Goal: Task Accomplishment & Management: Manage account settings

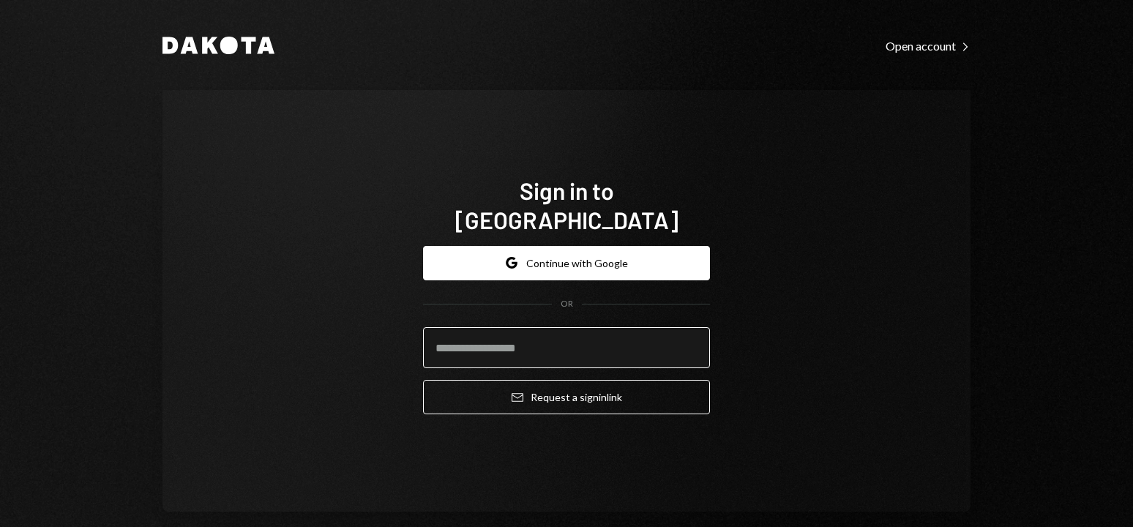
click at [558, 336] on input "email" at bounding box center [566, 347] width 287 height 41
type input "**********"
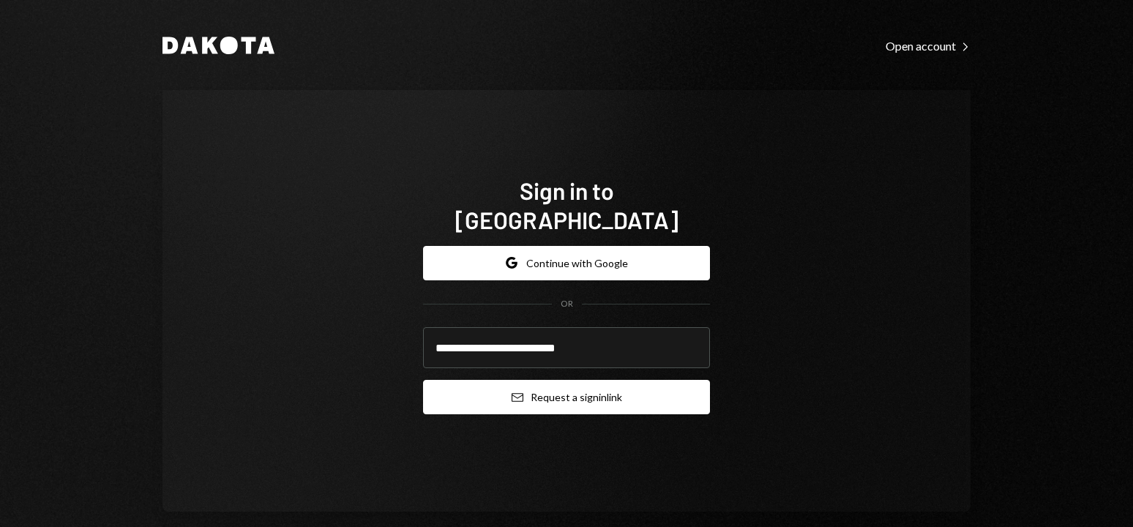
click at [552, 381] on button "Email Request a sign in link" at bounding box center [566, 397] width 287 height 34
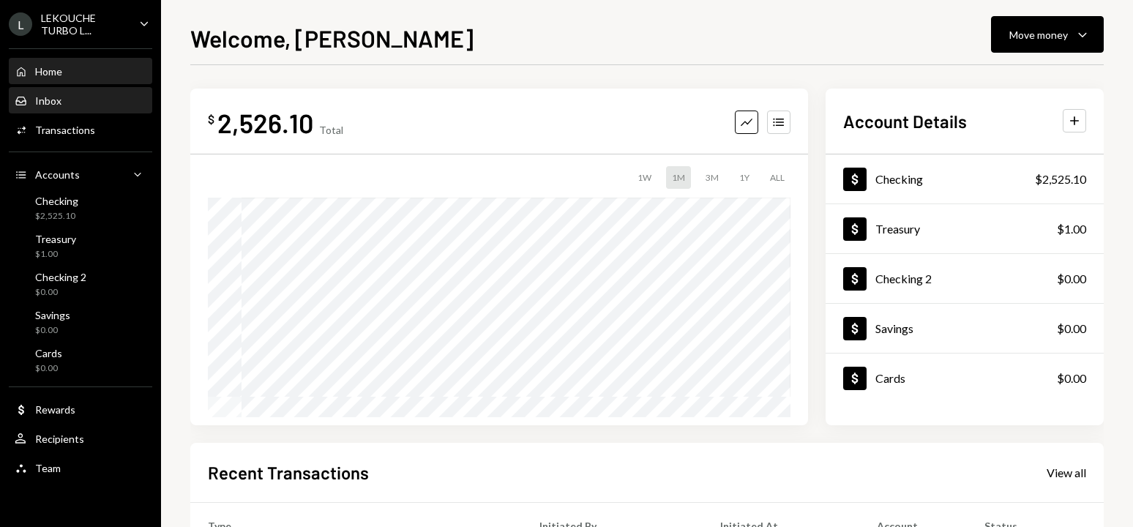
click at [105, 98] on div "Inbox Inbox" at bounding box center [81, 100] width 132 height 13
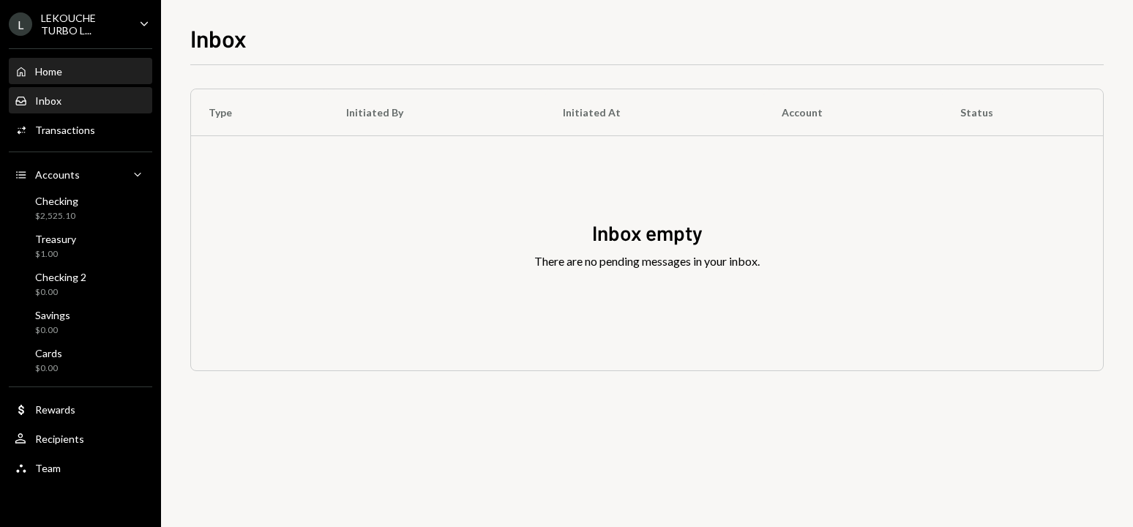
click at [119, 80] on div "Home Home" at bounding box center [81, 71] width 132 height 25
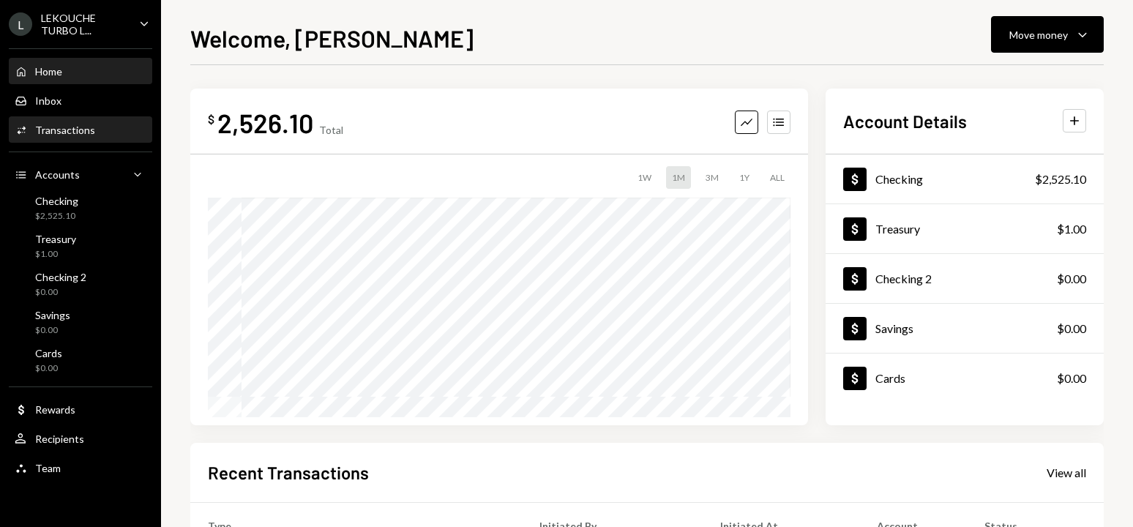
click at [112, 133] on div "Activities Transactions" at bounding box center [81, 130] width 132 height 13
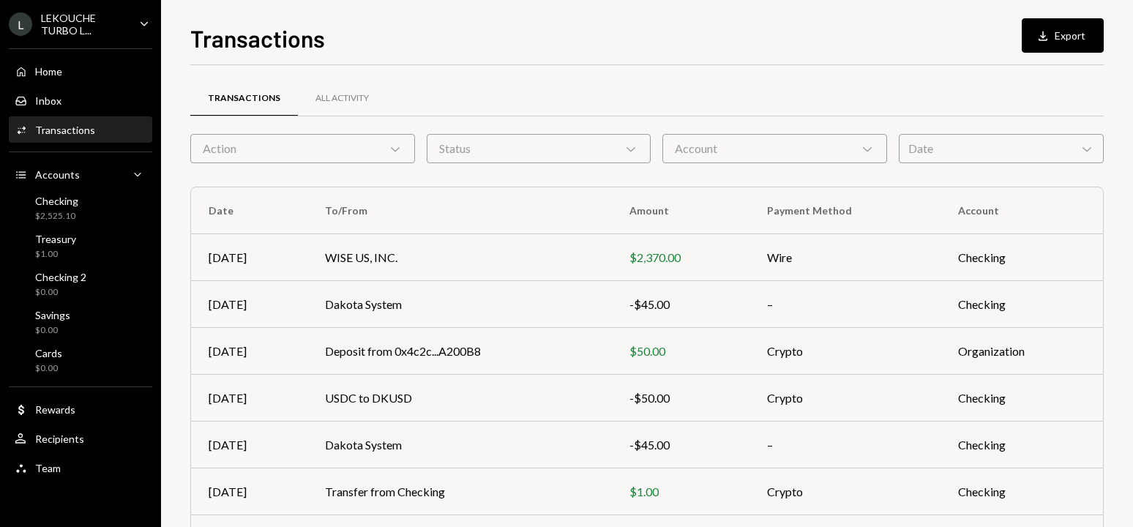
click at [53, 132] on div "Transactions" at bounding box center [65, 130] width 60 height 12
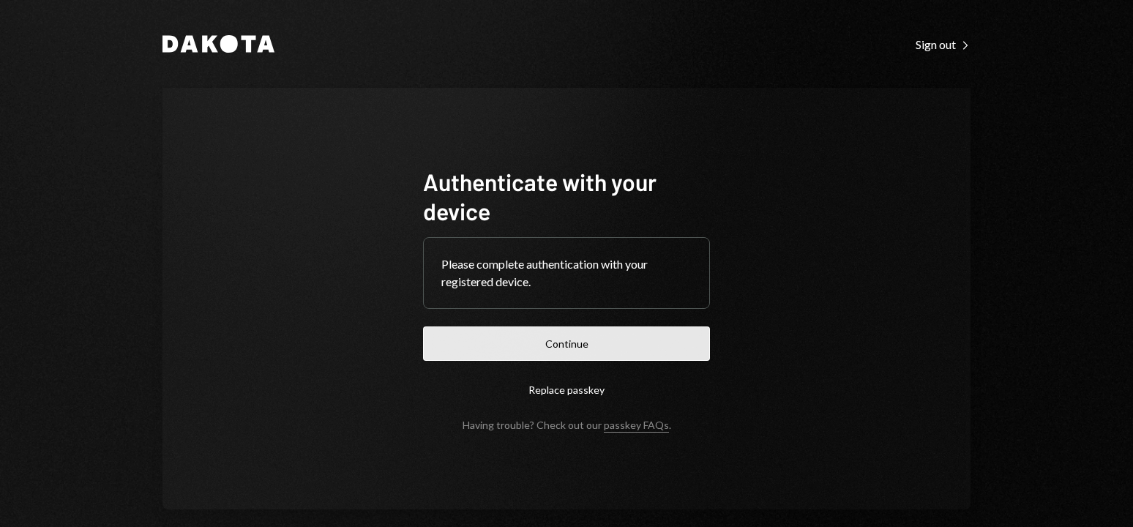
click at [609, 343] on button "Continue" at bounding box center [566, 343] width 287 height 34
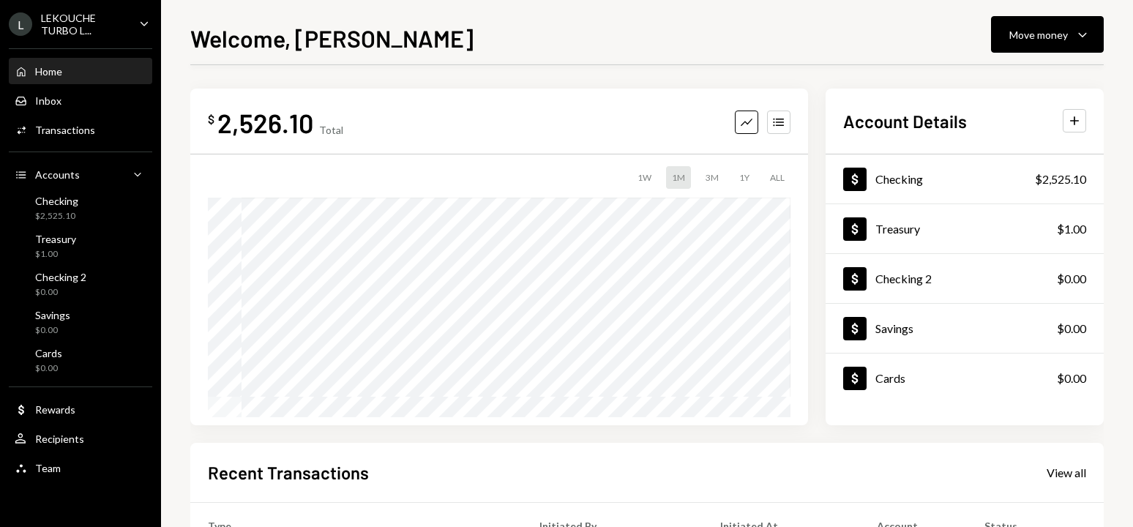
scroll to position [285, 0]
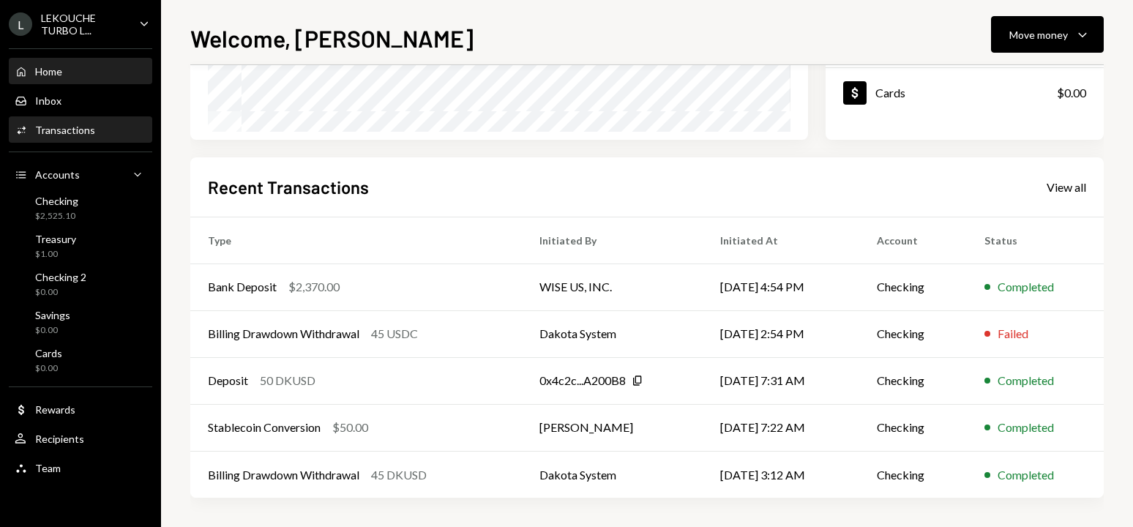
click at [56, 133] on div "Transactions" at bounding box center [65, 130] width 60 height 12
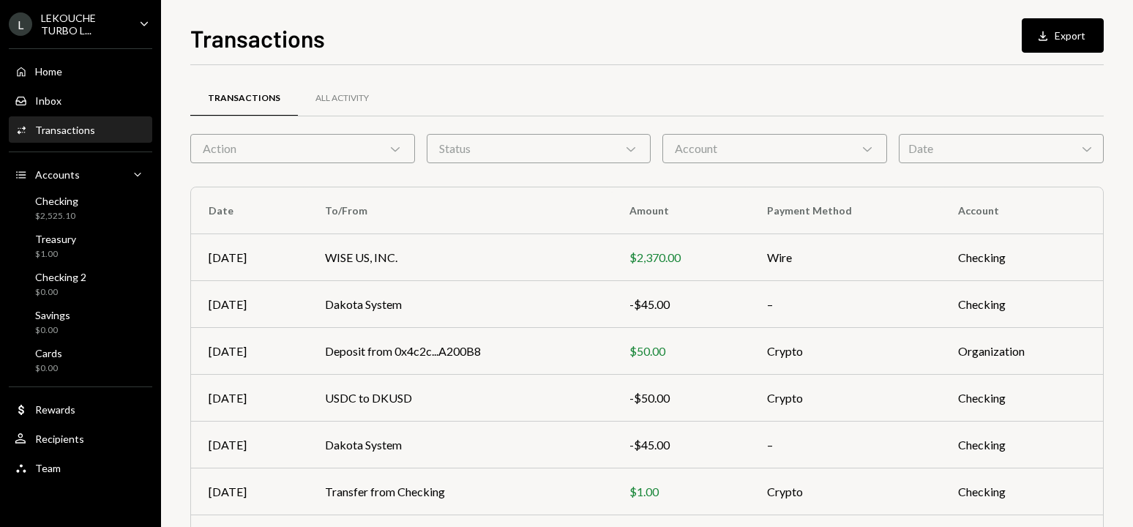
click at [72, 129] on div "Transactions" at bounding box center [65, 130] width 60 height 12
click at [555, 86] on div "Transactions All Activity" at bounding box center [646, 98] width 913 height 37
click at [232, 178] on div "Transactions All Activity Action Chevron Down Status Chevron Down Account Chevr…" at bounding box center [646, 426] width 913 height 675
click at [79, 209] on div "Checking $2,525.10" at bounding box center [81, 209] width 132 height 28
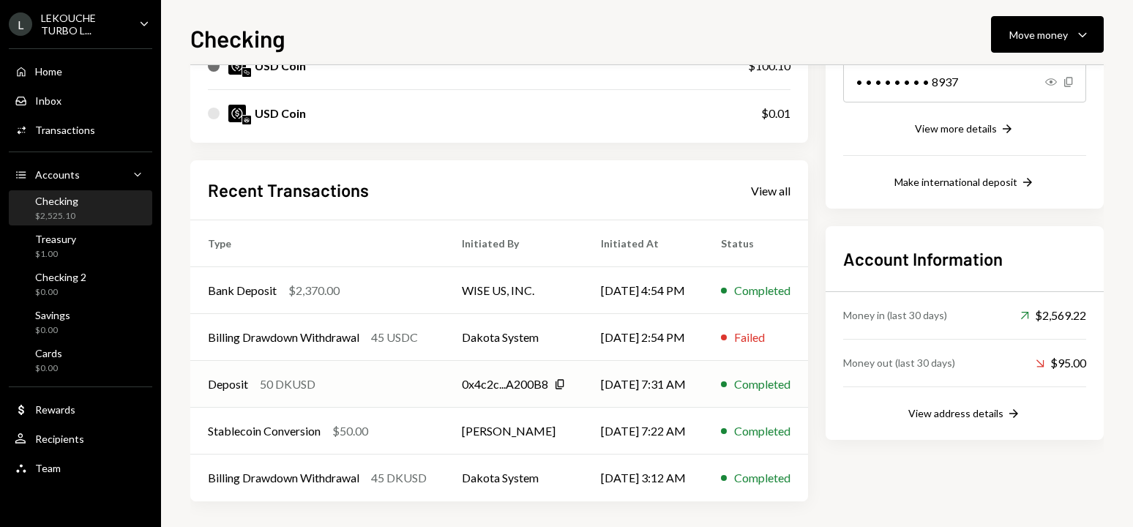
scroll to position [260, 0]
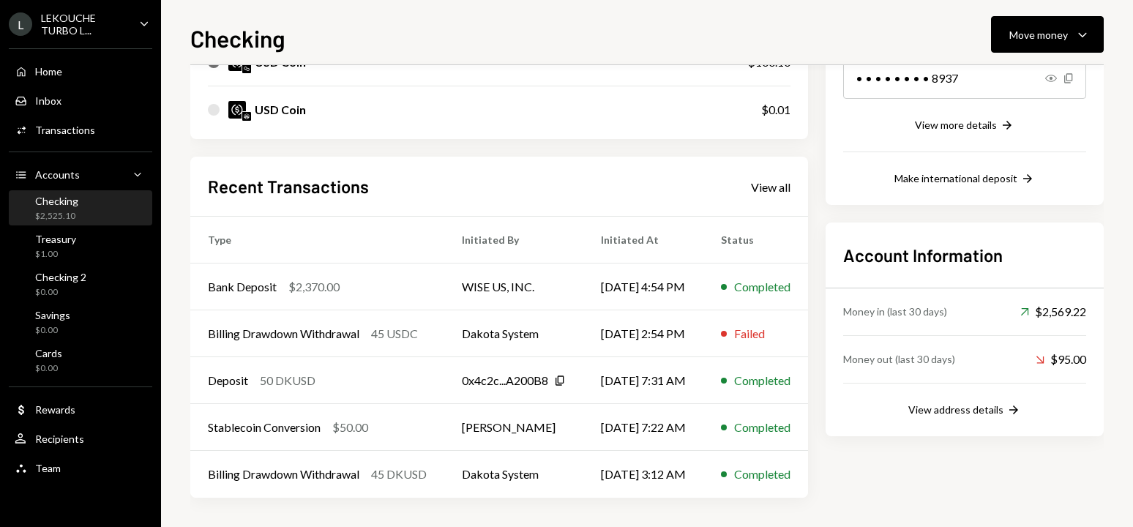
click at [89, 214] on div "Checking $2,525.10" at bounding box center [81, 209] width 132 height 28
click at [87, 247] on div "Treasury $1.00" at bounding box center [81, 247] width 132 height 28
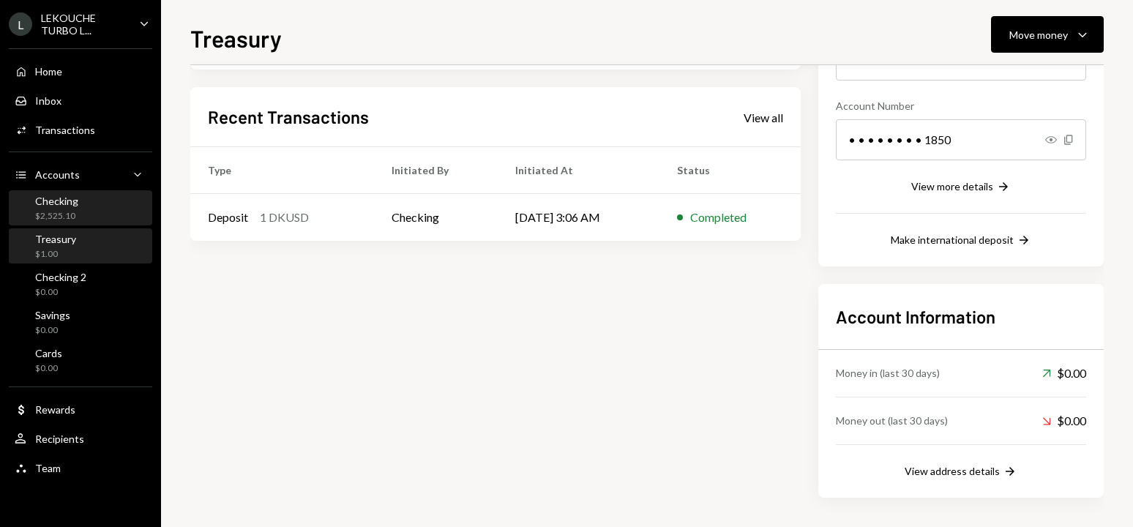
click at [87, 200] on div "Checking $2,525.10" at bounding box center [81, 209] width 132 height 28
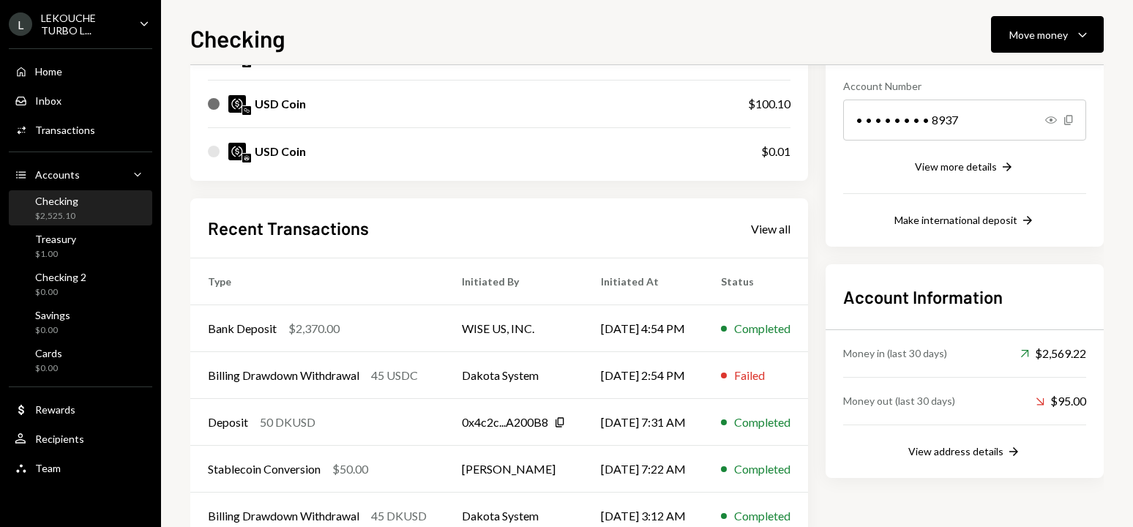
click at [87, 200] on div "Checking $2,525.10" at bounding box center [81, 209] width 132 height 28
click at [284, 328] on div "Bank Deposit $2,370.00" at bounding box center [317, 329] width 219 height 18
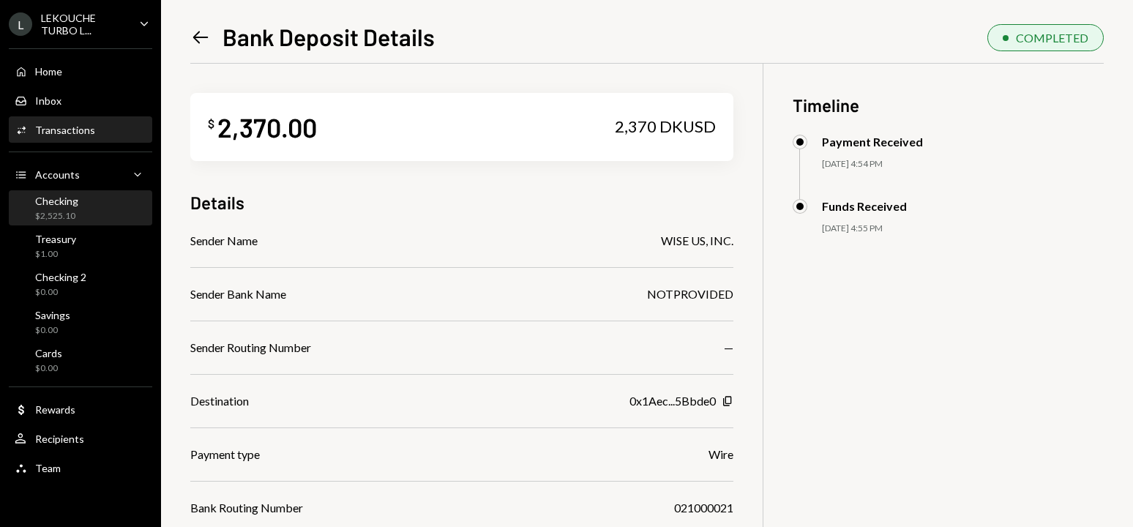
click at [70, 203] on div "Checking" at bounding box center [56, 201] width 43 height 12
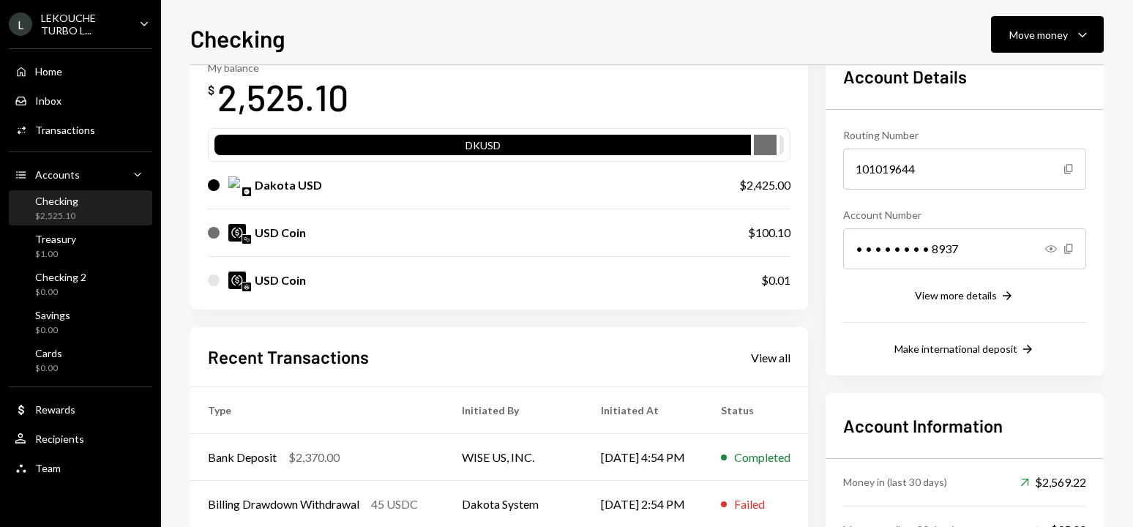
scroll to position [260, 0]
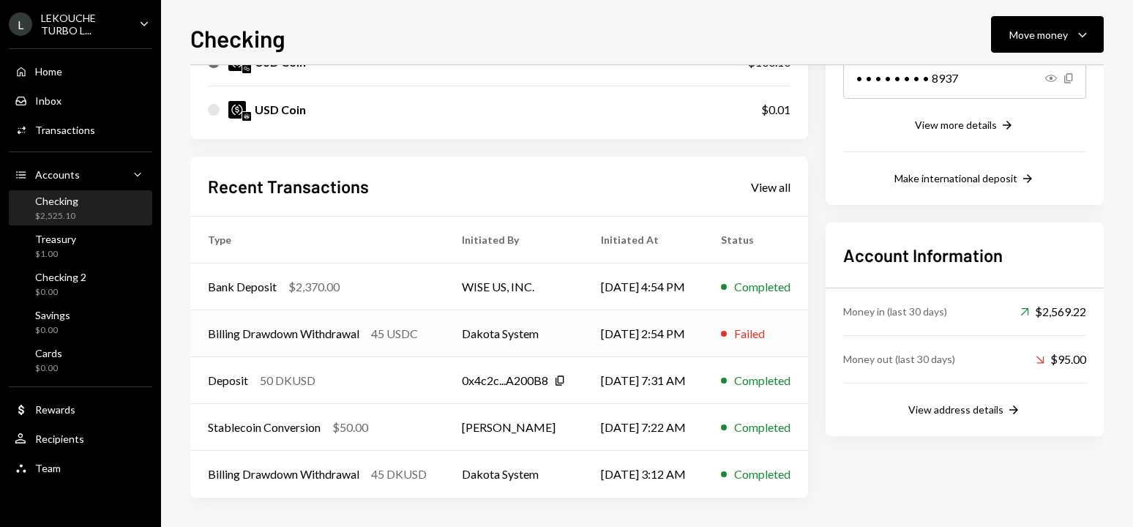
click at [583, 330] on td "Dakota System" at bounding box center [513, 333] width 139 height 47
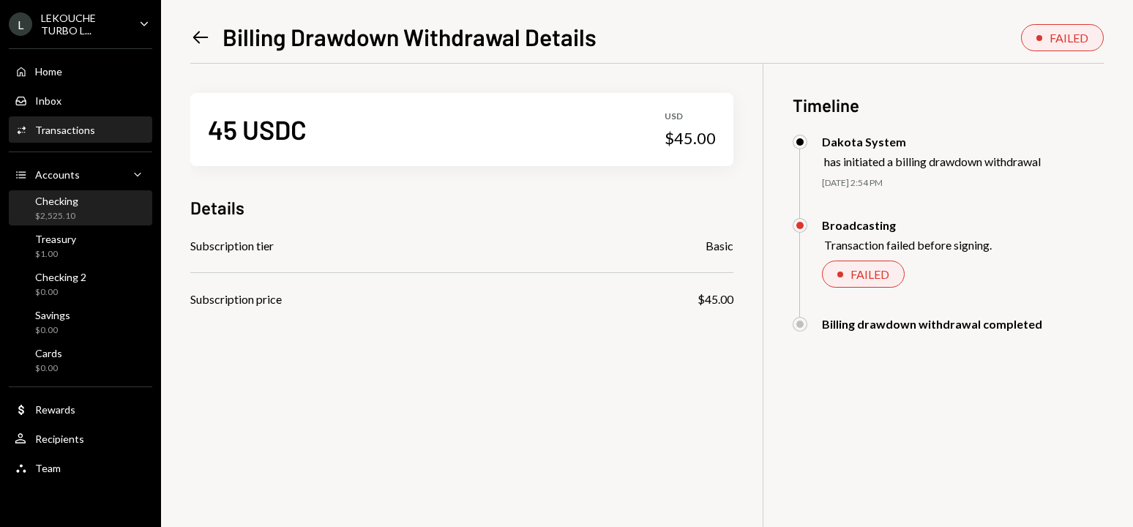
click at [83, 202] on div "Checking $2,525.10" at bounding box center [81, 209] width 132 height 28
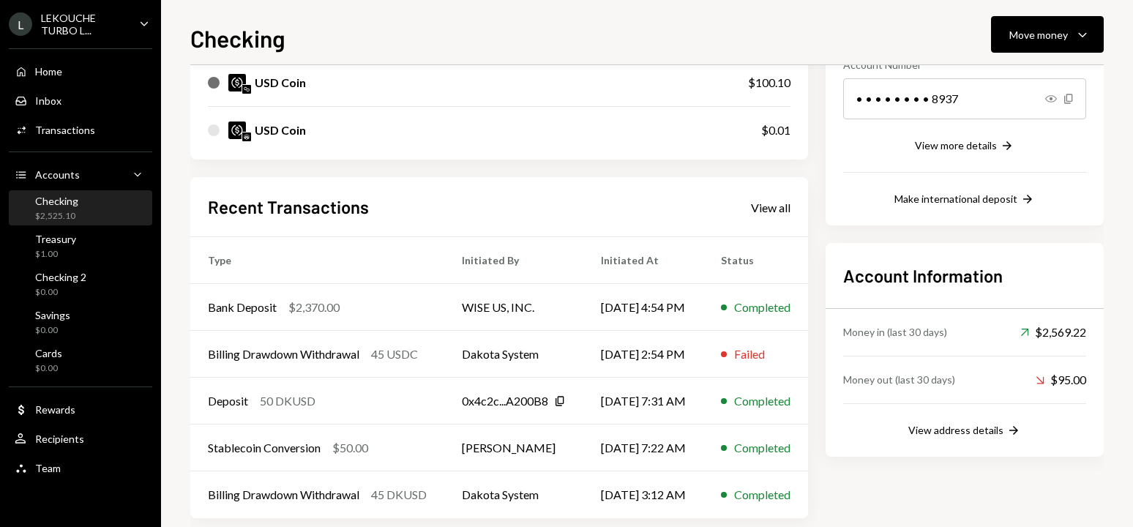
scroll to position [260, 0]
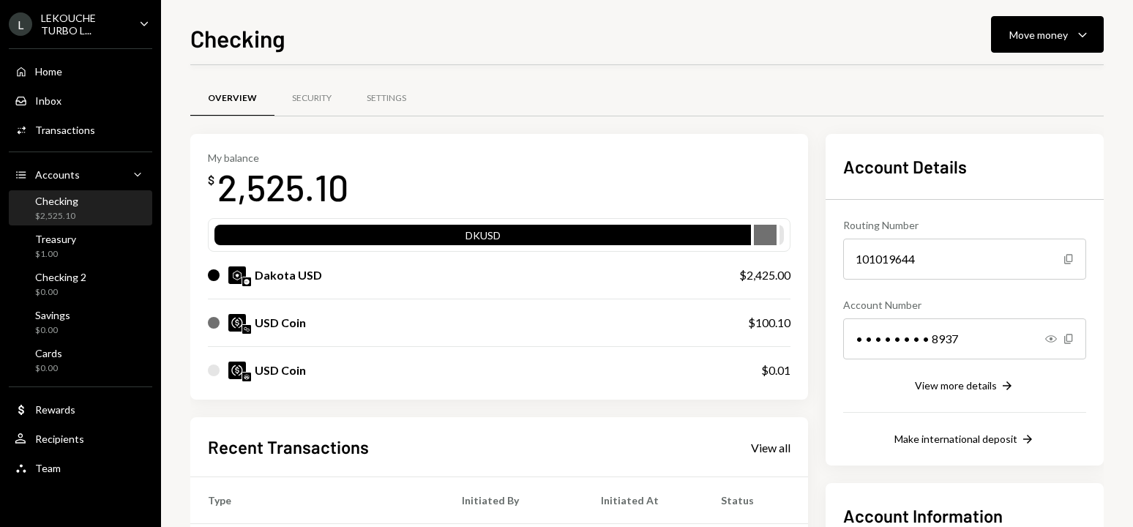
scroll to position [260, 0]
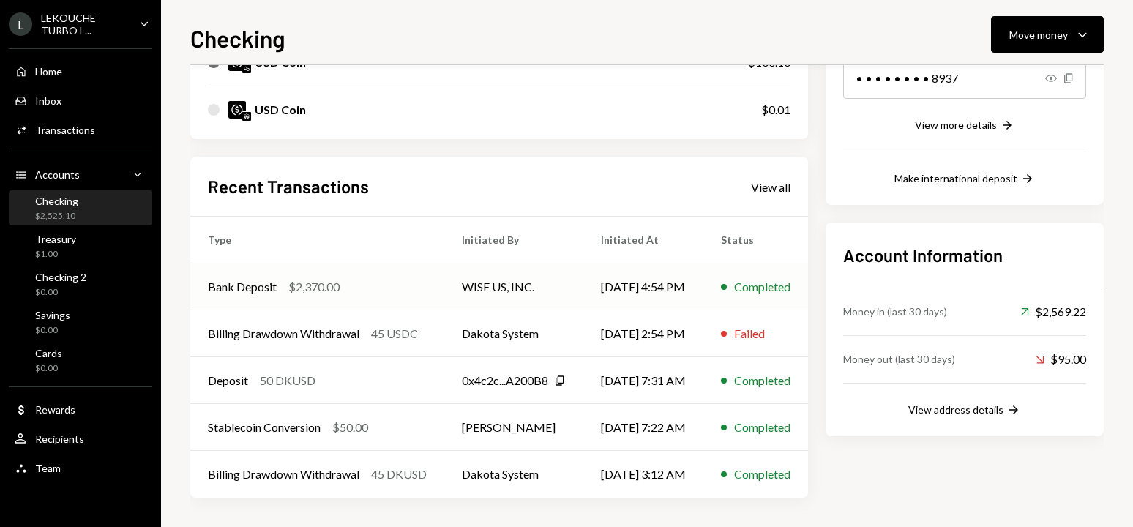
click at [443, 290] on td "Bank Deposit $2,370.00" at bounding box center [317, 286] width 254 height 47
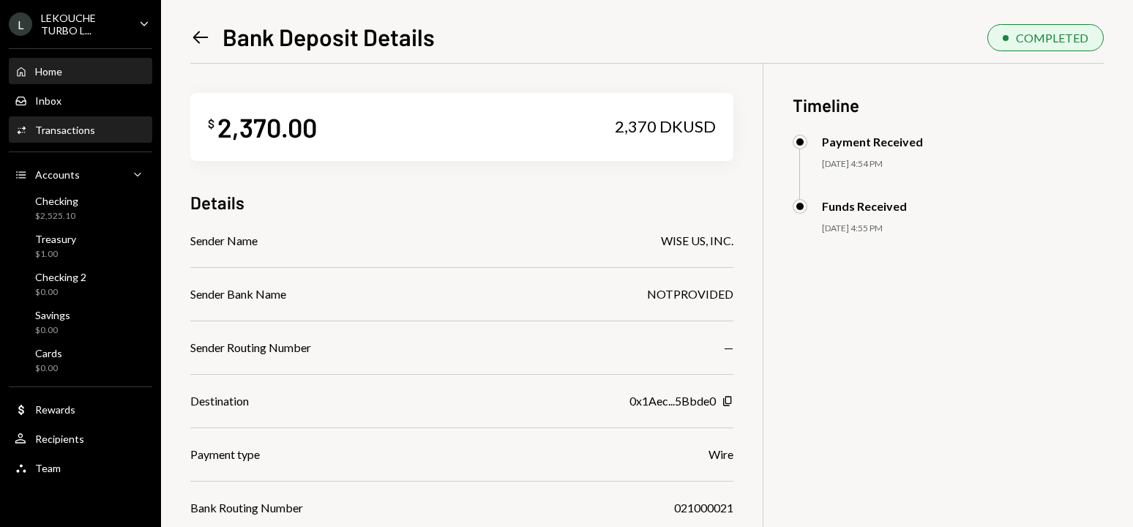
click at [57, 78] on div "Home Home" at bounding box center [39, 71] width 48 height 13
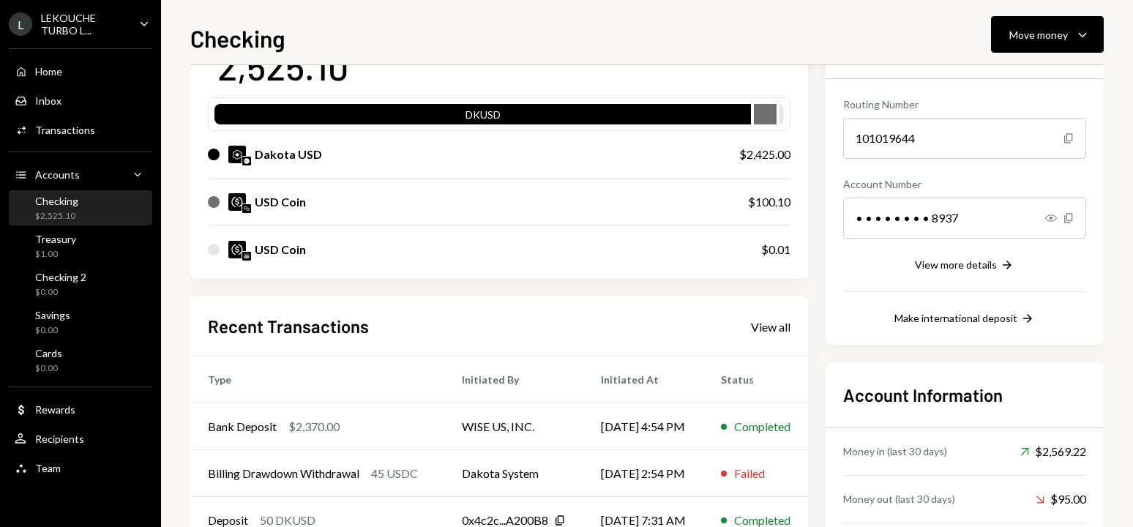
scroll to position [187, 0]
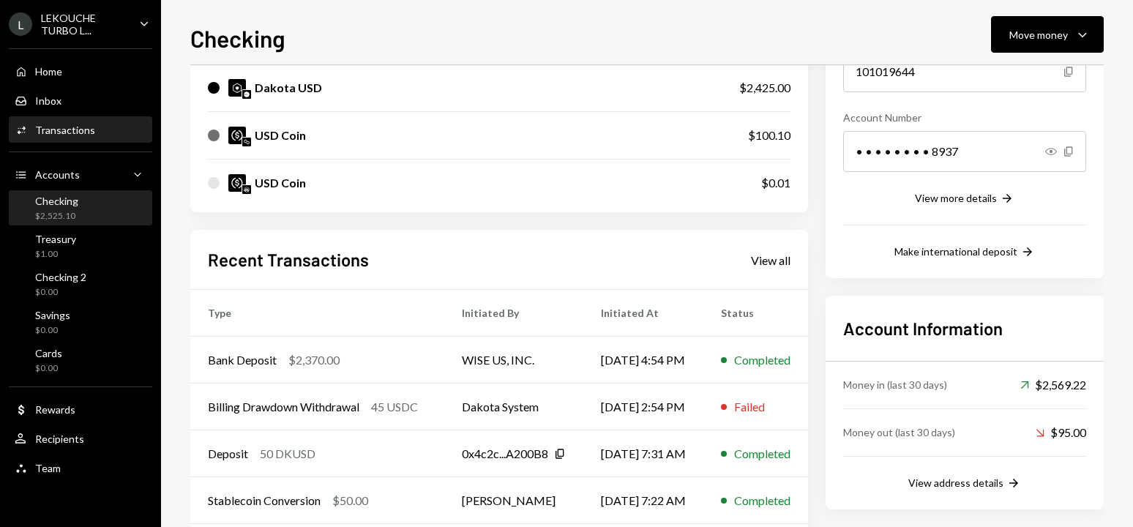
click at [85, 136] on div "Activities Transactions" at bounding box center [55, 130] width 80 height 13
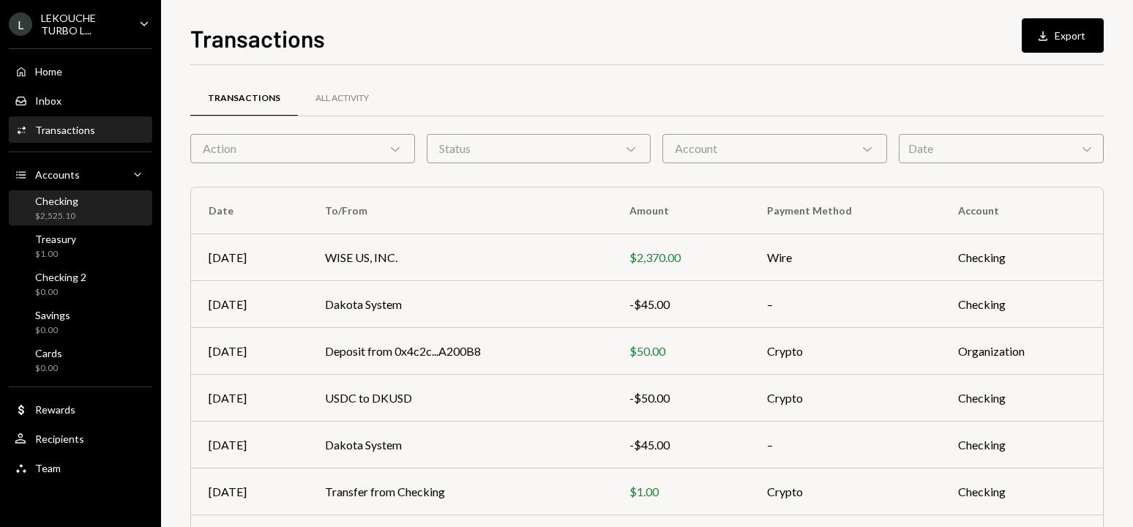
click at [86, 214] on div "Checking $2,525.10" at bounding box center [81, 209] width 132 height 28
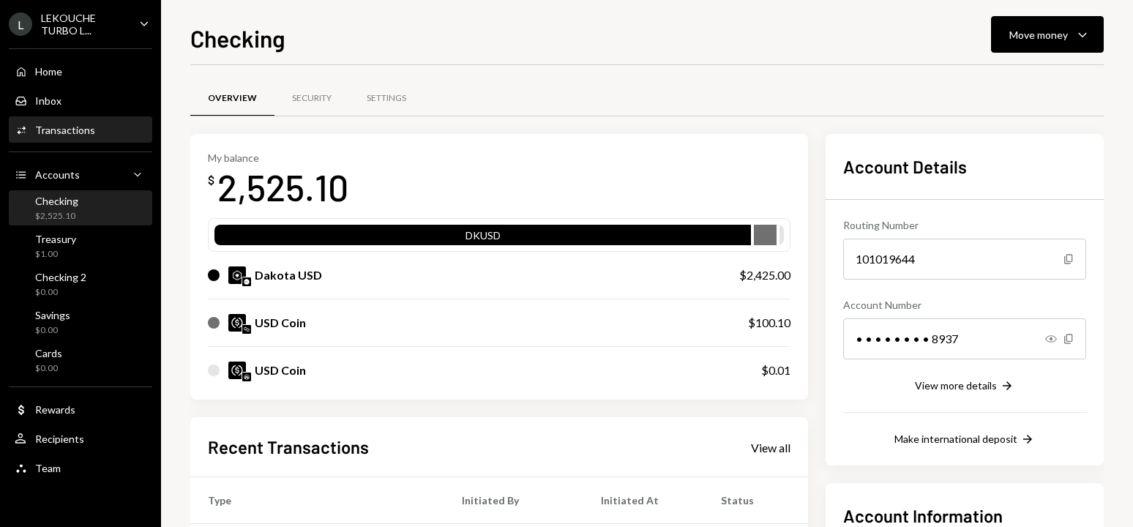
click at [89, 129] on div "Transactions" at bounding box center [65, 130] width 60 height 12
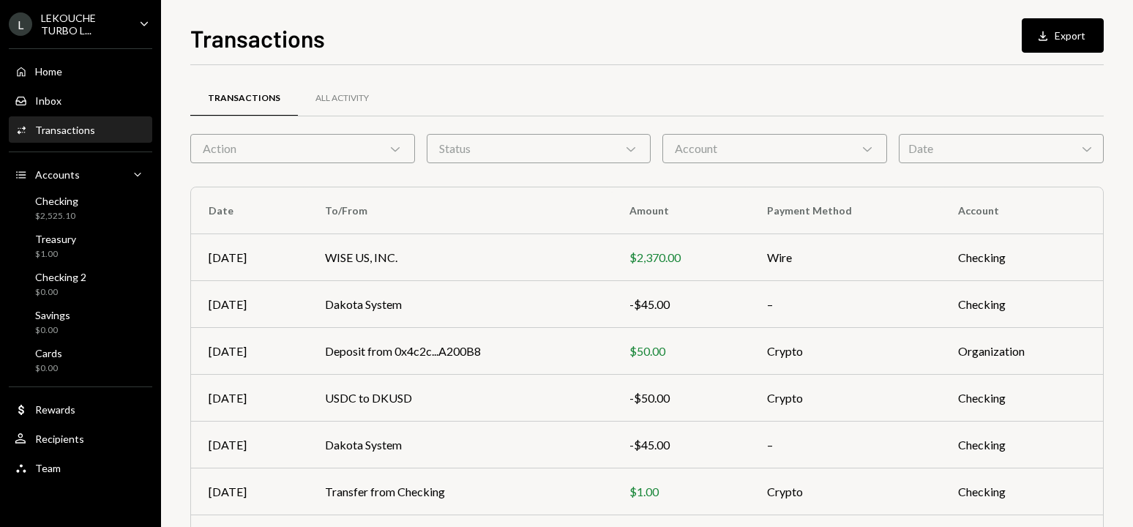
click at [83, 127] on div "Transactions" at bounding box center [65, 130] width 60 height 12
click at [70, 143] on div "Home Home Inbox Inbox Activities Transactions Accounts Accounts Caret Down Chec…" at bounding box center [80, 262] width 161 height 444
click at [72, 136] on div "Activities Transactions" at bounding box center [55, 130] width 80 height 13
click at [76, 71] on div "Home Home" at bounding box center [81, 71] width 132 height 13
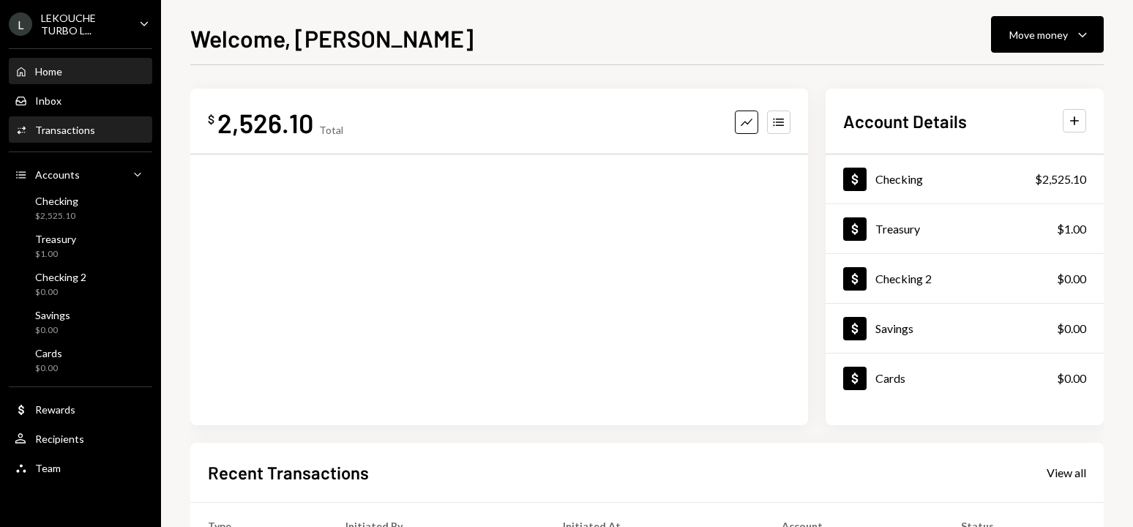
click at [86, 134] on div "Transactions" at bounding box center [65, 130] width 60 height 12
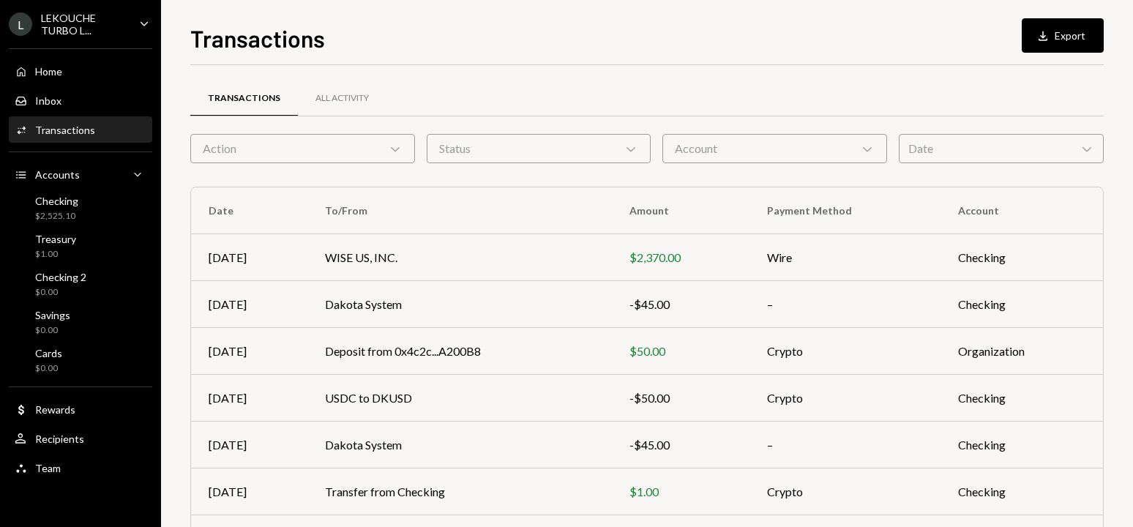
click at [91, 134] on div "Transactions" at bounding box center [65, 130] width 60 height 12
click at [50, 273] on div "Checking 2" at bounding box center [60, 277] width 51 height 12
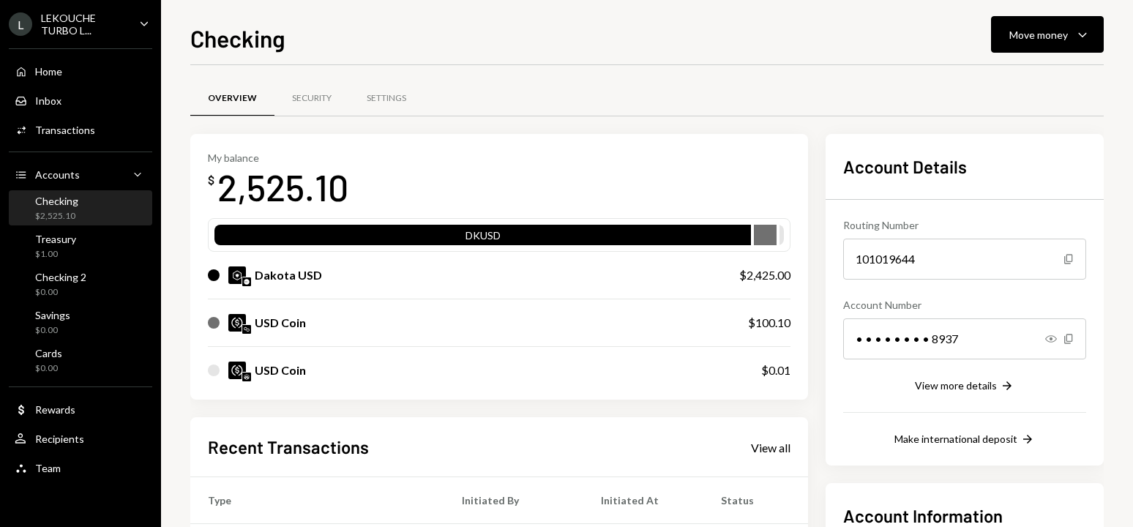
click at [75, 217] on div "$2,525.10" at bounding box center [56, 216] width 43 height 12
click at [72, 246] on div "Treasury $1.00" at bounding box center [55, 247] width 41 height 28
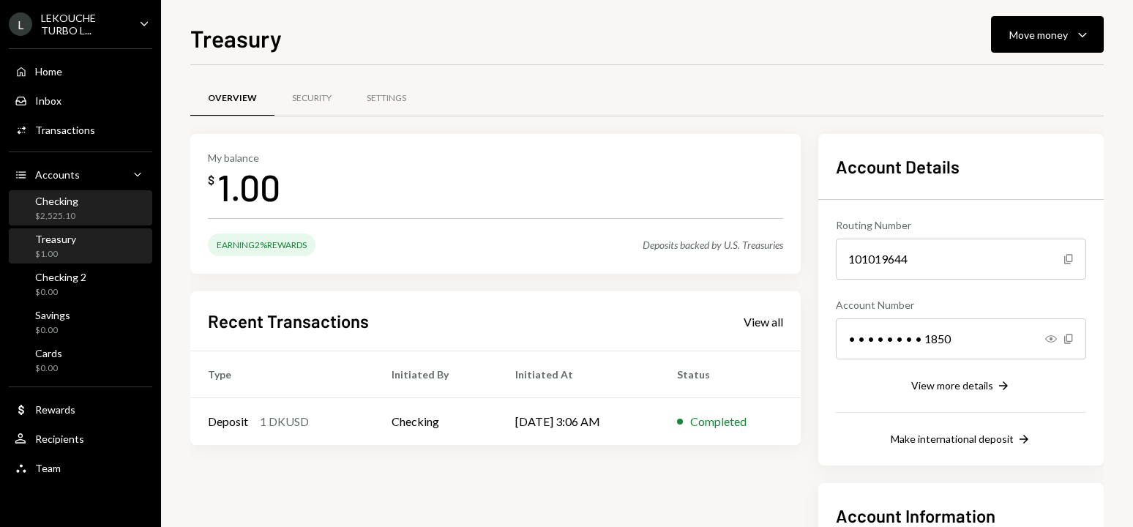
click at [81, 204] on div "Checking $2,525.10" at bounding box center [81, 209] width 132 height 28
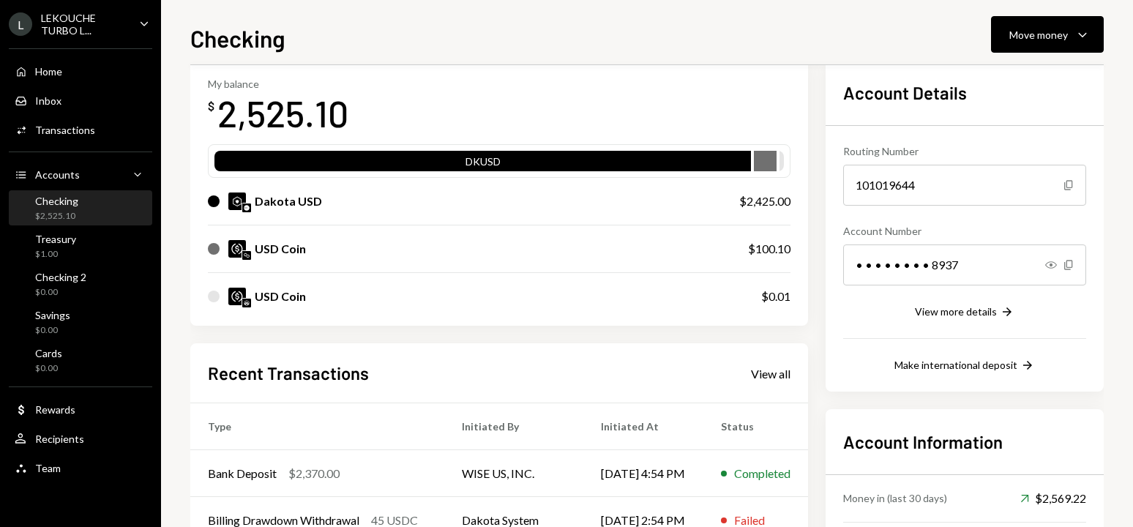
scroll to position [73, 0]
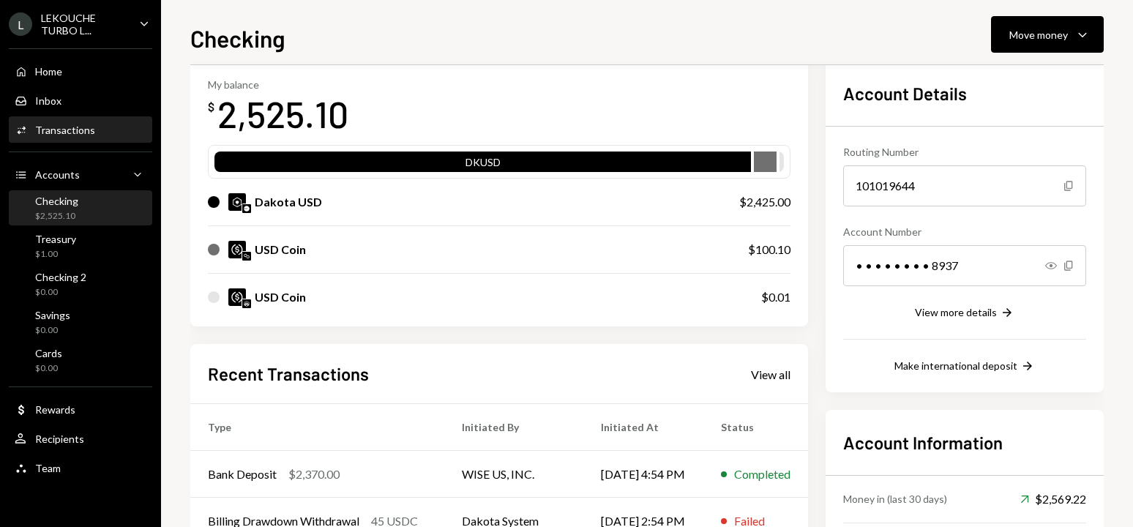
click at [72, 124] on div "Transactions" at bounding box center [65, 130] width 60 height 12
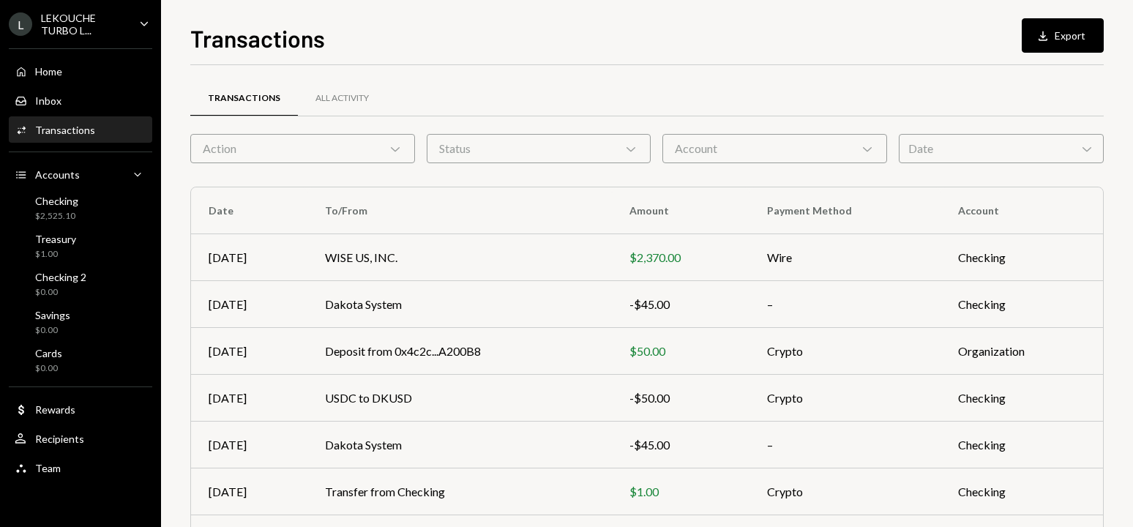
click at [48, 56] on div "Home Home Inbox Inbox Activities Transactions Accounts Accounts Caret Down Chec…" at bounding box center [80, 262] width 161 height 444
click at [48, 72] on div "Home" at bounding box center [48, 71] width 27 height 12
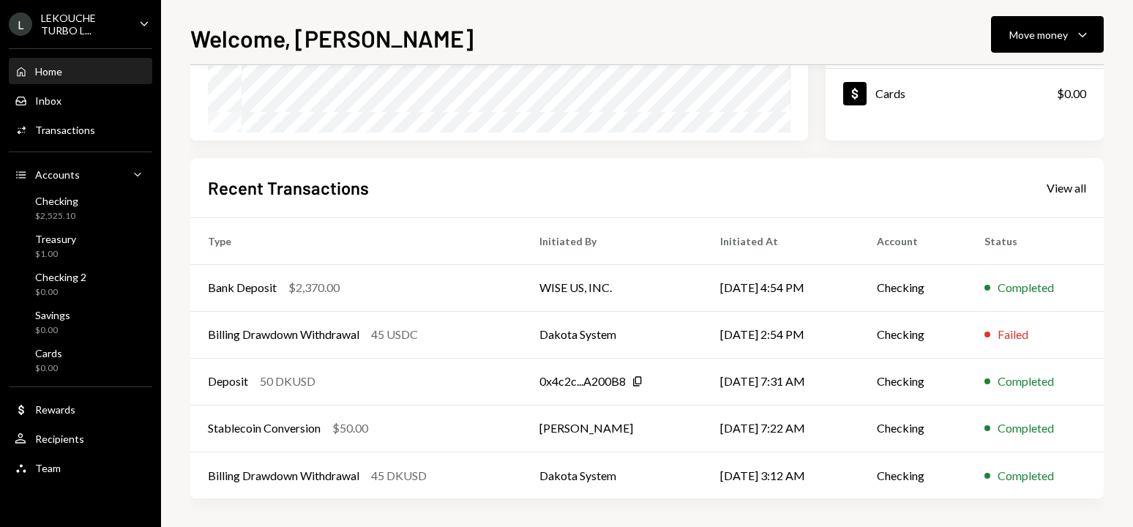
scroll to position [285, 0]
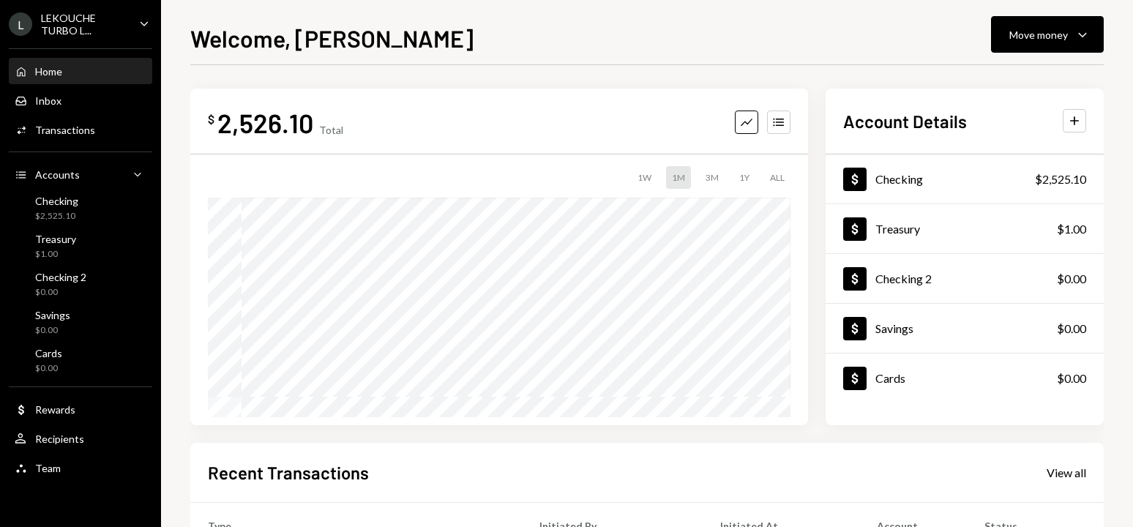
click at [189, 204] on div "Welcome, ALEKSEY Move money Caret Down $ 2,526.10 Total Graph Accounts 1W 1M 3M…" at bounding box center [647, 263] width 972 height 527
click at [1087, 40] on icon "Caret Down" at bounding box center [1082, 35] width 18 height 18
click at [1062, 80] on div "Send" at bounding box center [1035, 78] width 107 height 15
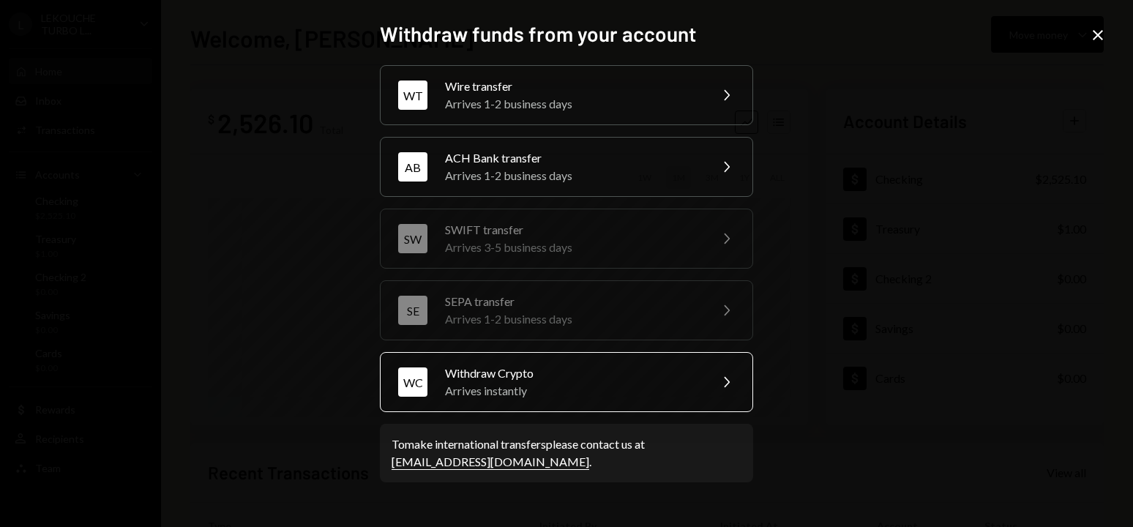
click at [590, 386] on div "Arrives instantly" at bounding box center [572, 391] width 255 height 18
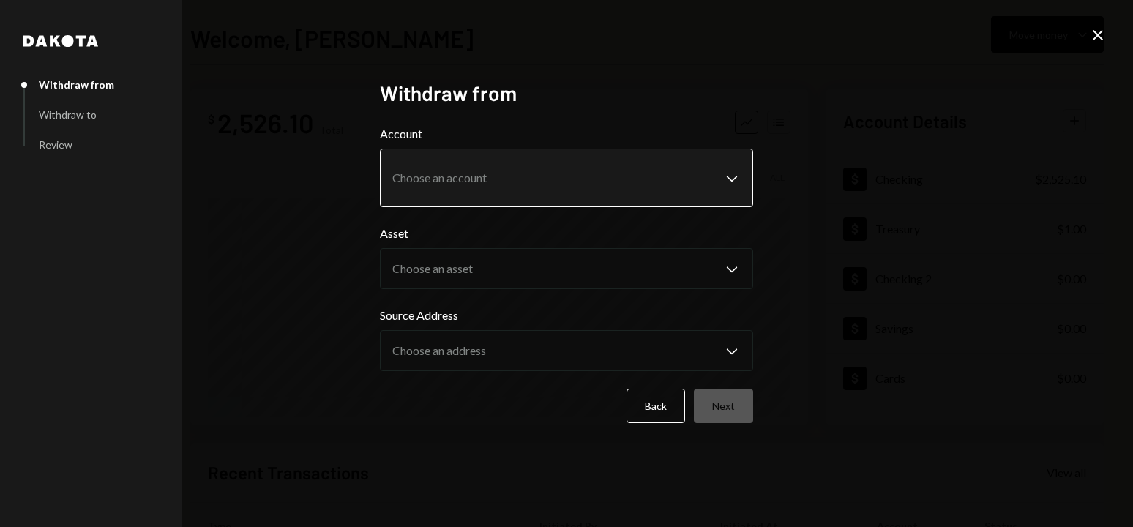
click at [536, 186] on body "L LEKOUCHE TURBO L... Caret Down Home Home Inbox Inbox Activities Transactions …" at bounding box center [566, 263] width 1133 height 527
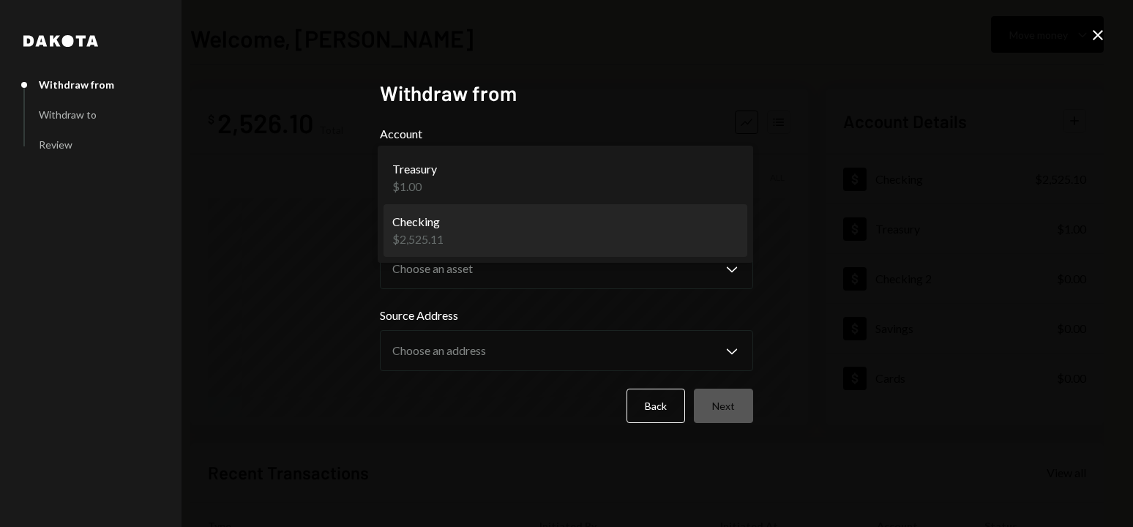
select select "**********"
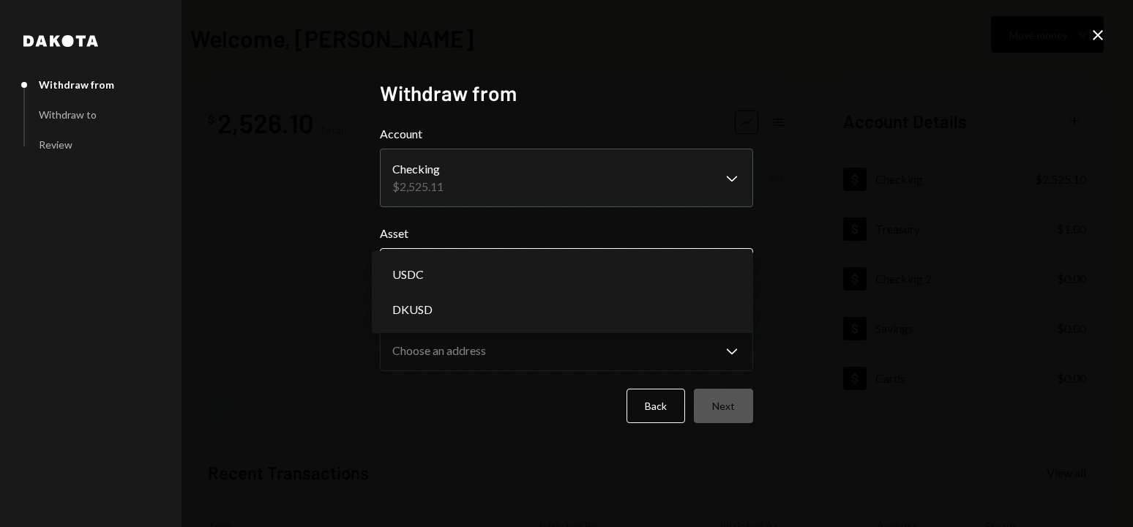
click at [568, 281] on body "L LEKOUCHE TURBO L... Caret Down Home Home Inbox Inbox Activities Transactions …" at bounding box center [566, 263] width 1133 height 527
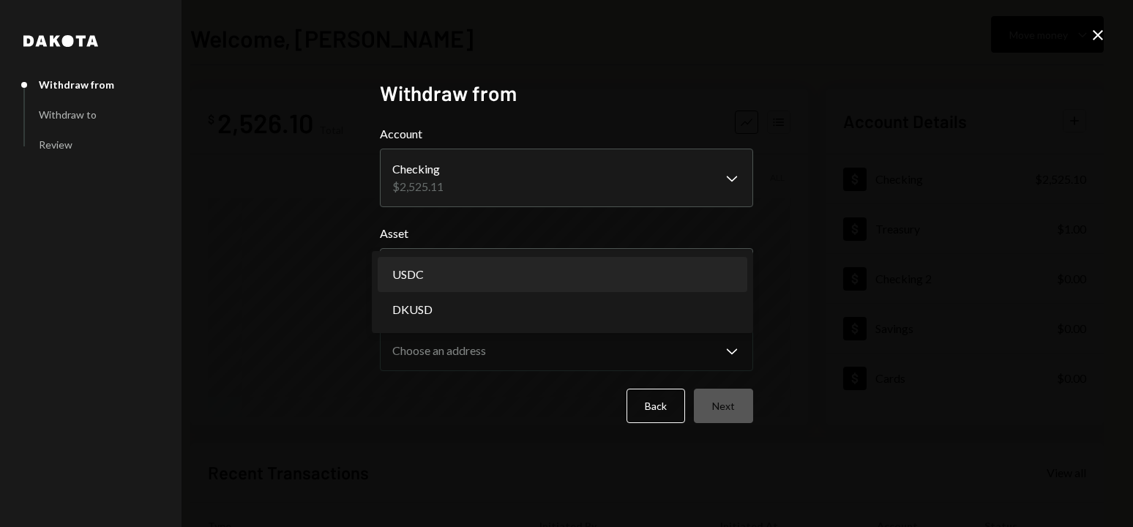
select select "****"
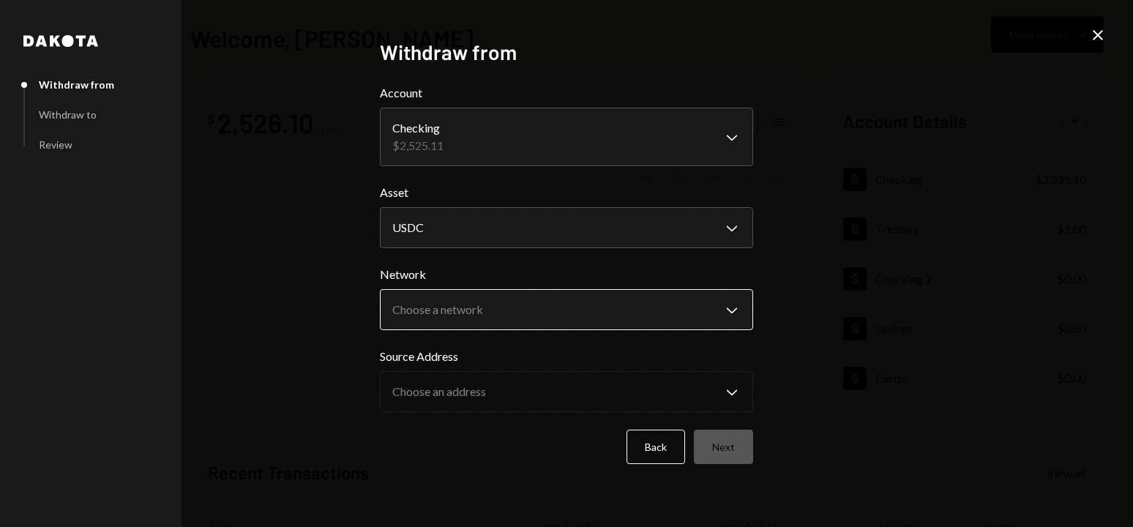
click at [585, 304] on body "L LEKOUCHE TURBO L... Caret Down Home Home Inbox Inbox Activities Transactions …" at bounding box center [566, 263] width 1133 height 527
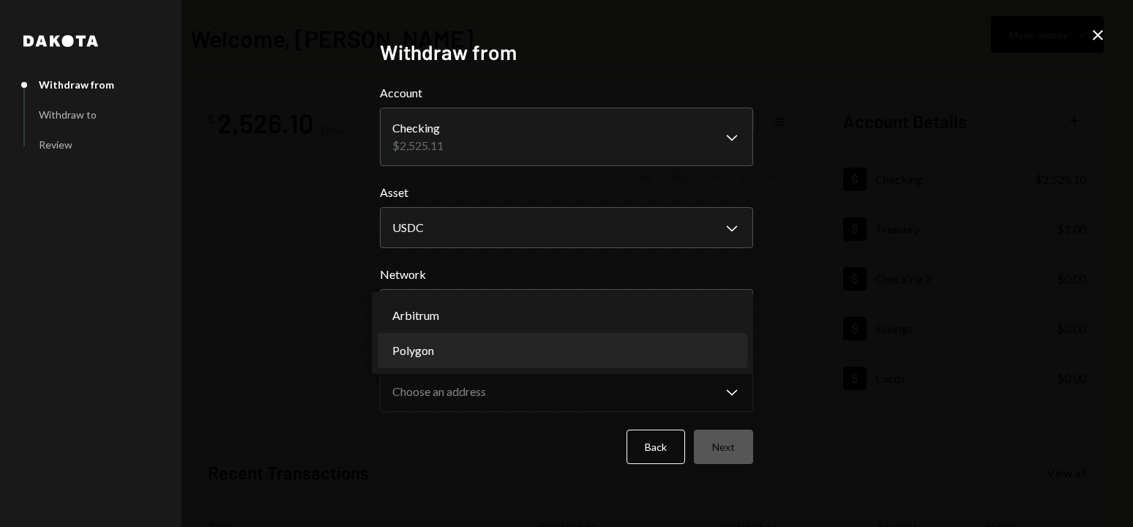
select select "**********"
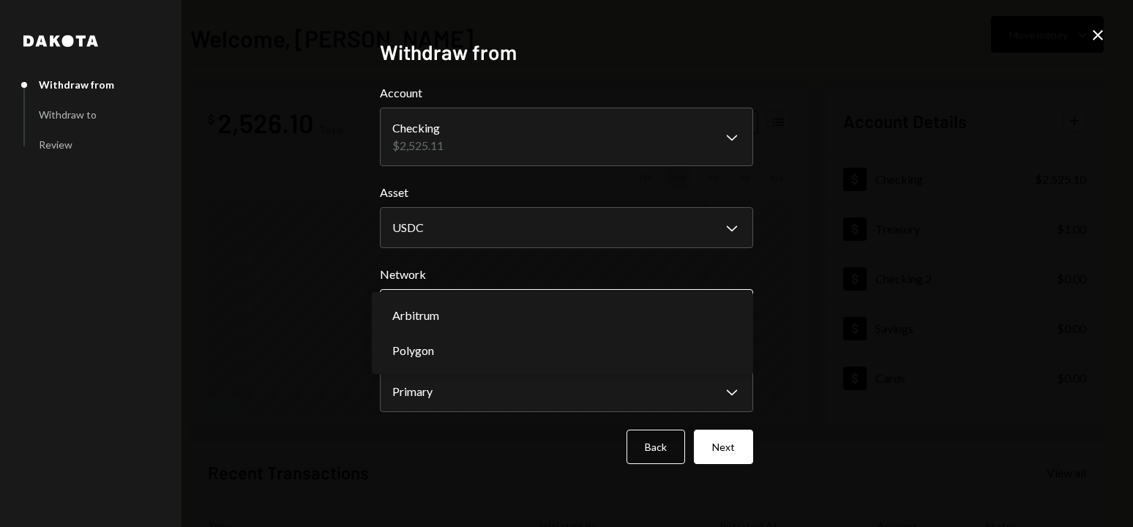
click at [603, 329] on body "L LEKOUCHE TURBO L... Caret Down Home Home Inbox Inbox Activities Transactions …" at bounding box center [566, 263] width 1133 height 527
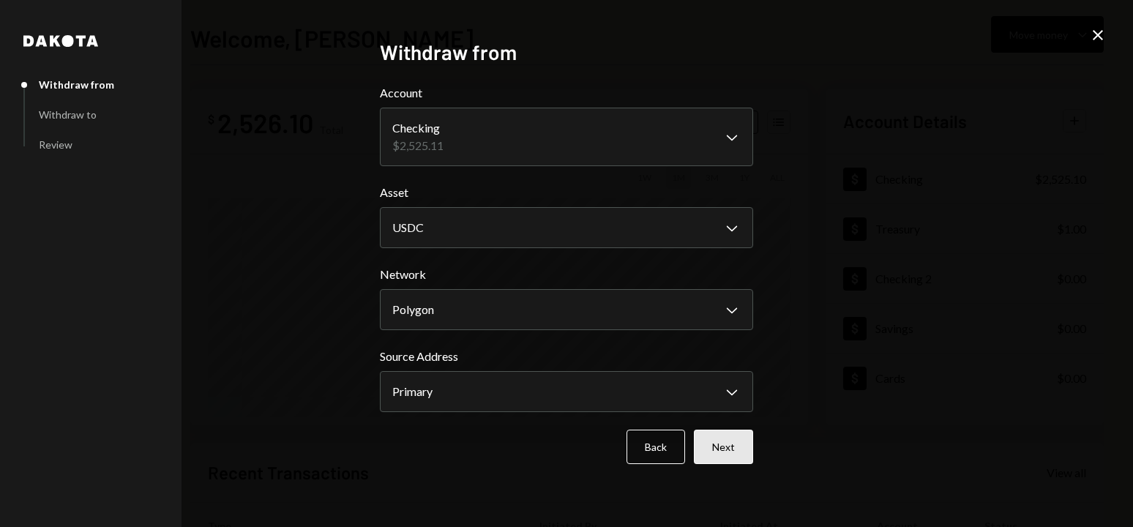
click at [729, 438] on button "Next" at bounding box center [723, 446] width 59 height 34
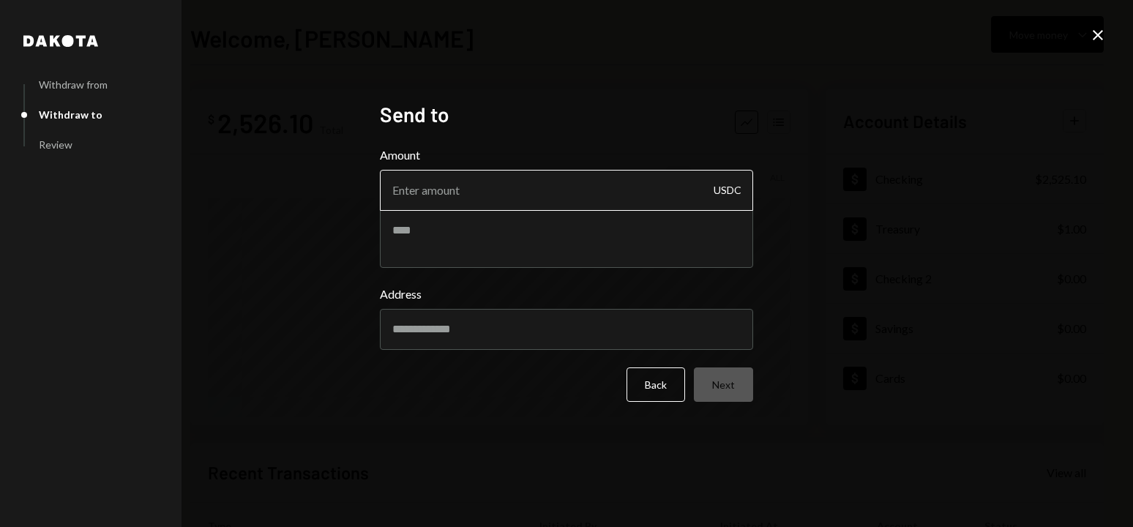
click at [623, 195] on input "Amount" at bounding box center [566, 190] width 373 height 41
click at [507, 206] on input "Amount" at bounding box center [566, 190] width 373 height 41
click at [506, 204] on input "Amount" at bounding box center [566, 190] width 373 height 41
type input "25200"
click at [569, 319] on div "Address" at bounding box center [566, 317] width 373 height 64
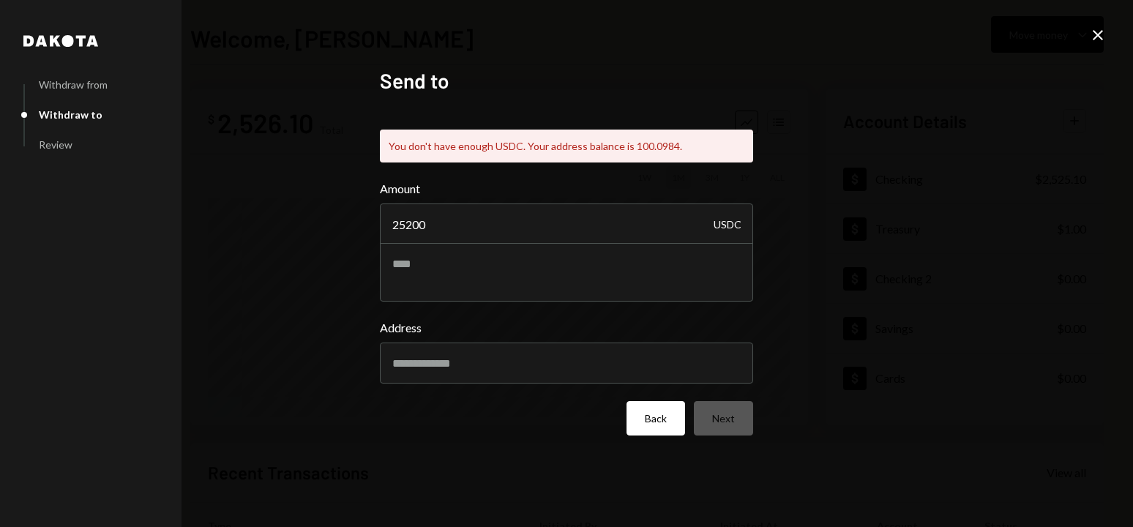
click at [670, 427] on button "Back" at bounding box center [655, 418] width 59 height 34
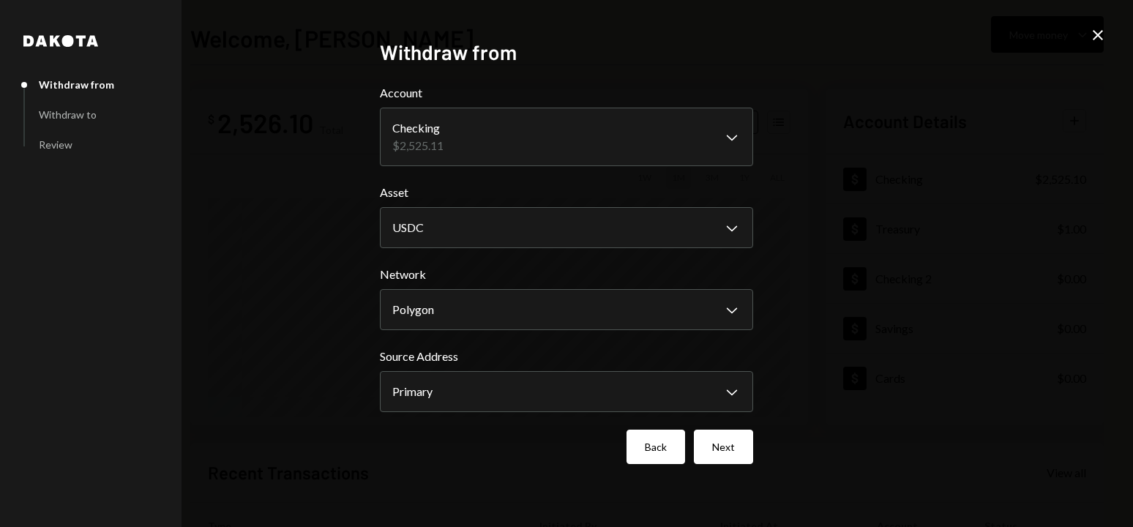
click at [654, 434] on button "Back" at bounding box center [655, 446] width 59 height 34
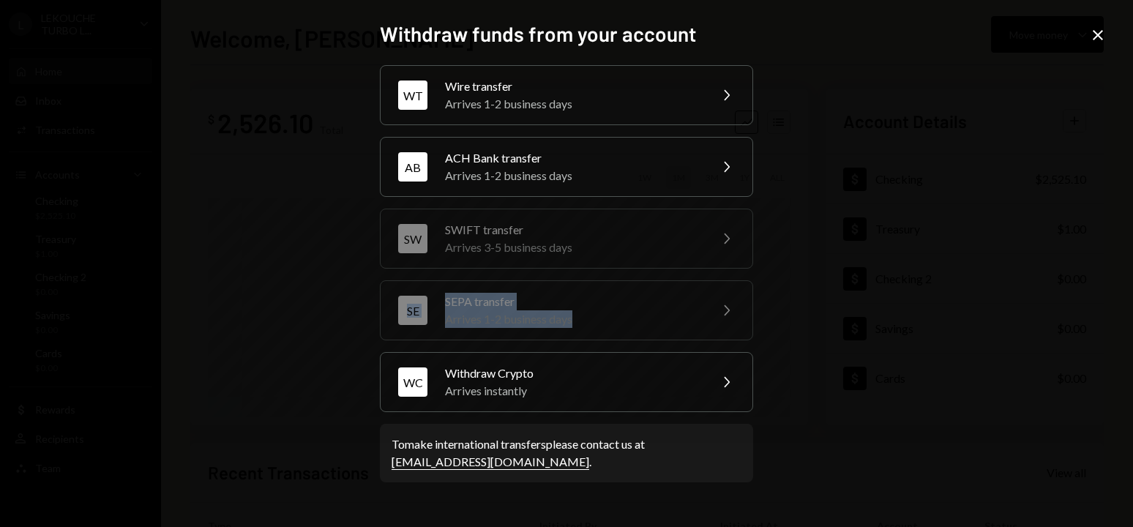
click at [925, 274] on div "Withdraw funds from your account WT Wire transfer Arrives 1-2 business days Che…" at bounding box center [566, 263] width 1133 height 527
click at [1092, 26] on div "Withdraw funds from your account WT Wire transfer Arrives 1-2 business days Che…" at bounding box center [566, 263] width 1133 height 527
click at [1098, 33] on icon "Close" at bounding box center [1098, 35] width 18 height 18
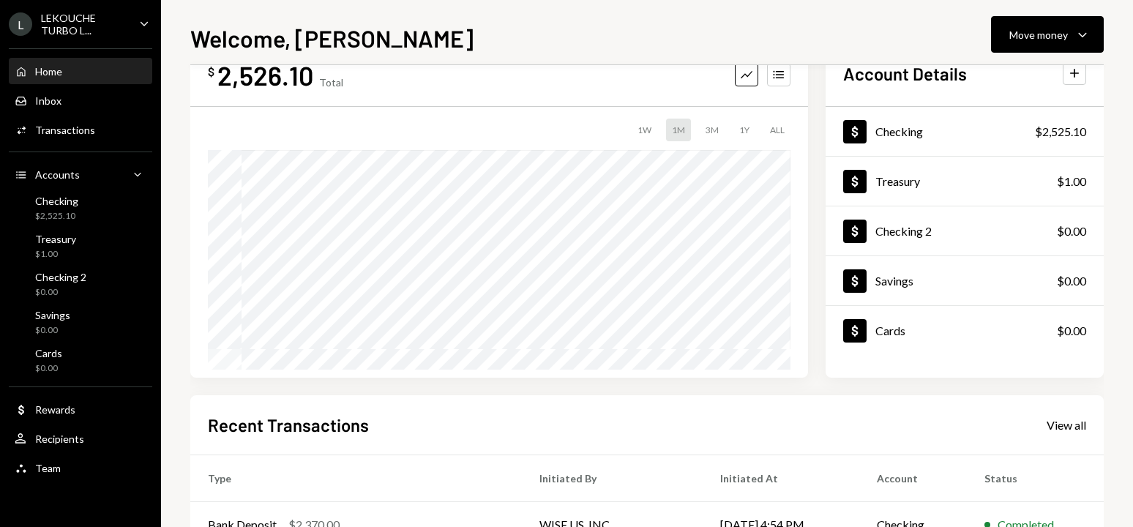
scroll to position [73, 0]
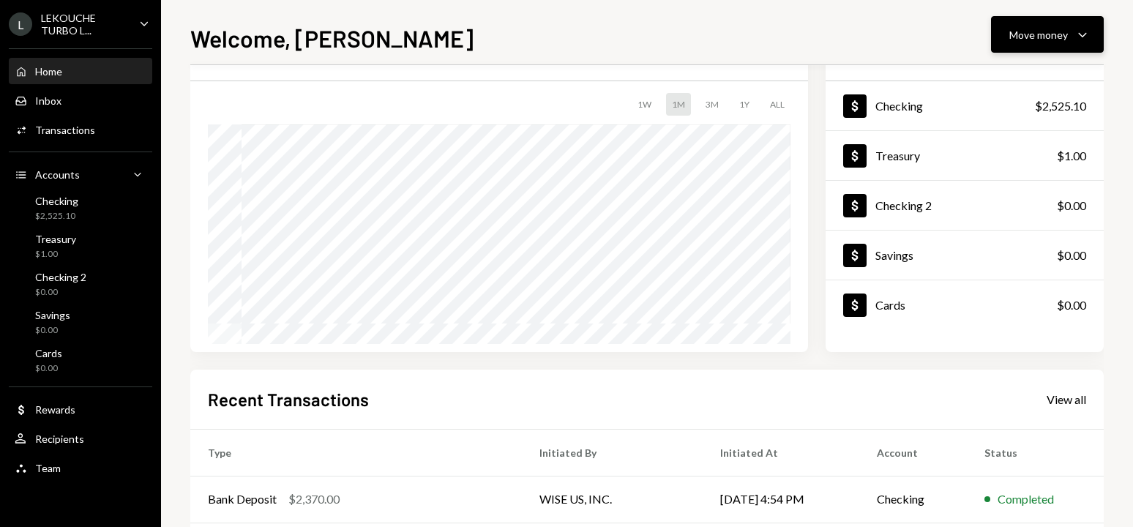
click at [1078, 32] on icon "Caret Down" at bounding box center [1082, 35] width 18 height 18
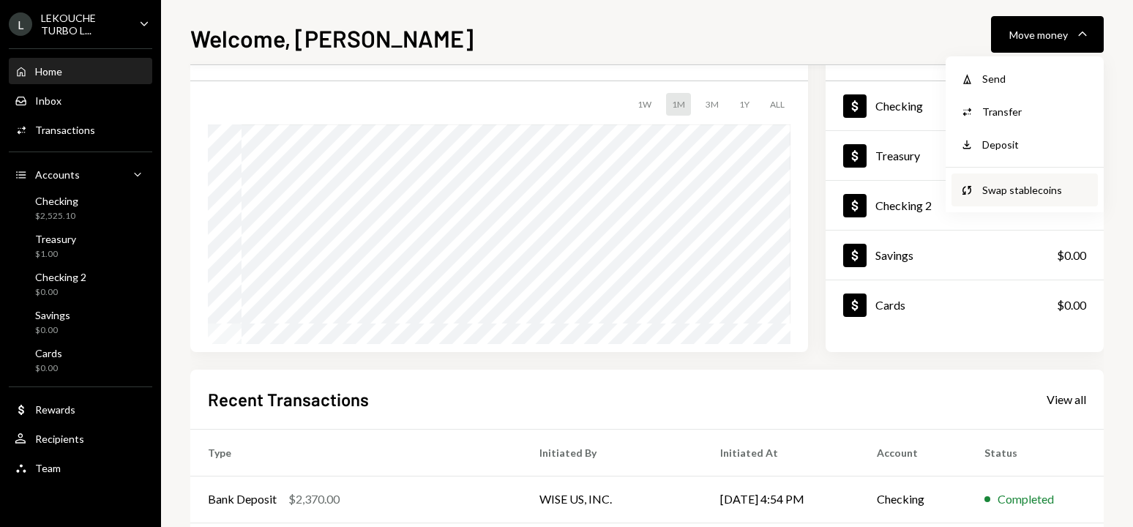
click at [1033, 183] on div "Swap stablecoins" at bounding box center [1035, 189] width 107 height 15
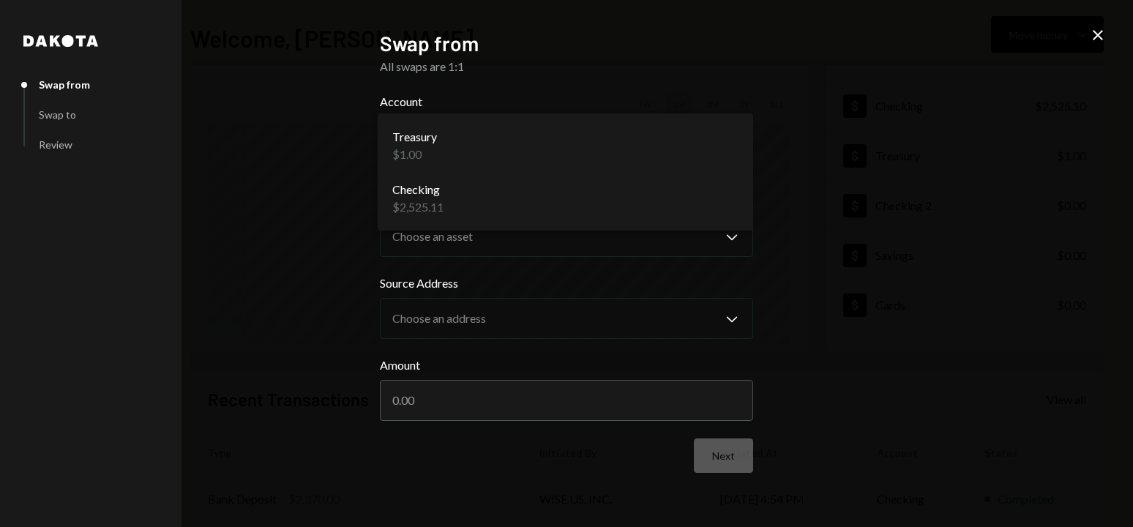
click at [498, 149] on body "L LEKOUCHE TURBO L... Caret Down Home Home Inbox Inbox Activities Transactions …" at bounding box center [566, 263] width 1133 height 527
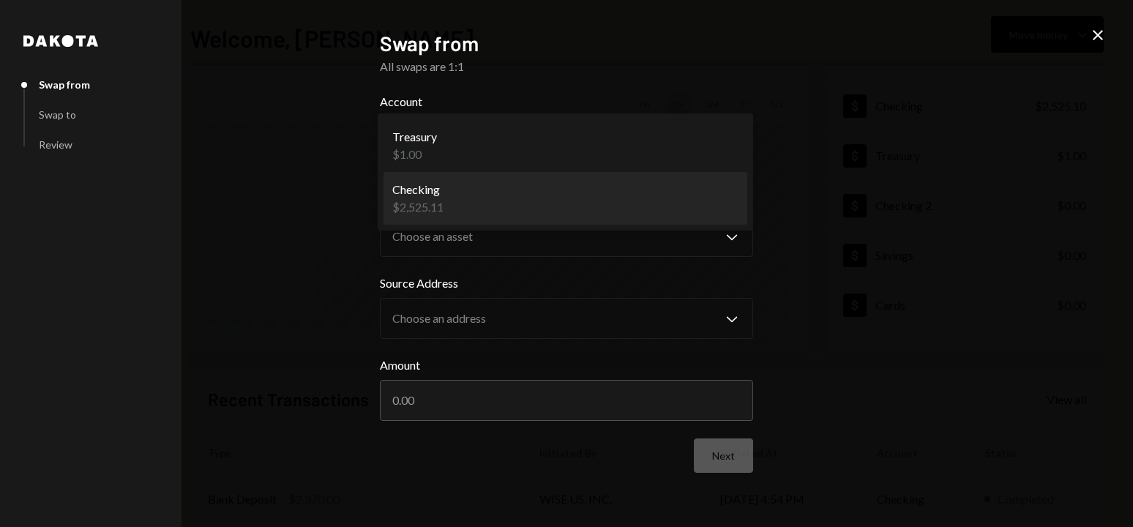
select select "**********"
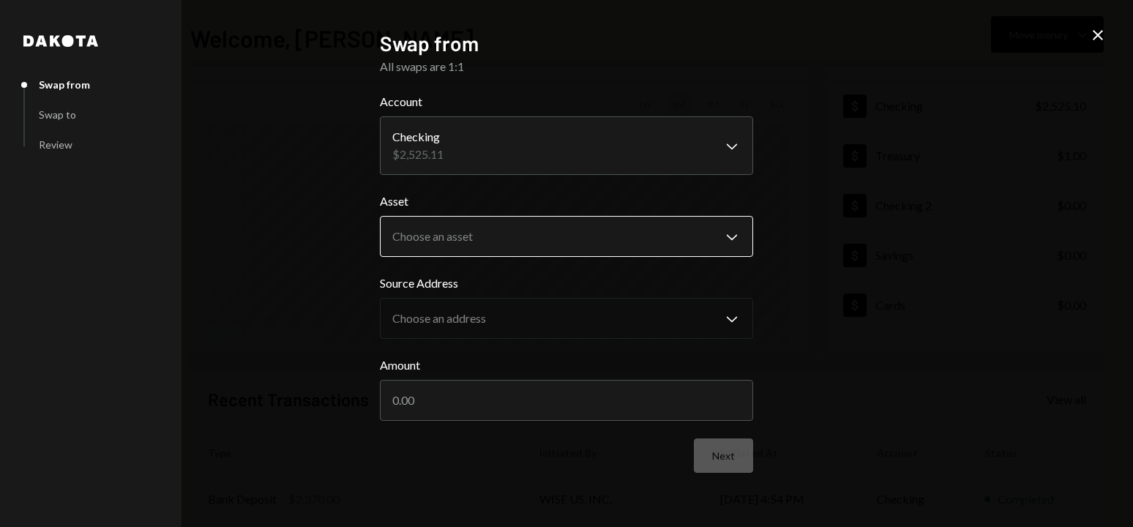
click at [509, 237] on body "L LEKOUCHE TURBO L... Caret Down Home Home Inbox Inbox Activities Transactions …" at bounding box center [566, 263] width 1133 height 527
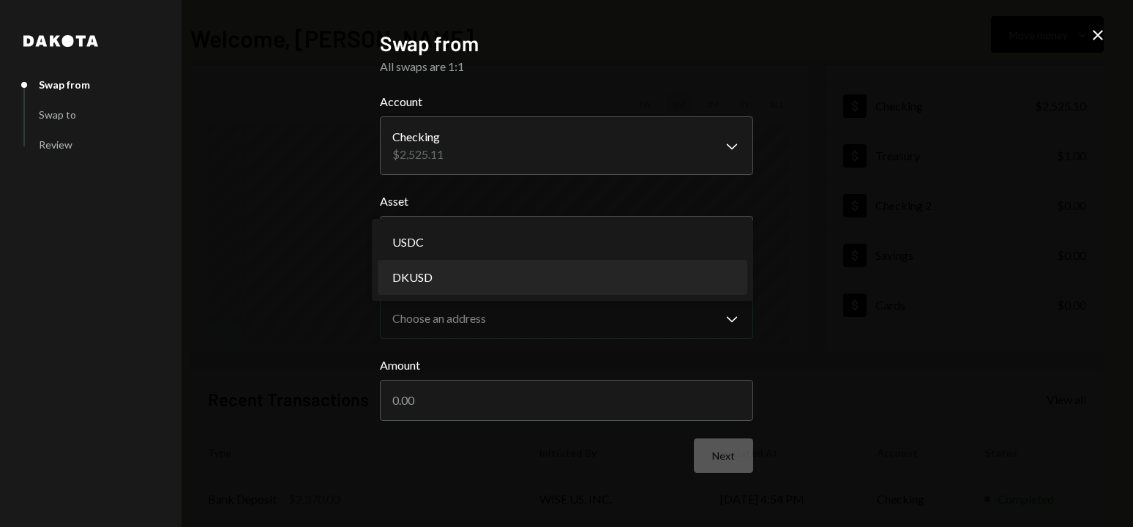
select select "*****"
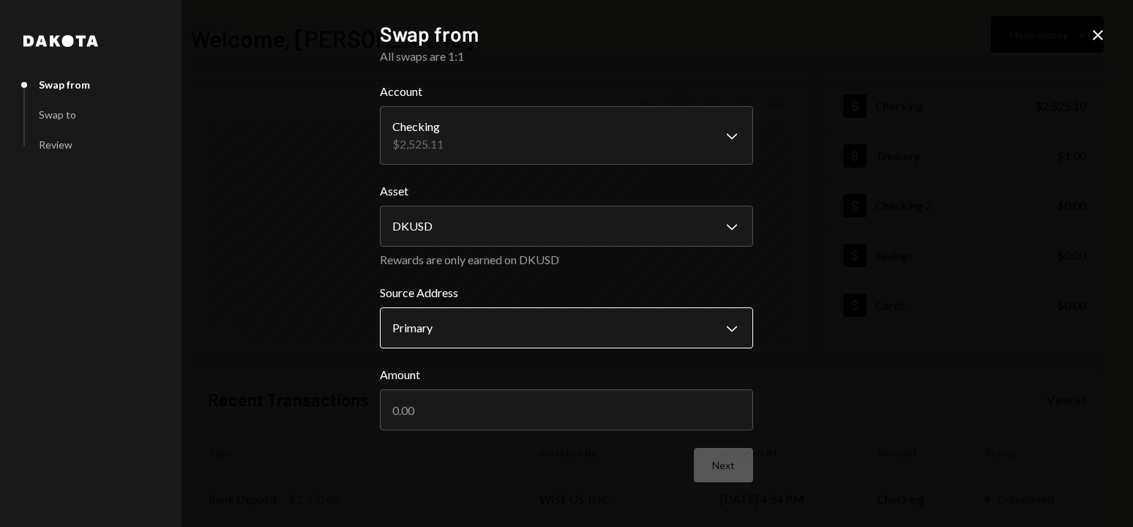
click at [530, 329] on body "L LEKOUCHE TURBO L... Caret Down Home Home Inbox Inbox Activities Transactions …" at bounding box center [566, 263] width 1133 height 527
click at [519, 260] on div "Rewards are only earned on DKUSD" at bounding box center [566, 259] width 373 height 14
click at [503, 339] on body "L LEKOUCHE TURBO L... Caret Down Home Home Inbox Inbox Activities Transactions …" at bounding box center [566, 263] width 1133 height 527
click at [495, 258] on div "Rewards are only earned on DKUSD" at bounding box center [566, 259] width 373 height 14
click at [519, 405] on input "Amount" at bounding box center [566, 409] width 373 height 41
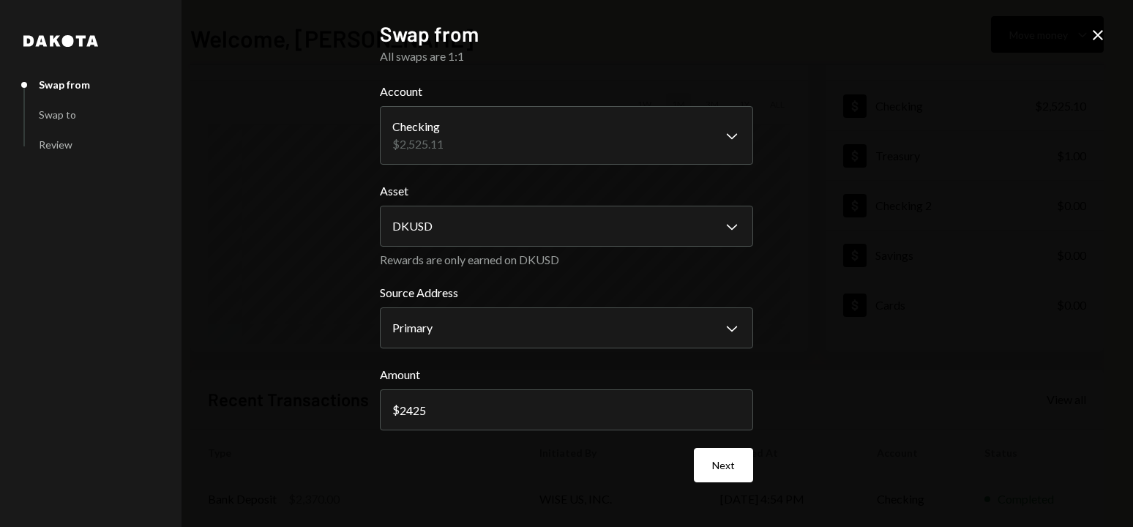
type input "2425"
click at [408, 372] on label "Amount" at bounding box center [566, 375] width 373 height 18
click at [408, 389] on input "2425" at bounding box center [566, 409] width 373 height 41
click at [727, 468] on button "Next" at bounding box center [723, 465] width 59 height 34
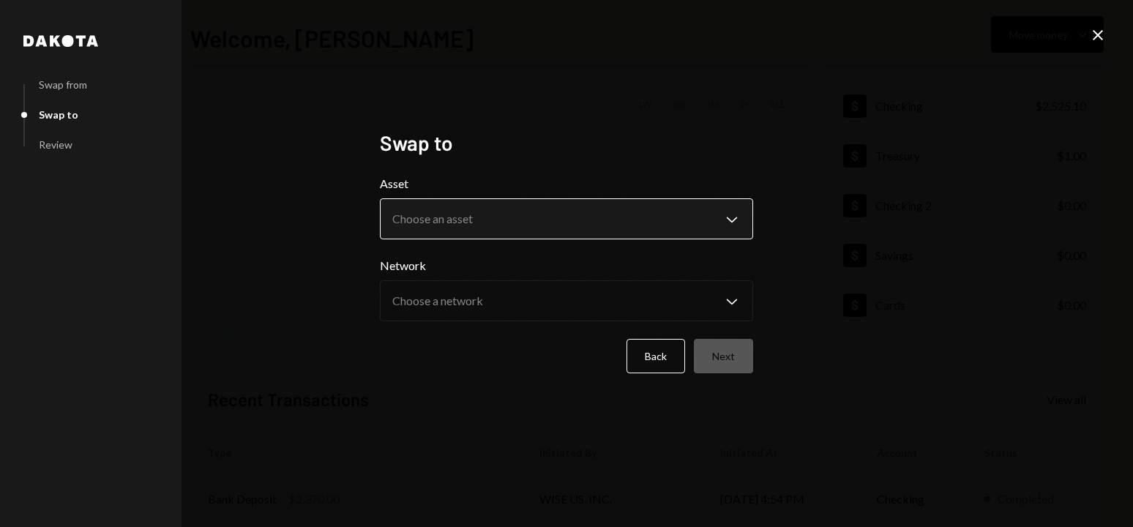
click at [485, 204] on body "**********" at bounding box center [566, 263] width 1133 height 527
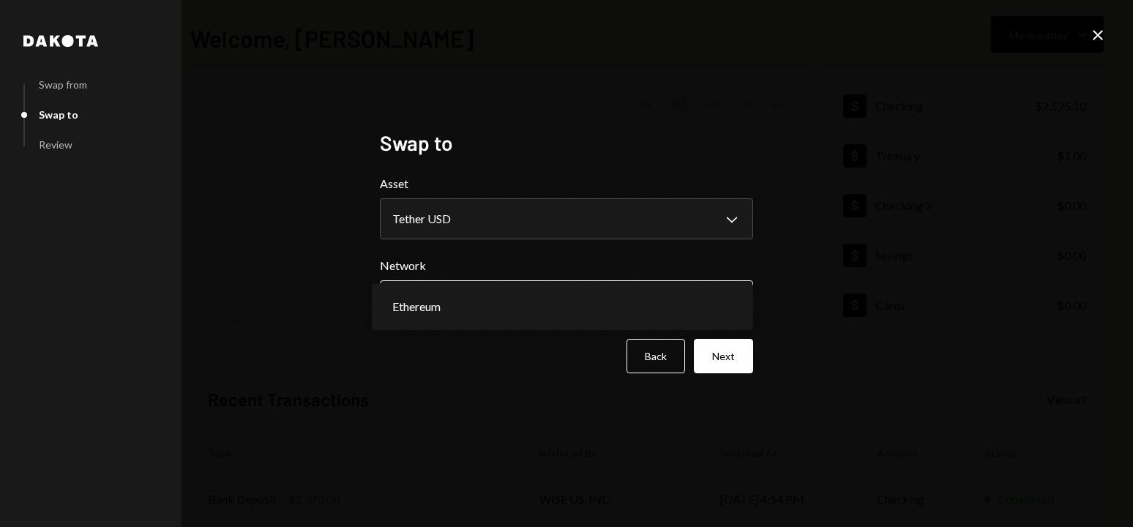
click at [487, 306] on body "**********" at bounding box center [566, 263] width 1133 height 527
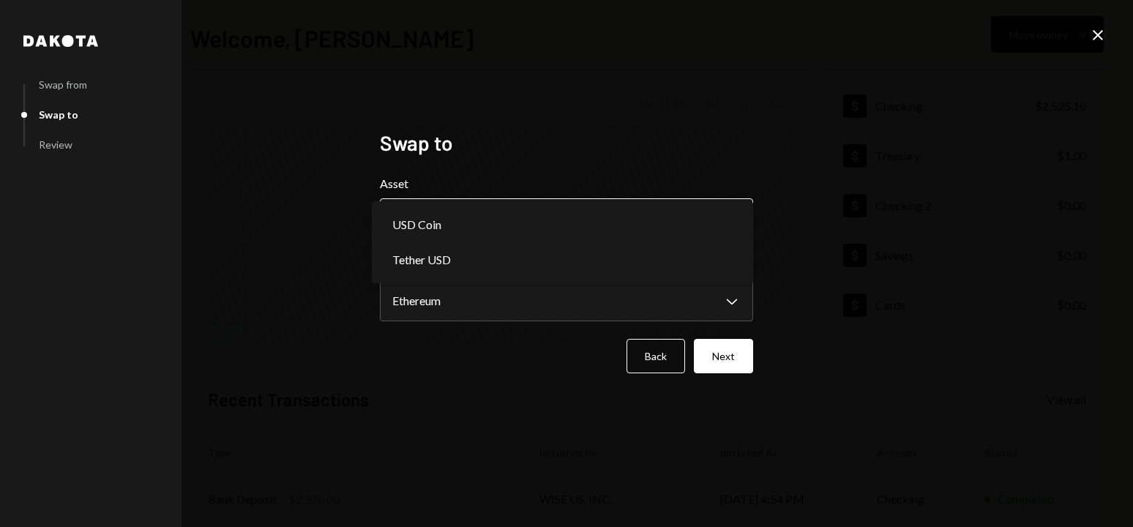
click at [481, 226] on body "**********" at bounding box center [566, 263] width 1133 height 527
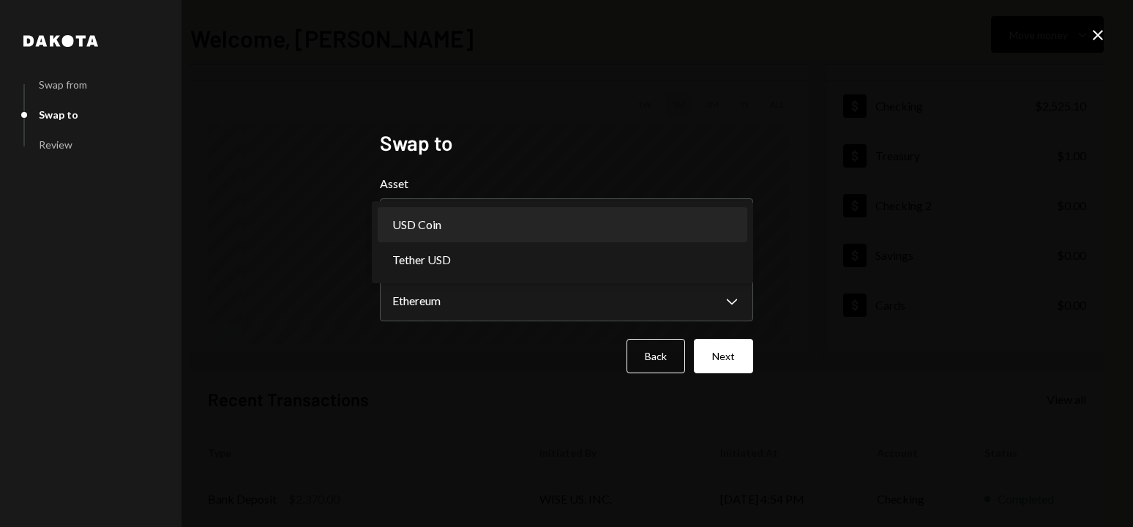
select select "****"
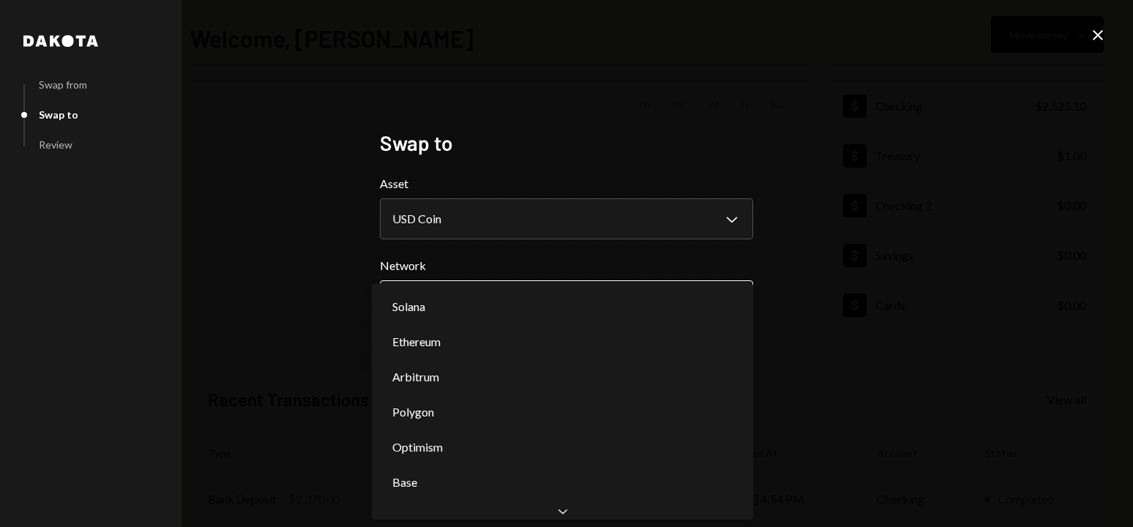
click at [479, 288] on body "**********" at bounding box center [566, 263] width 1133 height 527
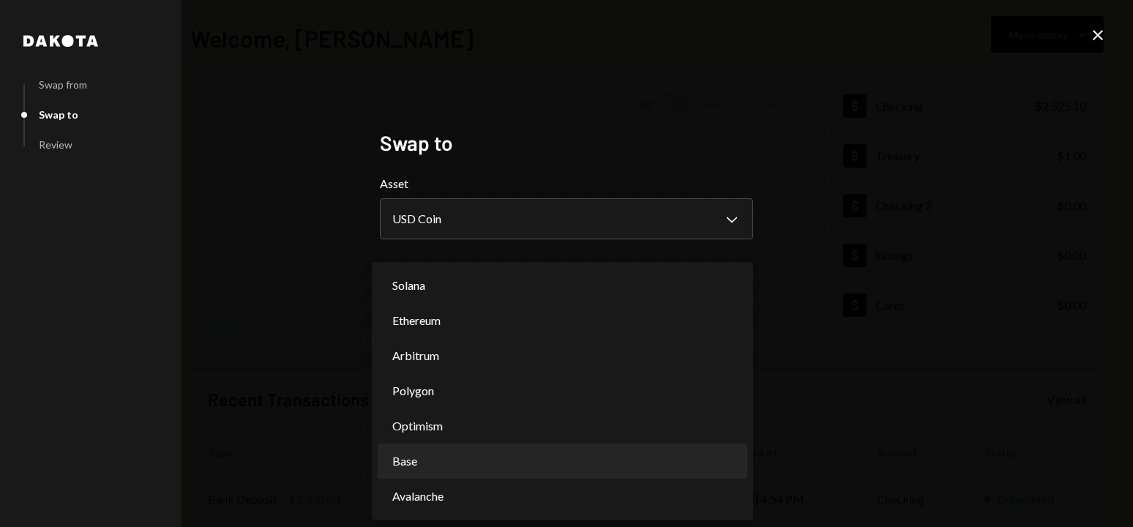
select select "**********"
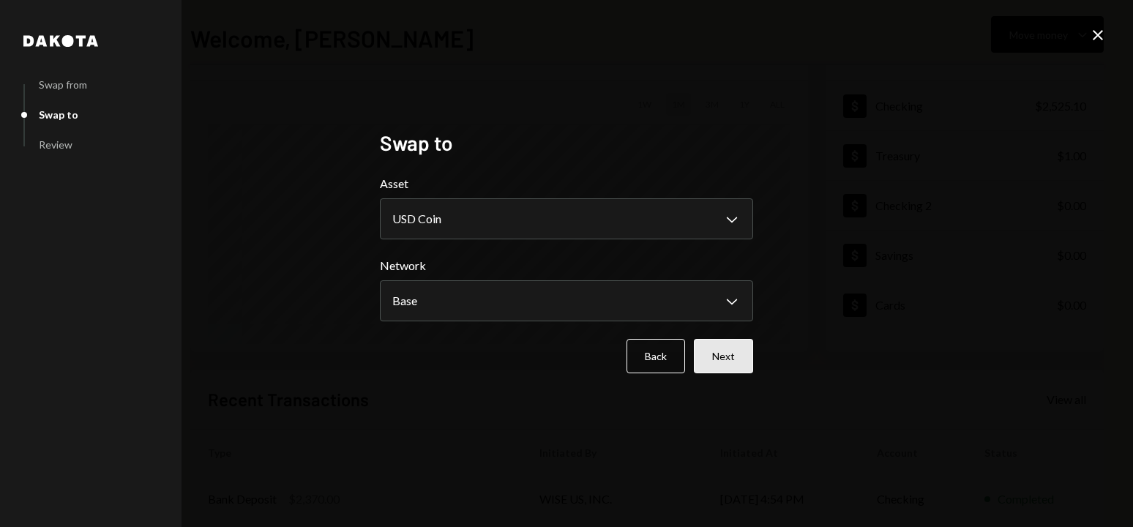
click at [719, 357] on button "Next" at bounding box center [723, 356] width 59 height 34
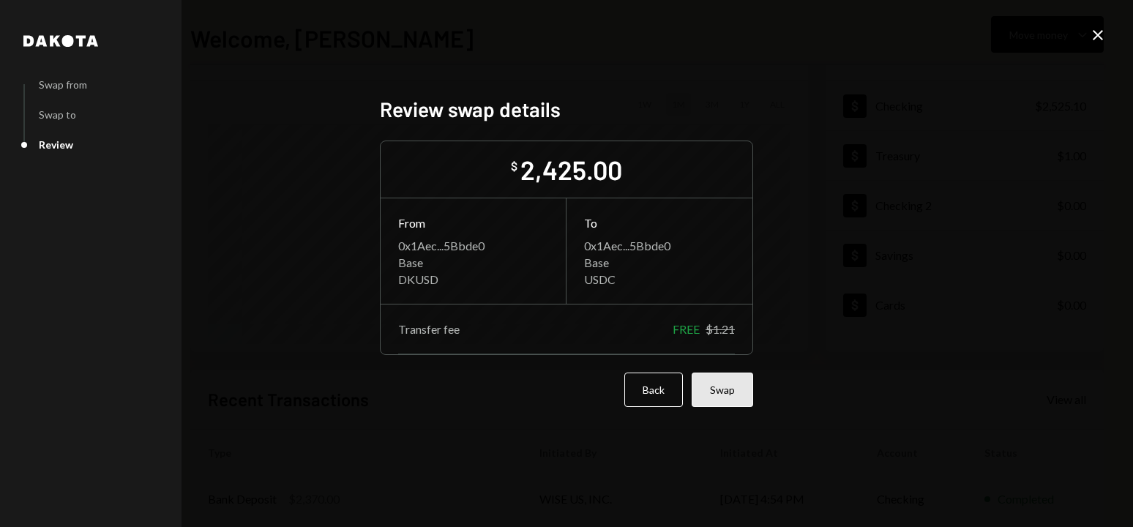
click at [738, 398] on button "Swap" at bounding box center [721, 389] width 61 height 34
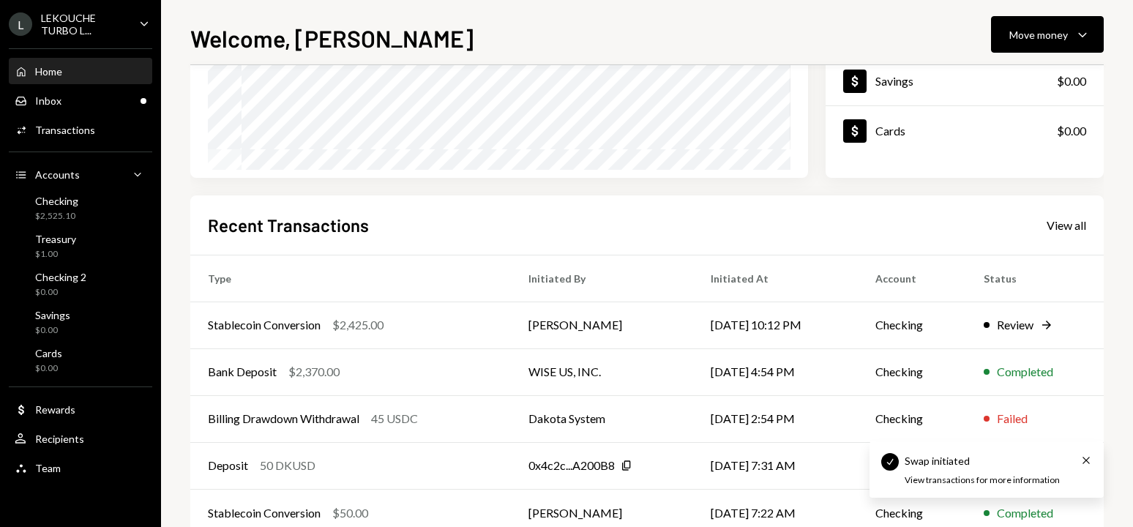
scroll to position [285, 0]
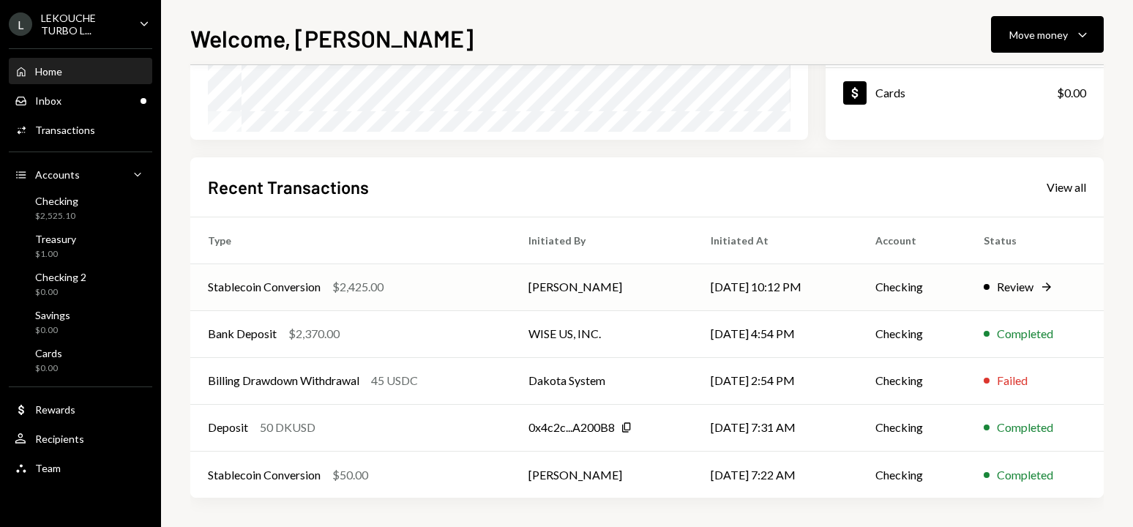
click at [481, 285] on td "Stablecoin Conversion $2,425.00" at bounding box center [350, 286] width 320 height 47
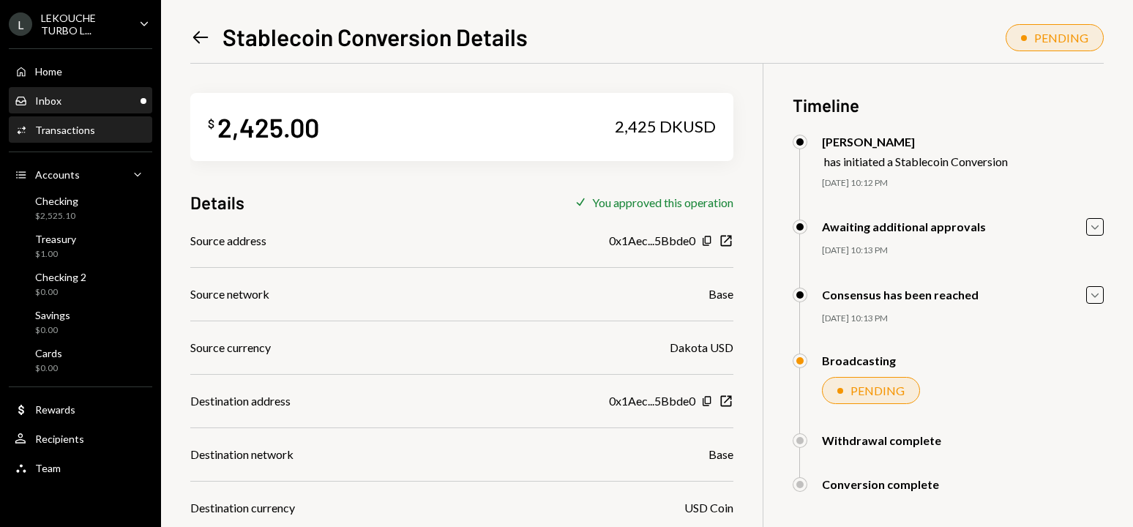
click at [80, 102] on div "Inbox Inbox" at bounding box center [81, 100] width 132 height 13
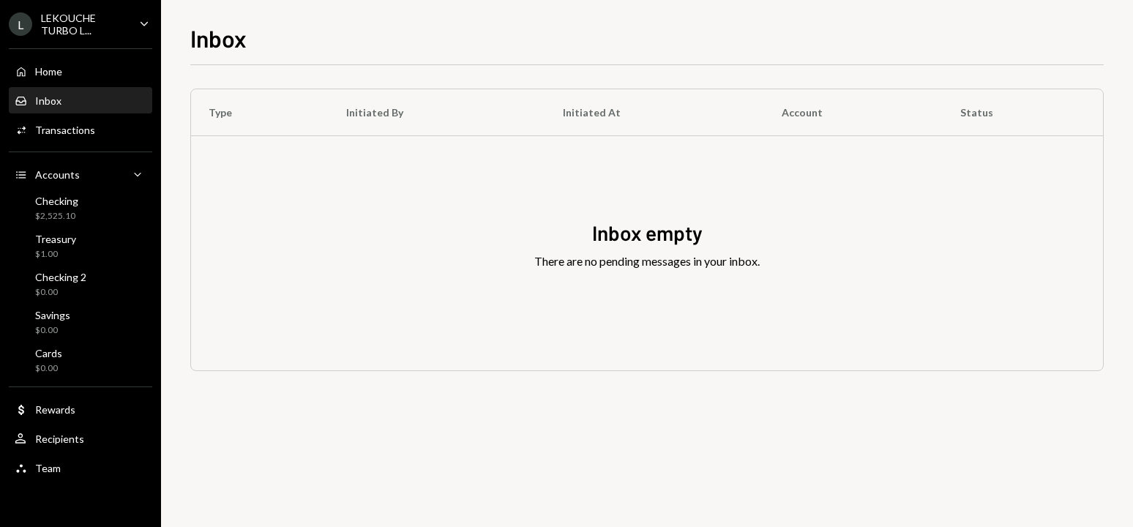
click at [80, 102] on div "Inbox Inbox" at bounding box center [81, 100] width 132 height 13
click at [64, 72] on div "Home Home" at bounding box center [81, 71] width 132 height 13
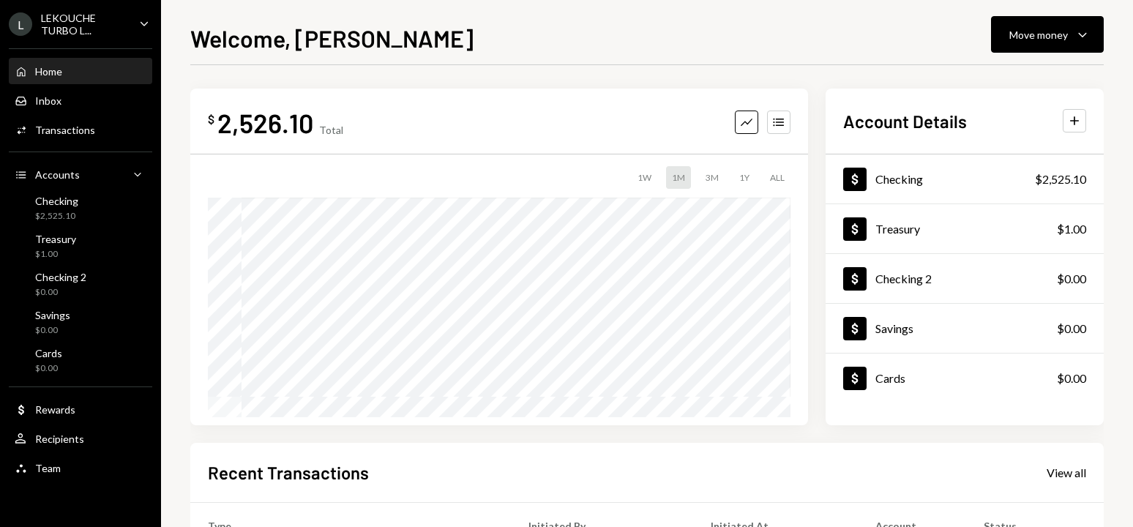
click at [64, 72] on div "Home Home" at bounding box center [81, 71] width 132 height 13
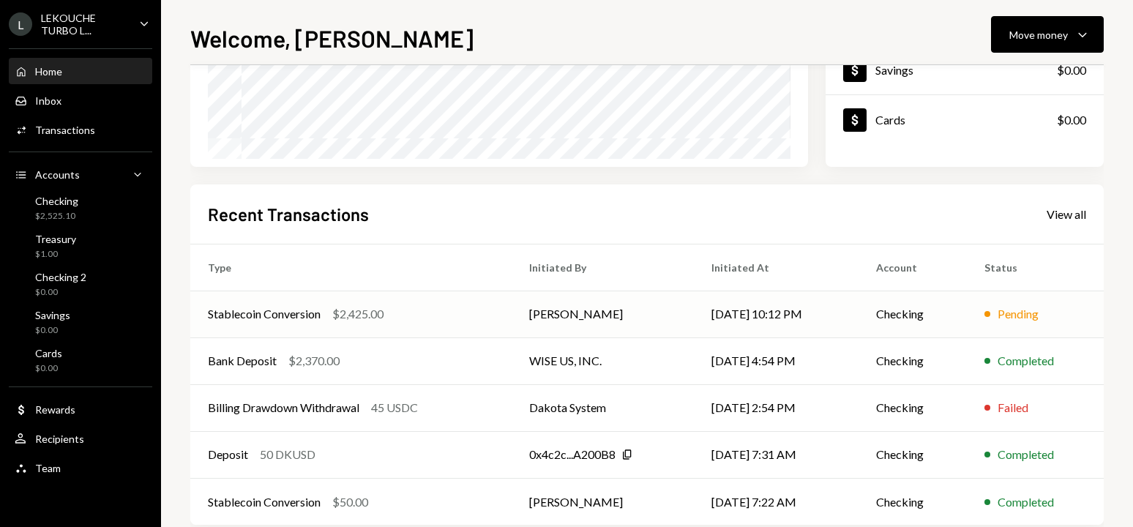
scroll to position [285, 0]
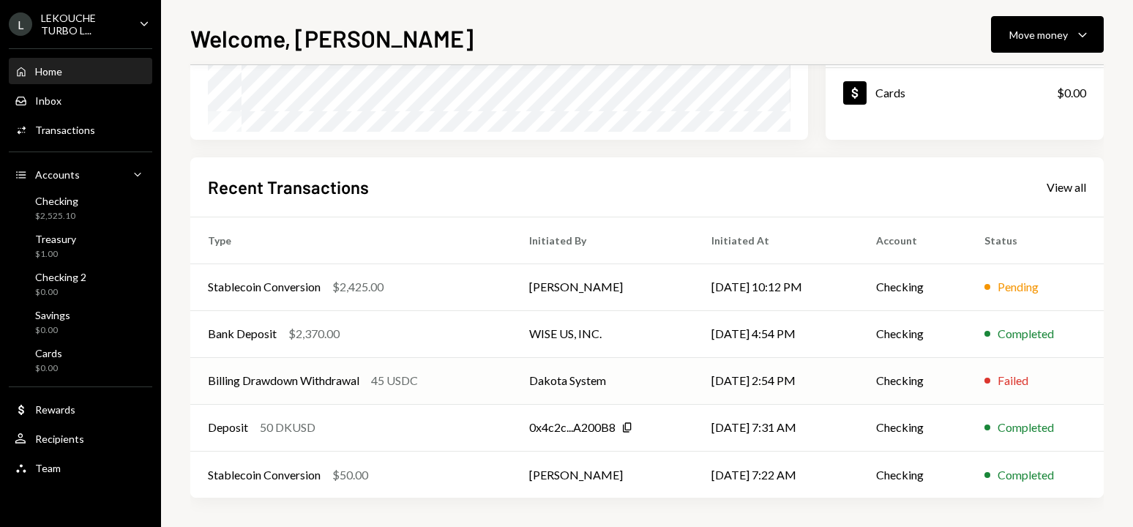
click at [640, 383] on td "Dakota System" at bounding box center [602, 380] width 182 height 47
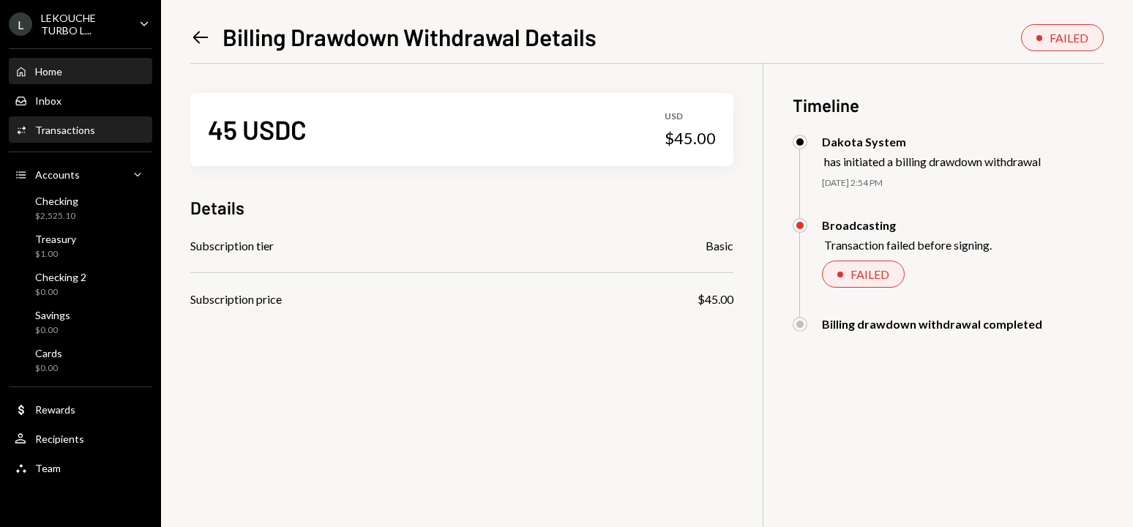
click at [83, 83] on div "Home Home" at bounding box center [81, 71] width 132 height 25
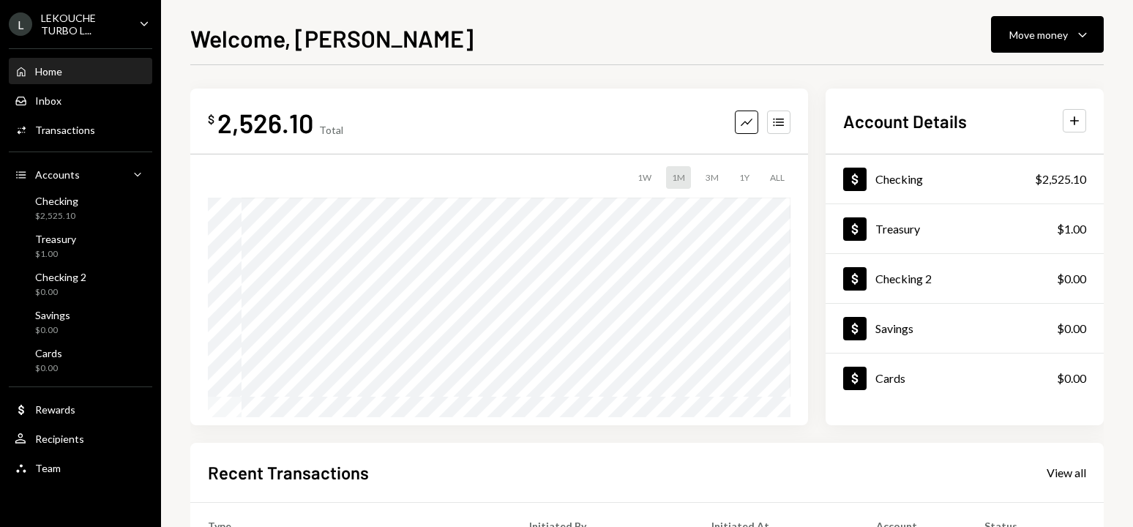
click at [92, 78] on div "Home Home" at bounding box center [81, 71] width 132 height 13
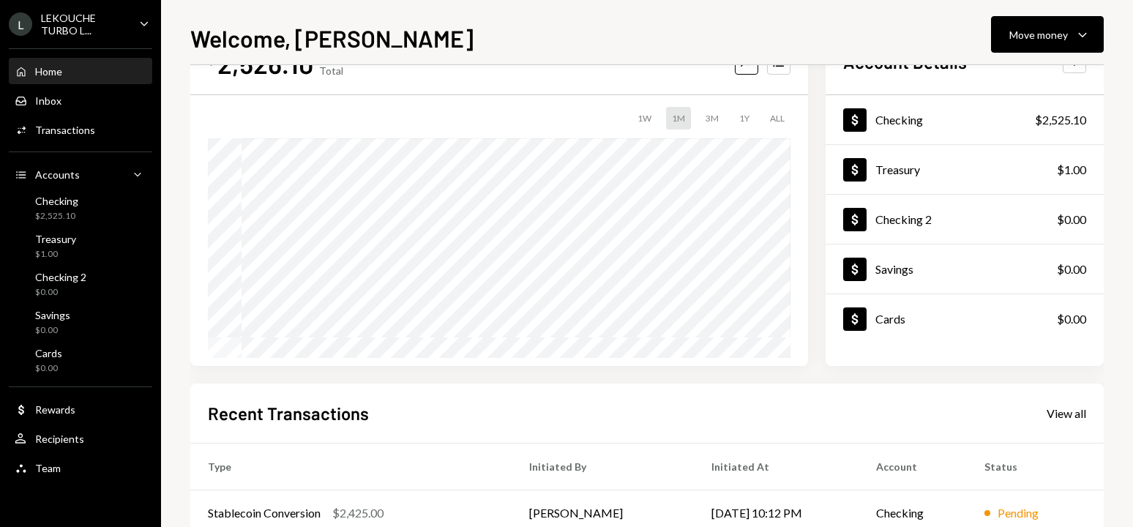
scroll to position [285, 0]
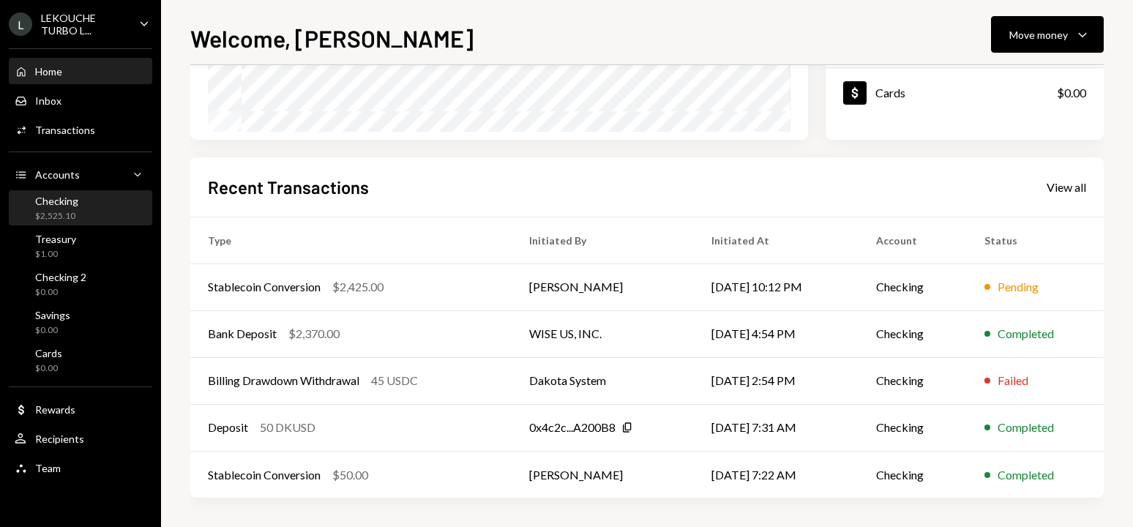
click at [64, 206] on div "Checking" at bounding box center [56, 201] width 43 height 12
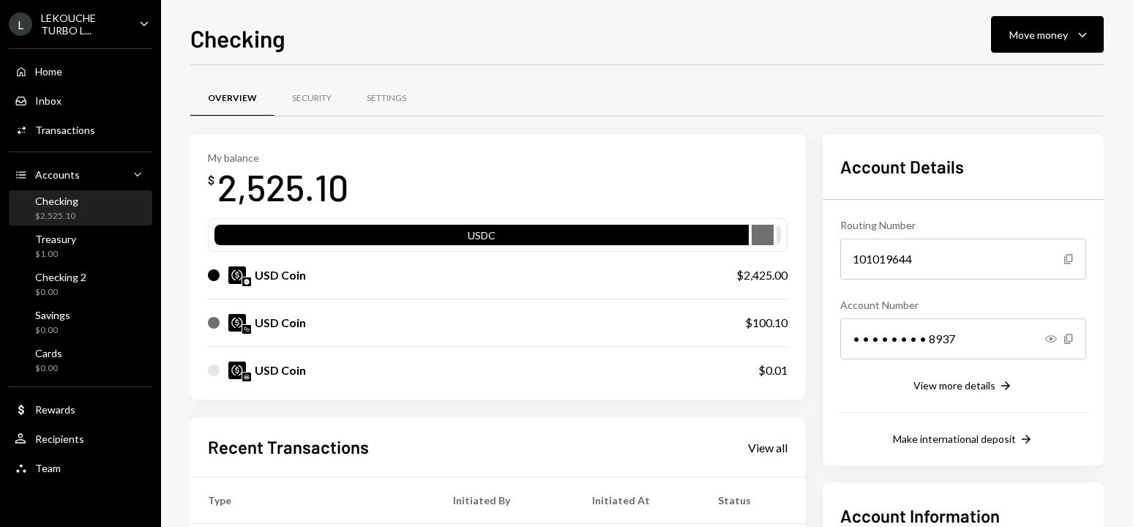
drag, startPoint x: 377, startPoint y: 284, endPoint x: 306, endPoint y: 270, distance: 72.3
click at [306, 270] on div "USD Coin" at bounding box center [457, 275] width 499 height 18
click at [1060, 21] on button "Move money Caret Down" at bounding box center [1047, 34] width 113 height 37
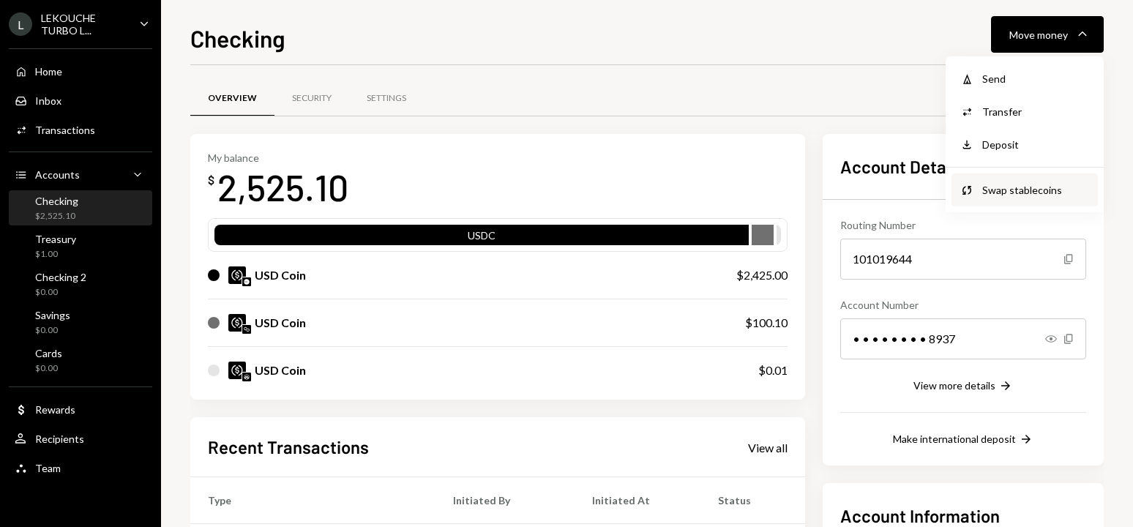
click at [1028, 184] on div "Swap stablecoins" at bounding box center [1035, 189] width 107 height 15
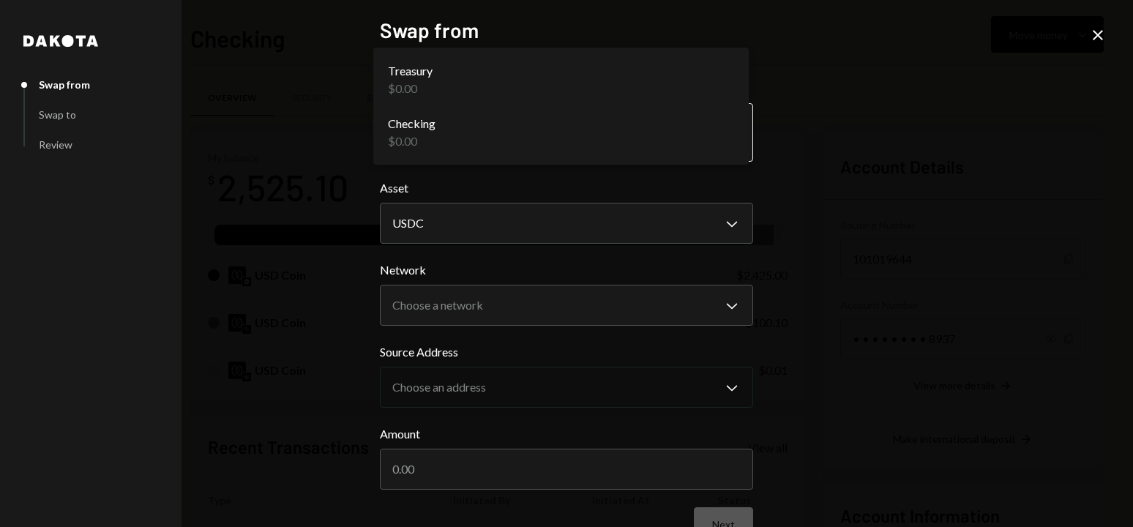
click at [468, 127] on body "L LEKOUCHE TURBO L... Caret Down Home Home Inbox Inbox Activities Transactions …" at bounding box center [566, 263] width 1133 height 527
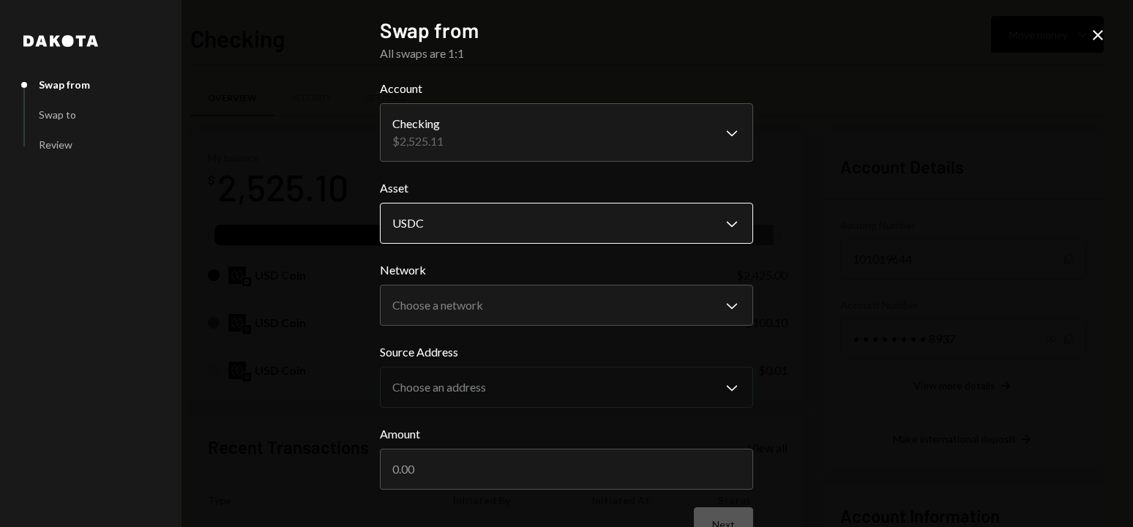
click at [473, 228] on body "L LEKOUCHE TURBO L... Caret Down Home Home Inbox Inbox Activities Transactions …" at bounding box center [566, 263] width 1133 height 527
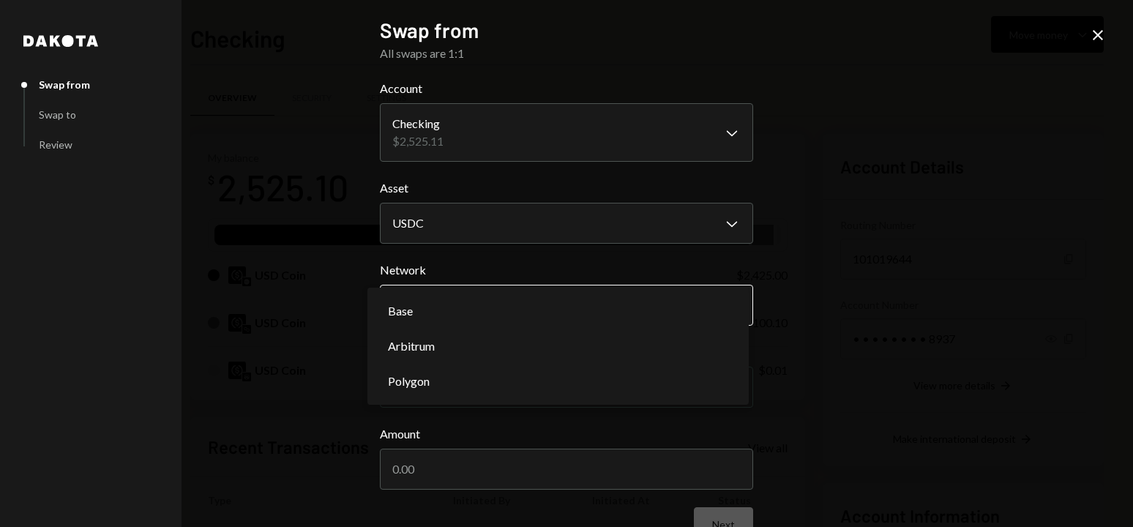
click at [474, 324] on body "L LEKOUCHE TURBO L... Caret Down Home Home Inbox Inbox Activities Transactions …" at bounding box center [566, 263] width 1133 height 527
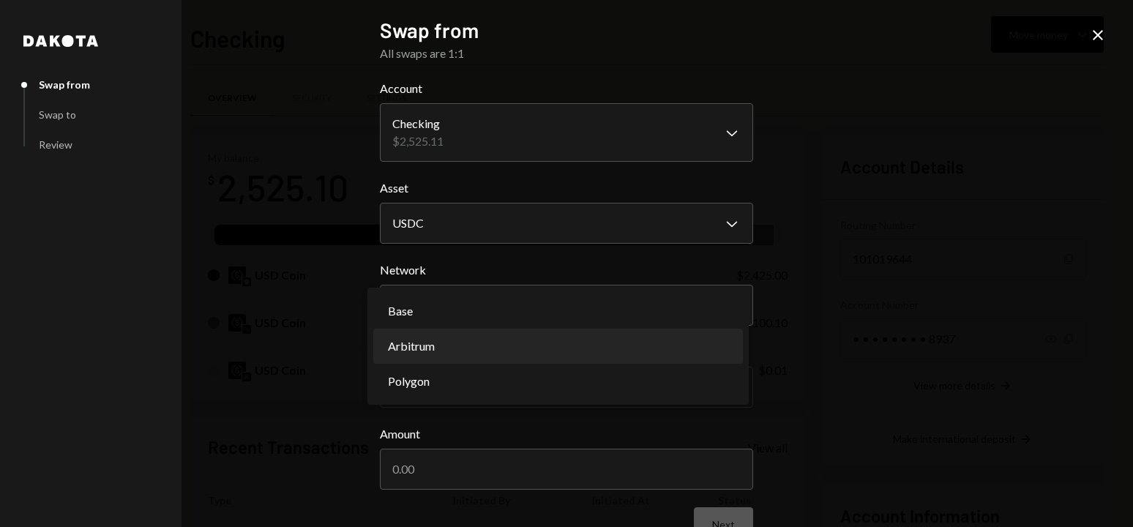
select select "**********"
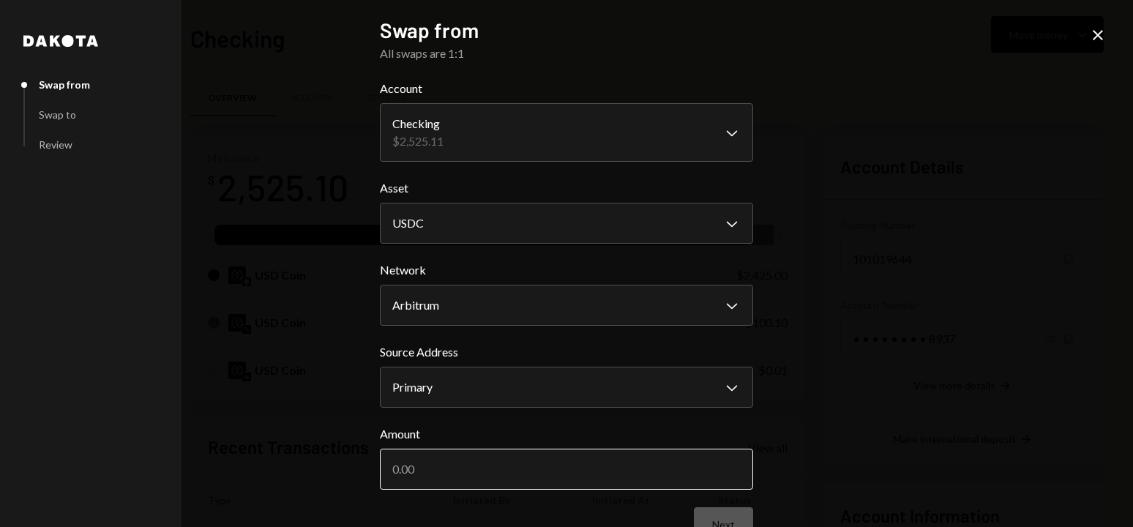
click at [506, 460] on input "Amount" at bounding box center [566, 469] width 373 height 41
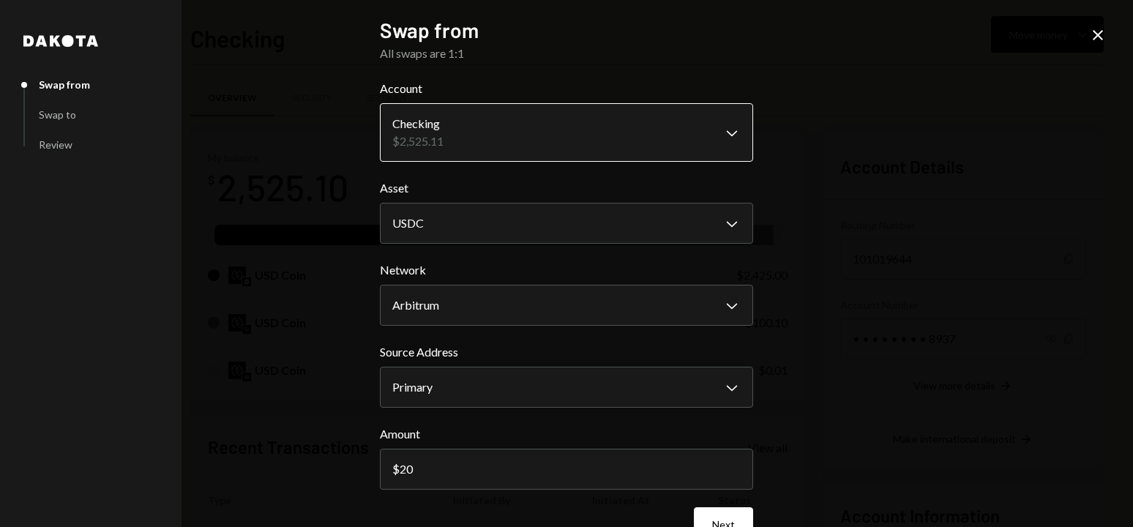
type input "20"
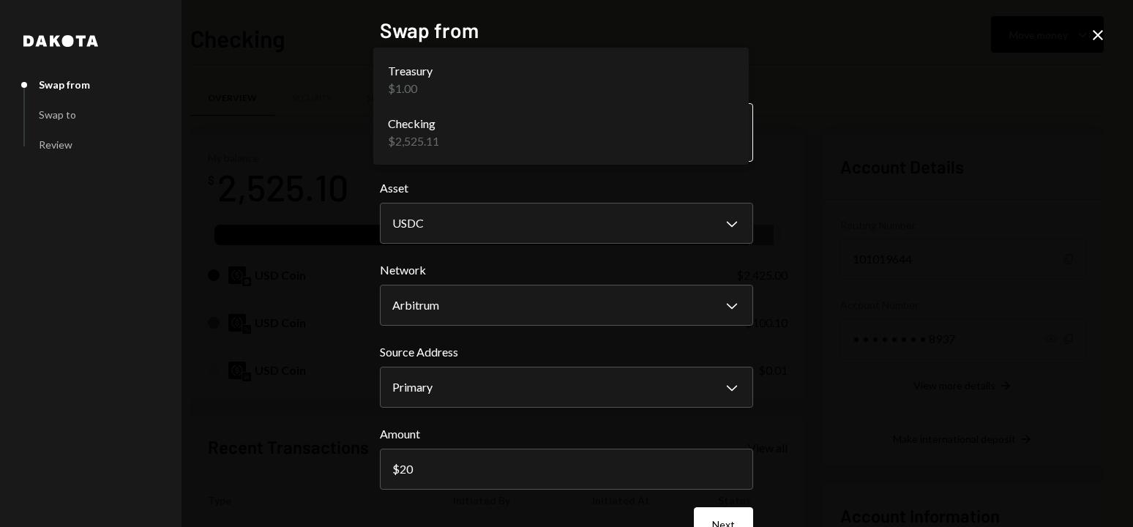
click at [447, 132] on body "L LEKOUCHE TURBO L... Caret Down Home Home Inbox Inbox Activities Transactions …" at bounding box center [566, 263] width 1133 height 527
click at [280, 160] on div "**********" at bounding box center [566, 263] width 1133 height 527
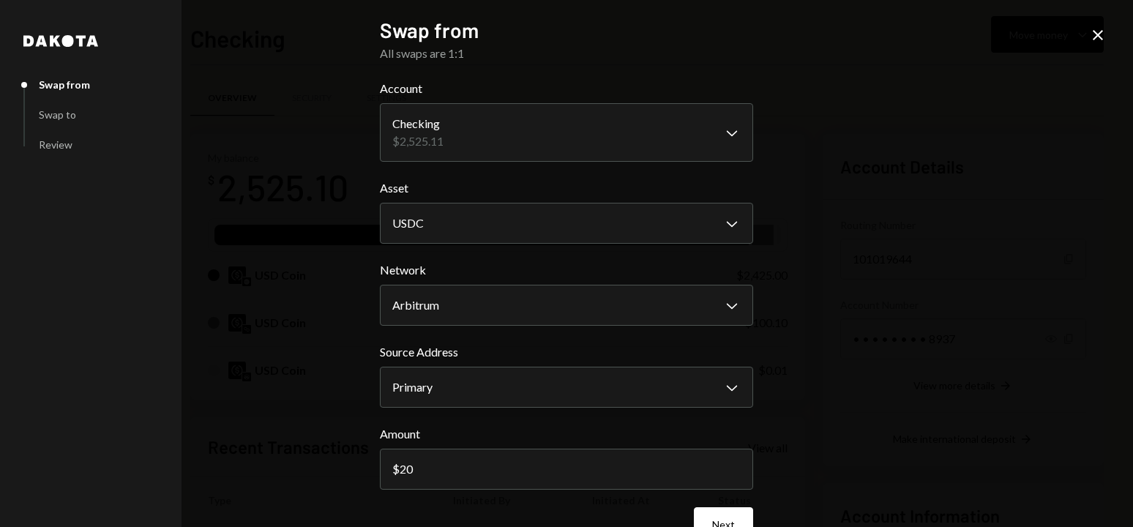
click at [281, 176] on div "**********" at bounding box center [566, 263] width 1133 height 527
click at [1093, 29] on icon "Close" at bounding box center [1098, 35] width 18 height 18
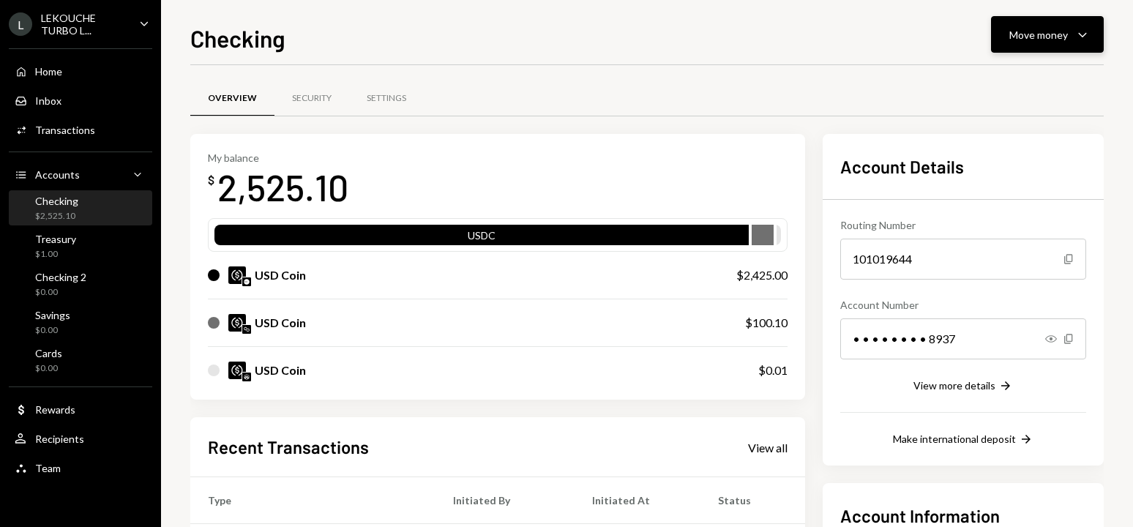
click at [1021, 19] on button "Move money Caret Down" at bounding box center [1047, 34] width 113 height 37
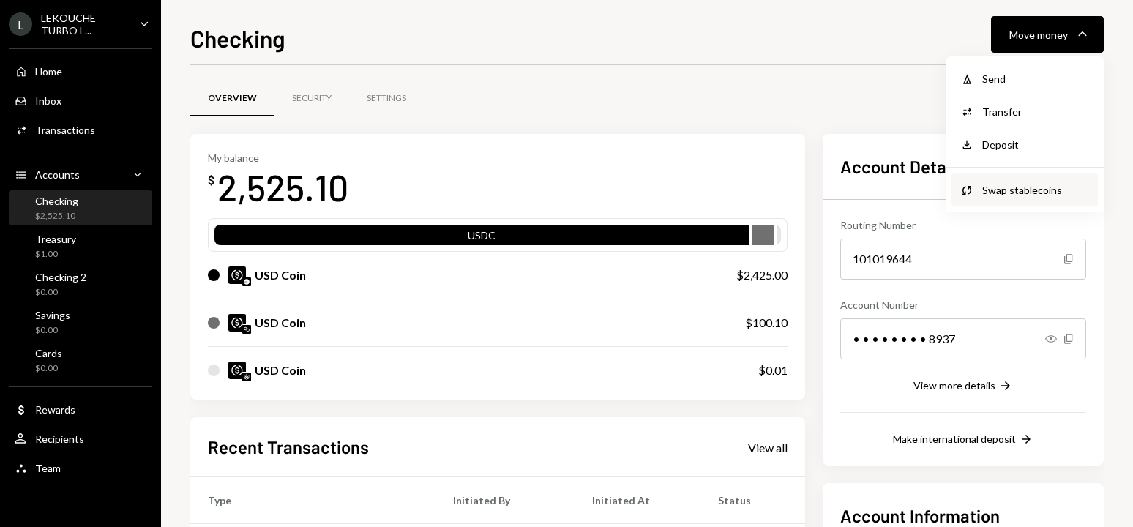
click at [1011, 187] on div "Swap stablecoins" at bounding box center [1035, 189] width 107 height 15
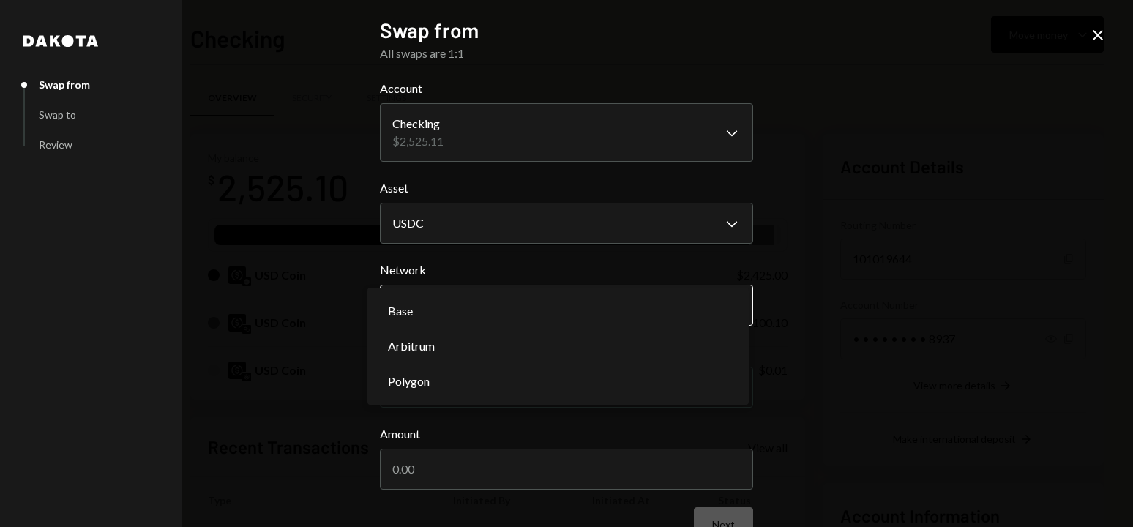
click at [508, 297] on body "L LEKOUCHE TURBO L... Caret Down Home Home Inbox Inbox Activities Transactions …" at bounding box center [566, 263] width 1133 height 527
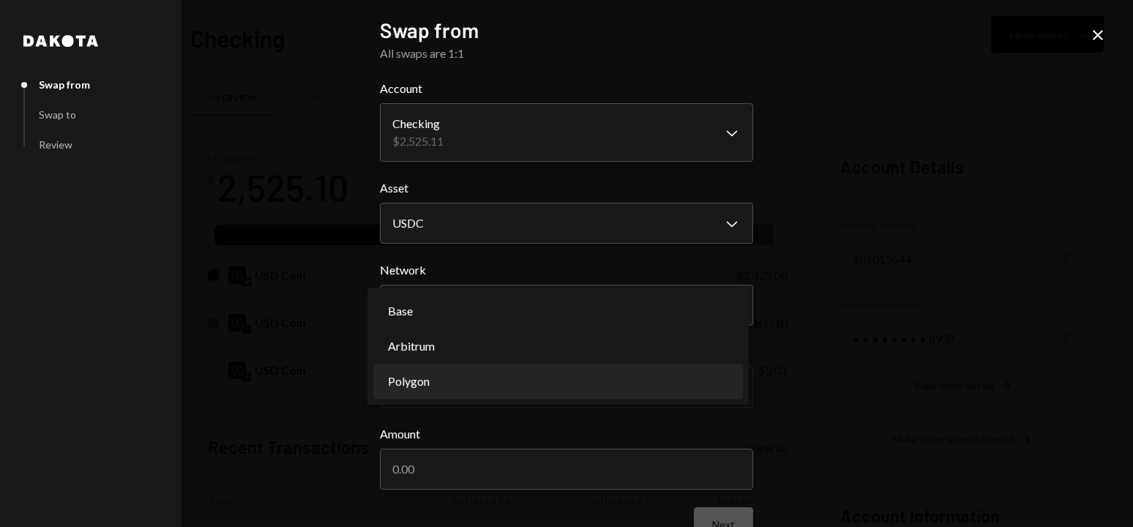
select select "**********"
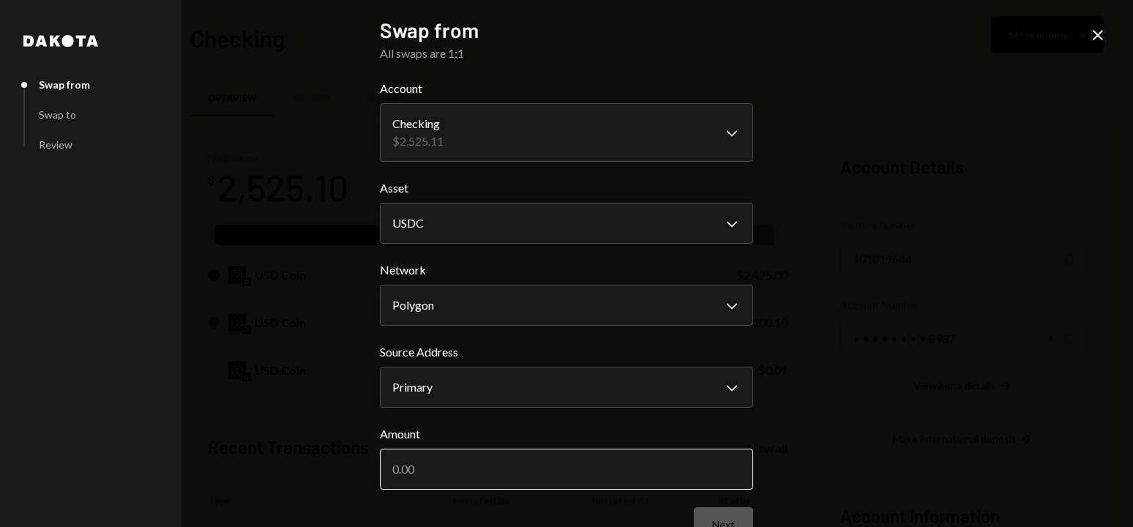
click at [487, 471] on input "Amount" at bounding box center [566, 469] width 373 height 41
click at [702, 515] on button "Next" at bounding box center [723, 524] width 59 height 34
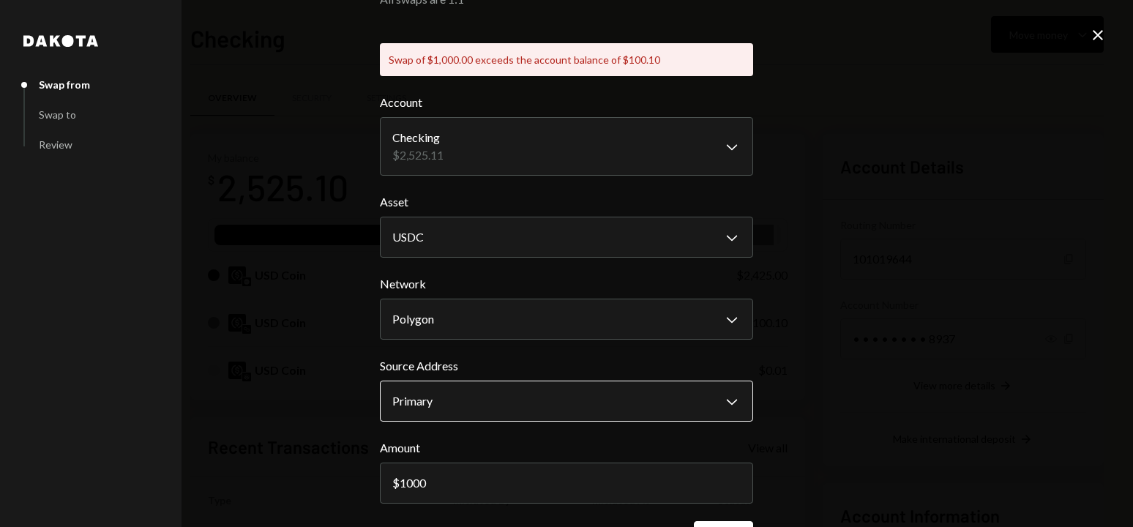
scroll to position [106, 0]
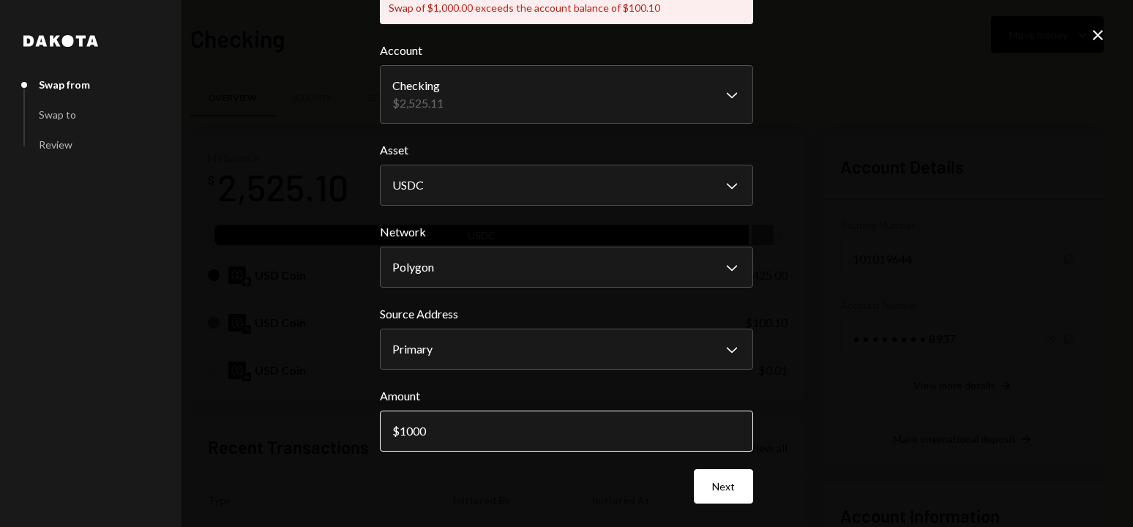
click at [542, 444] on input "1000" at bounding box center [566, 430] width 373 height 41
type input "100"
type input "100.10"
click at [714, 481] on button "Next" at bounding box center [723, 486] width 59 height 34
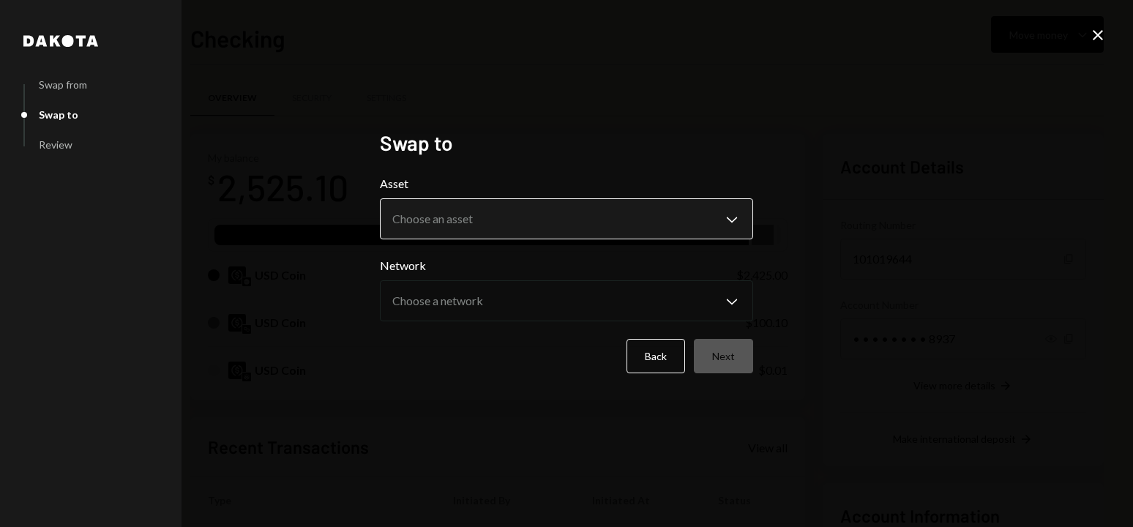
click at [521, 218] on body "L LEKOUCHE TURBO L... Caret Down Home Home Inbox Inbox Activities Transactions …" at bounding box center [566, 263] width 1133 height 527
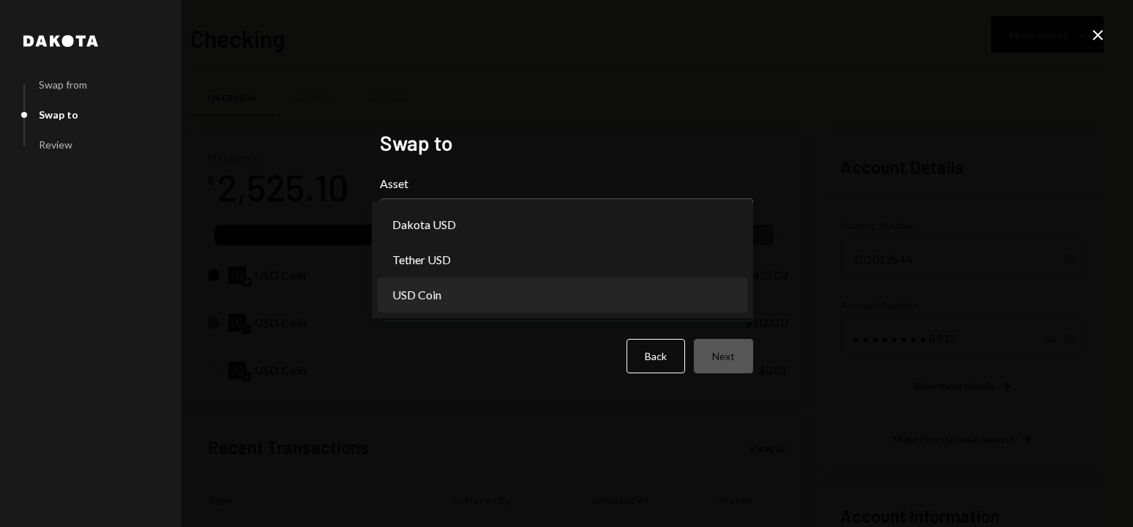
select select "****"
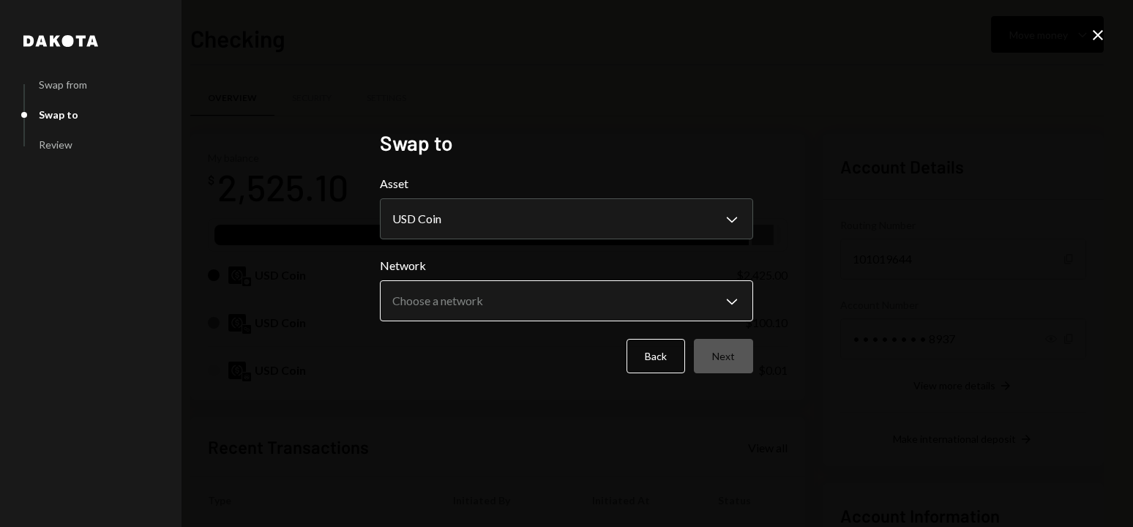
click at [539, 297] on body "L LEKOUCHE TURBO L... Caret Down Home Home Inbox Inbox Activities Transactions …" at bounding box center [566, 263] width 1133 height 527
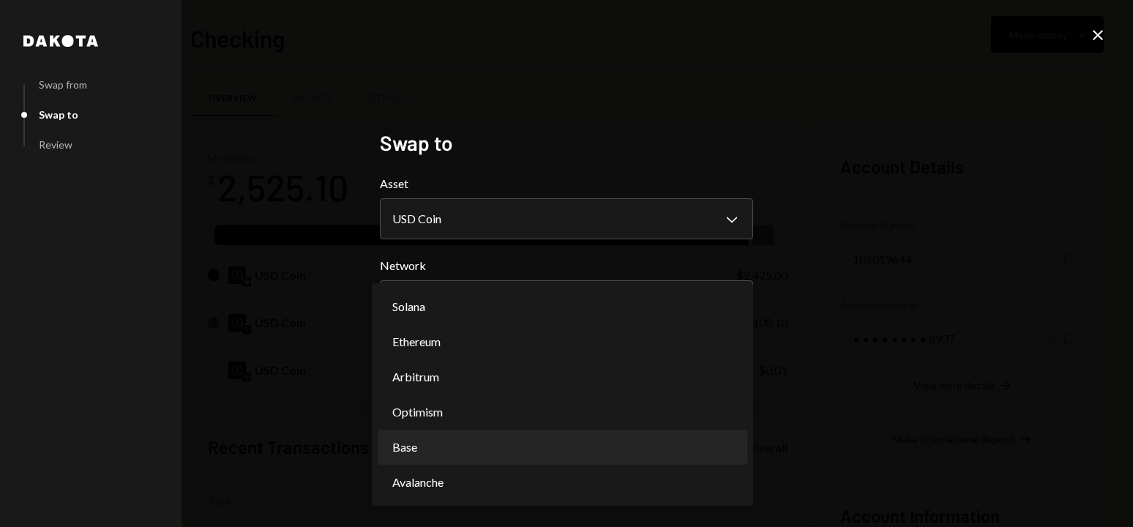
select select "**********"
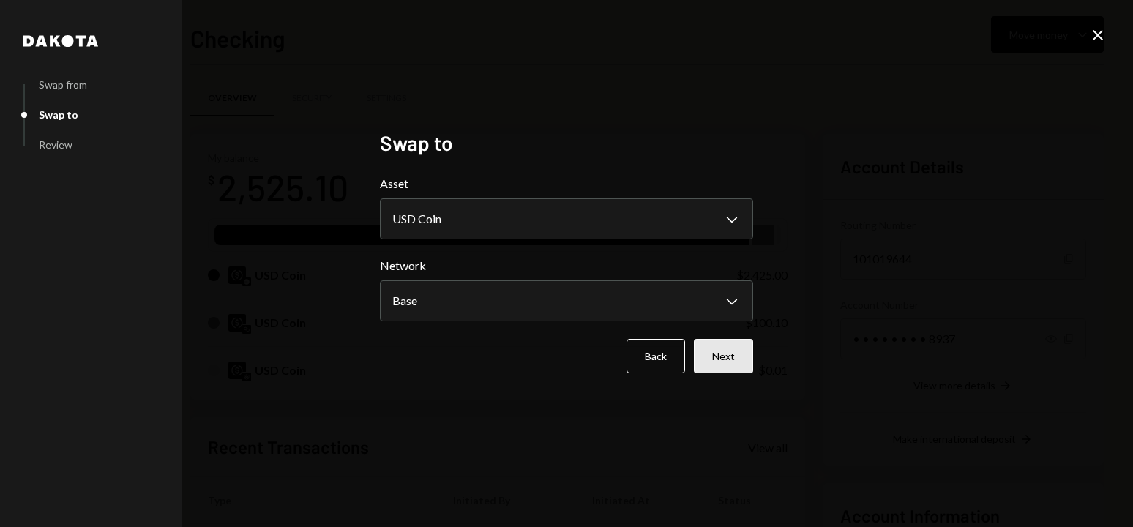
click at [732, 353] on button "Next" at bounding box center [723, 356] width 59 height 34
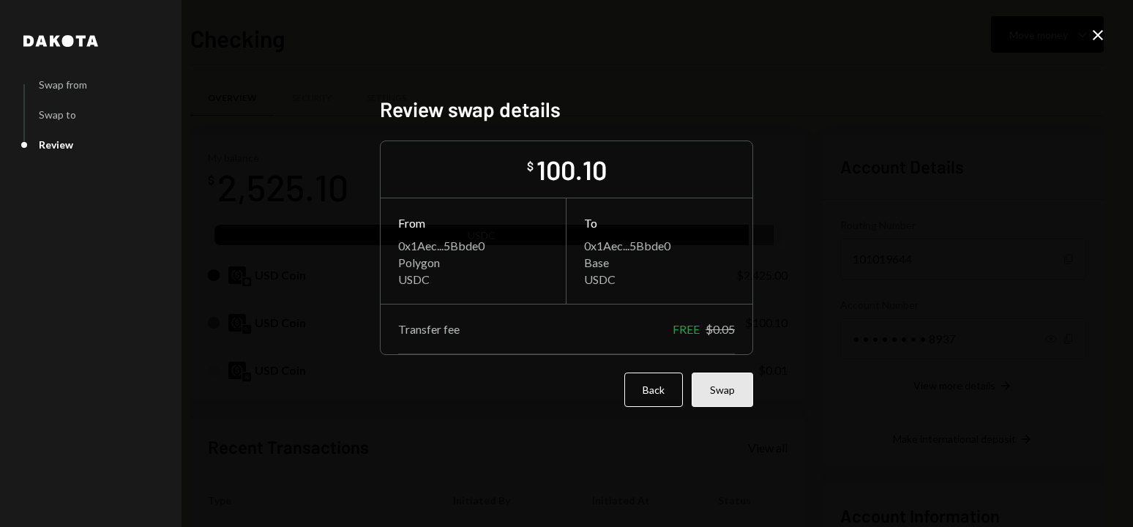
click at [720, 389] on button "Swap" at bounding box center [721, 389] width 61 height 34
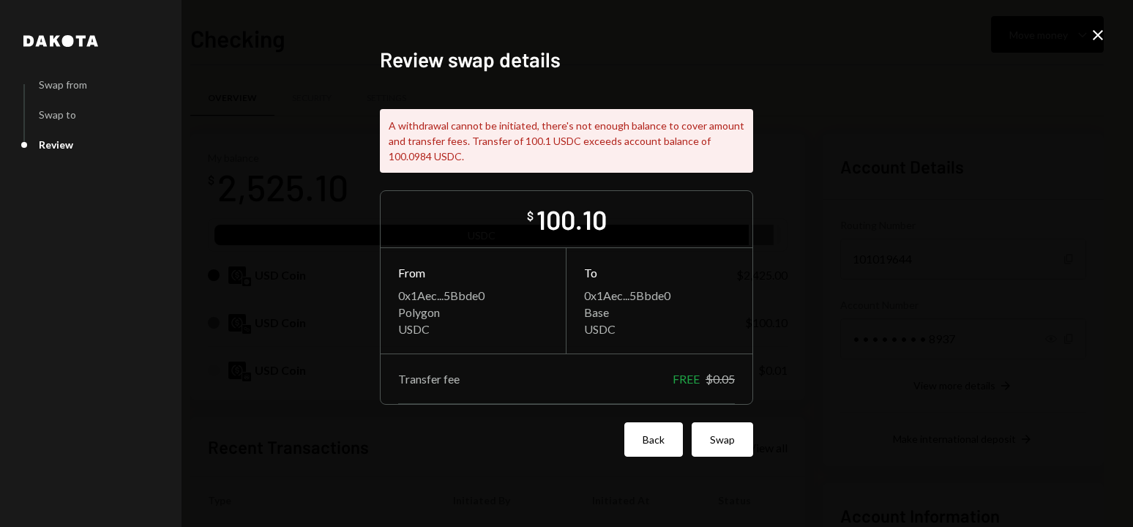
click at [655, 436] on button "Back" at bounding box center [653, 439] width 59 height 34
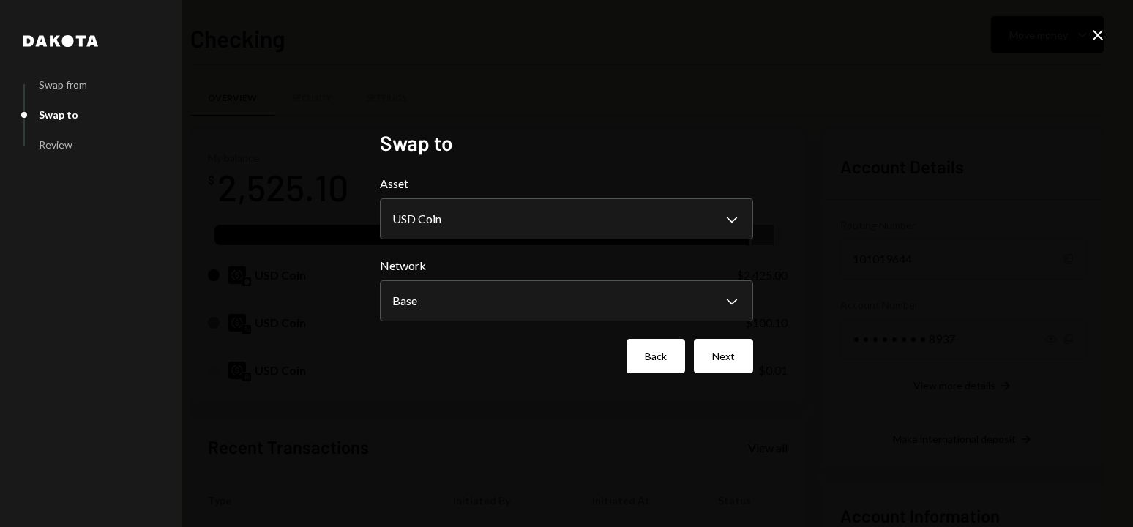
click at [649, 363] on button "Back" at bounding box center [655, 356] width 59 height 34
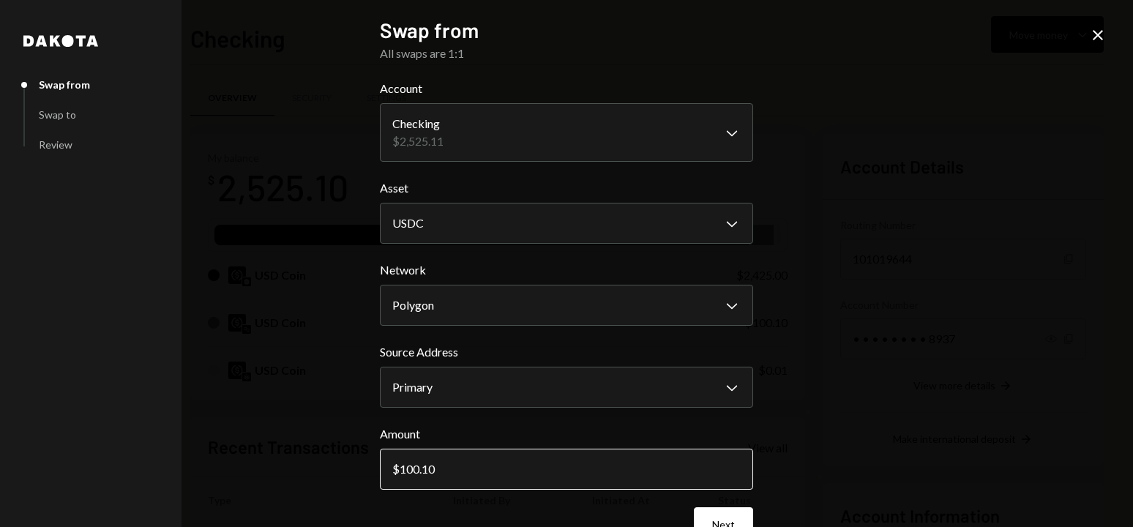
click at [503, 477] on input "100.10" at bounding box center [566, 469] width 373 height 41
type input "100"
click at [715, 511] on button "Next" at bounding box center [723, 524] width 59 height 34
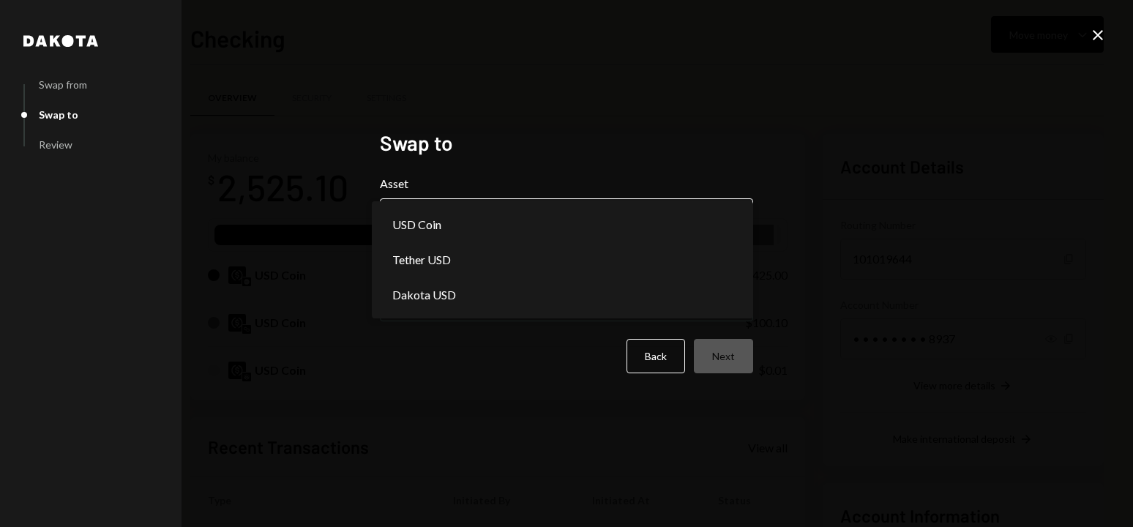
click at [557, 223] on body "L LEKOUCHE TURBO L... Caret Down Home Home Inbox Inbox Activities Transactions …" at bounding box center [566, 263] width 1133 height 527
select select "****"
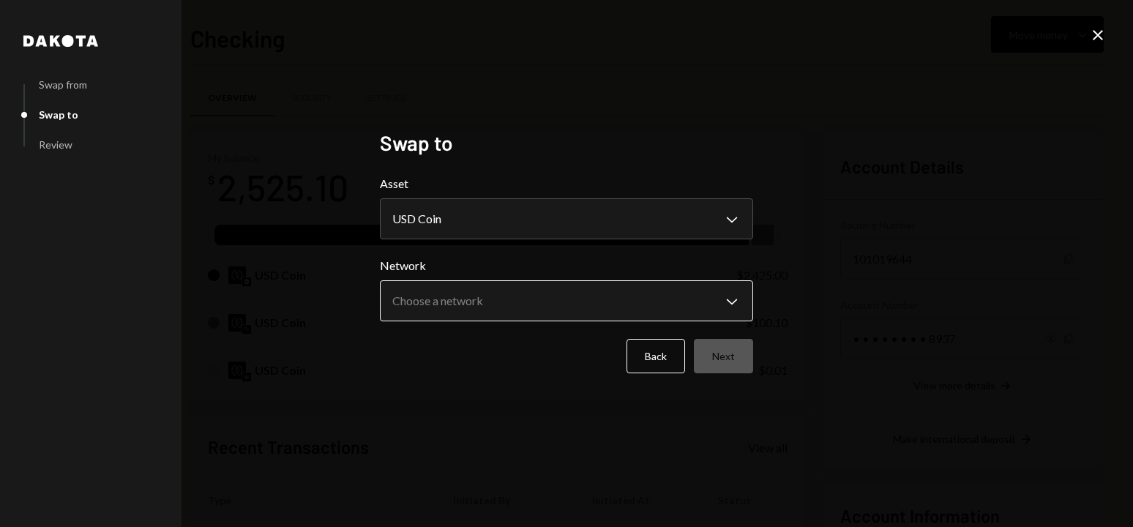
click at [521, 301] on body "L LEKOUCHE TURBO L... Caret Down Home Home Inbox Inbox Activities Transactions …" at bounding box center [566, 263] width 1133 height 527
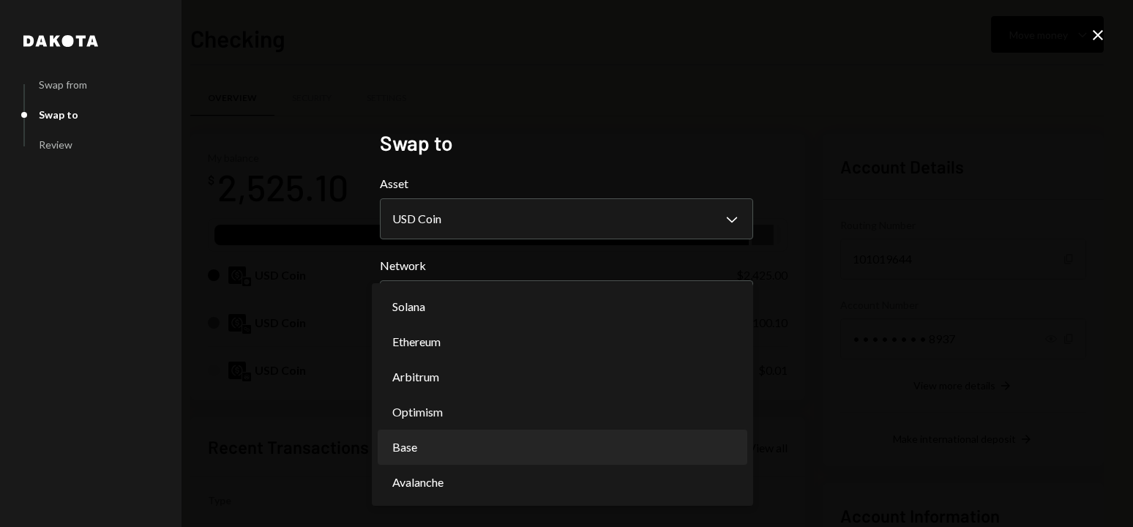
select select "**********"
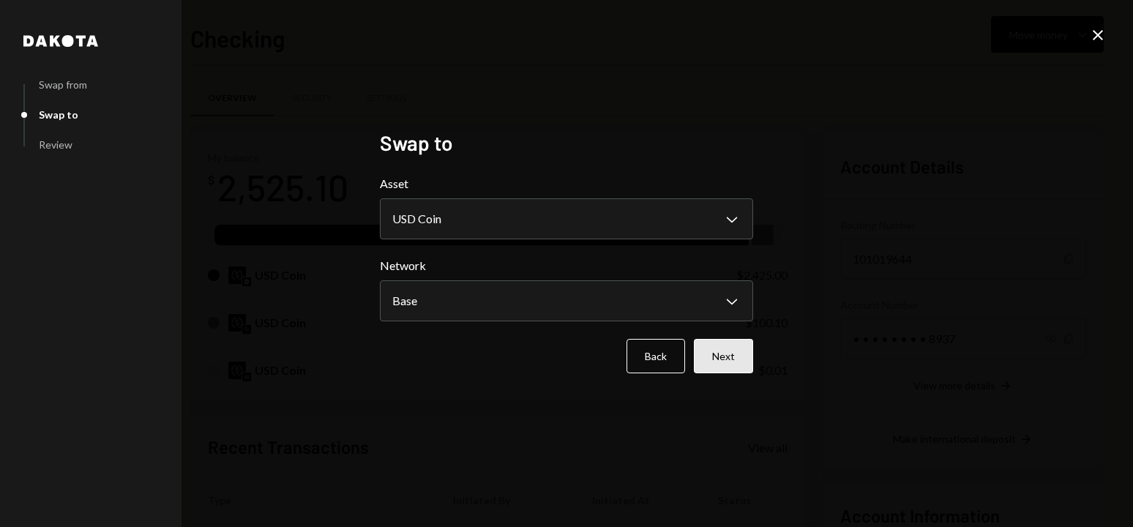
click at [731, 357] on button "Next" at bounding box center [723, 356] width 59 height 34
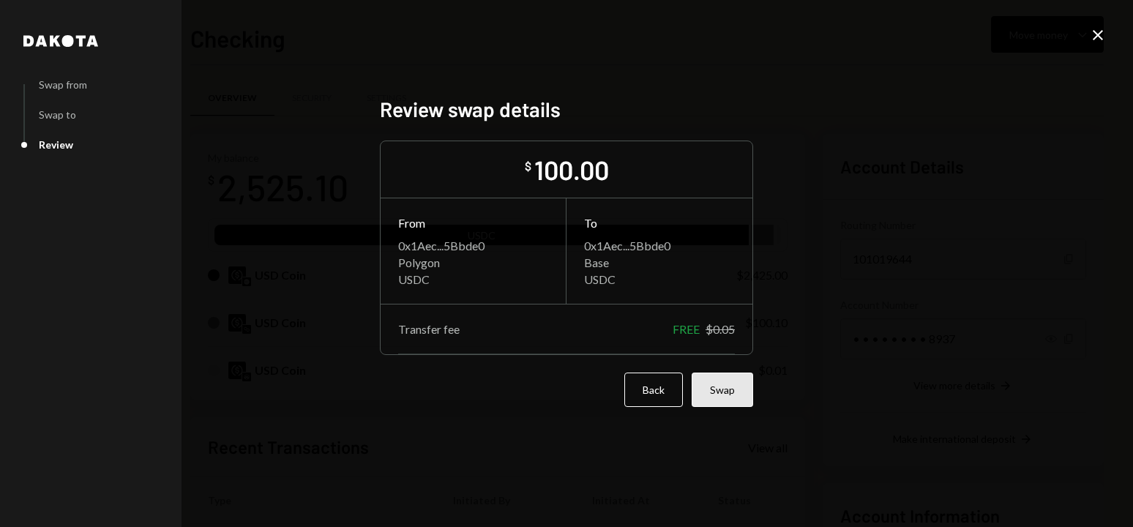
click at [728, 381] on button "Swap" at bounding box center [721, 389] width 61 height 34
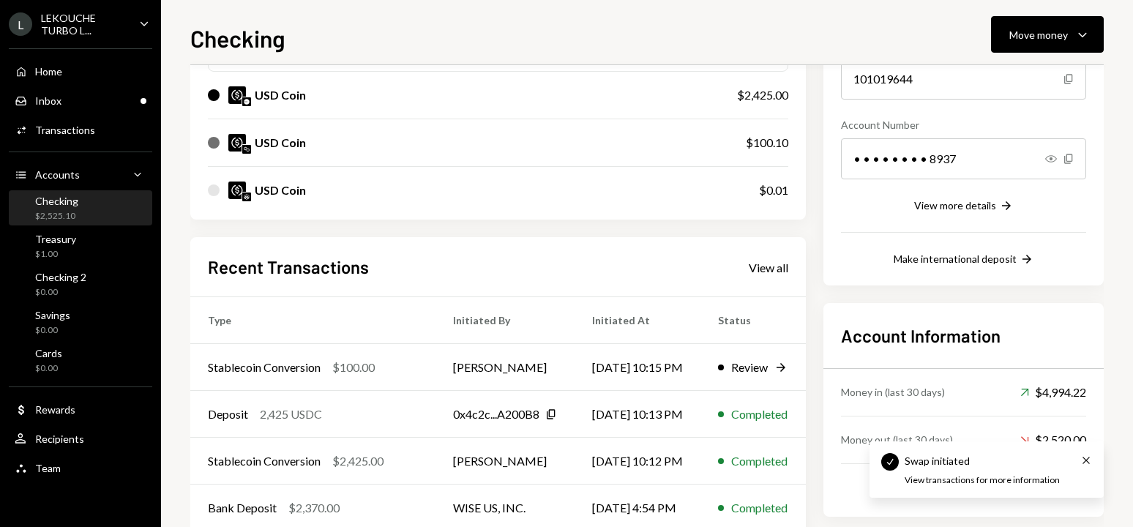
scroll to position [260, 0]
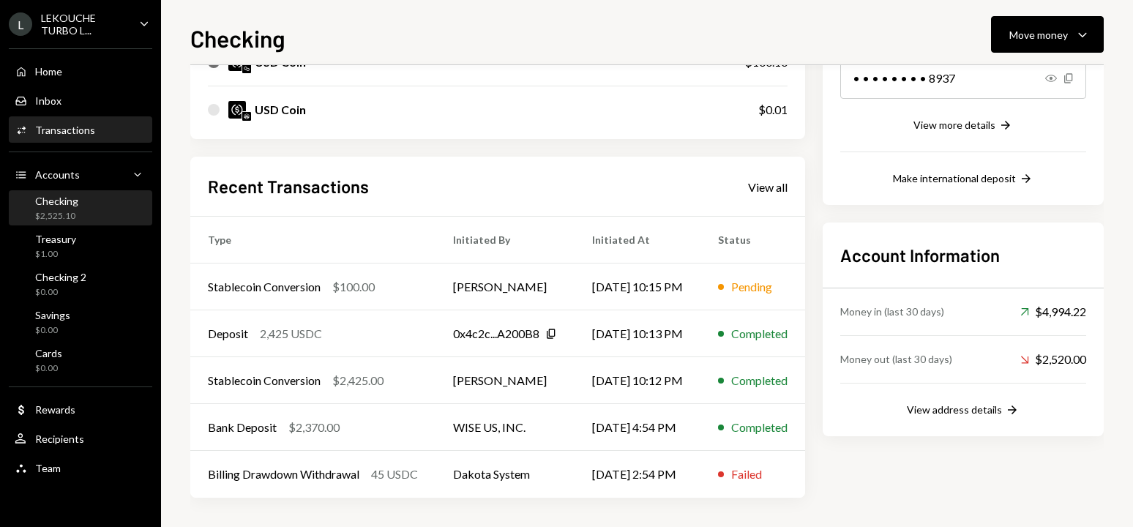
click at [83, 127] on div "Transactions" at bounding box center [65, 130] width 60 height 12
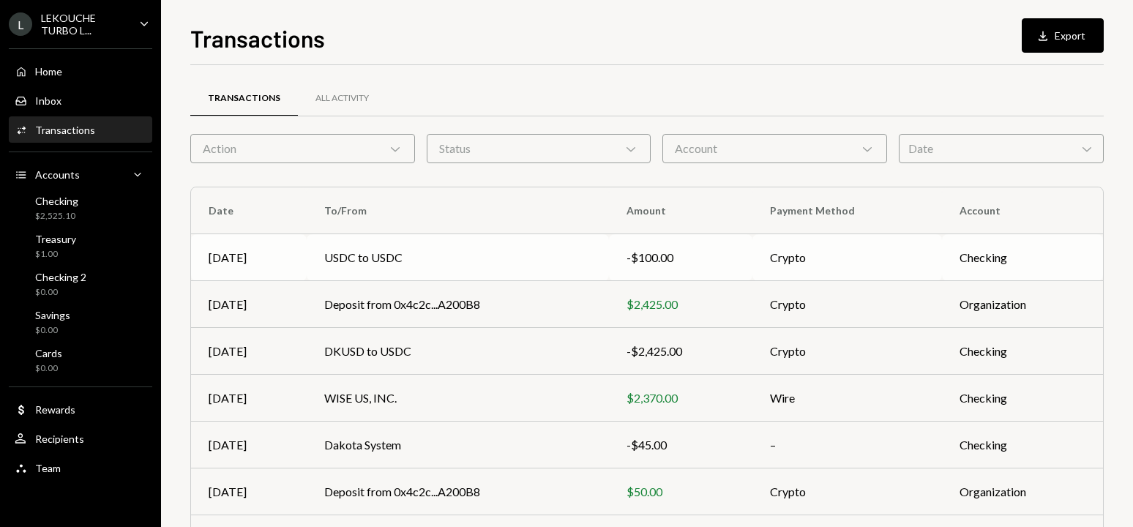
click at [493, 255] on td "USDC to USDC" at bounding box center [458, 257] width 302 height 47
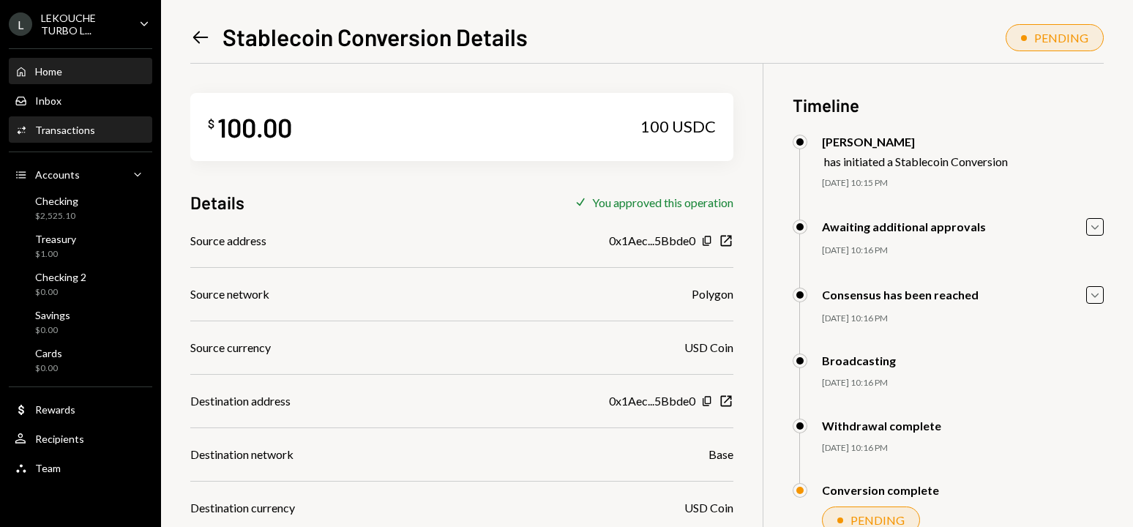
click at [46, 72] on div "Home" at bounding box center [48, 71] width 27 height 12
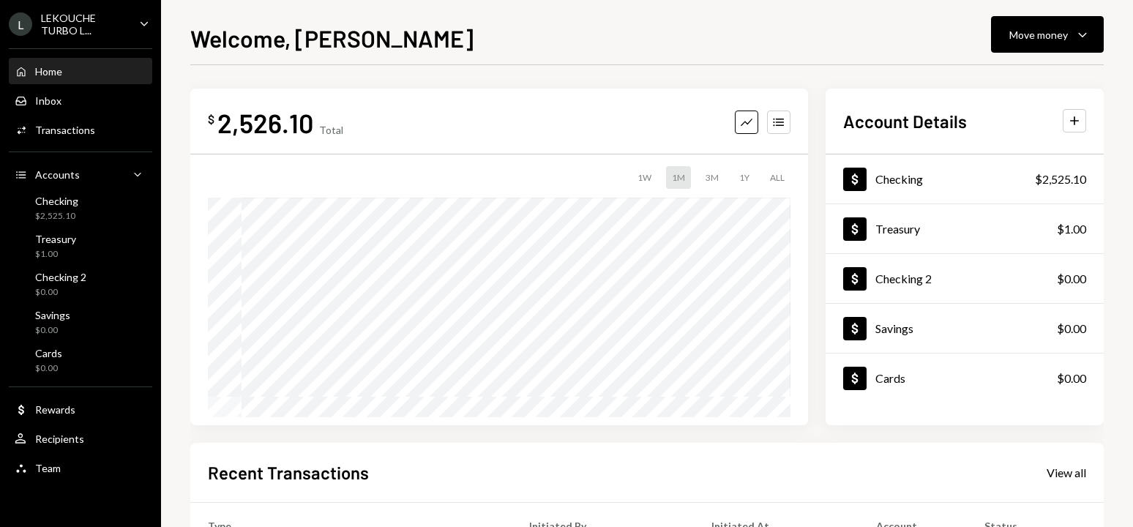
click at [236, 105] on div "$ 2,526.10 Total Graph Accounts 1W 1M 3M 1Y ALL $51.88 Jul 21, 2025" at bounding box center [499, 257] width 618 height 337
click at [70, 126] on div "Transactions" at bounding box center [65, 130] width 60 height 12
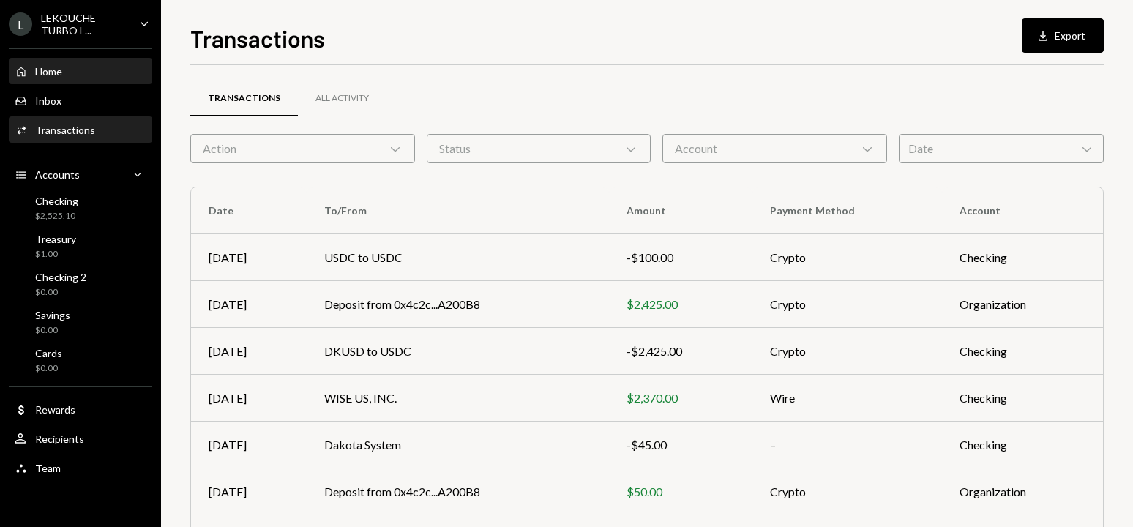
click at [63, 71] on div "Home Home" at bounding box center [81, 71] width 132 height 13
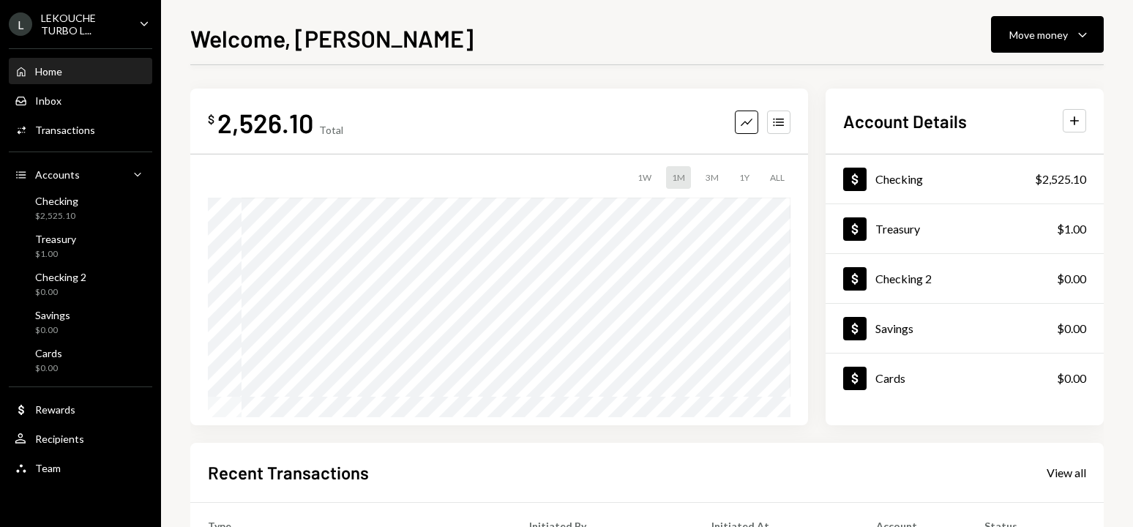
scroll to position [285, 0]
click at [821, 137] on div "$ 2,526.10 Total Graph Accounts 1W 1M 3M 1Y ALL Account Details Plus Dollar Che…" at bounding box center [646, 257] width 913 height 337
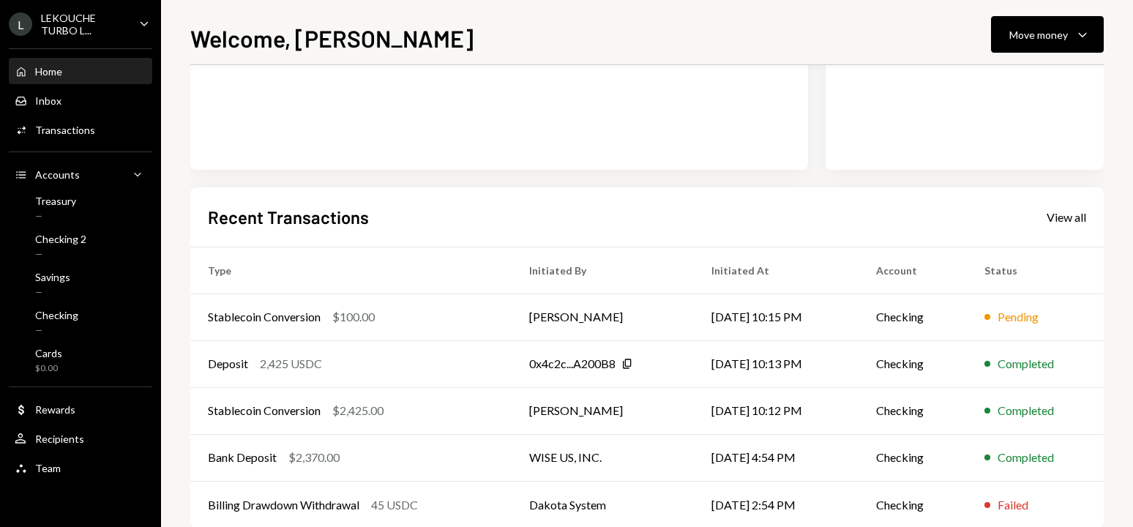
scroll to position [285, 0]
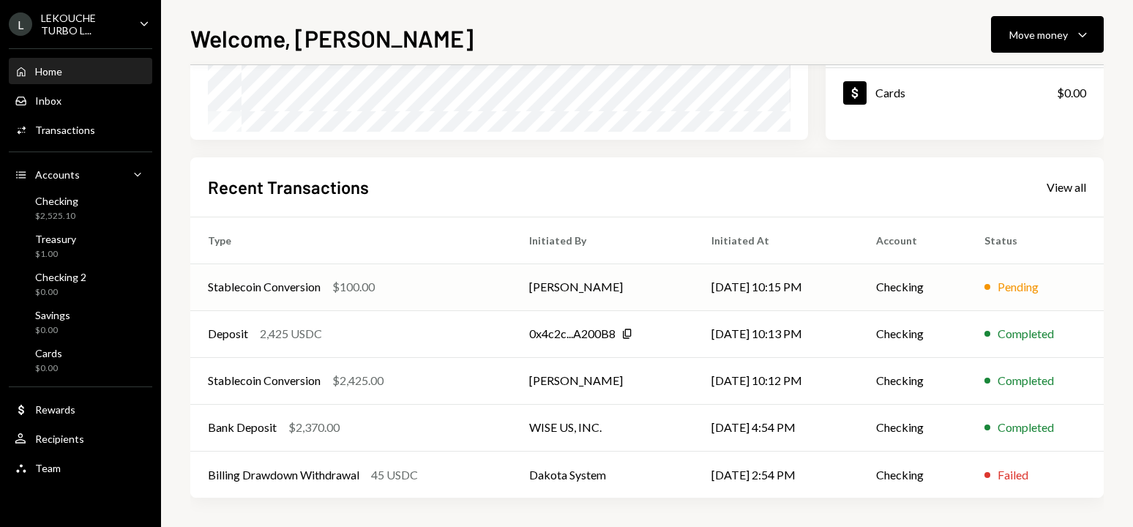
click at [539, 284] on td "[PERSON_NAME]" at bounding box center [602, 286] width 182 height 47
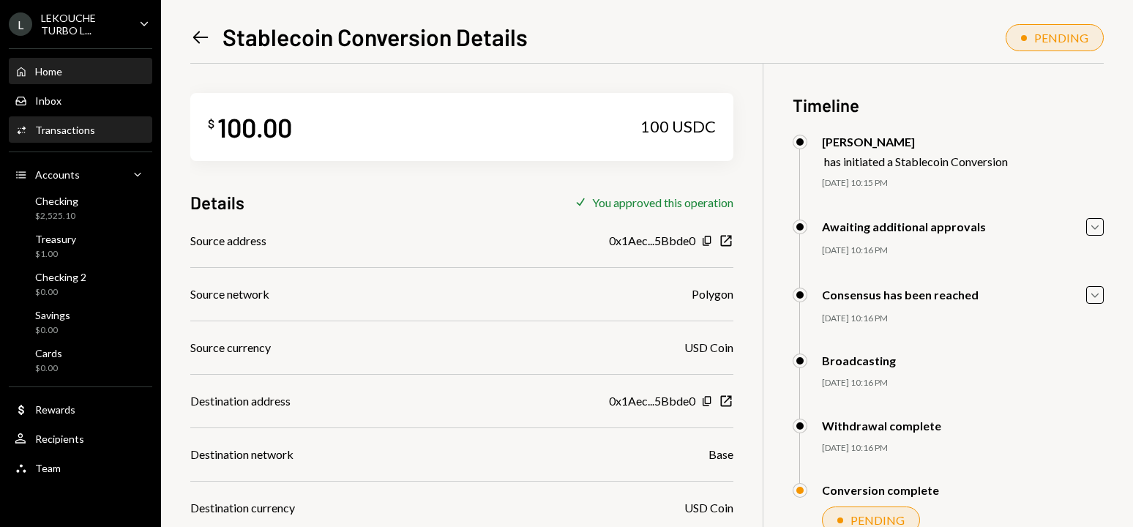
click at [75, 69] on div "Home Home" at bounding box center [81, 71] width 132 height 13
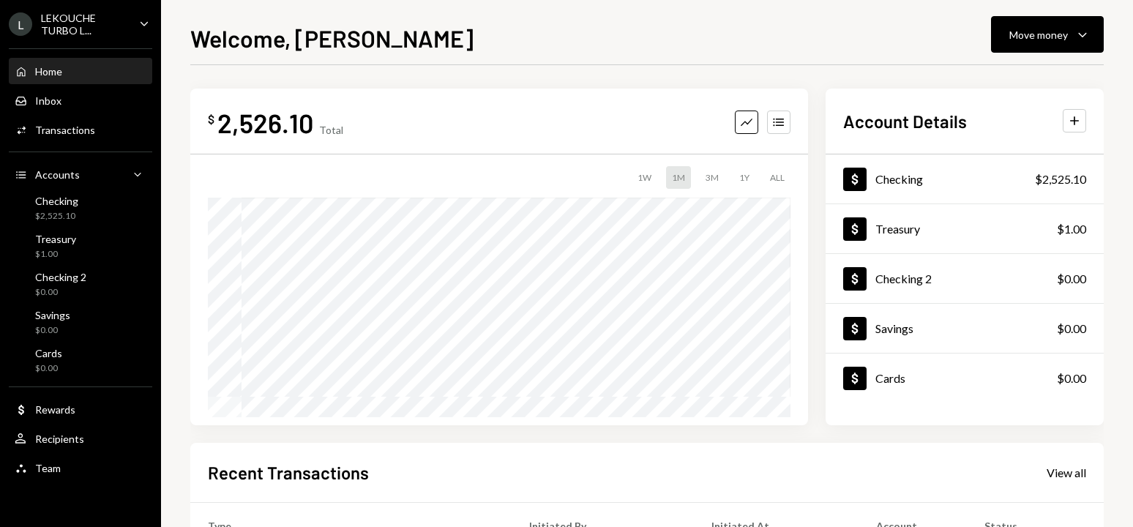
click at [471, 84] on div "$ 2,526.10 Total Graph Accounts 1W 1M 3M 1Y ALL Account Details Plus Dollar Che…" at bounding box center [646, 439] width 913 height 748
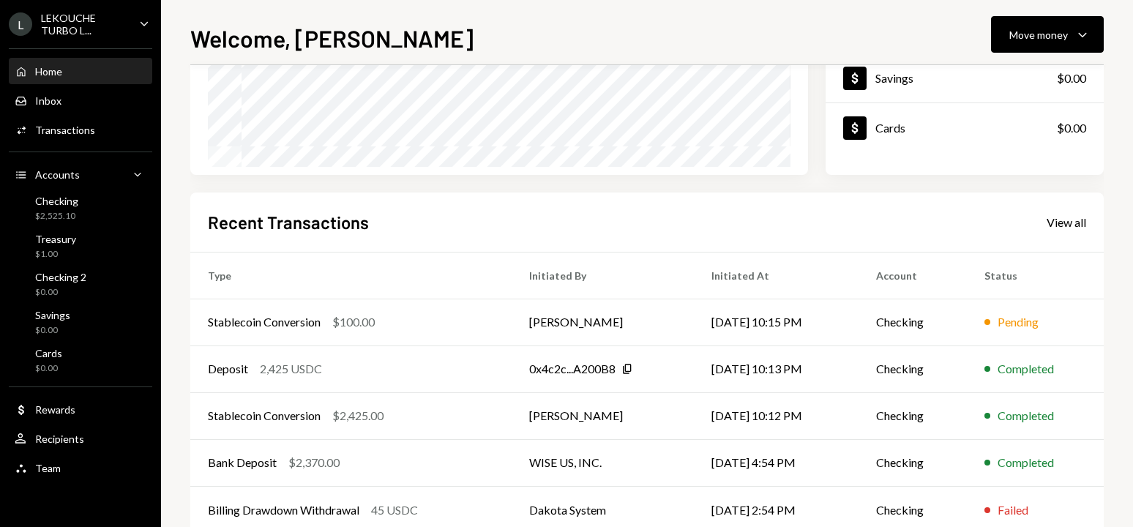
scroll to position [285, 0]
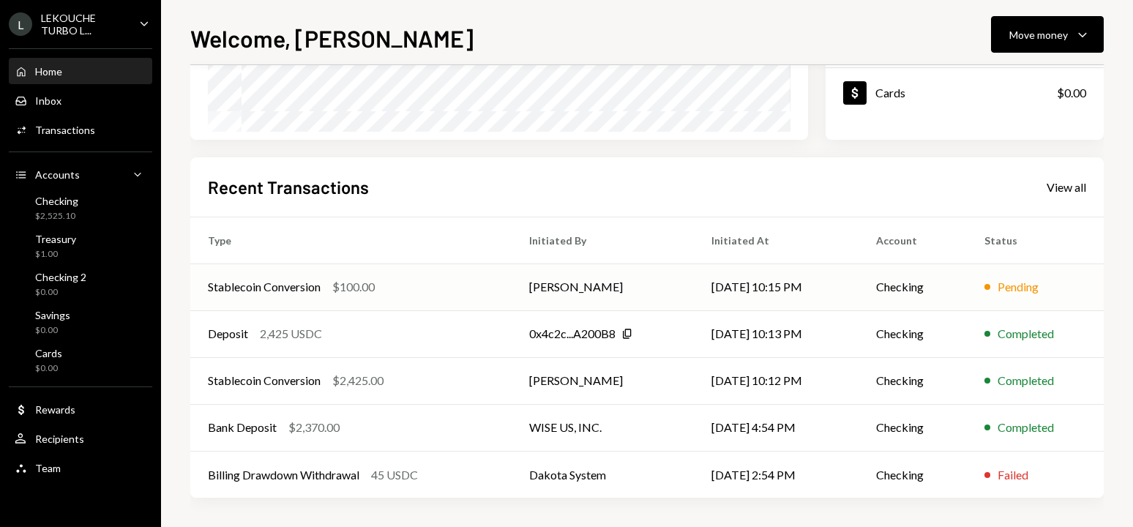
click at [372, 280] on div "$100.00" at bounding box center [353, 287] width 42 height 18
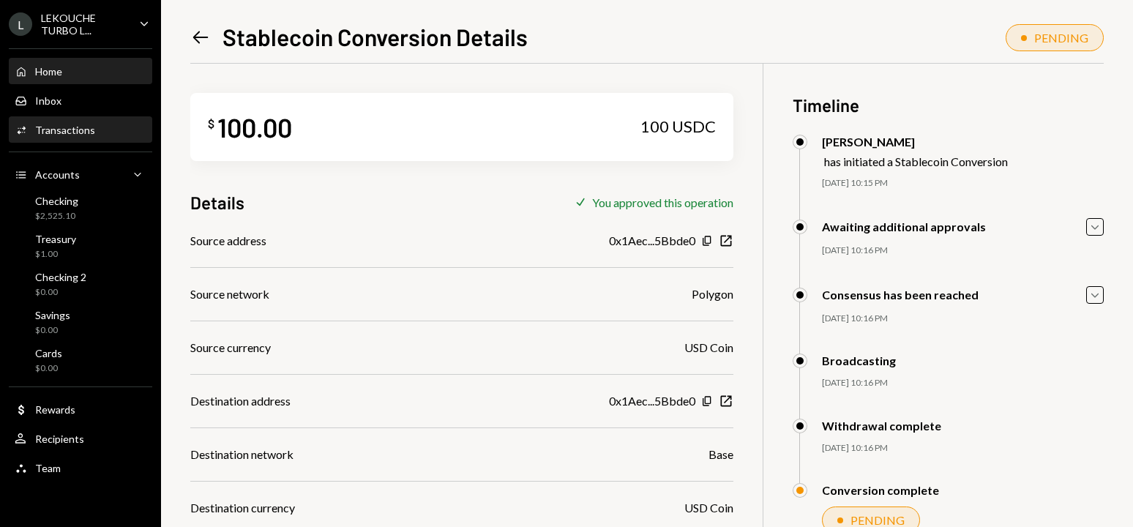
click at [48, 78] on div "Home Home" at bounding box center [81, 71] width 132 height 25
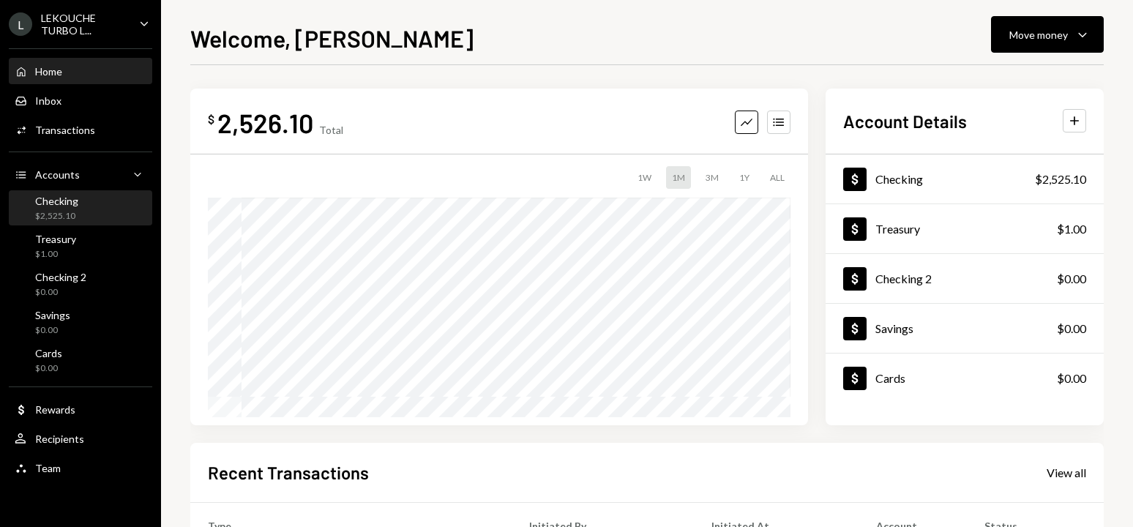
click at [78, 202] on div "Checking $2,525.10" at bounding box center [81, 209] width 132 height 28
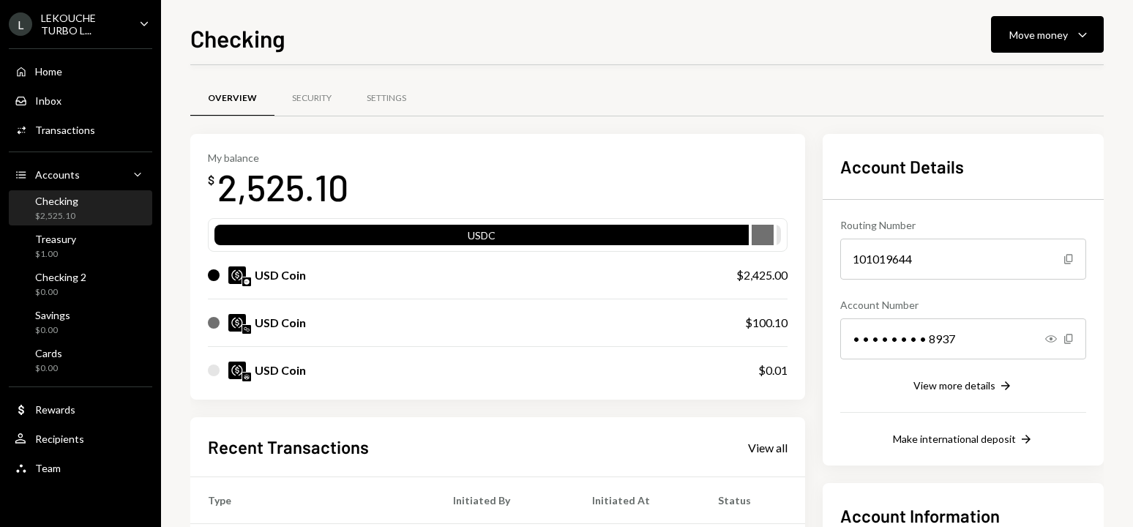
scroll to position [220, 0]
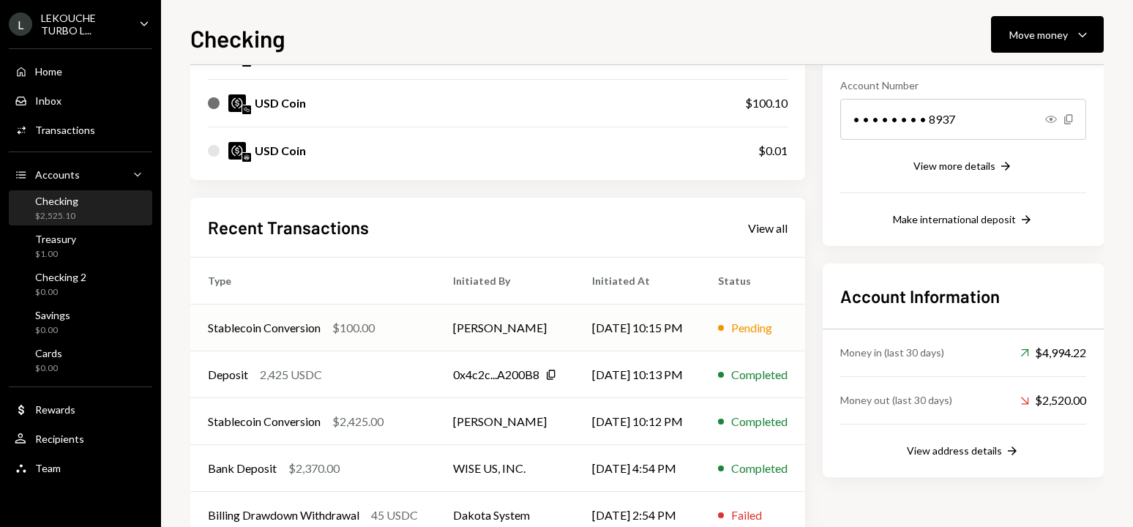
click at [425, 331] on td "Stablecoin Conversion $100.00" at bounding box center [312, 327] width 245 height 47
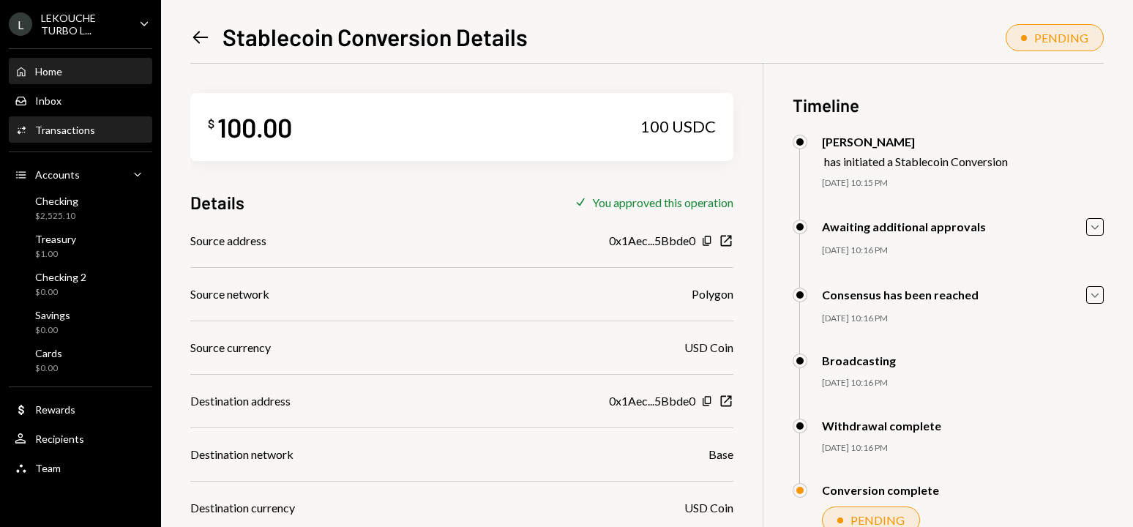
click at [42, 72] on div "Home" at bounding box center [48, 71] width 27 height 12
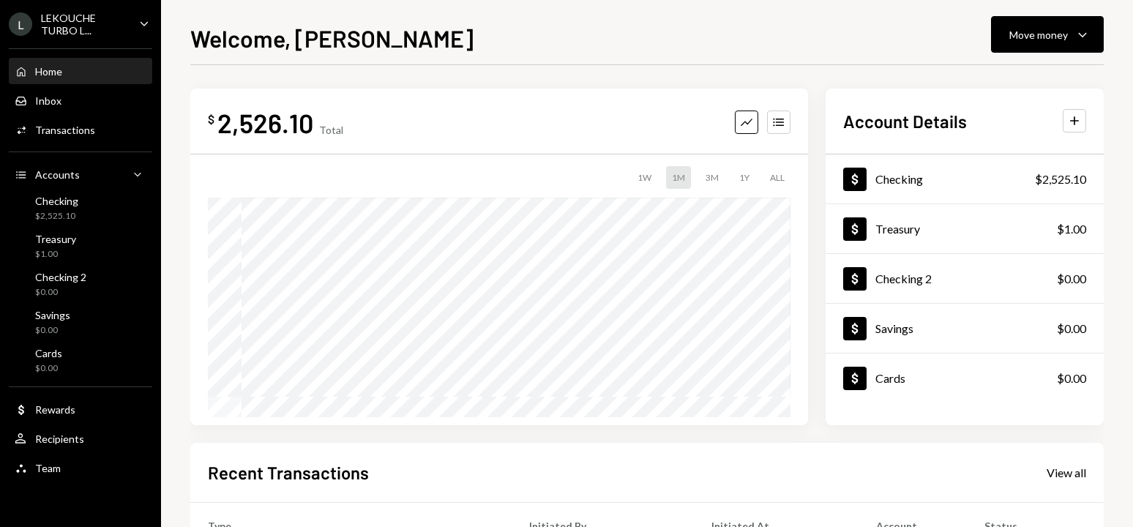
click at [42, 72] on div "Home" at bounding box center [48, 71] width 27 height 12
click at [100, 130] on div "Activities Transactions" at bounding box center [81, 130] width 132 height 13
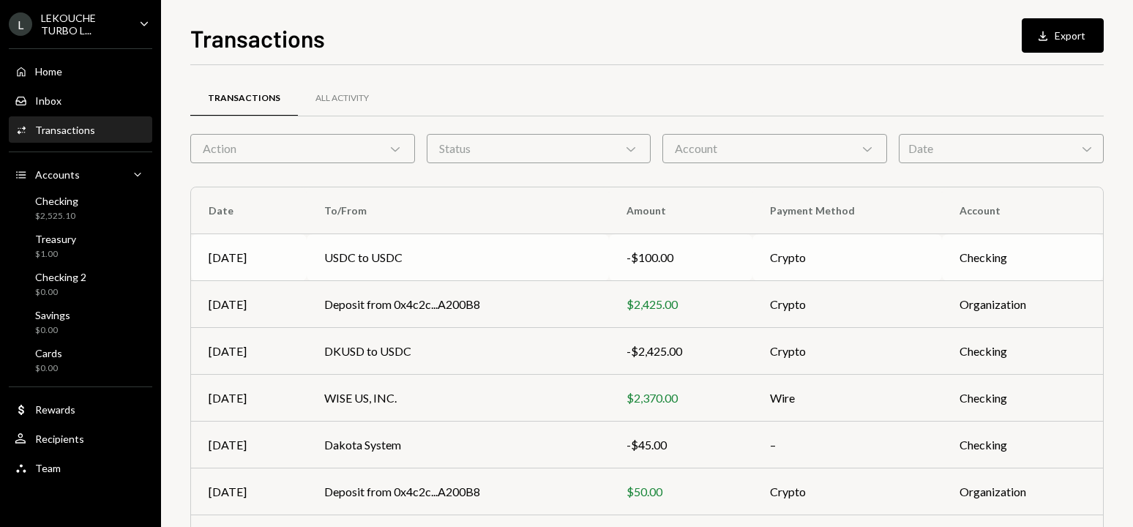
click at [397, 250] on td "USDC to USDC" at bounding box center [458, 257] width 302 height 47
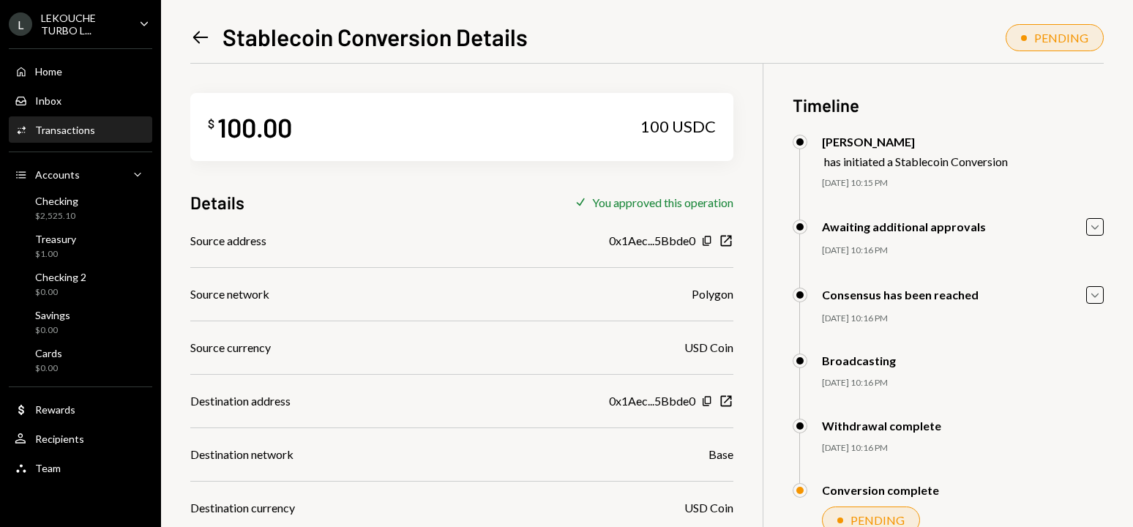
click at [72, 54] on div "Home Home Inbox Inbox Activities Transactions Accounts Accounts Caret Down Chec…" at bounding box center [80, 262] width 161 height 444
click at [72, 72] on div "Home Home" at bounding box center [81, 71] width 132 height 13
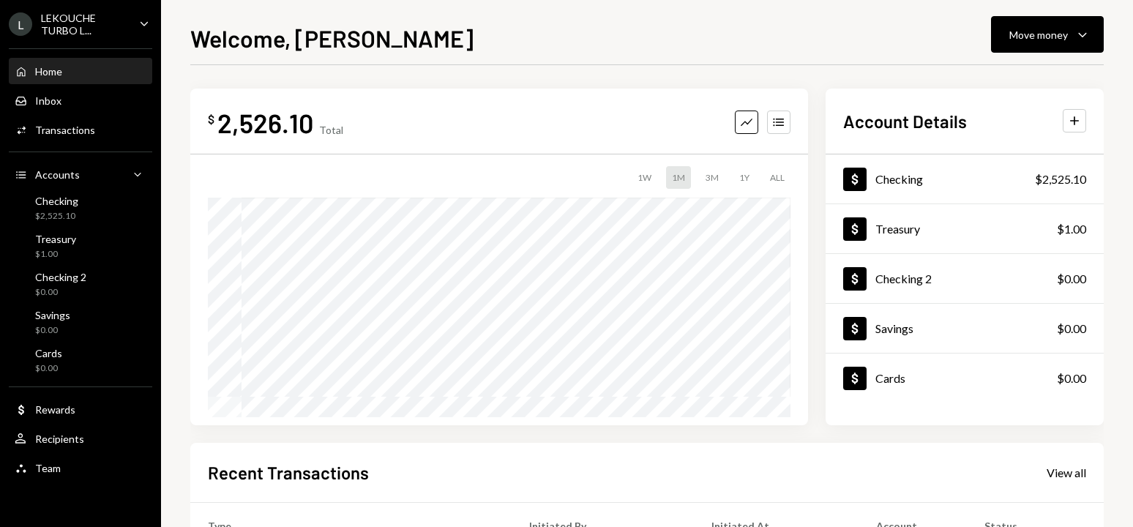
click at [288, 40] on h1 "Welcome, [PERSON_NAME]" at bounding box center [331, 37] width 283 height 29
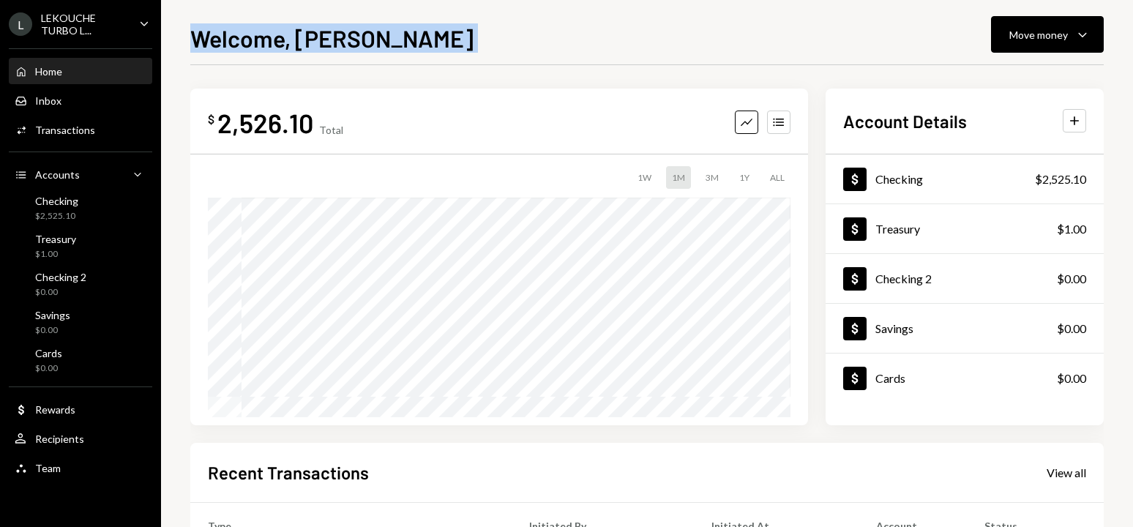
drag, startPoint x: 288, startPoint y: 40, endPoint x: 320, endPoint y: 37, distance: 32.3
click at [288, 40] on h1 "Welcome, [PERSON_NAME]" at bounding box center [331, 37] width 283 height 29
click at [358, 30] on h1 "Welcome, [PERSON_NAME]" at bounding box center [331, 37] width 283 height 29
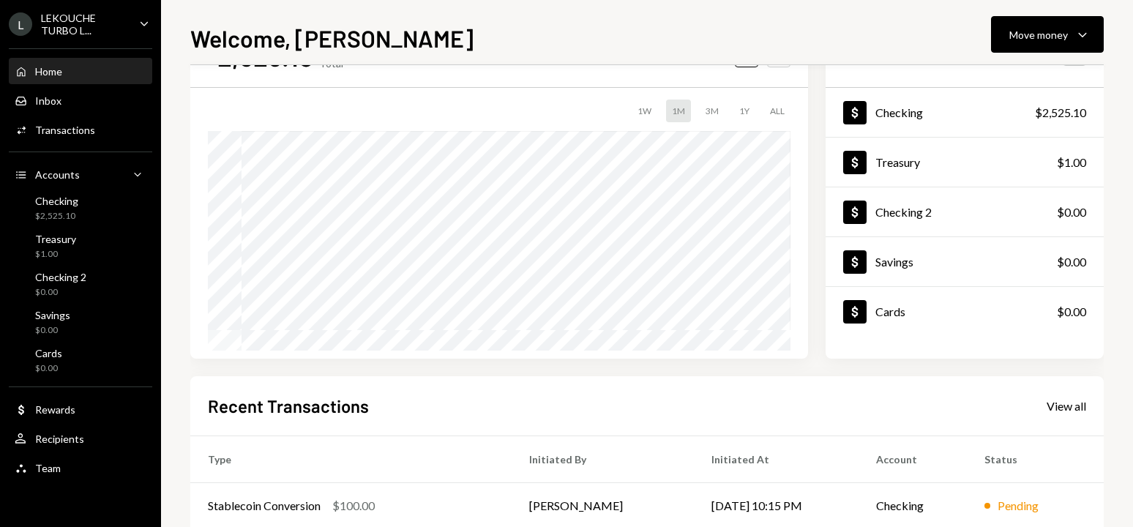
scroll to position [73, 0]
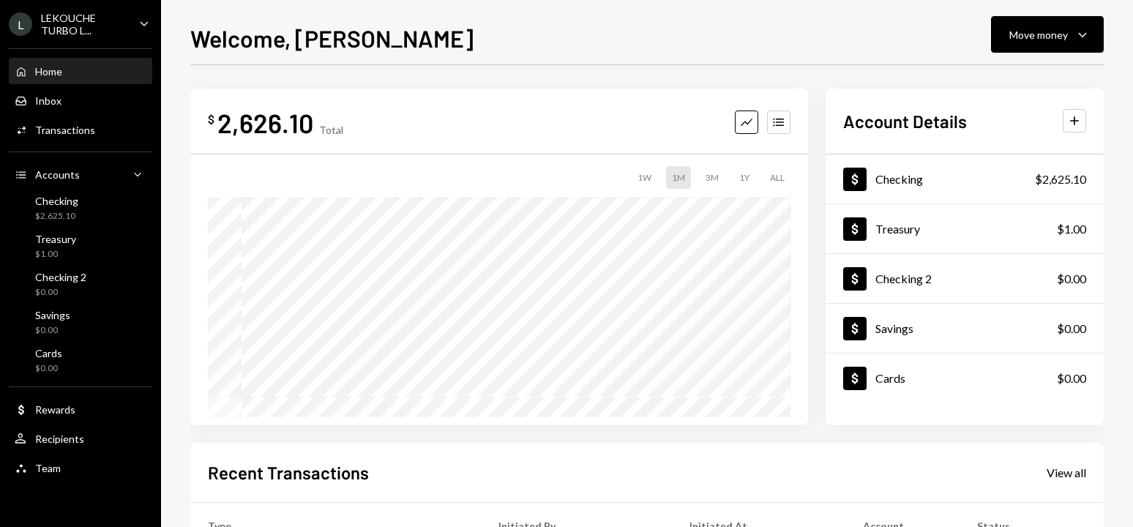
scroll to position [285, 0]
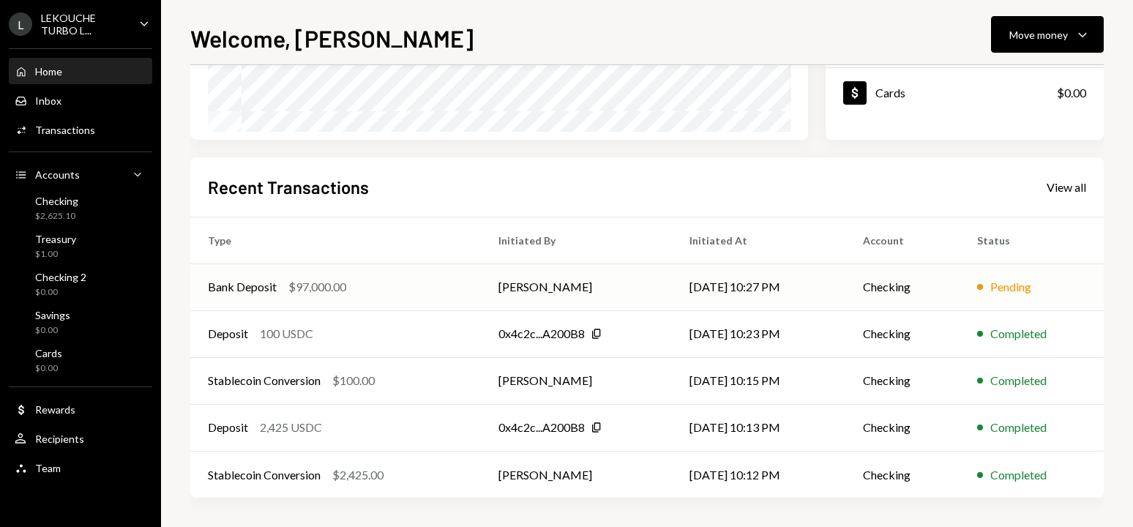
click at [402, 293] on div "Bank Deposit $97,000.00" at bounding box center [335, 287] width 255 height 18
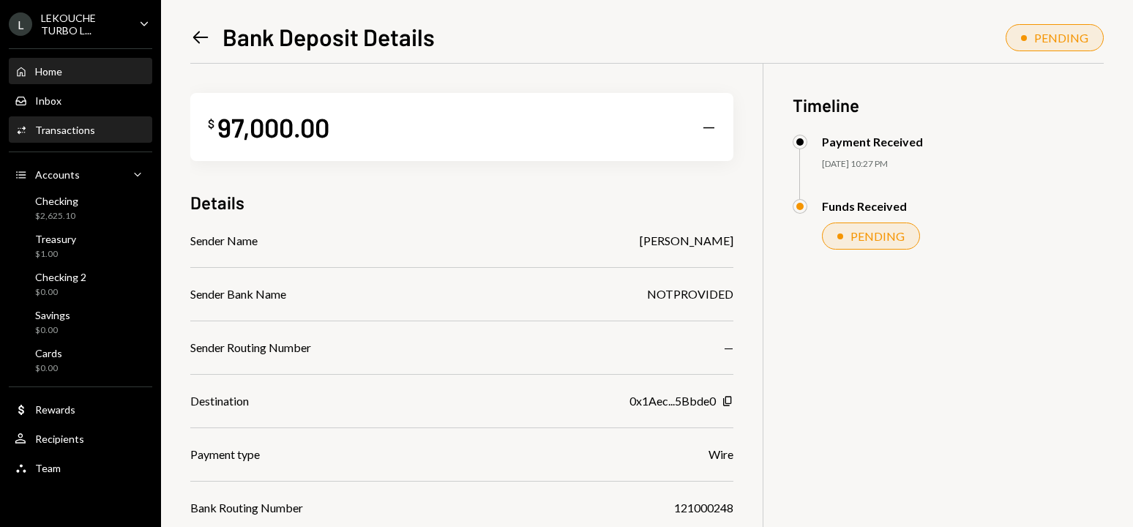
click at [40, 67] on div "Home" at bounding box center [48, 71] width 27 height 12
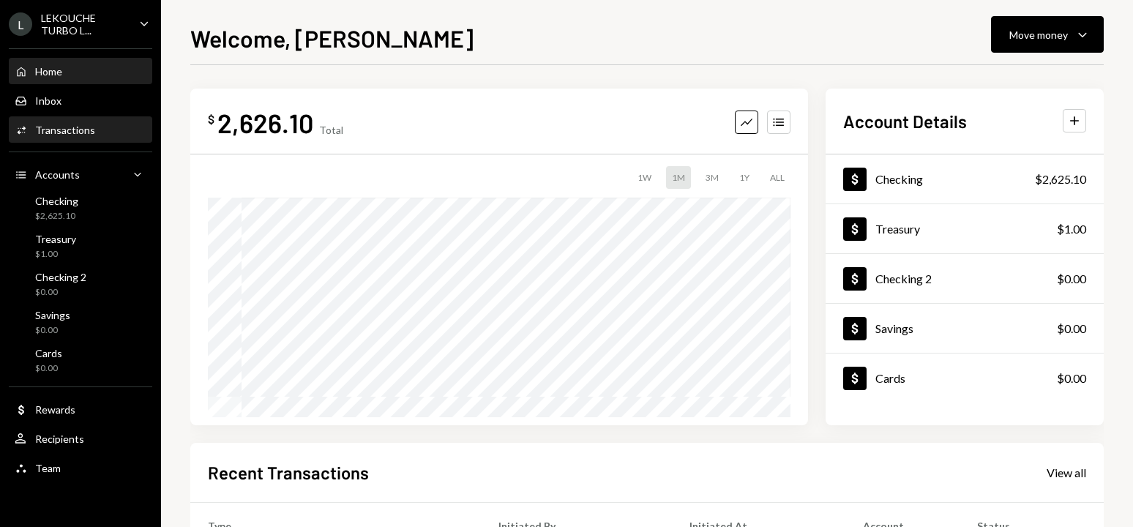
click at [43, 124] on div "Transactions" at bounding box center [65, 130] width 60 height 12
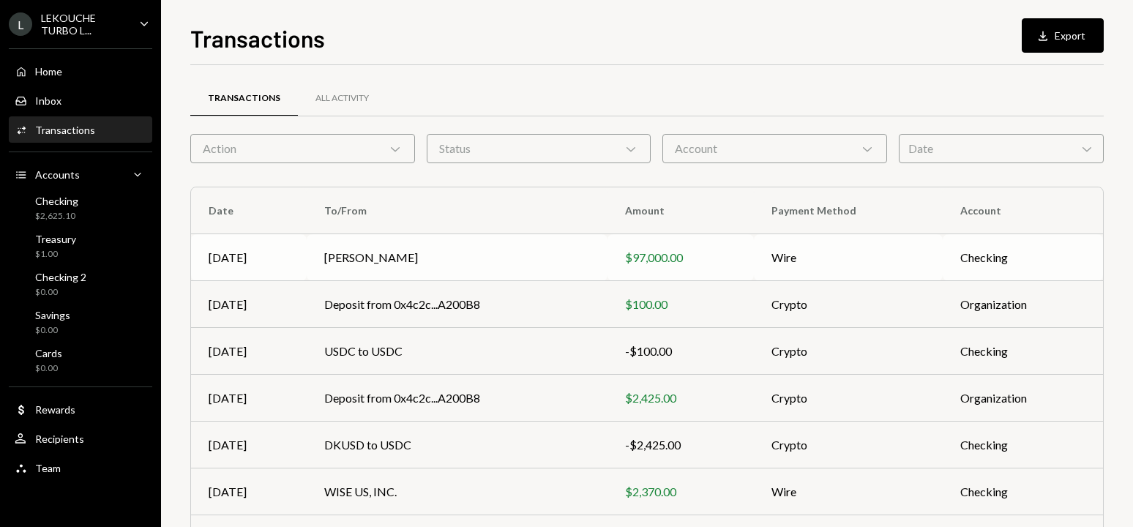
click at [462, 265] on td "[PERSON_NAME]" at bounding box center [457, 257] width 301 height 47
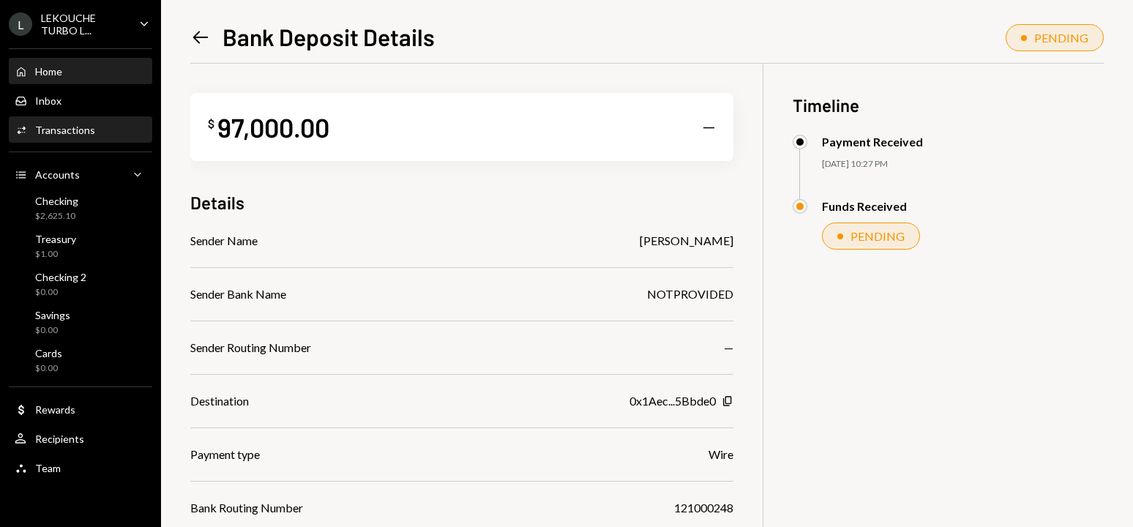
click at [79, 74] on div "Home Home" at bounding box center [81, 71] width 132 height 13
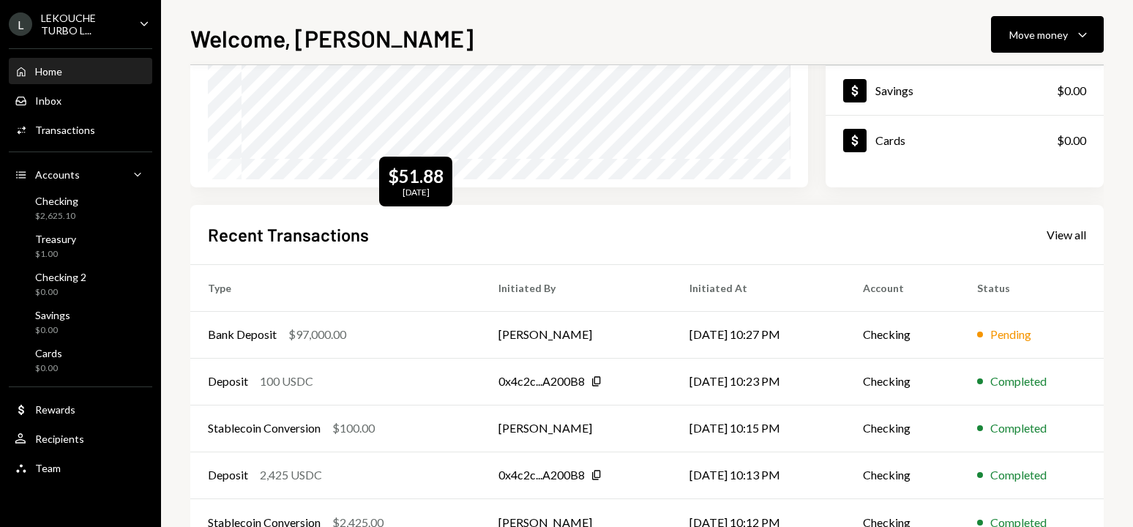
scroll to position [285, 0]
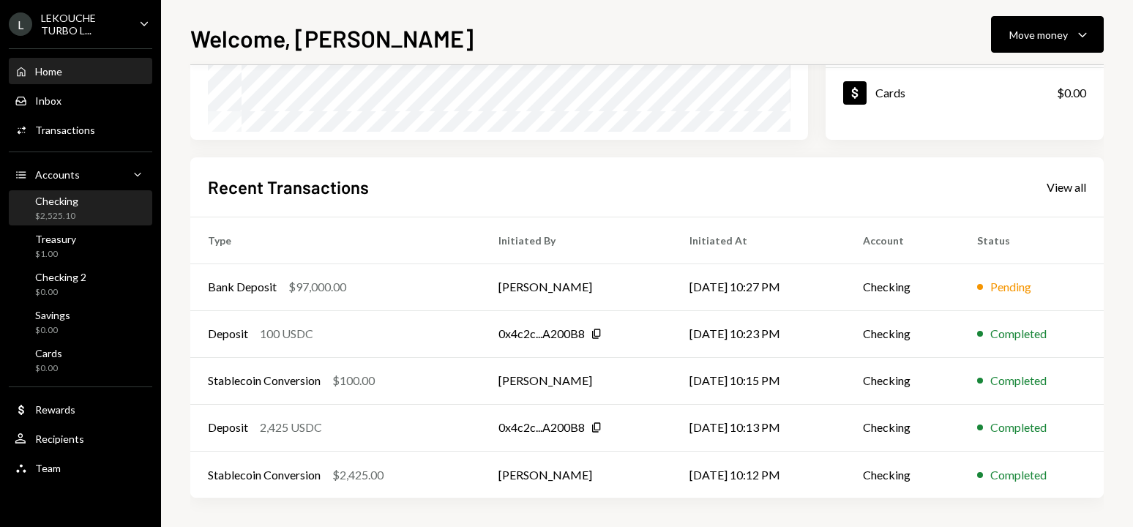
click at [83, 212] on div "Checking $2,525.10" at bounding box center [81, 209] width 132 height 28
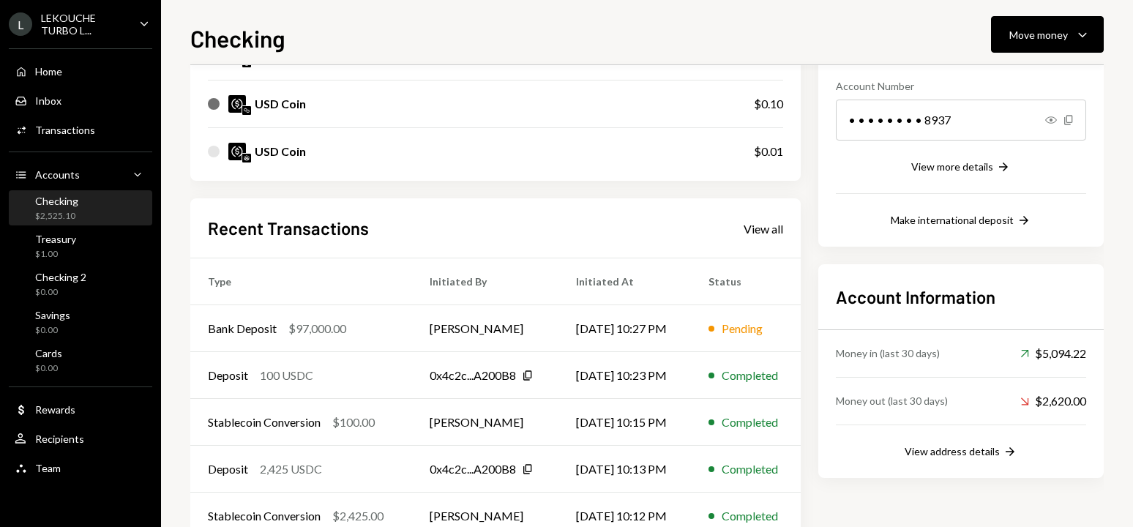
scroll to position [260, 0]
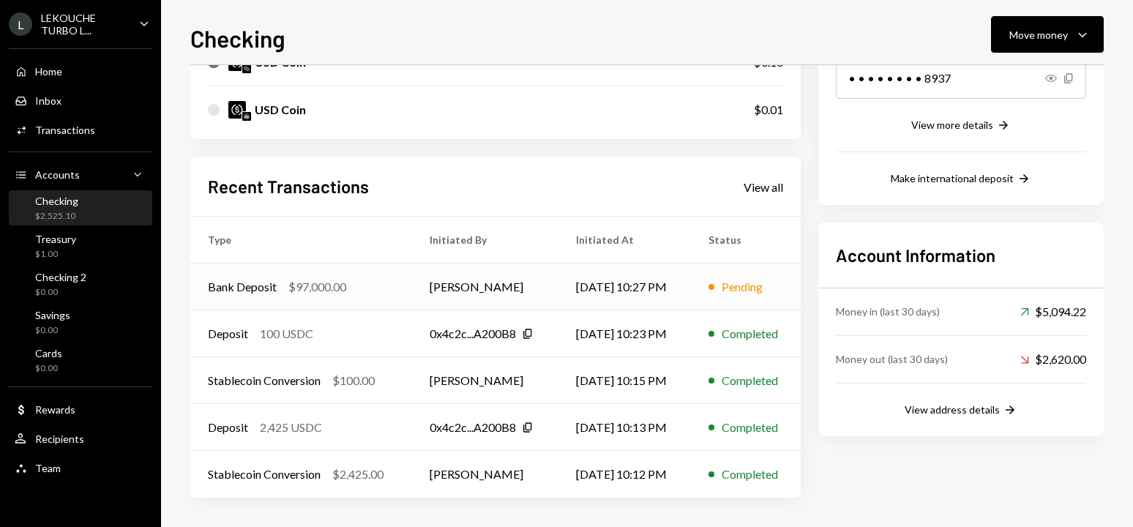
click at [386, 280] on div "Bank Deposit $97,000.00" at bounding box center [301, 287] width 187 height 18
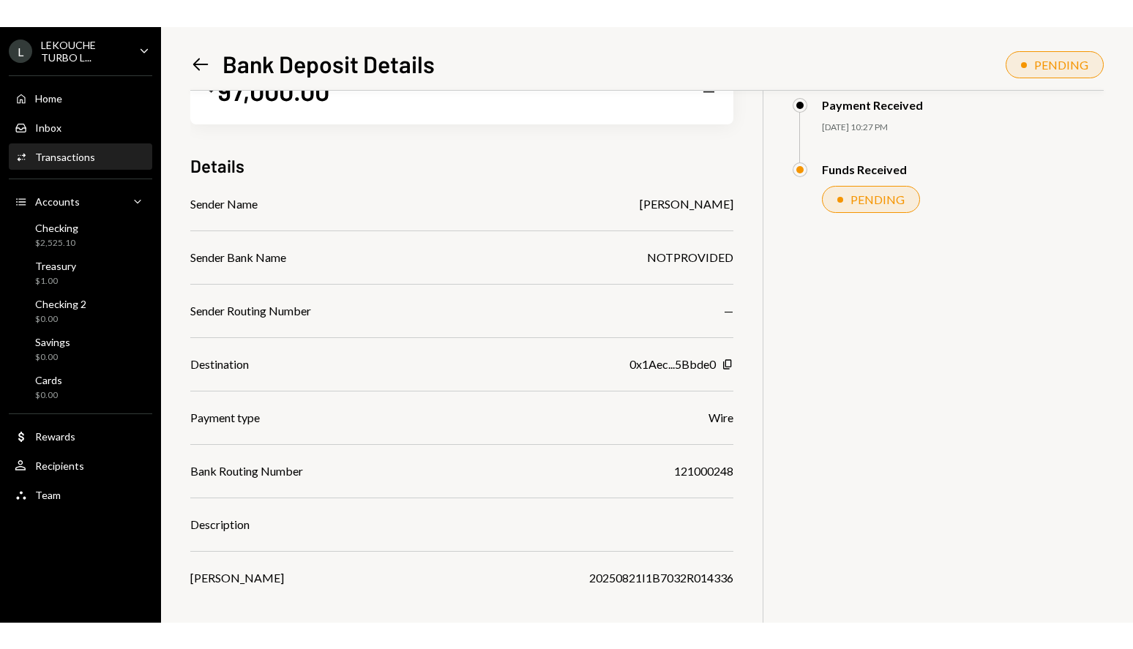
scroll to position [64, 0]
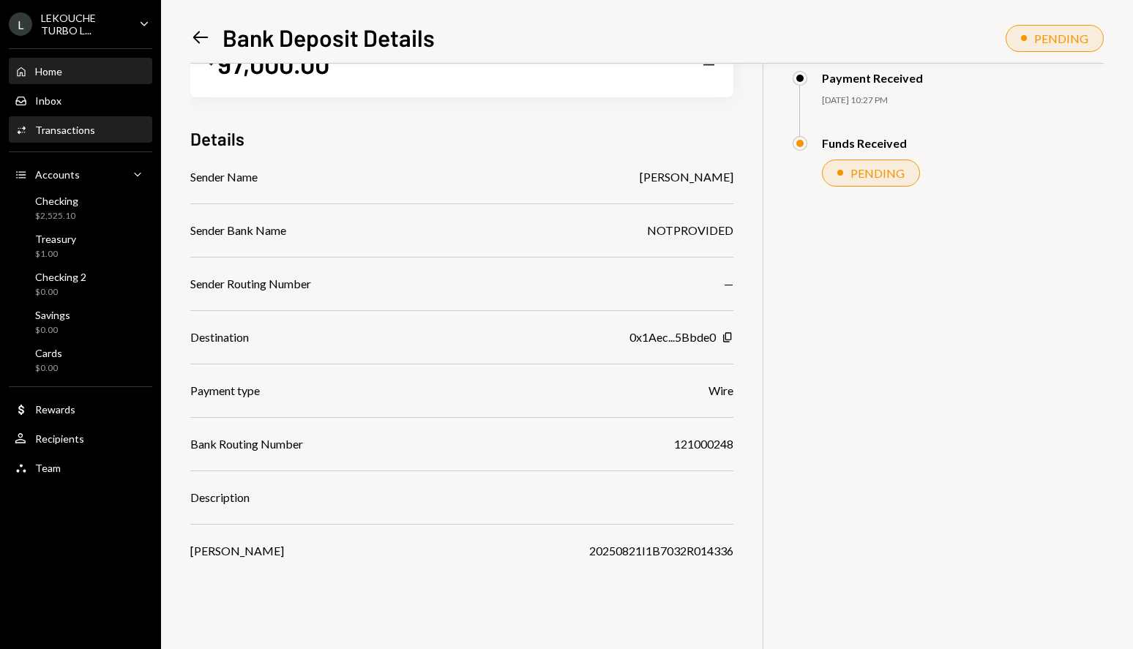
click at [80, 70] on div "Home Home" at bounding box center [81, 71] width 132 height 13
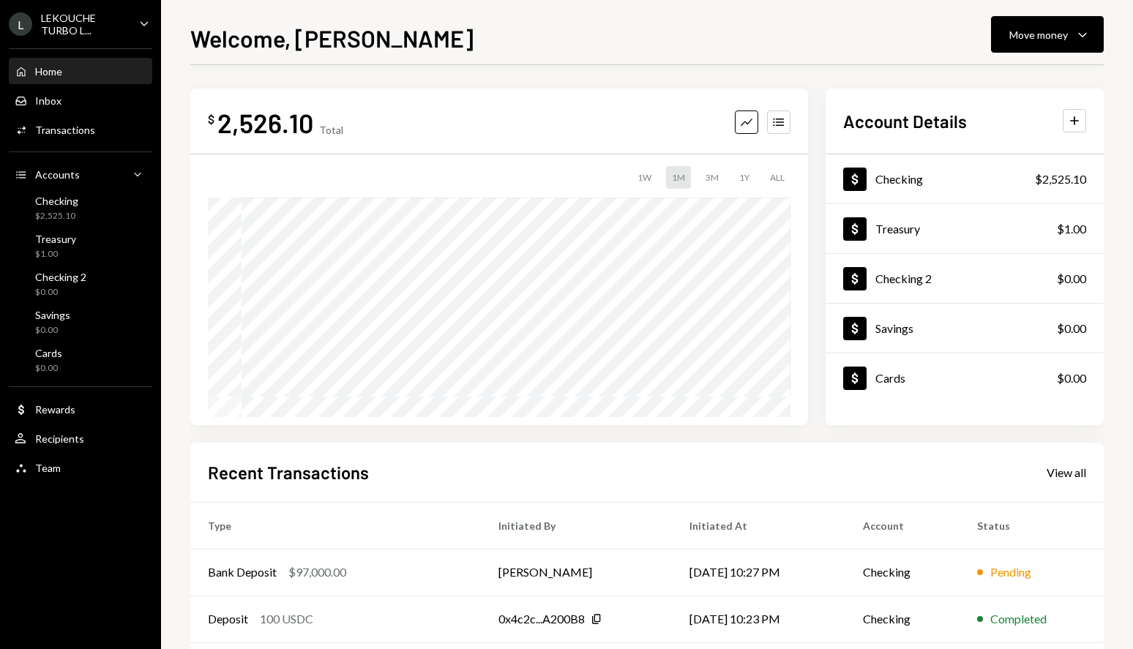
scroll to position [163, 0]
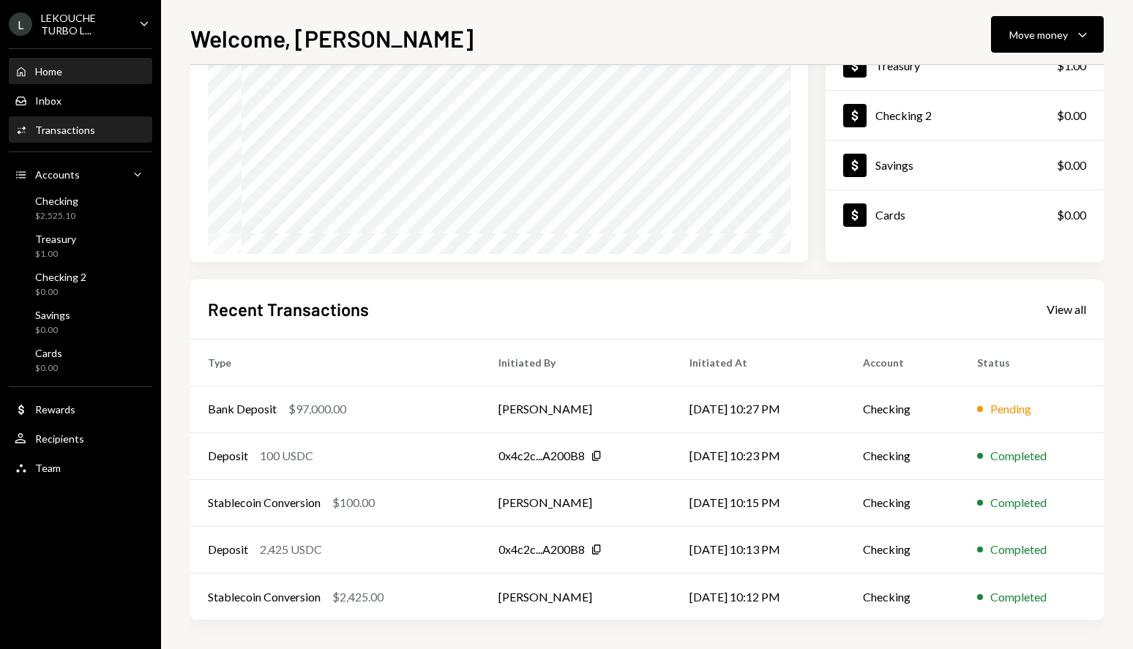
click at [47, 127] on div "Transactions" at bounding box center [65, 130] width 60 height 12
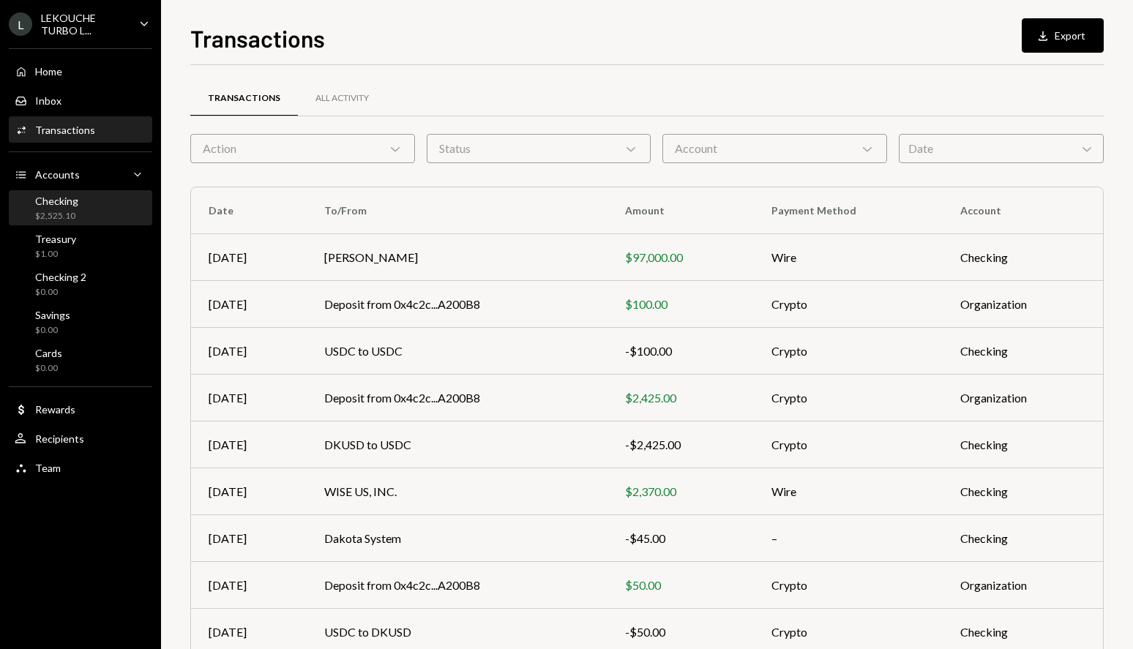
click at [81, 207] on div "Checking $2,525.10" at bounding box center [81, 209] width 132 height 28
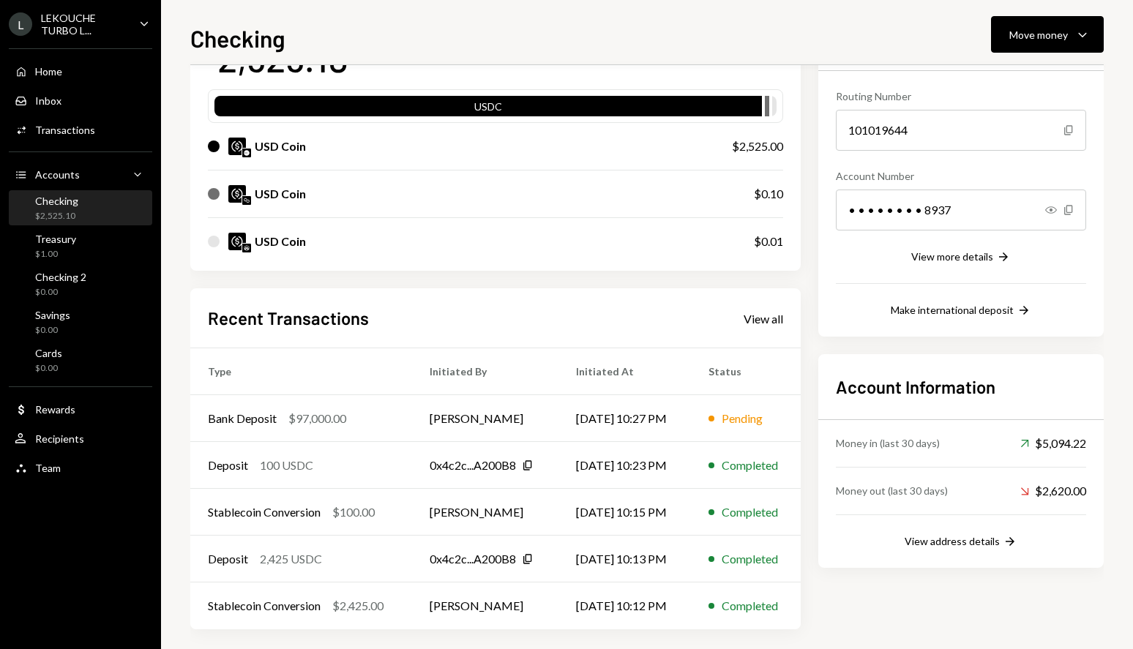
scroll to position [138, 0]
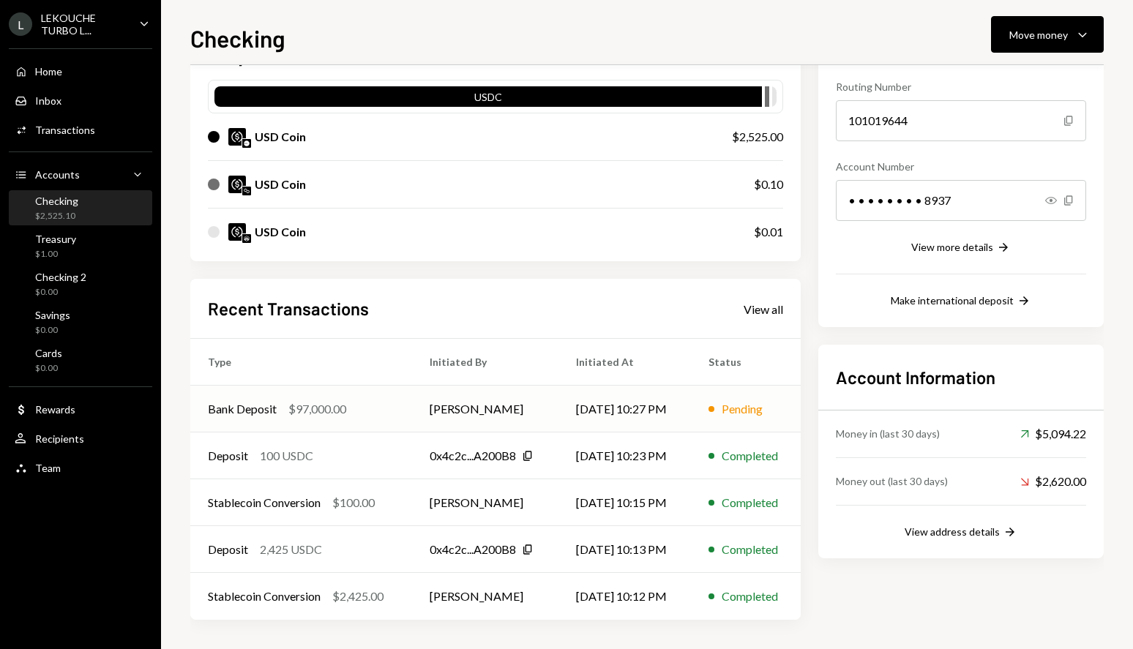
click at [361, 408] on div "Bank Deposit $97,000.00" at bounding box center [301, 409] width 187 height 18
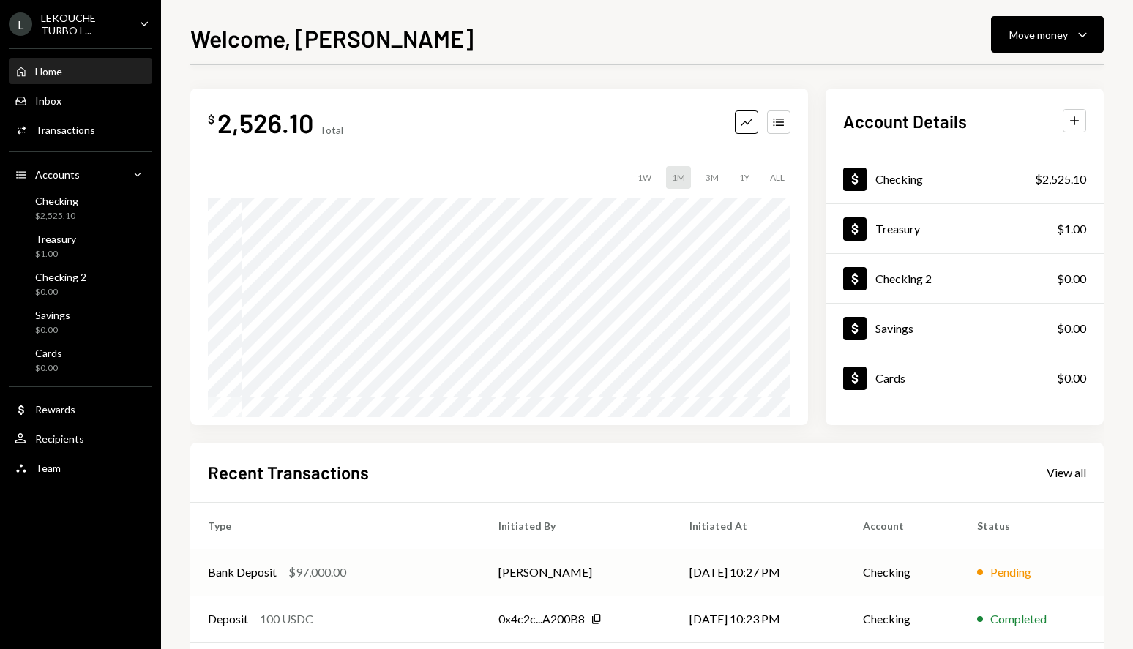
scroll to position [163, 0]
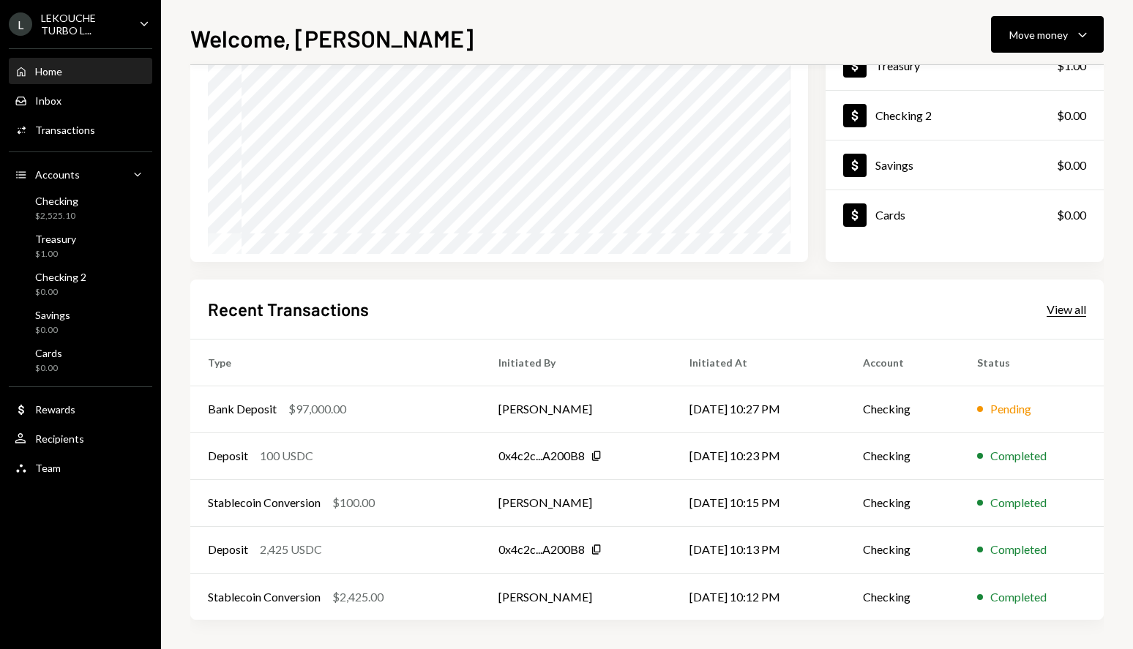
click at [1079, 309] on div "View all" at bounding box center [1066, 309] width 40 height 15
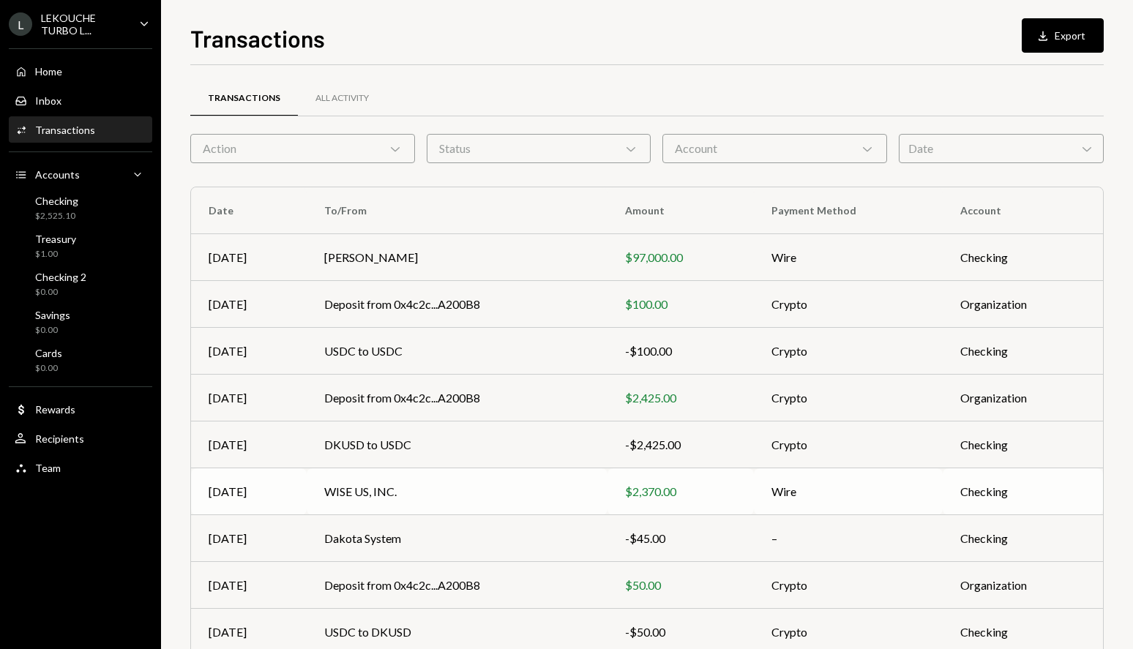
click at [449, 499] on td "WISE US, INC." at bounding box center [457, 491] width 301 height 47
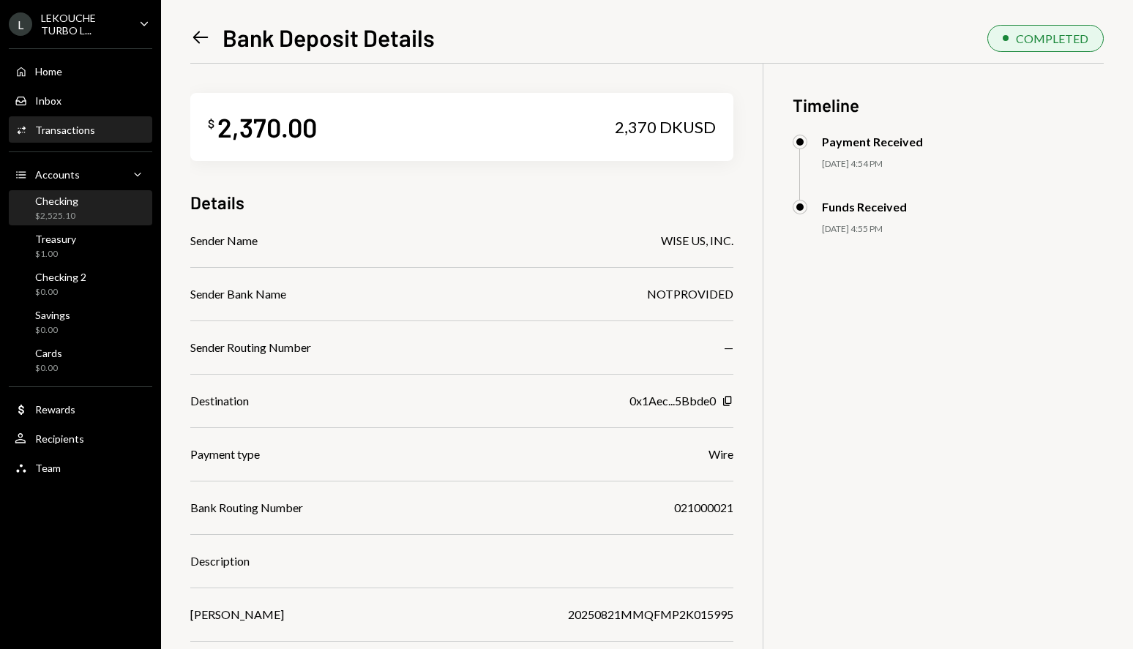
click at [64, 205] on div "Checking" at bounding box center [56, 201] width 43 height 12
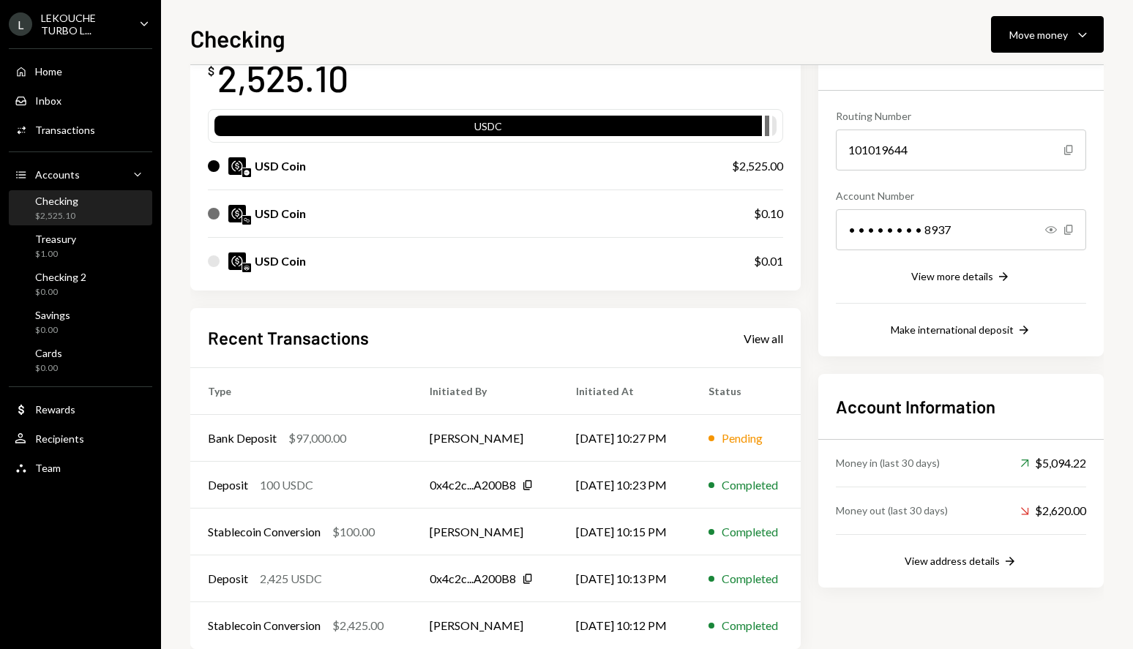
scroll to position [138, 0]
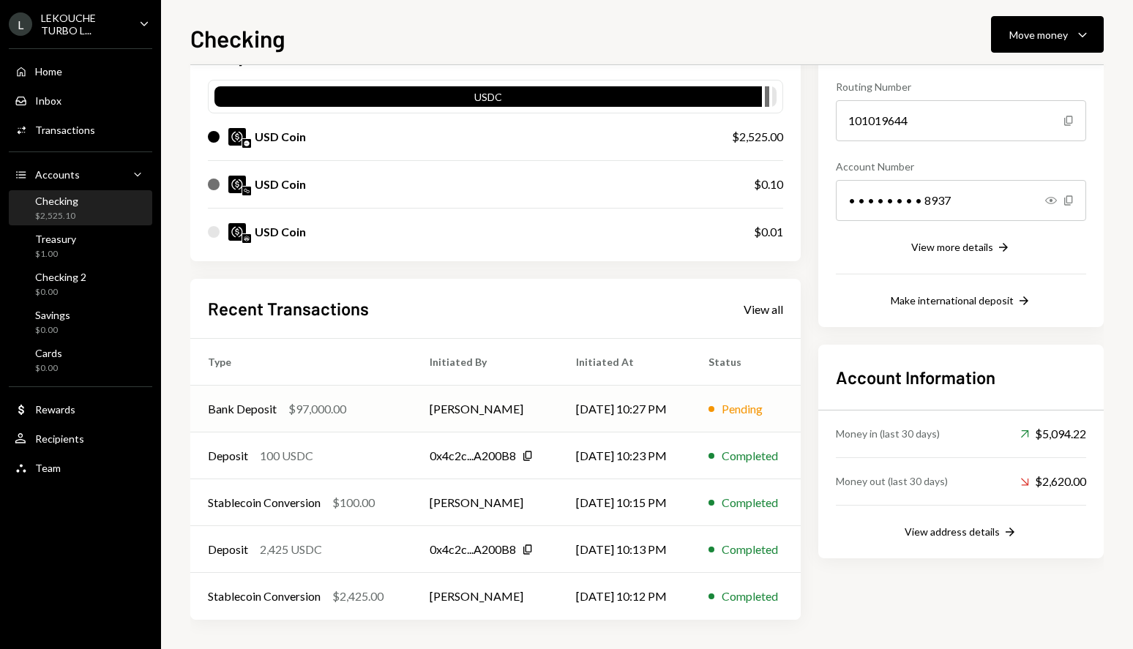
click at [546, 413] on td "[PERSON_NAME]" at bounding box center [485, 409] width 146 height 47
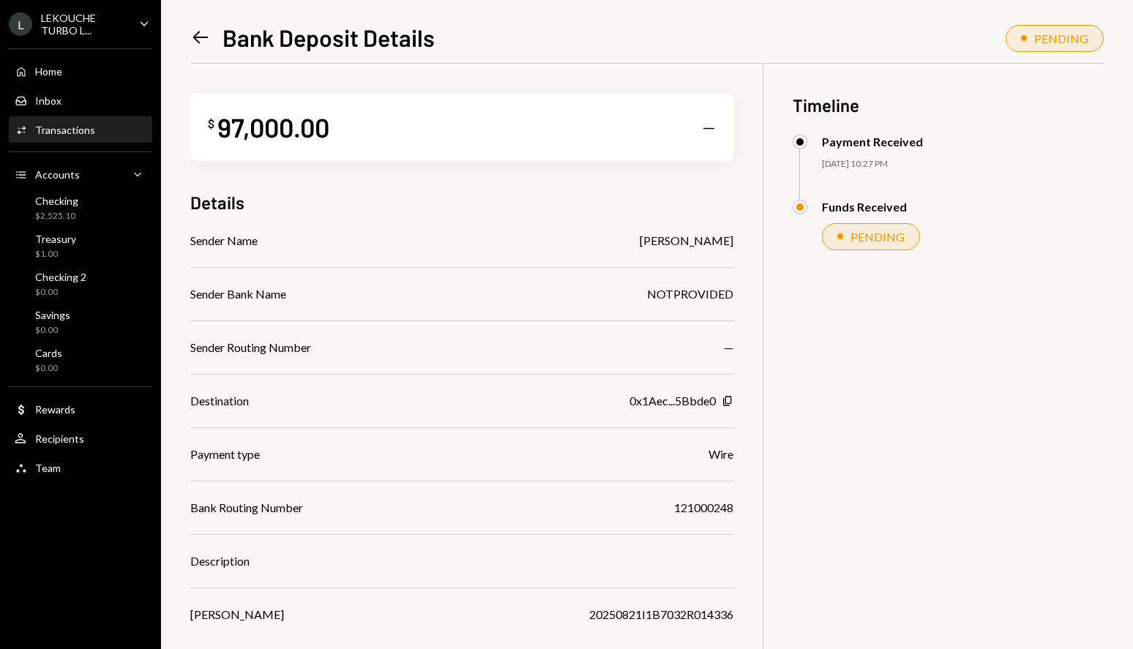
click at [724, 267] on div at bounding box center [461, 267] width 543 height 1
click at [203, 40] on icon "Left Arrow" at bounding box center [200, 37] width 20 height 20
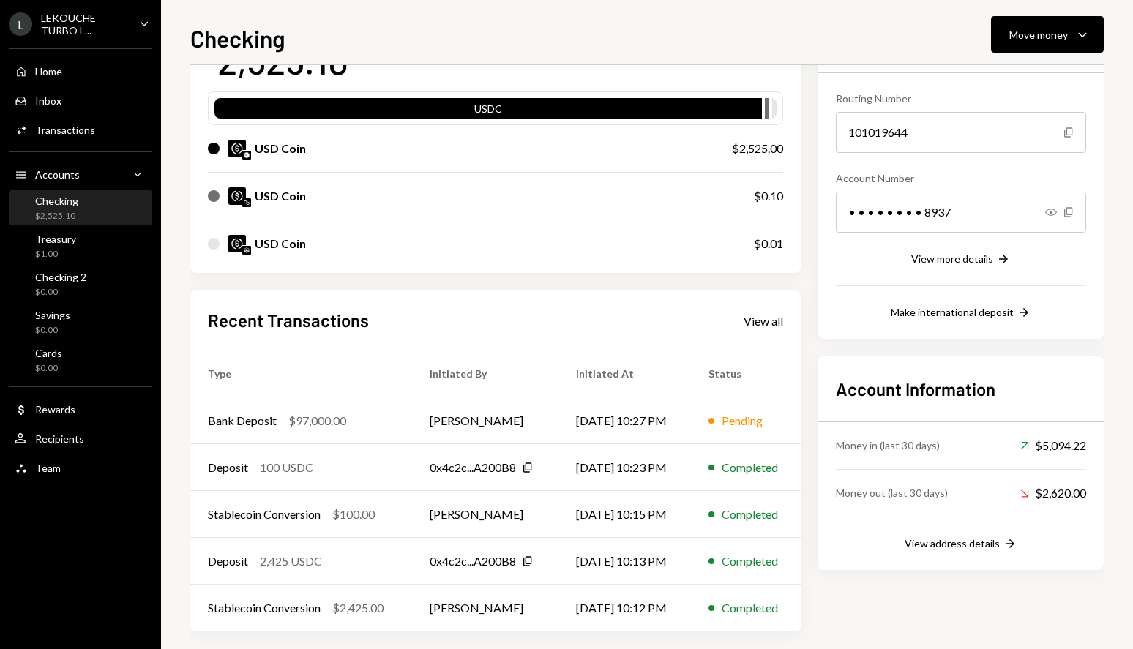
scroll to position [138, 0]
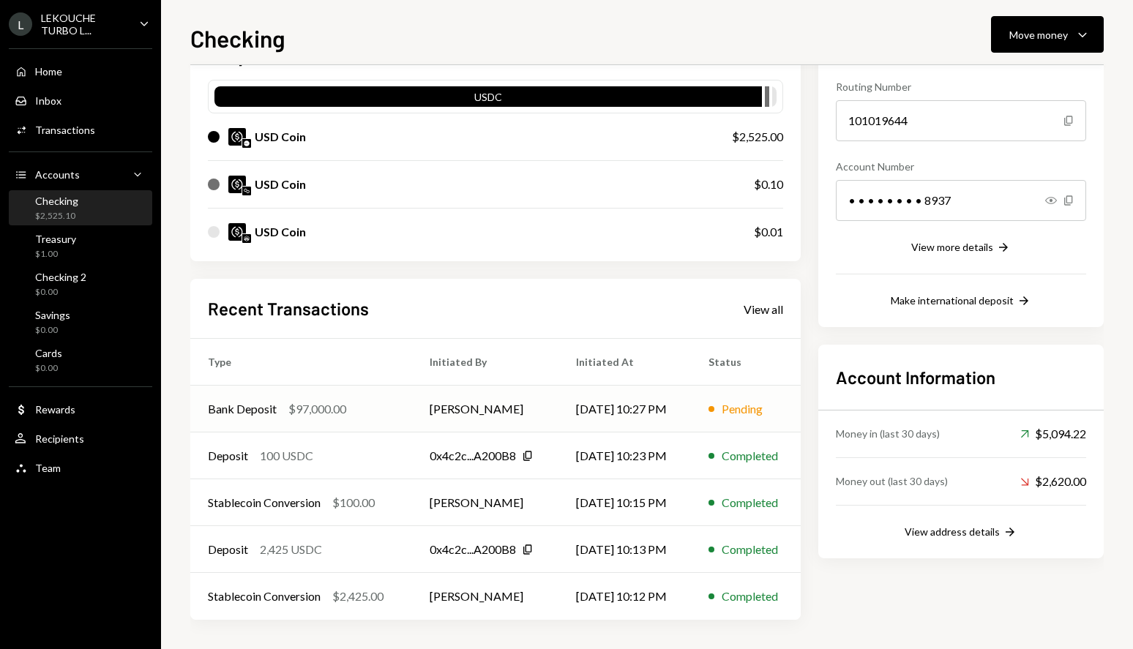
click at [435, 409] on td "[PERSON_NAME]" at bounding box center [485, 409] width 146 height 47
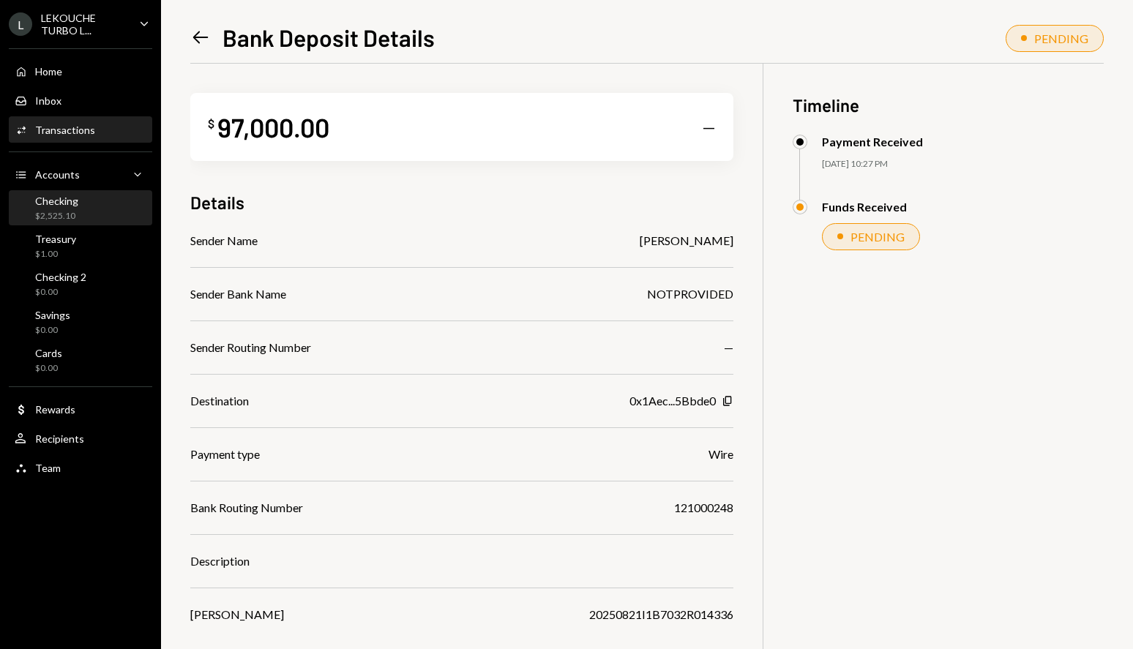
click at [75, 192] on div "Checking $2,525.10" at bounding box center [81, 209] width 132 height 34
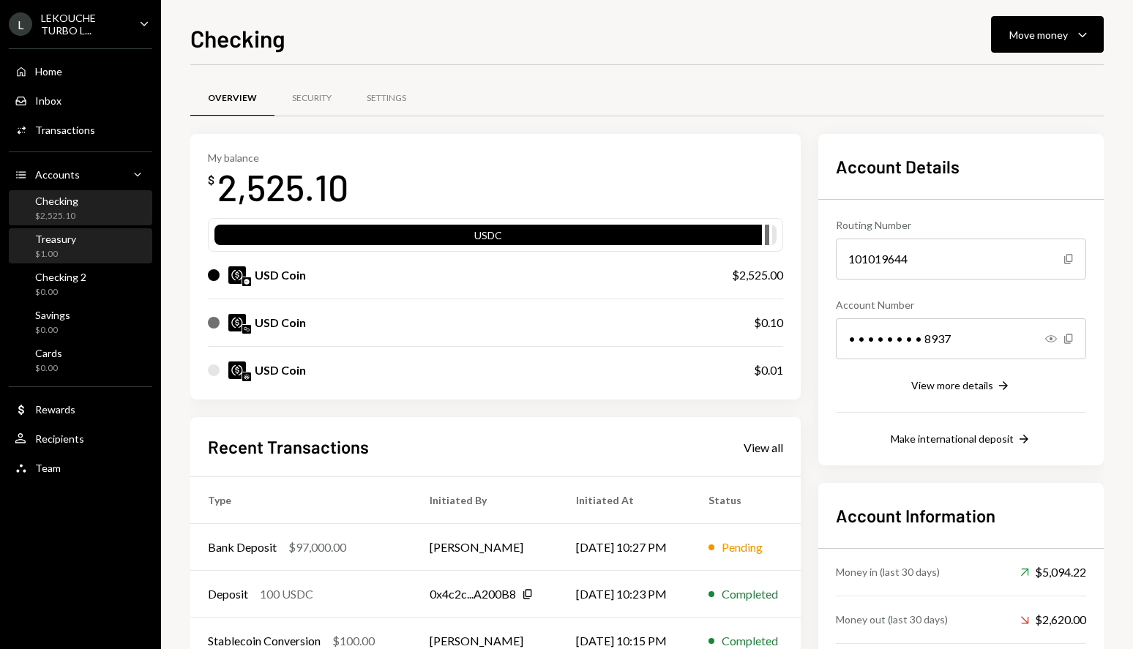
click at [68, 252] on div "$1.00" at bounding box center [55, 254] width 41 height 12
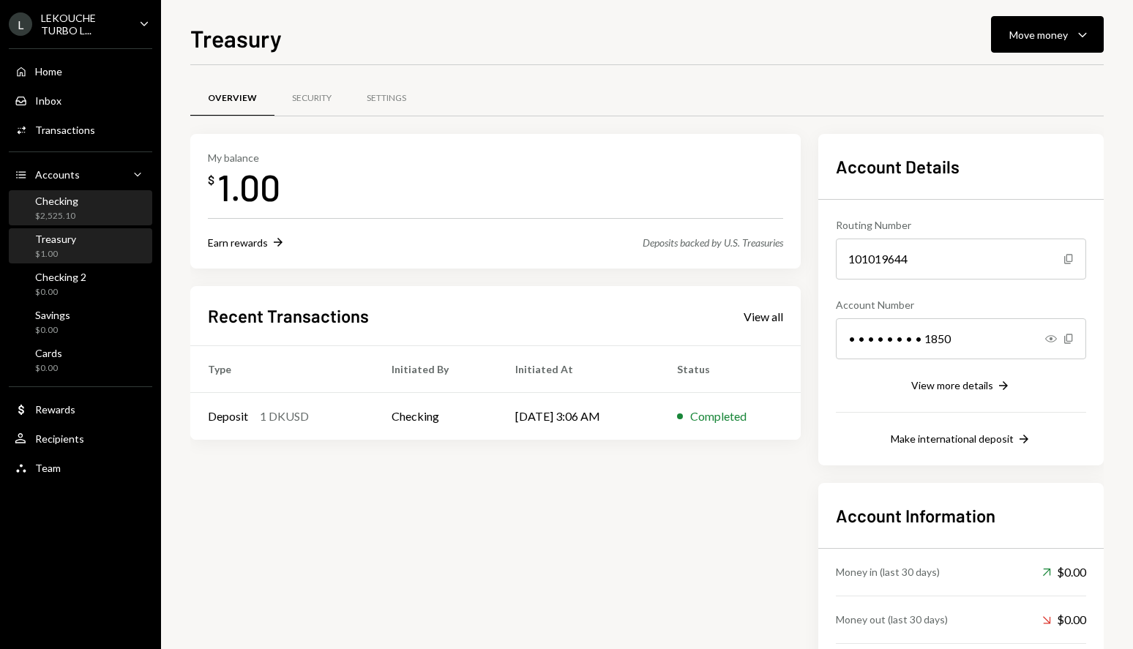
click at [97, 211] on div "Checking $2,525.10" at bounding box center [81, 209] width 132 height 28
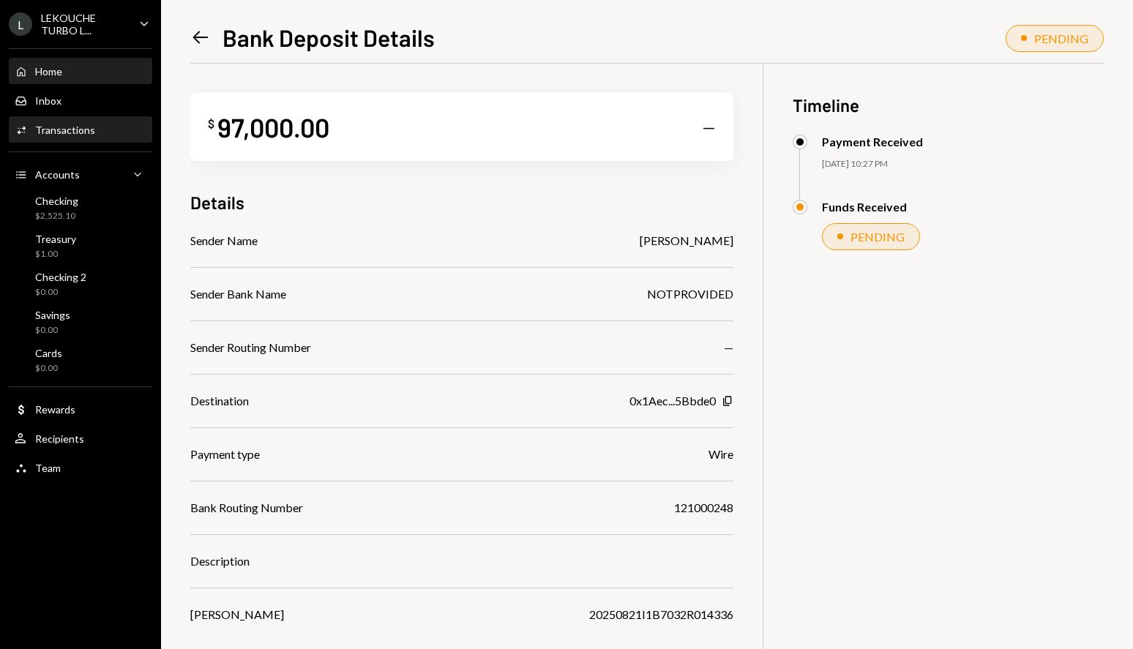
click at [62, 73] on div "Home" at bounding box center [48, 71] width 27 height 12
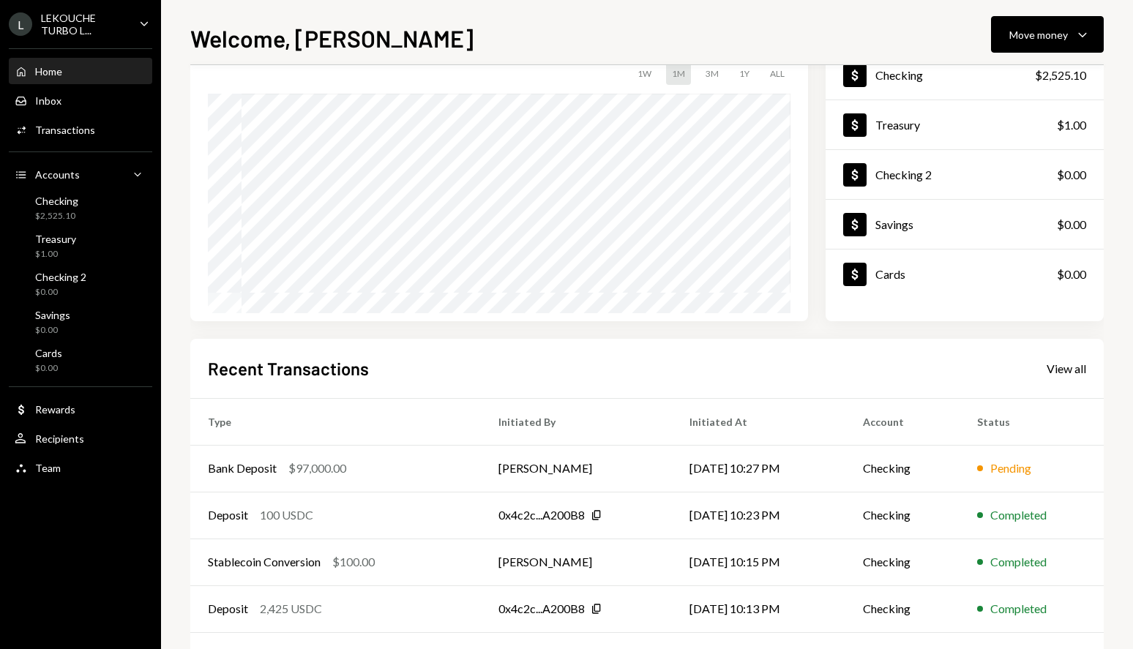
scroll to position [163, 0]
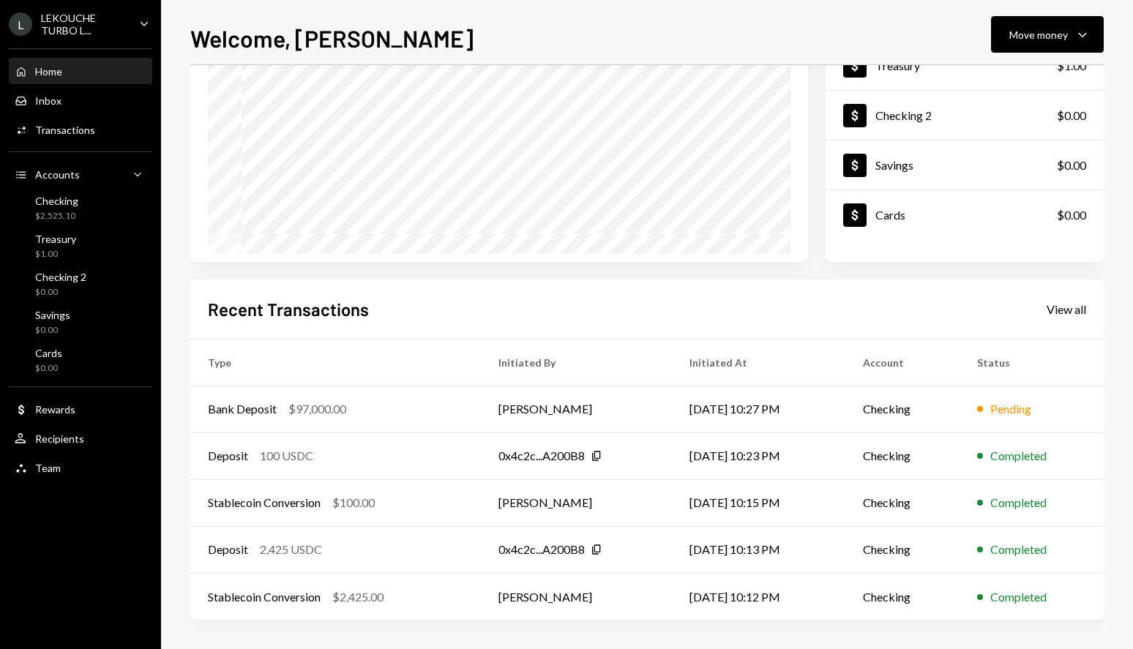
click at [370, 280] on div "Recent Transactions View all Type Initiated By Initiated At Account Status Bank…" at bounding box center [646, 450] width 913 height 341
click at [75, 211] on div "$2,525.10" at bounding box center [56, 216] width 43 height 12
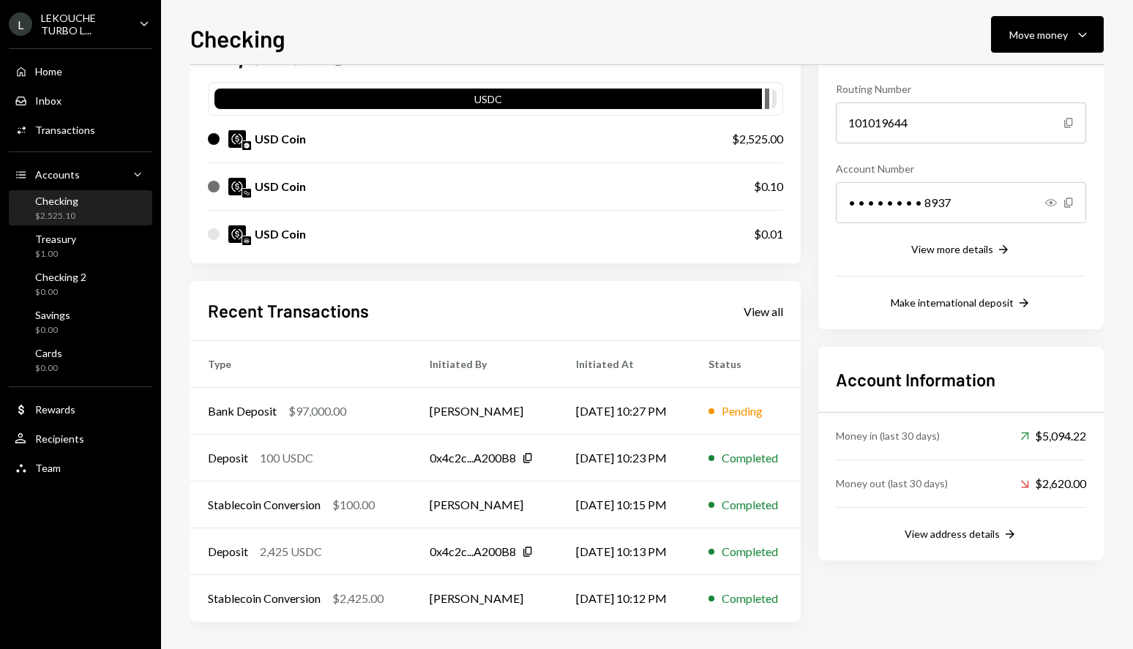
scroll to position [138, 0]
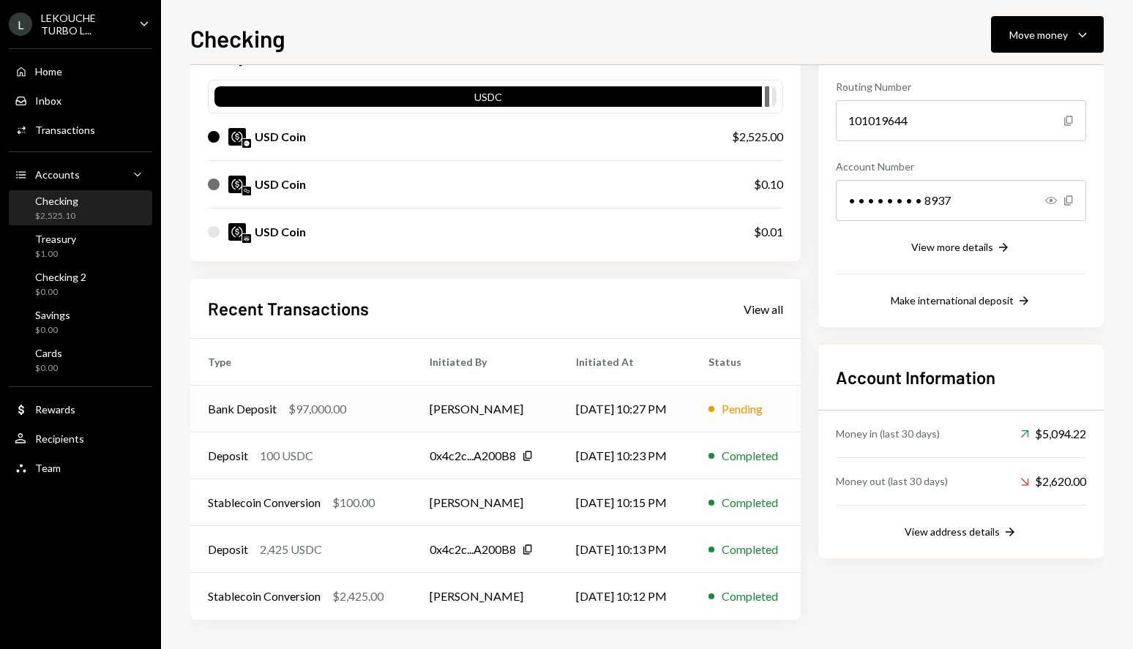
click at [296, 413] on div "$97,000.00" at bounding box center [317, 409] width 58 height 18
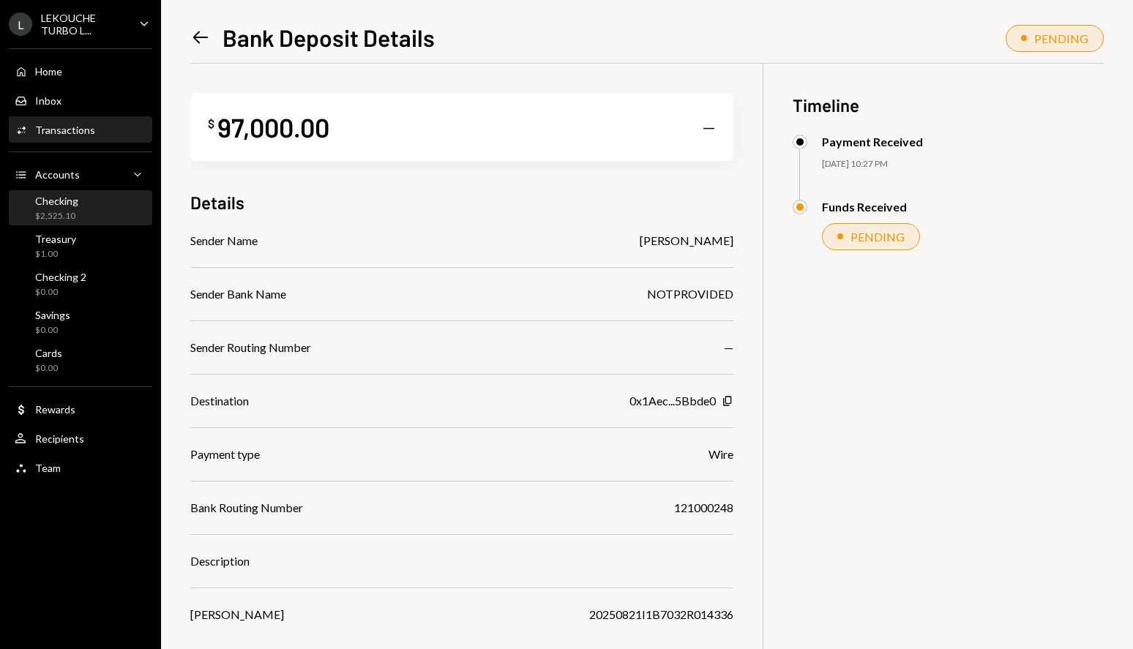
click at [33, 211] on div "Checking $2,525.10" at bounding box center [47, 209] width 64 height 28
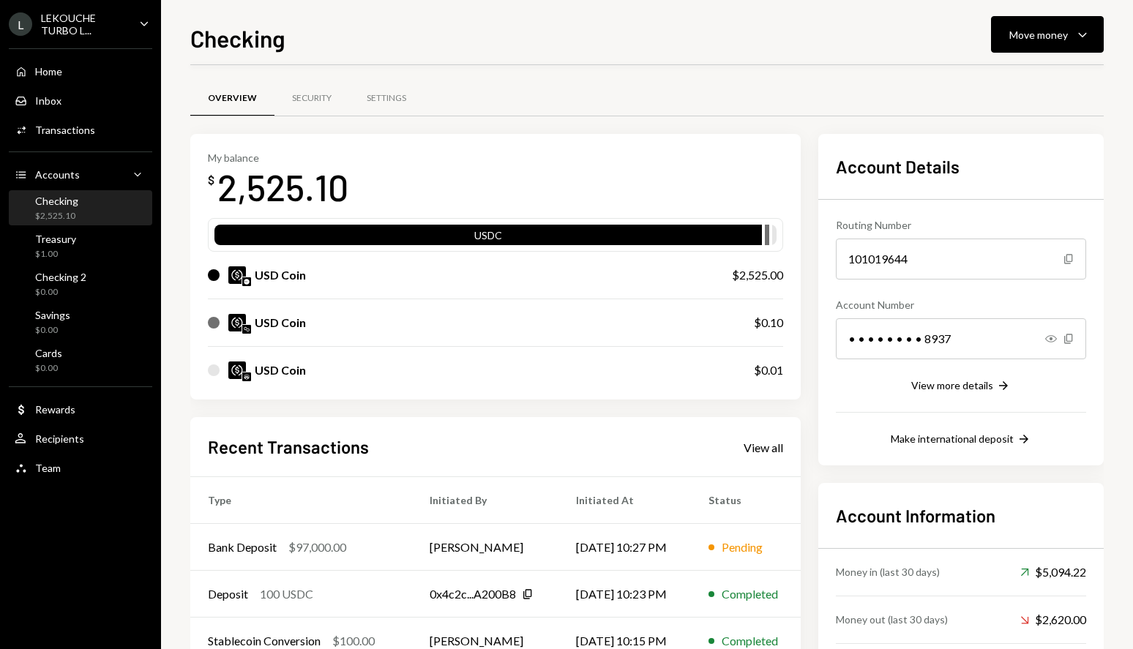
scroll to position [138, 0]
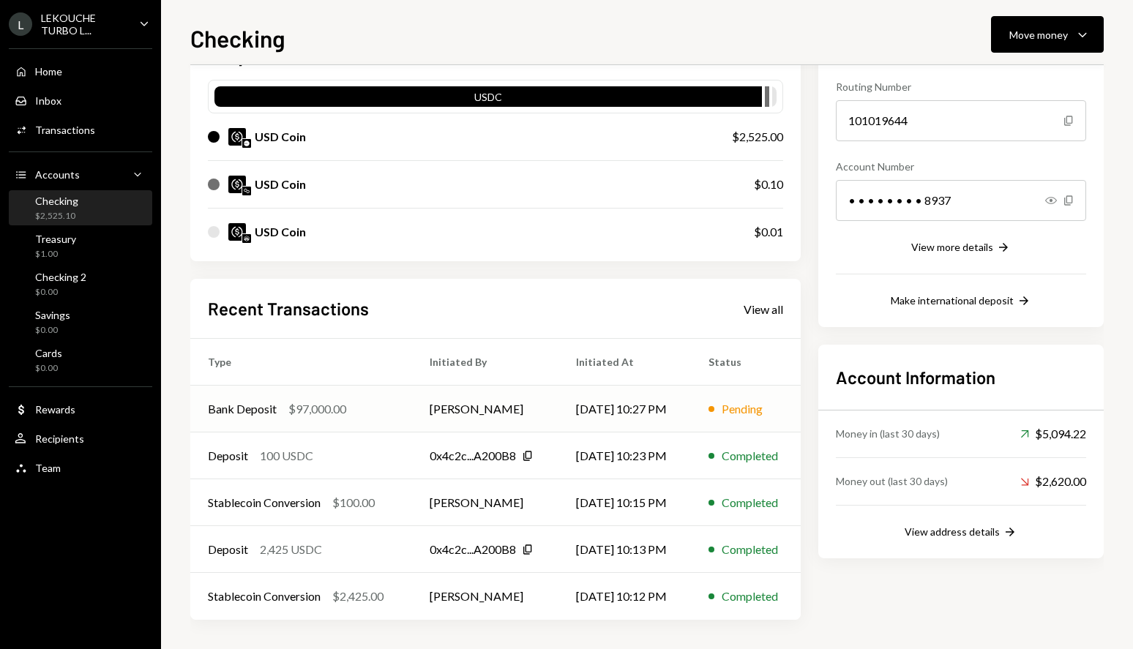
click at [383, 397] on td "Bank Deposit $97,000.00" at bounding box center [301, 409] width 222 height 47
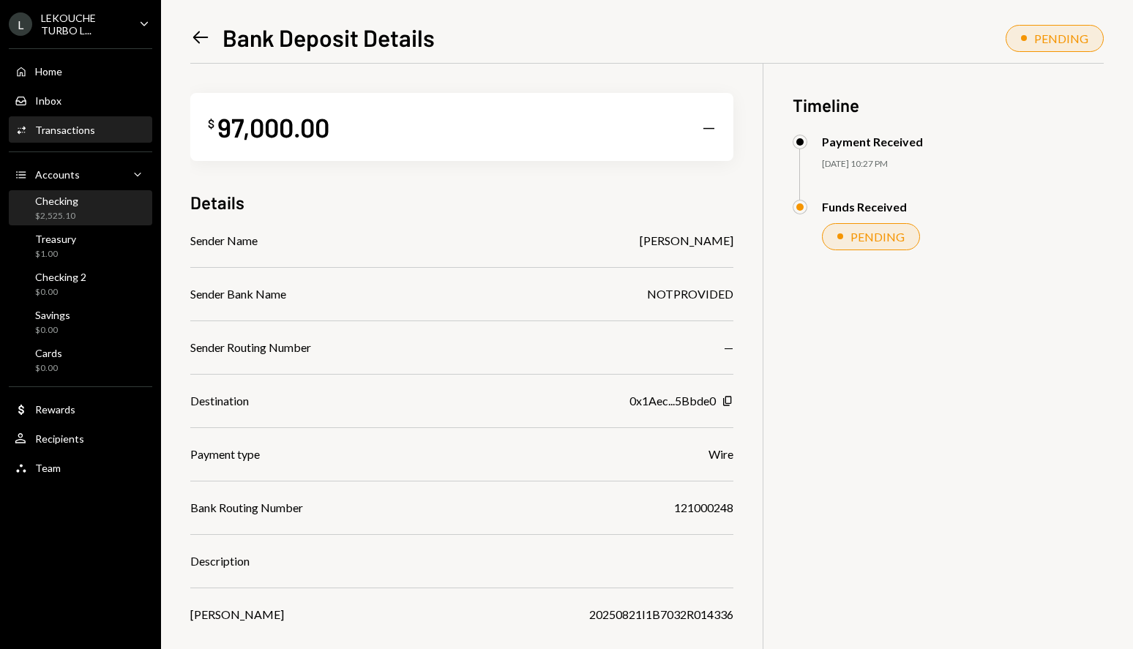
click at [18, 202] on div "Checking $2,525.10" at bounding box center [47, 209] width 64 height 28
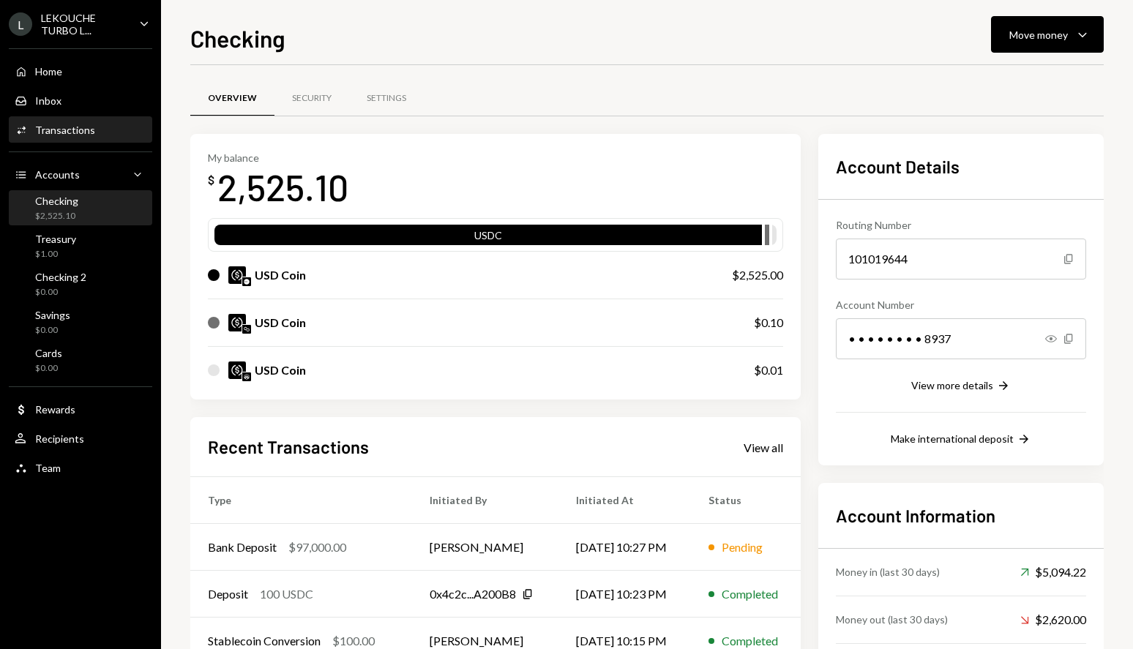
click at [95, 140] on div "Activities Transactions" at bounding box center [81, 130] width 132 height 25
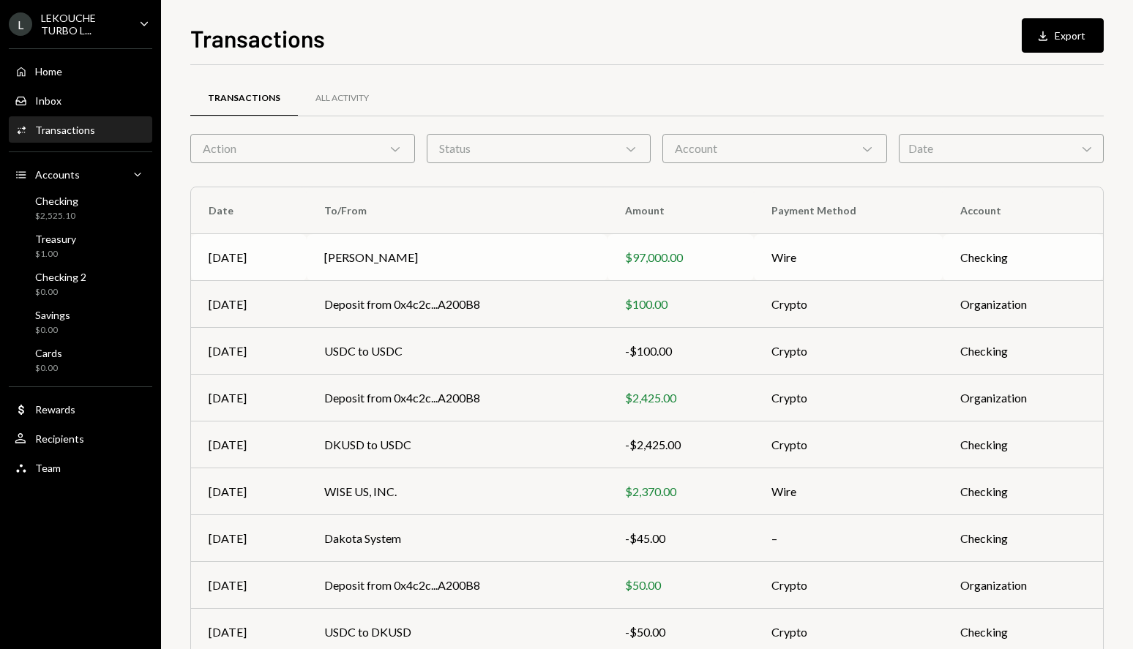
click at [441, 250] on td "[PERSON_NAME]" at bounding box center [457, 257] width 301 height 47
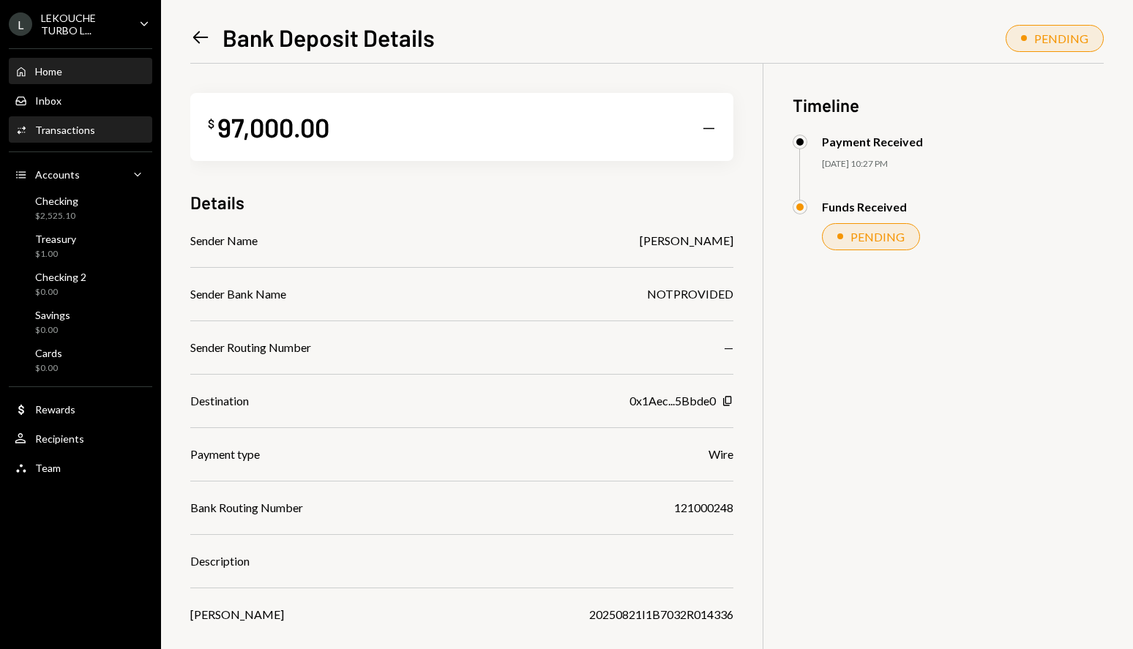
click at [45, 70] on div "Home" at bounding box center [48, 71] width 27 height 12
click at [48, 72] on div "Home" at bounding box center [48, 71] width 27 height 12
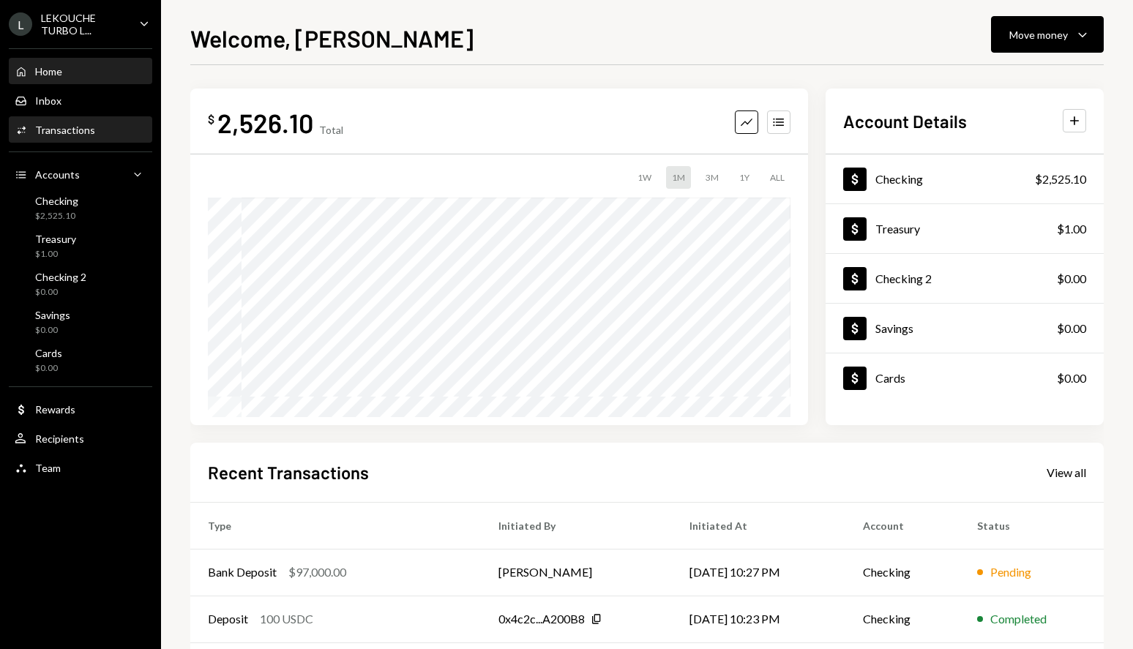
click at [76, 138] on div "Activities Transactions" at bounding box center [81, 130] width 132 height 25
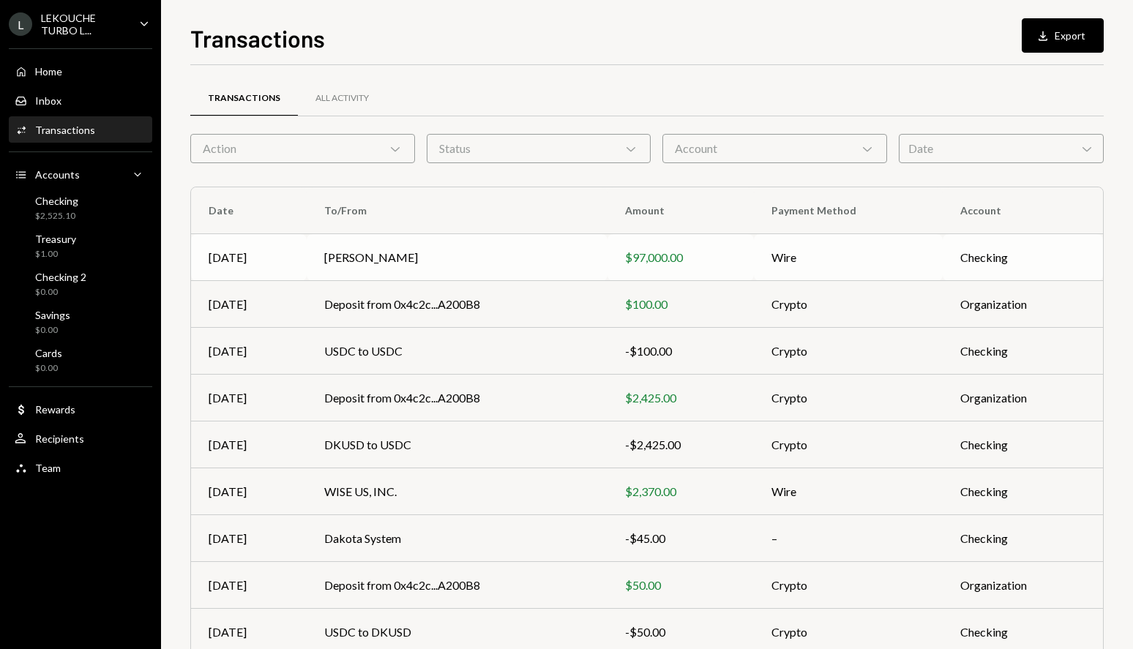
click at [455, 263] on td "[PERSON_NAME]" at bounding box center [457, 257] width 301 height 47
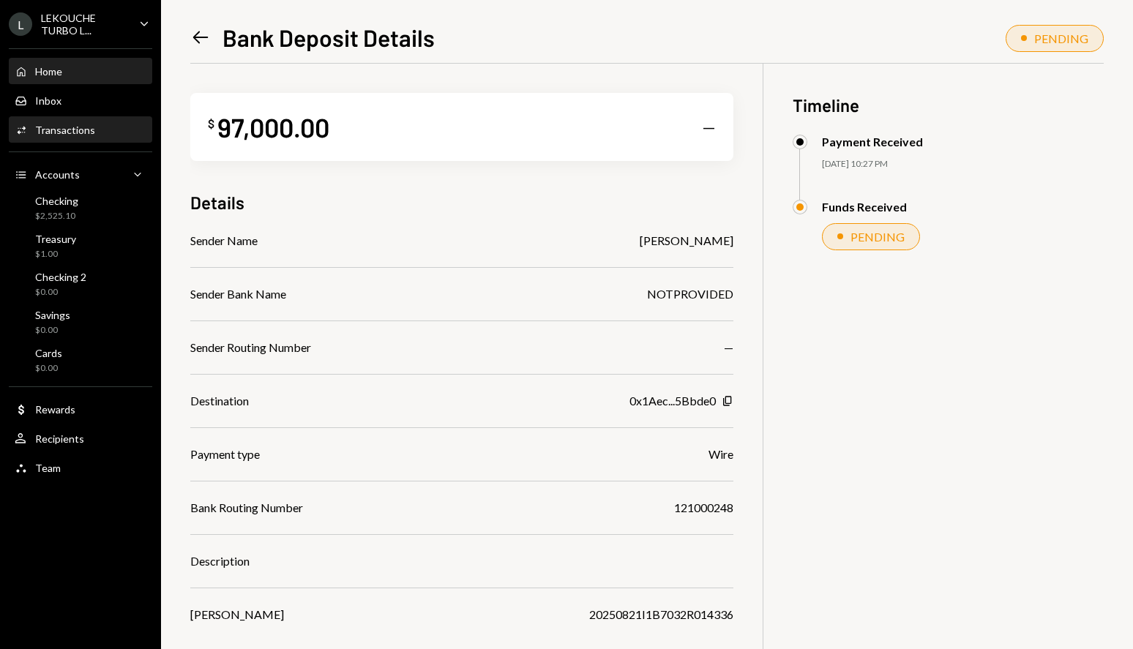
click at [48, 61] on div "Home Home" at bounding box center [81, 71] width 132 height 25
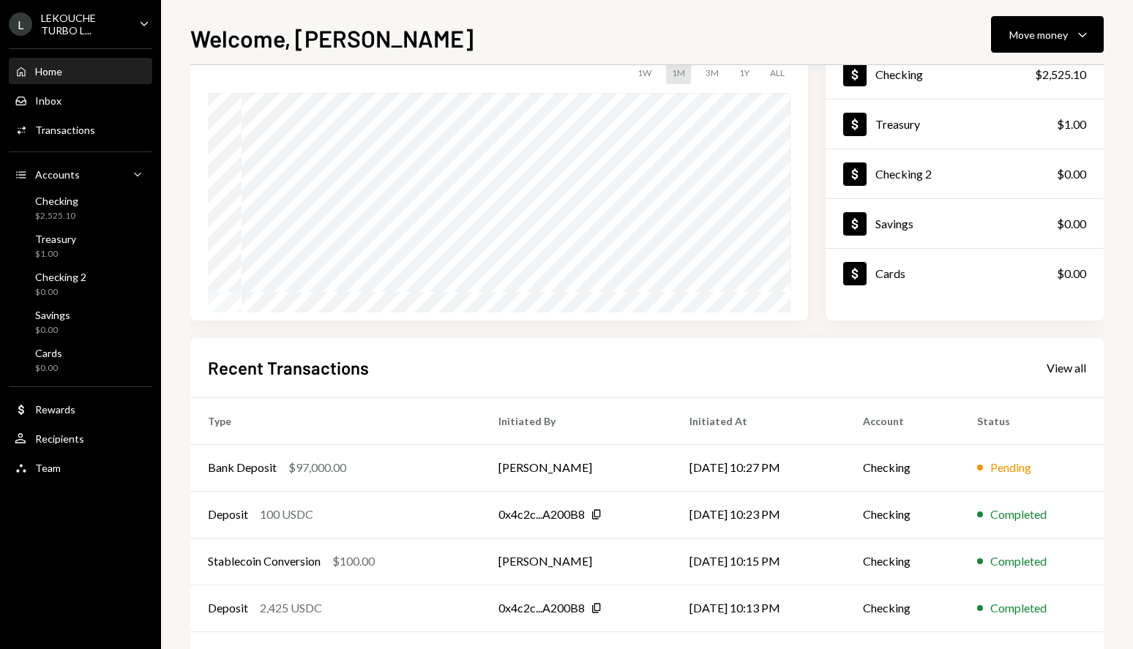
scroll to position [73, 0]
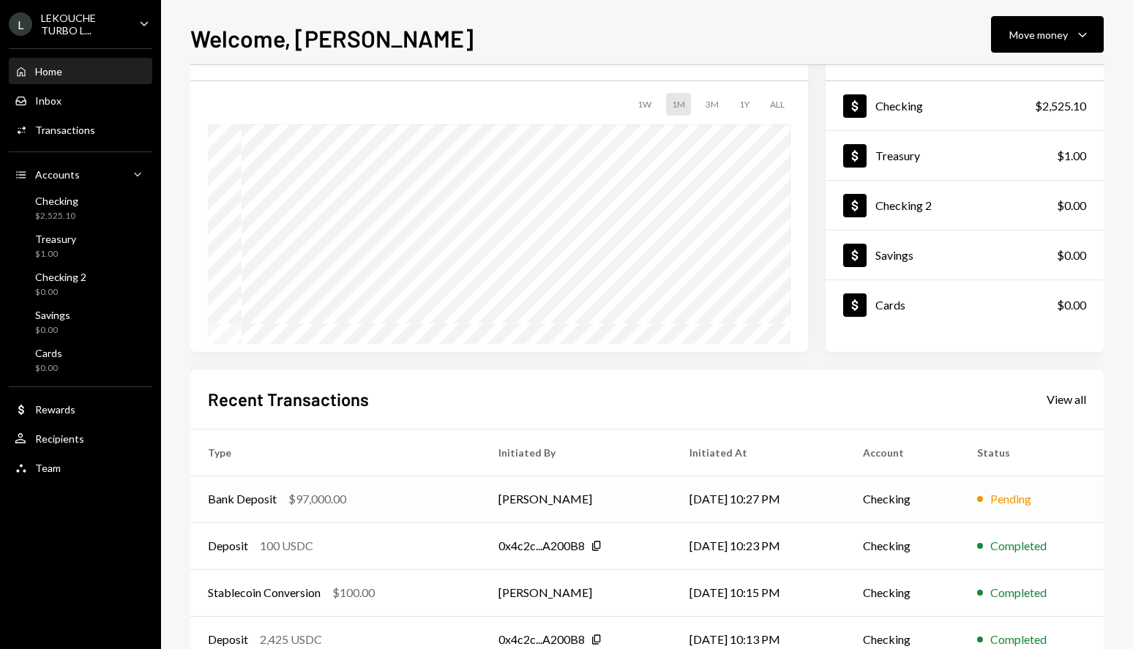
click at [394, 486] on td "Bank Deposit $97,000.00" at bounding box center [335, 499] width 290 height 47
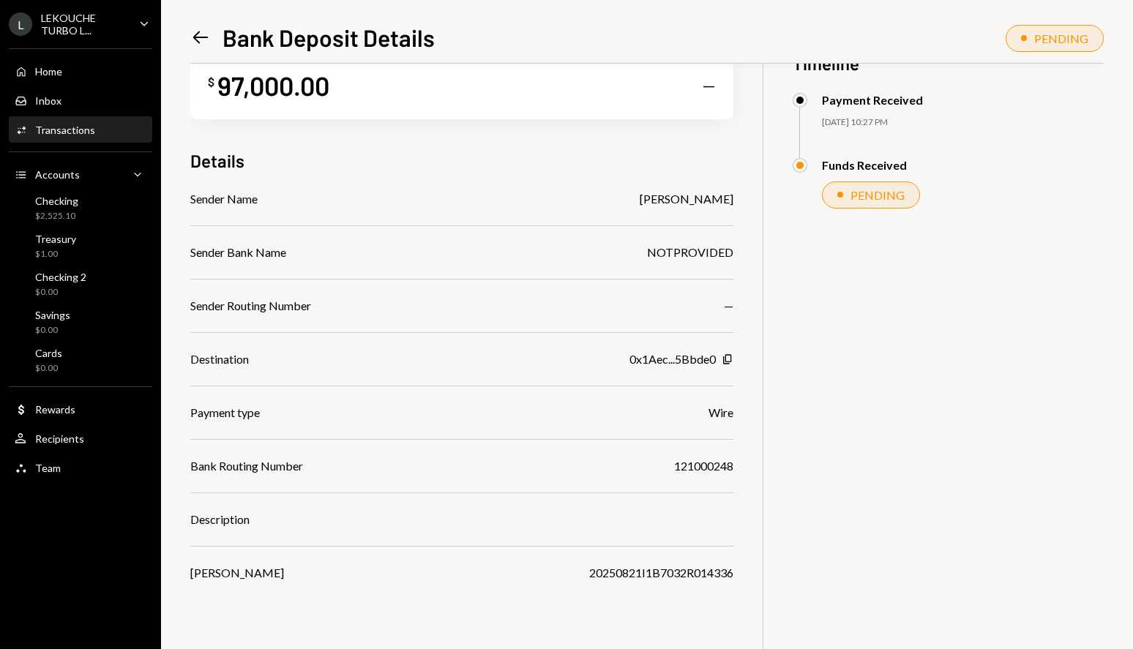
scroll to position [64, 0]
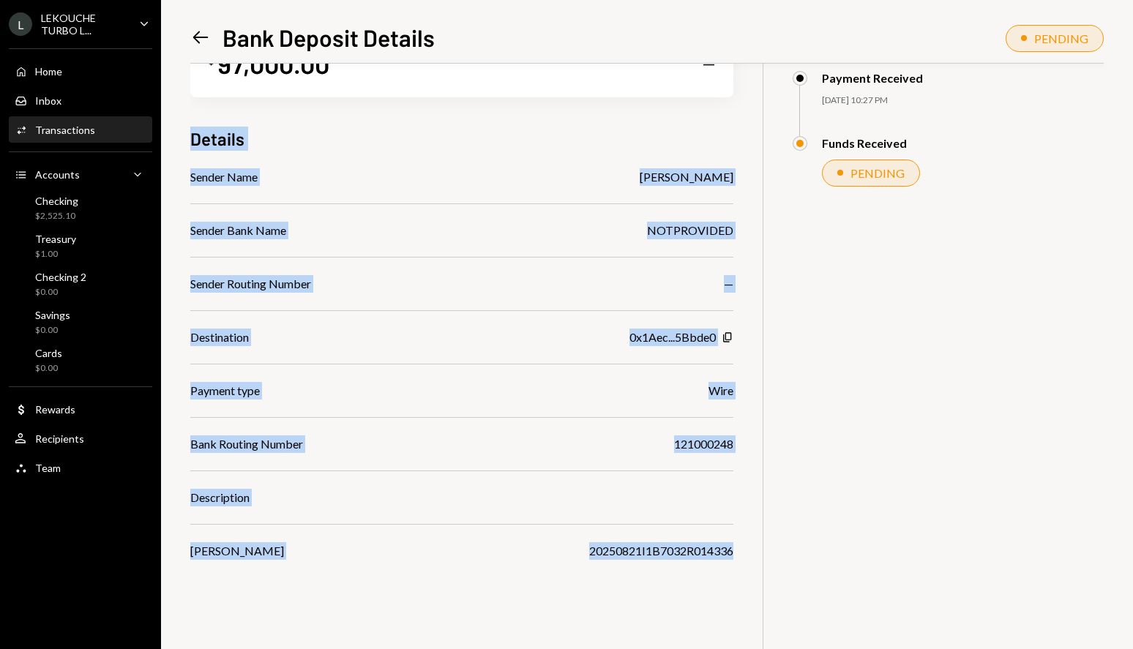
drag, startPoint x: 194, startPoint y: 135, endPoint x: 759, endPoint y: 568, distance: 711.8
click at [759, 568] on div "$ 97,000.00 — Details Sender Name THELMA J FEASTER Sender Bank Name NOTPROVIDED…" at bounding box center [646, 324] width 913 height 649
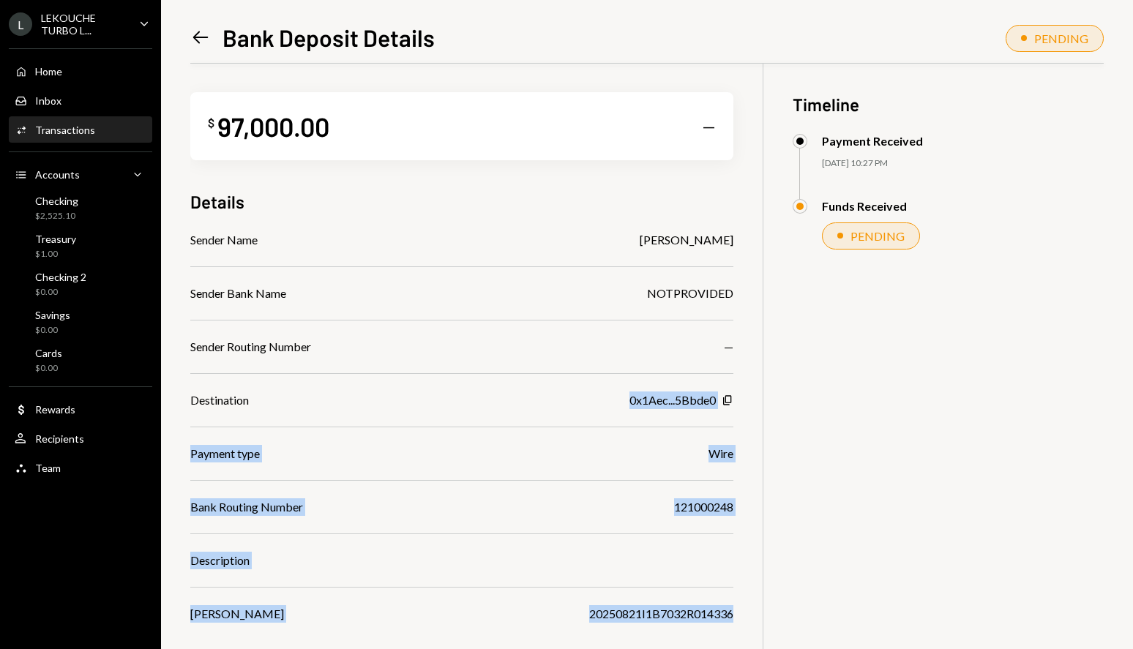
scroll to position [0, 0]
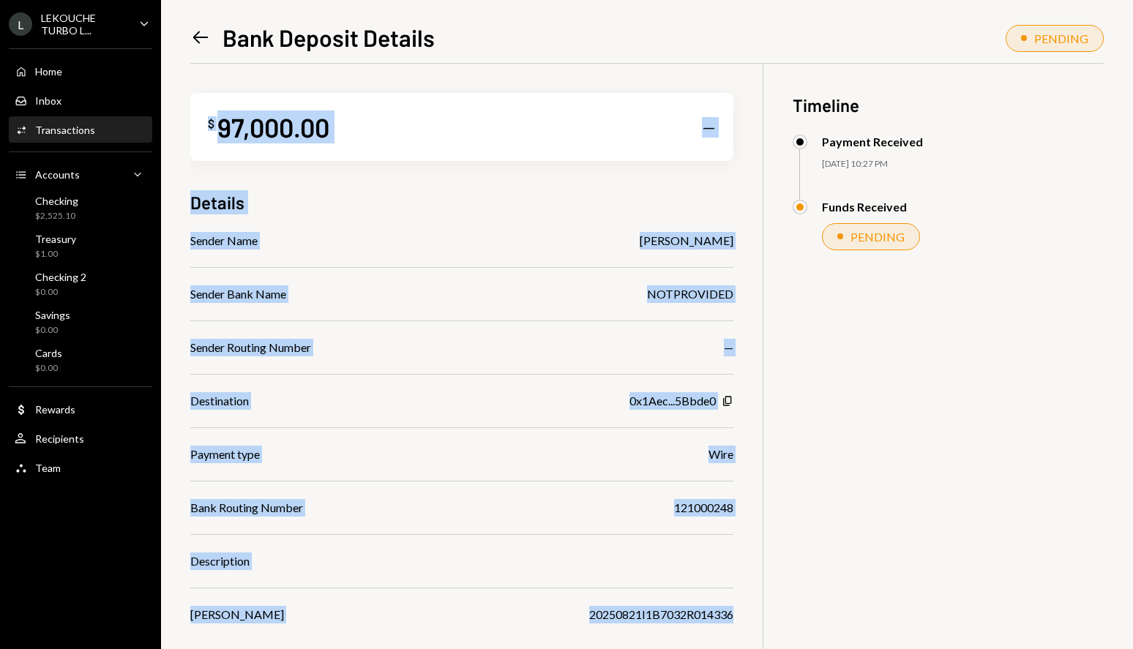
drag, startPoint x: 746, startPoint y: 553, endPoint x: 190, endPoint y: 192, distance: 663.8
click at [190, 192] on div "Left Arrow Bank Deposit Details PENDING $ 97,000.00 — Details Sender Name THELM…" at bounding box center [647, 324] width 972 height 649
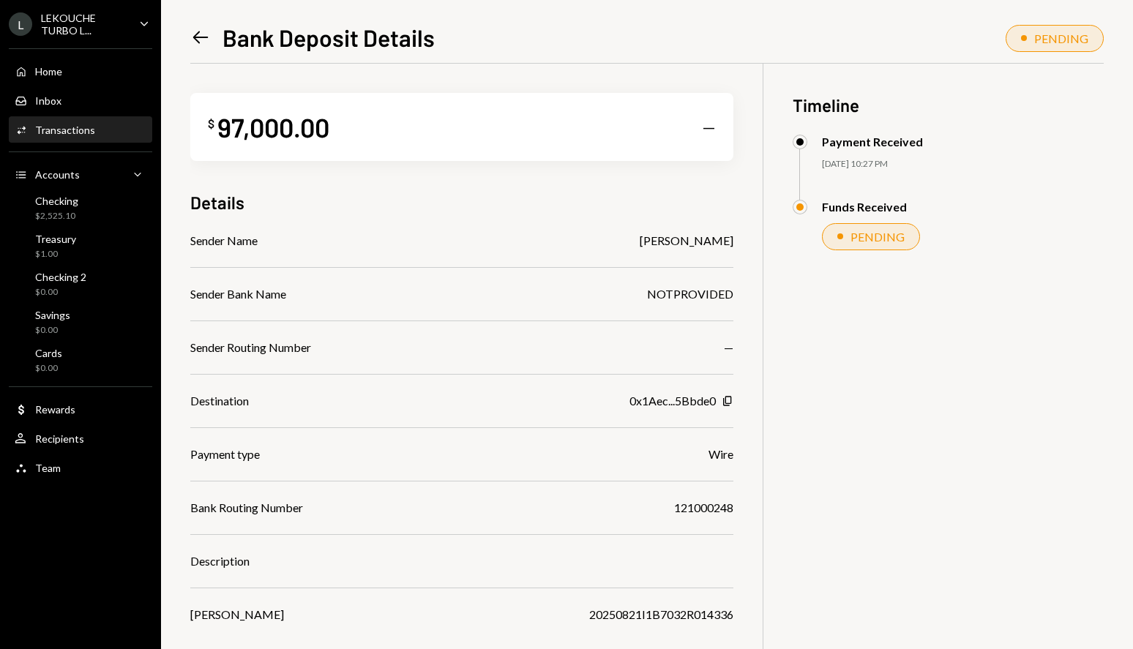
click at [190, 192] on div "Left Arrow Bank Deposit Details PENDING $ 97,000.00 — Details Sender Name THELM…" at bounding box center [647, 324] width 972 height 649
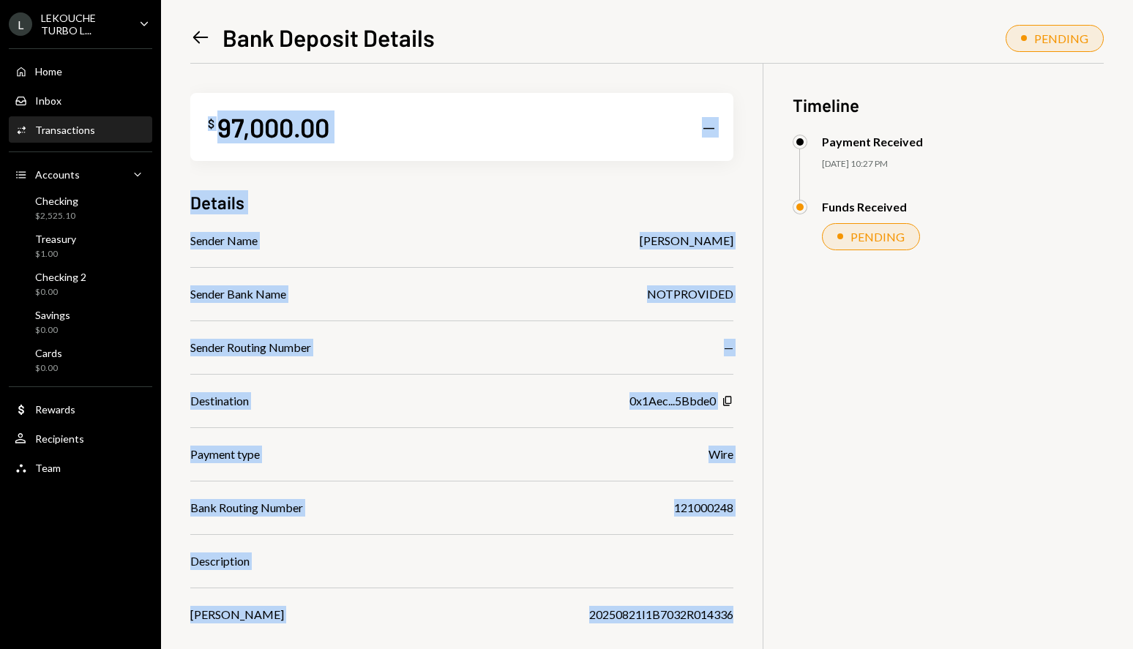
drag, startPoint x: 190, startPoint y: 192, endPoint x: 743, endPoint y: 612, distance: 694.5
click at [743, 612] on div "Left Arrow Bank Deposit Details PENDING $ 97,000.00 — Details Sender Name THELM…" at bounding box center [647, 324] width 972 height 649
click at [743, 612] on div "$ 97,000.00 — Details Sender Name THELMA J FEASTER Sender Bank Name NOTPROVIDED…" at bounding box center [646, 388] width 913 height 649
drag, startPoint x: 740, startPoint y: 613, endPoint x: 194, endPoint y: 202, distance: 684.0
click at [194, 202] on div "$ 97,000.00 — Details Sender Name THELMA J FEASTER Sender Bank Name NOTPROVIDED…" at bounding box center [646, 388] width 913 height 649
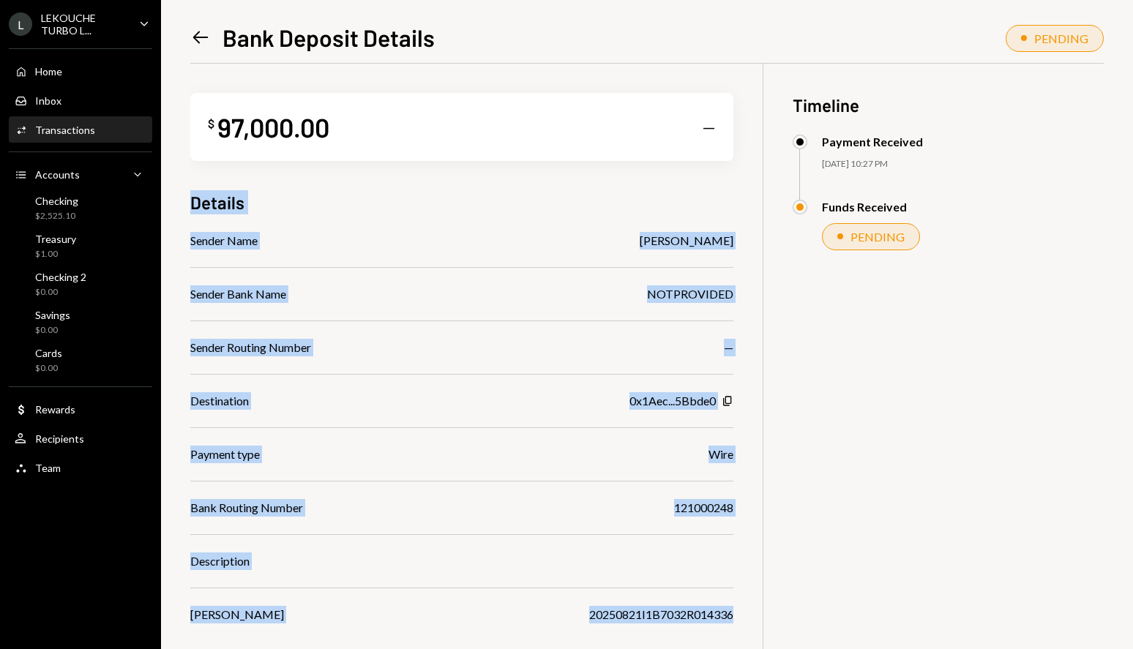
click at [194, 202] on h3 "Details" at bounding box center [217, 202] width 54 height 24
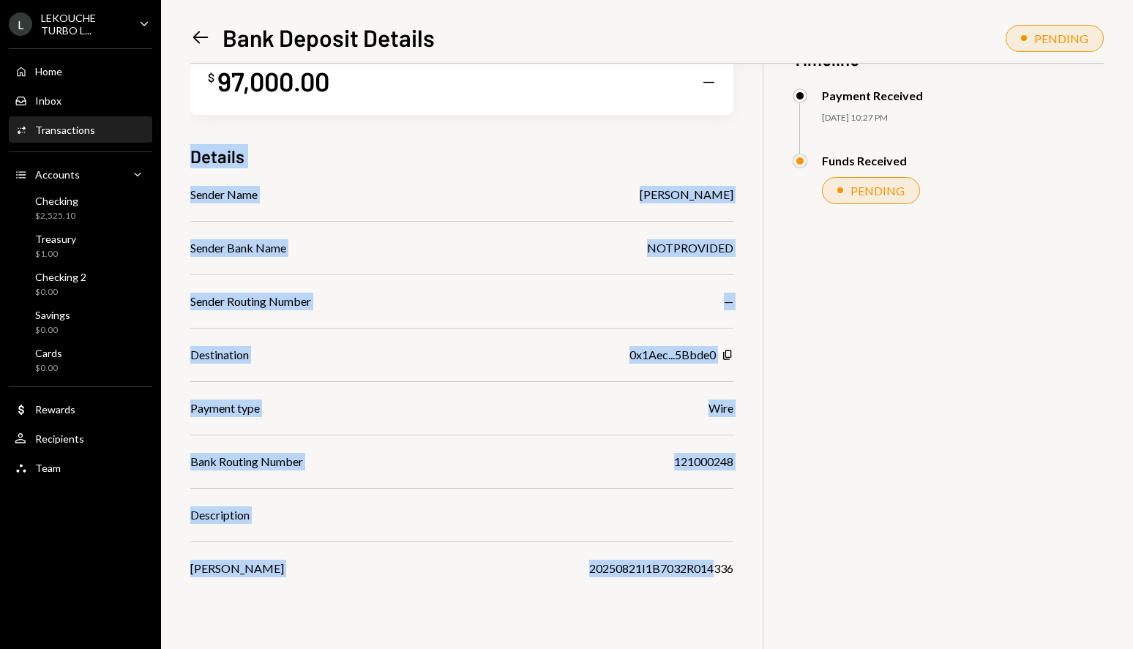
scroll to position [64, 0]
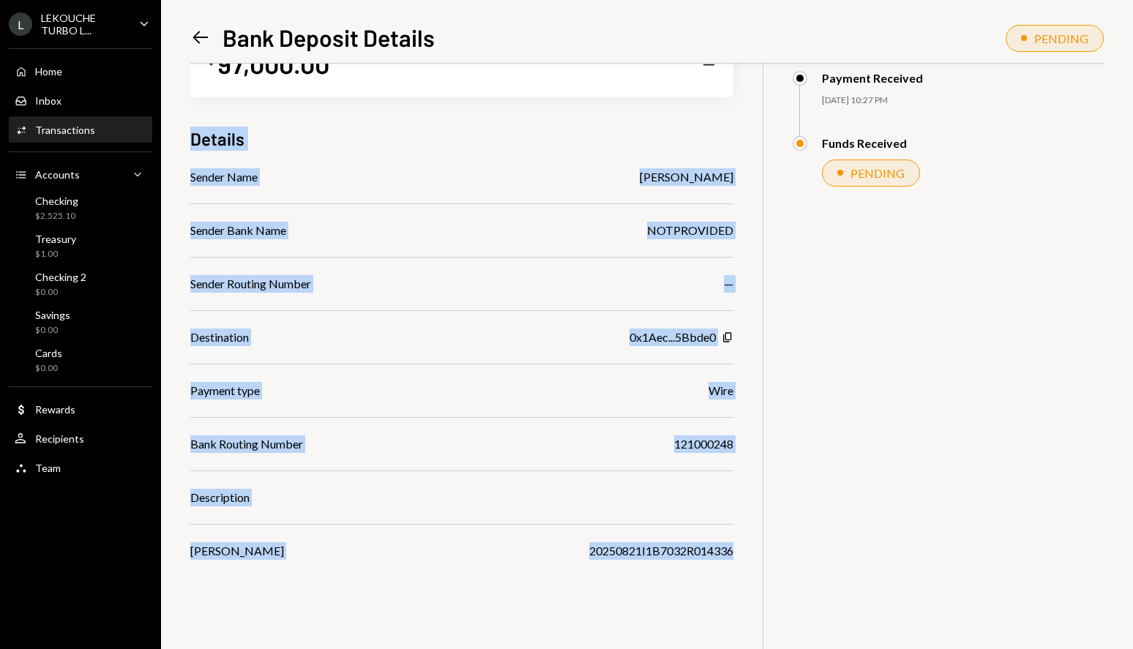
drag, startPoint x: 190, startPoint y: 206, endPoint x: 738, endPoint y: 564, distance: 654.5
click at [738, 564] on div "$ 97,000.00 — Details Sender Name THELMA J FEASTER Sender Bank Name NOTPROVIDED…" at bounding box center [646, 324] width 913 height 649
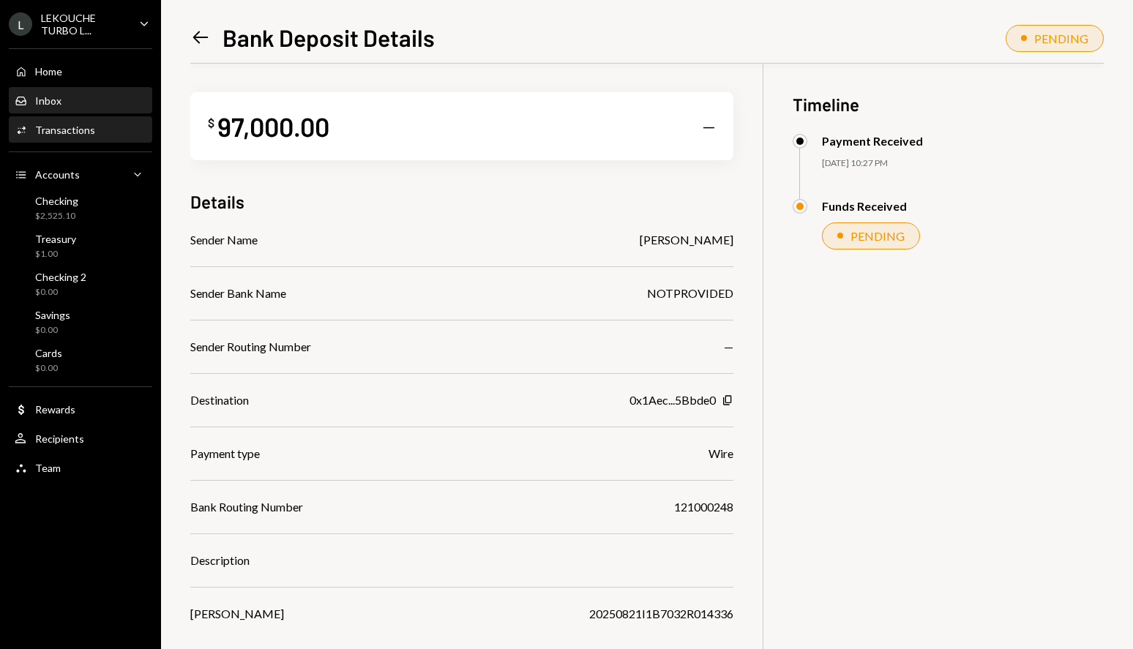
scroll to position [0, 0]
click at [84, 78] on div "Home Home" at bounding box center [81, 71] width 132 height 25
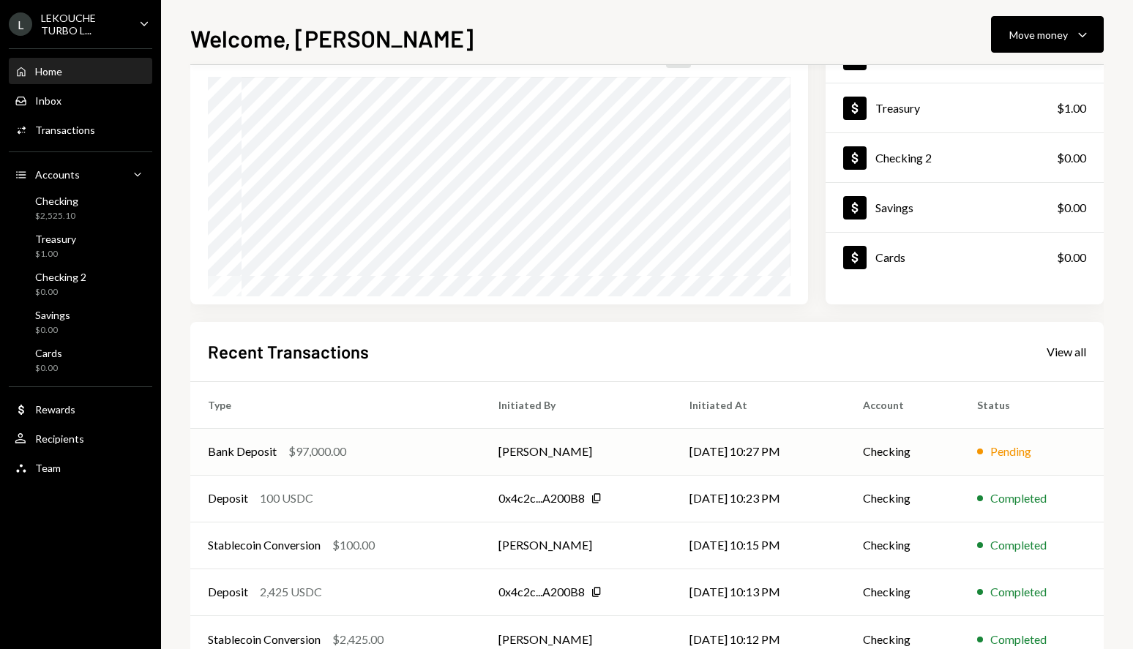
scroll to position [163, 0]
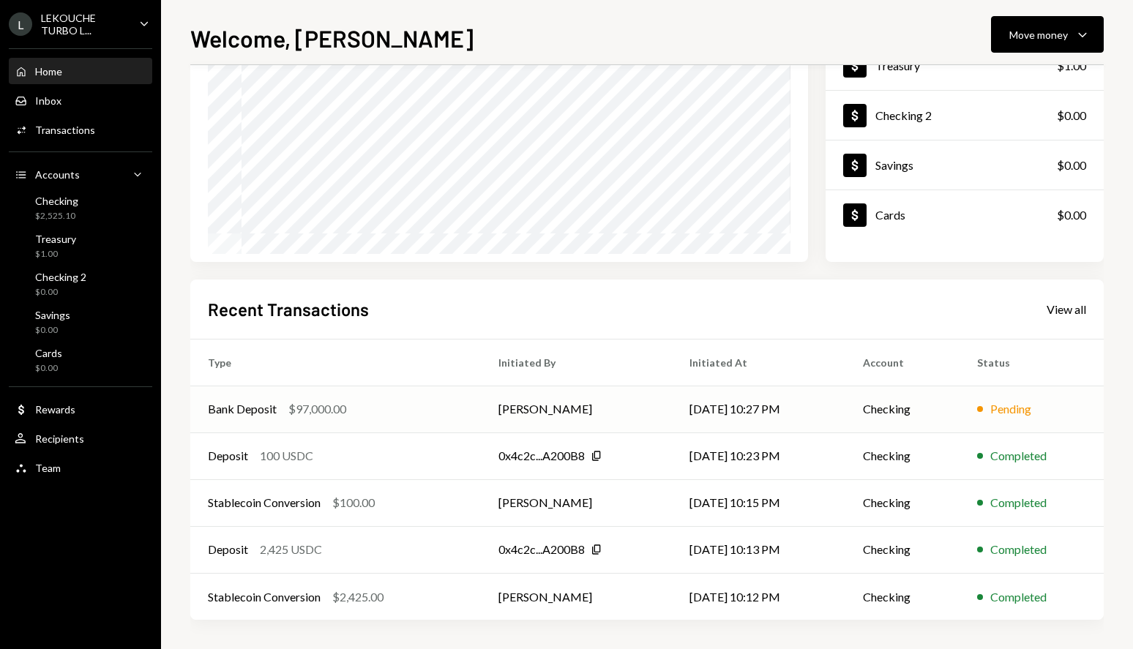
click at [432, 402] on div "Bank Deposit $97,000.00" at bounding box center [335, 409] width 255 height 18
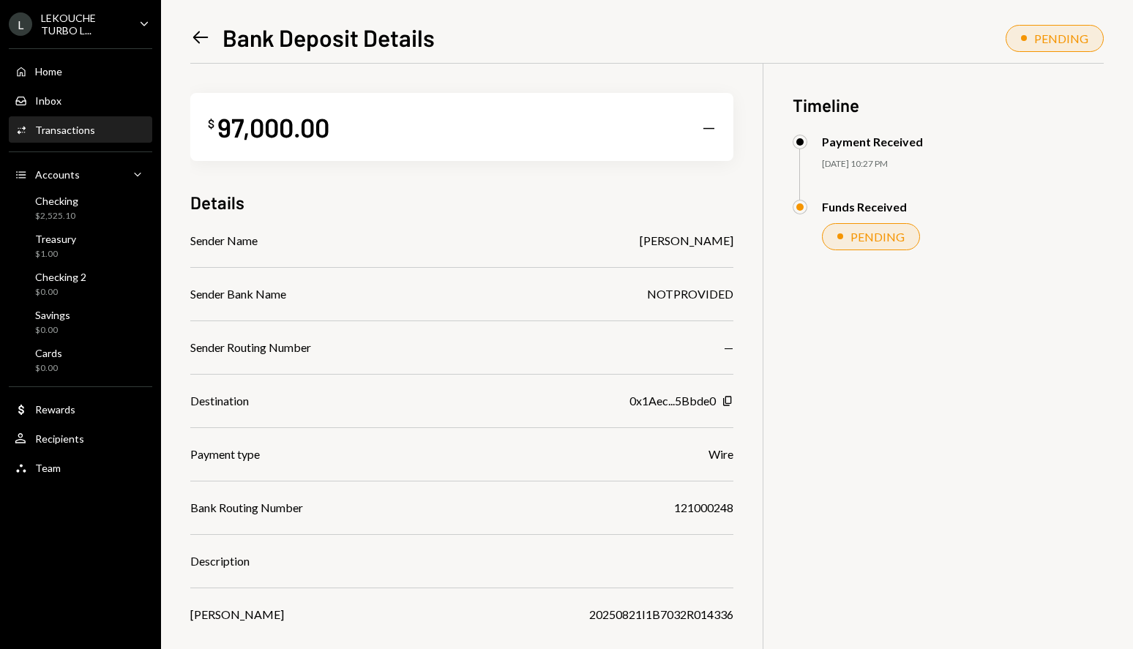
click at [500, 192] on div "Details" at bounding box center [461, 202] width 543 height 24
click at [533, 226] on div "$ 97,000.00 — Details Sender Name THELMA J FEASTER Sender Bank Name NOTPROVIDED…" at bounding box center [461, 344] width 543 height 560
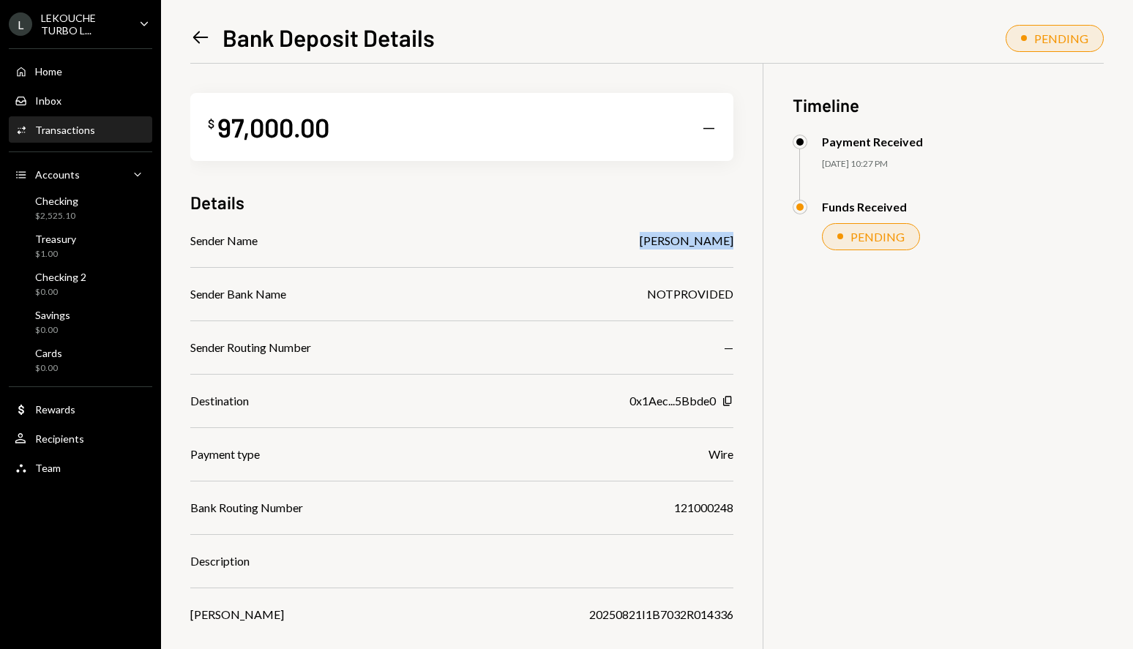
click at [533, 226] on div "$ 97,000.00 — Details Sender Name THELMA J FEASTER Sender Bank Name NOTPROVIDED…" at bounding box center [461, 344] width 543 height 560
click at [599, 249] on div "Sender Name THELMA J FEASTER" at bounding box center [461, 241] width 543 height 18
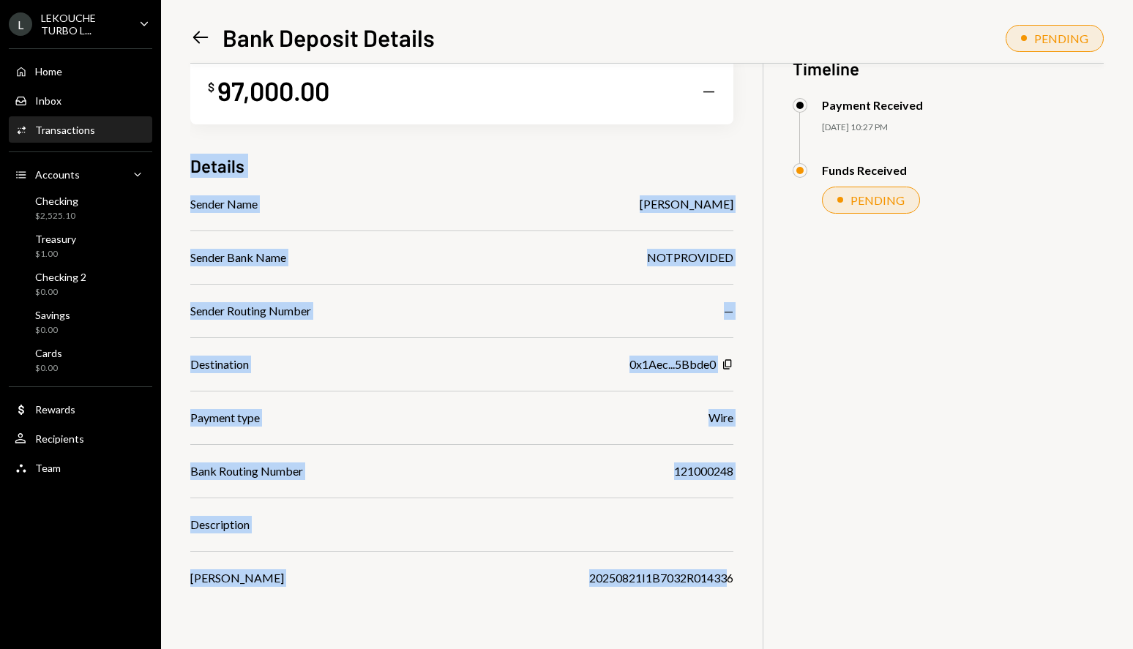
scroll to position [64, 0]
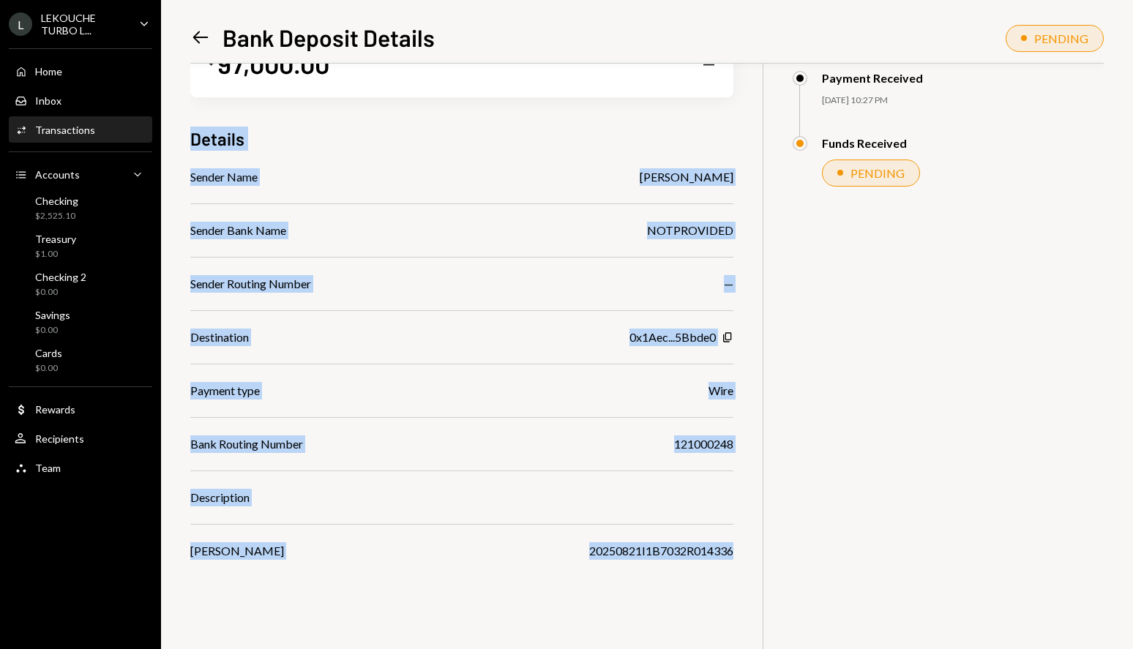
drag, startPoint x: 195, startPoint y: 209, endPoint x: 738, endPoint y: 563, distance: 648.2
click at [738, 563] on div "$ 97,000.00 — Details Sender Name THELMA J FEASTER Sender Bank Name NOTPROVIDED…" at bounding box center [646, 324] width 913 height 649
drag, startPoint x: 739, startPoint y: 548, endPoint x: 195, endPoint y: 133, distance: 684.4
click at [195, 133] on div "$ 97,000.00 — Details Sender Name THELMA J FEASTER Sender Bank Name NOTPROVIDED…" at bounding box center [646, 324] width 913 height 649
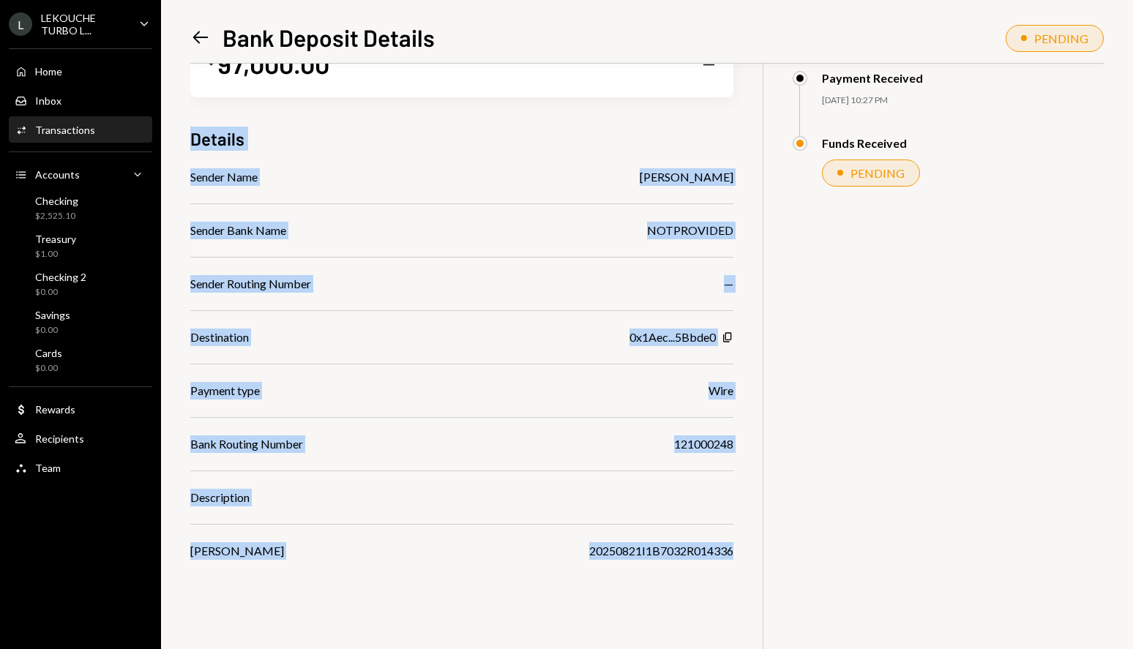
click at [195, 133] on h3 "Details" at bounding box center [217, 139] width 54 height 24
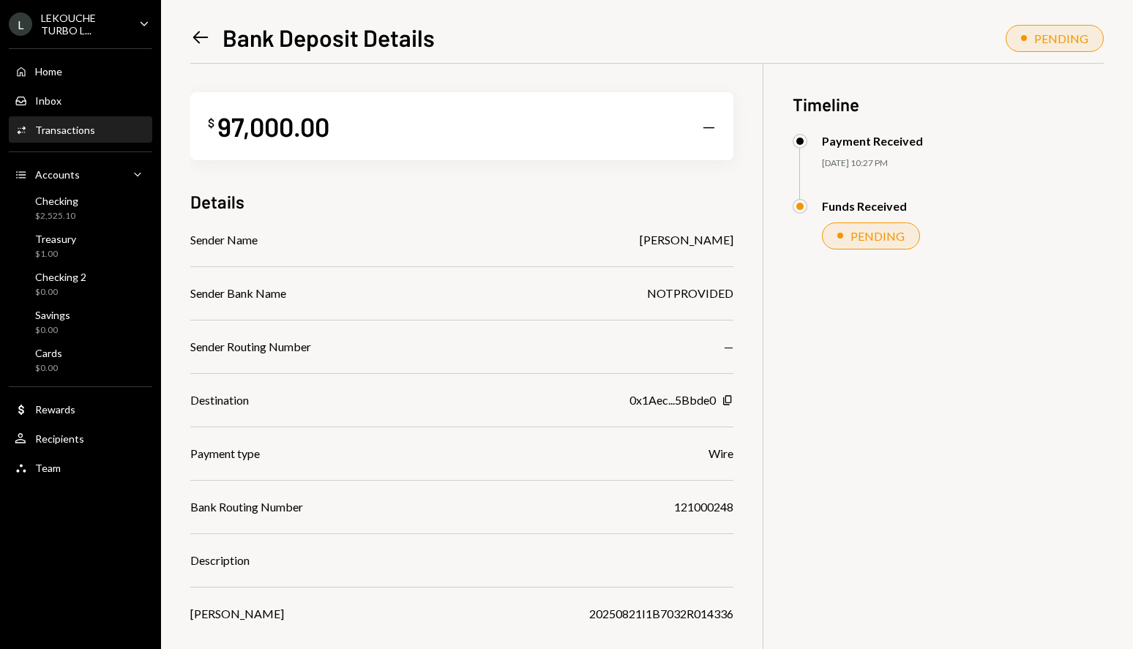
scroll to position [0, 0]
click at [91, 217] on div "Checking $2,525.10" at bounding box center [81, 209] width 132 height 28
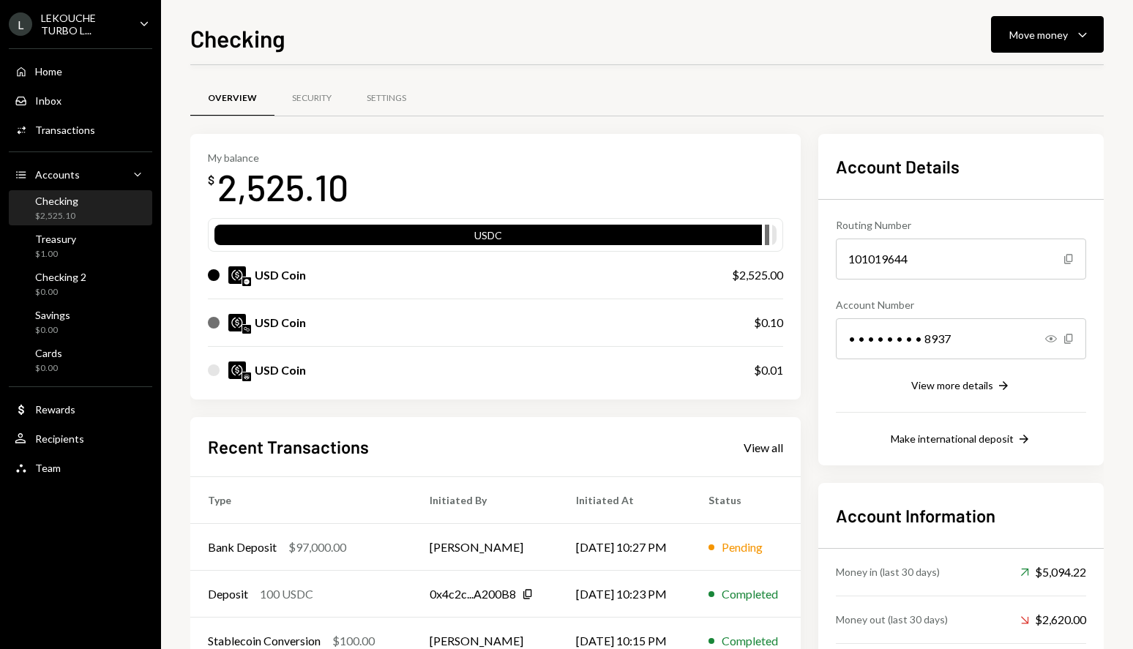
scroll to position [138, 0]
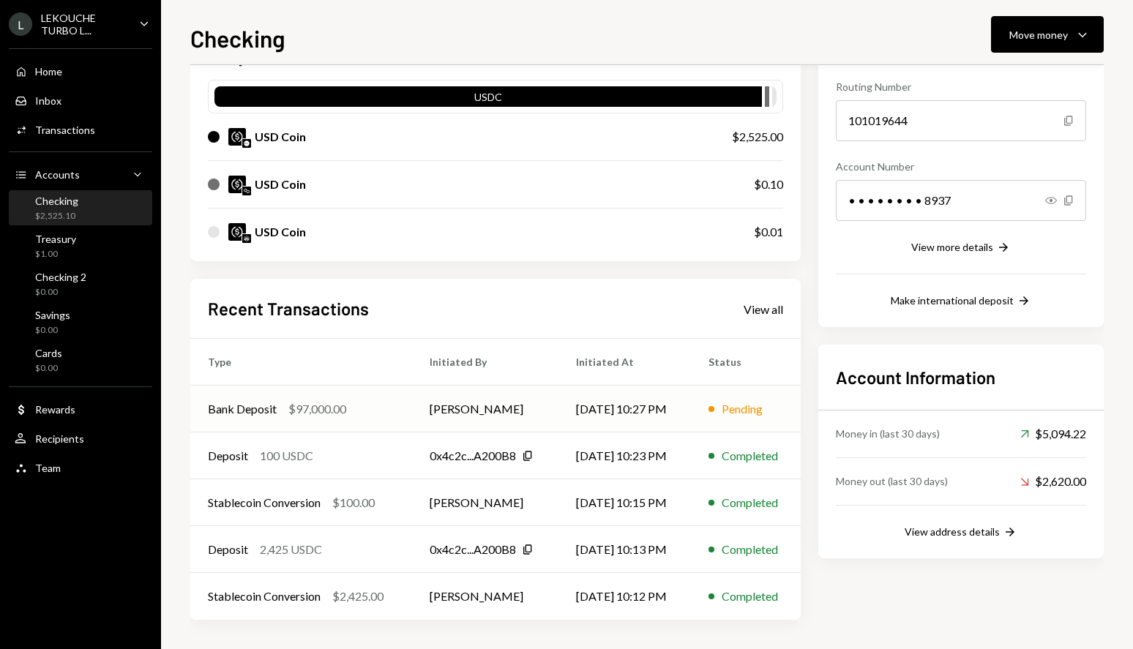
click at [381, 413] on div "Bank Deposit $97,000.00" at bounding box center [301, 409] width 187 height 18
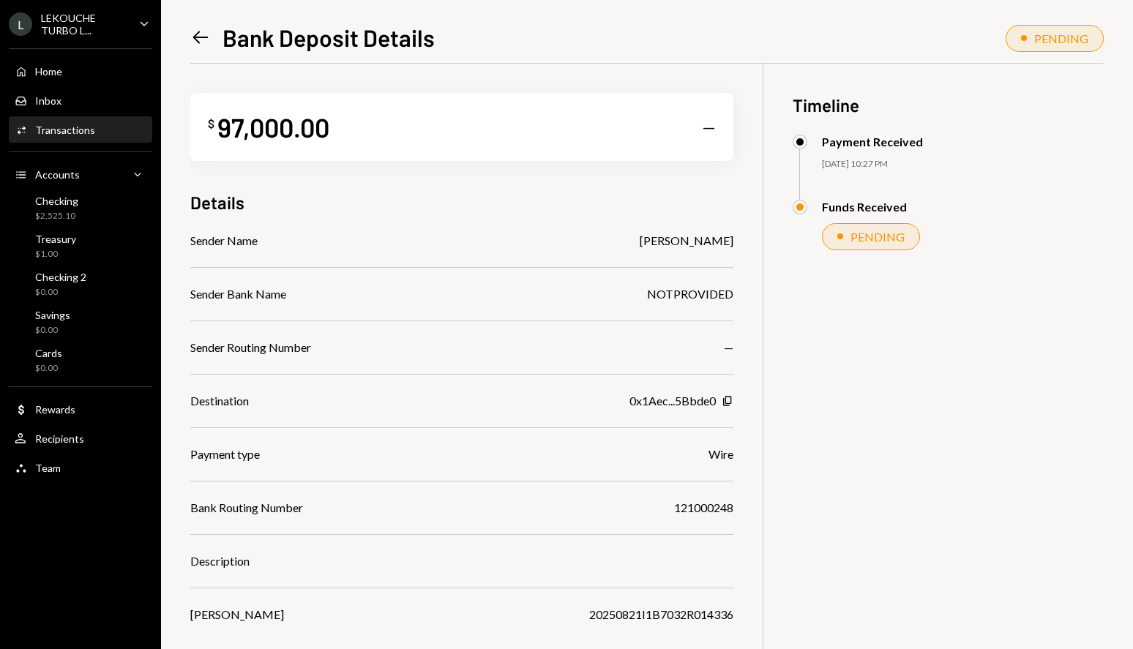
click at [67, 68] on div "Home Home" at bounding box center [81, 71] width 132 height 13
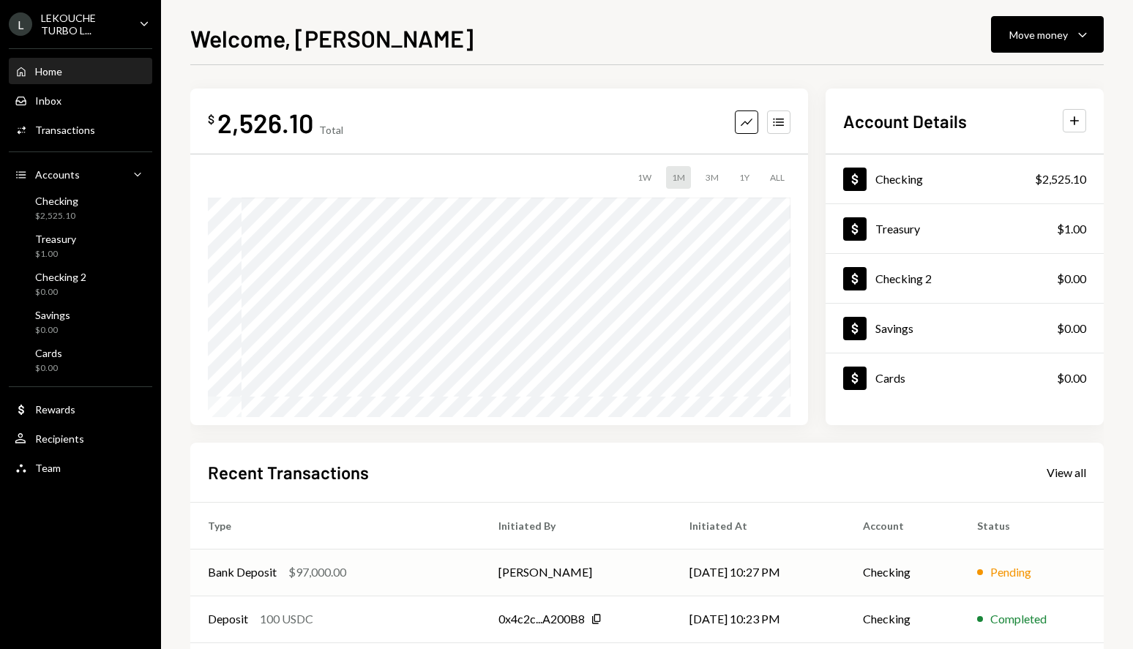
click at [374, 570] on div "Bank Deposit $97,000.00" at bounding box center [335, 572] width 255 height 18
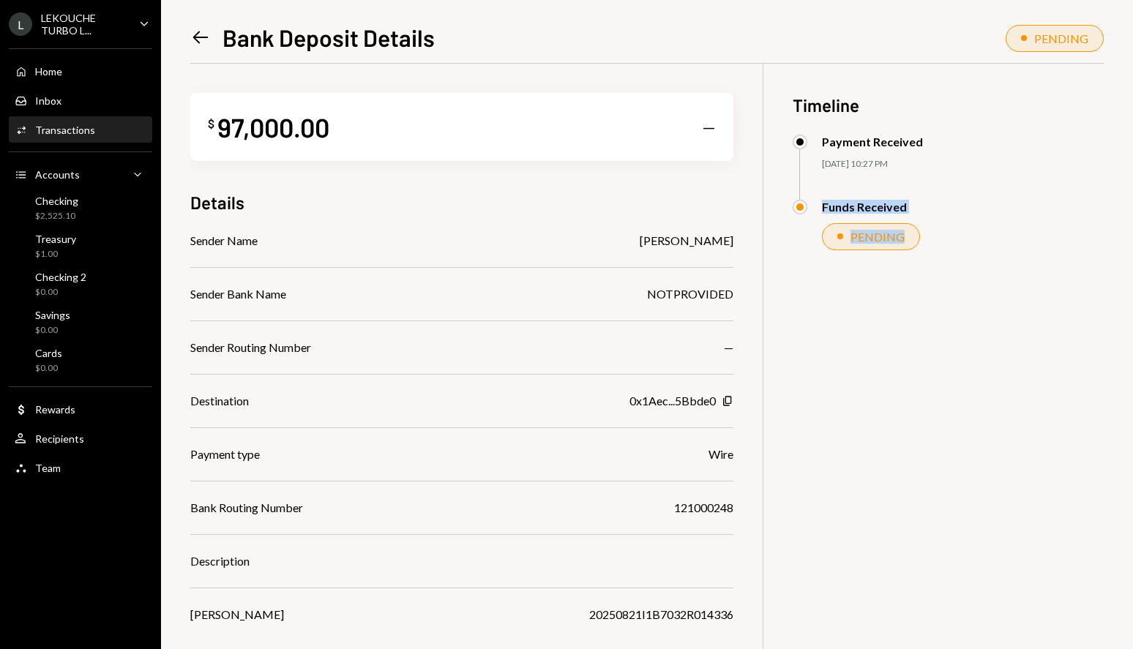
drag, startPoint x: 815, startPoint y: 204, endPoint x: 936, endPoint y: 250, distance: 129.2
click at [936, 250] on div "Funds Received PENDING" at bounding box center [947, 240] width 311 height 80
drag, startPoint x: 930, startPoint y: 250, endPoint x: 793, endPoint y: 127, distance: 183.9
click at [793, 127] on div "Timeline Payment Received [DATE] 10:27 PM Funds Received PENDING" at bounding box center [947, 172] width 311 height 216
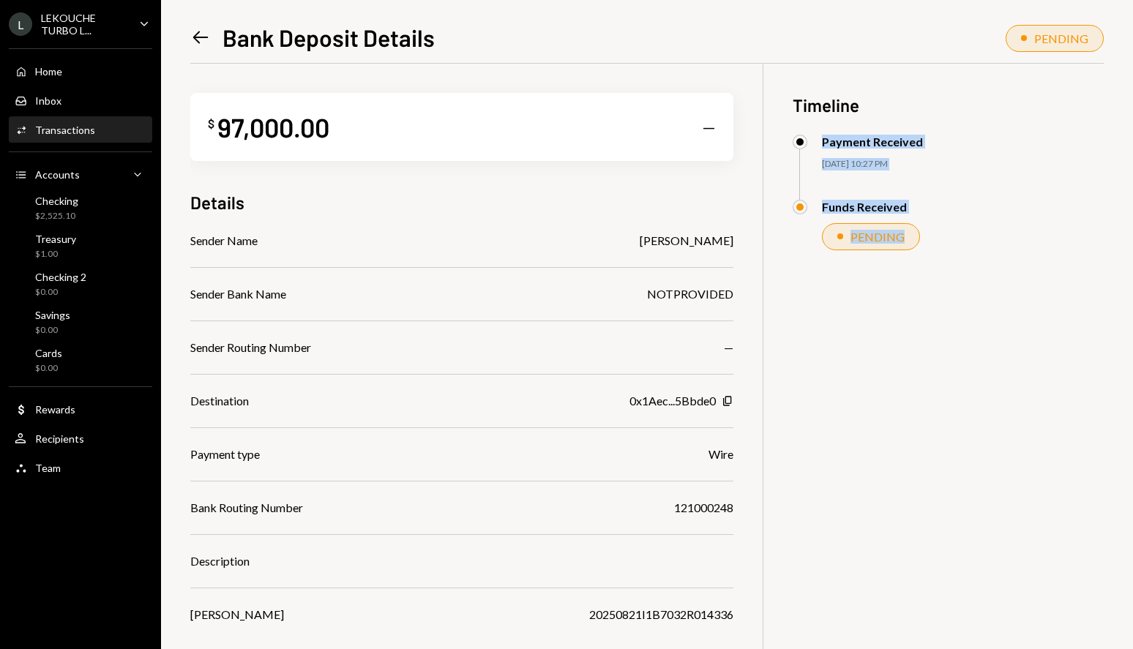
click at [793, 127] on div "Timeline Payment Received [DATE] 10:27 PM Funds Received PENDING" at bounding box center [947, 172] width 311 height 216
drag, startPoint x: 788, startPoint y: 103, endPoint x: 945, endPoint y: 271, distance: 229.3
click at [945, 271] on div "$ 97,000.00 — Details Sender Name [PERSON_NAME] Sender Bank Name NOTPROVIDED Se…" at bounding box center [646, 388] width 913 height 649
click at [945, 271] on div "Funds Received PENDING" at bounding box center [947, 240] width 311 height 80
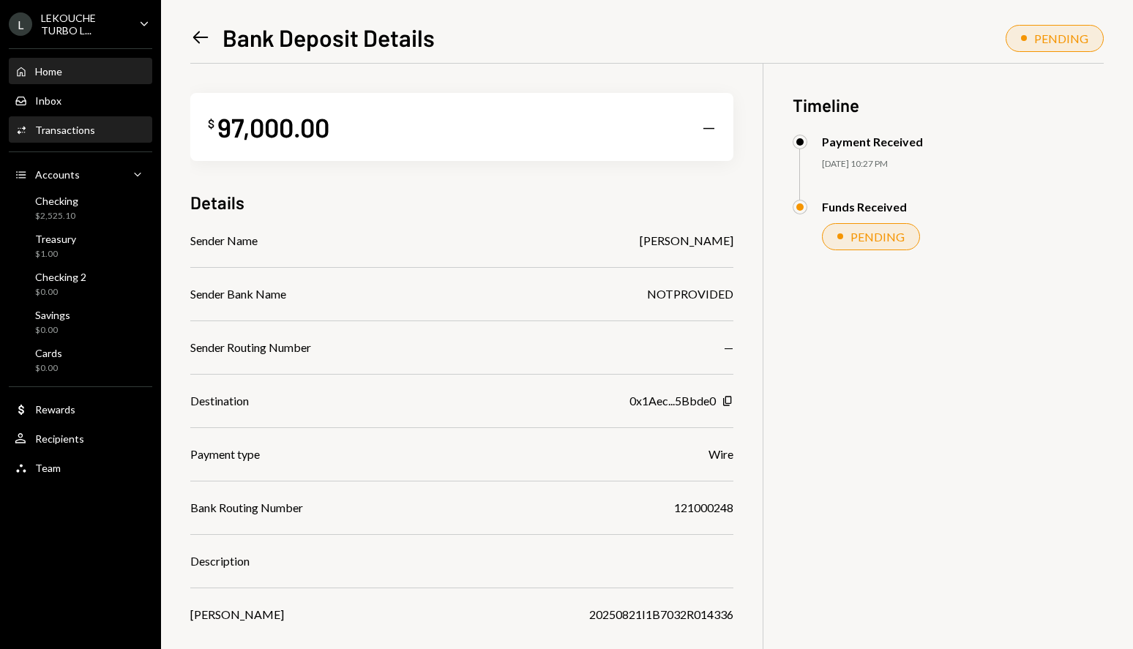
click at [46, 61] on div "Home Home" at bounding box center [81, 71] width 132 height 25
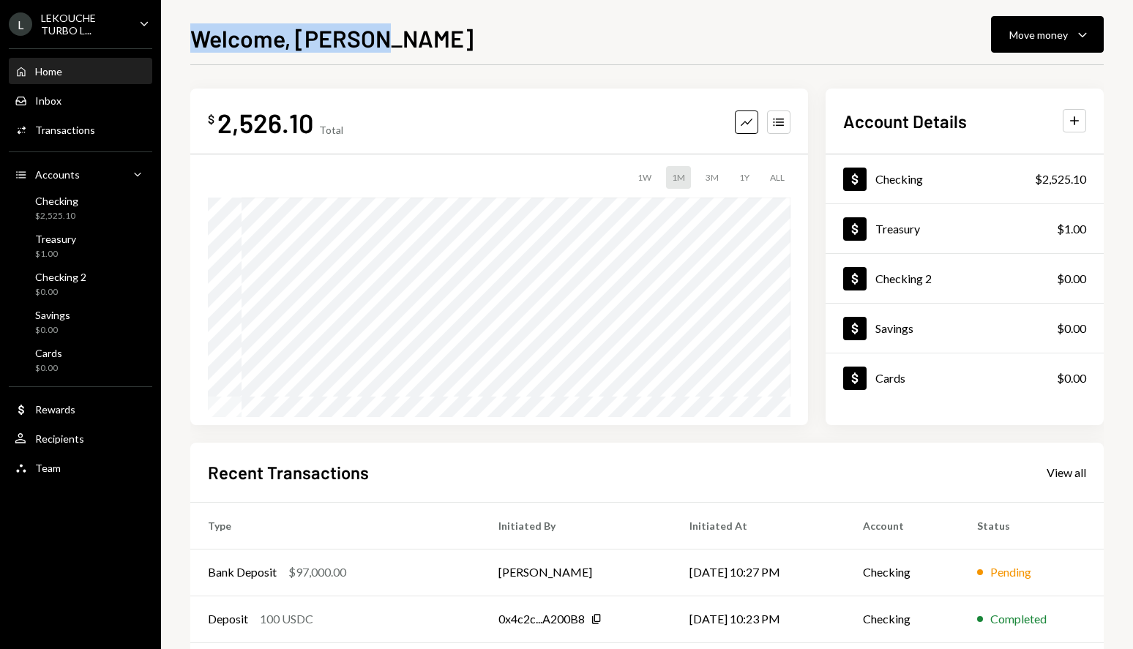
drag, startPoint x: 191, startPoint y: 37, endPoint x: 424, endPoint y: 36, distance: 233.4
click at [424, 36] on div "Welcome, [PERSON_NAME] Move money Caret Down" at bounding box center [646, 36] width 913 height 32
click at [603, 568] on td "[PERSON_NAME]" at bounding box center [577, 572] width 192 height 47
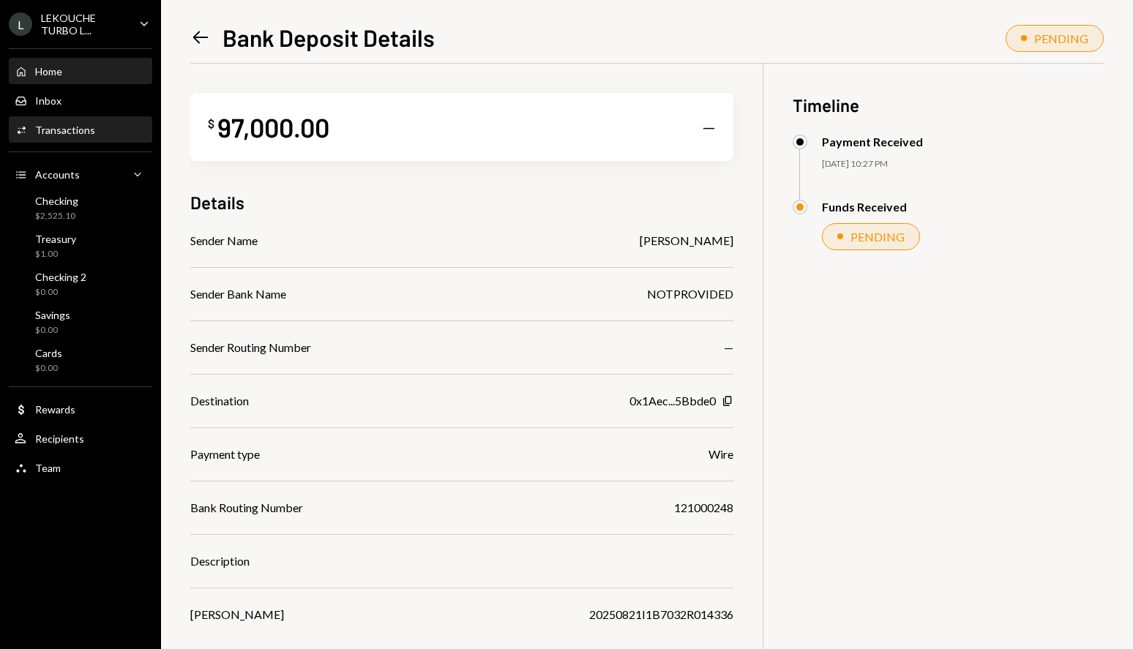
click at [61, 72] on div "Home" at bounding box center [48, 71] width 27 height 12
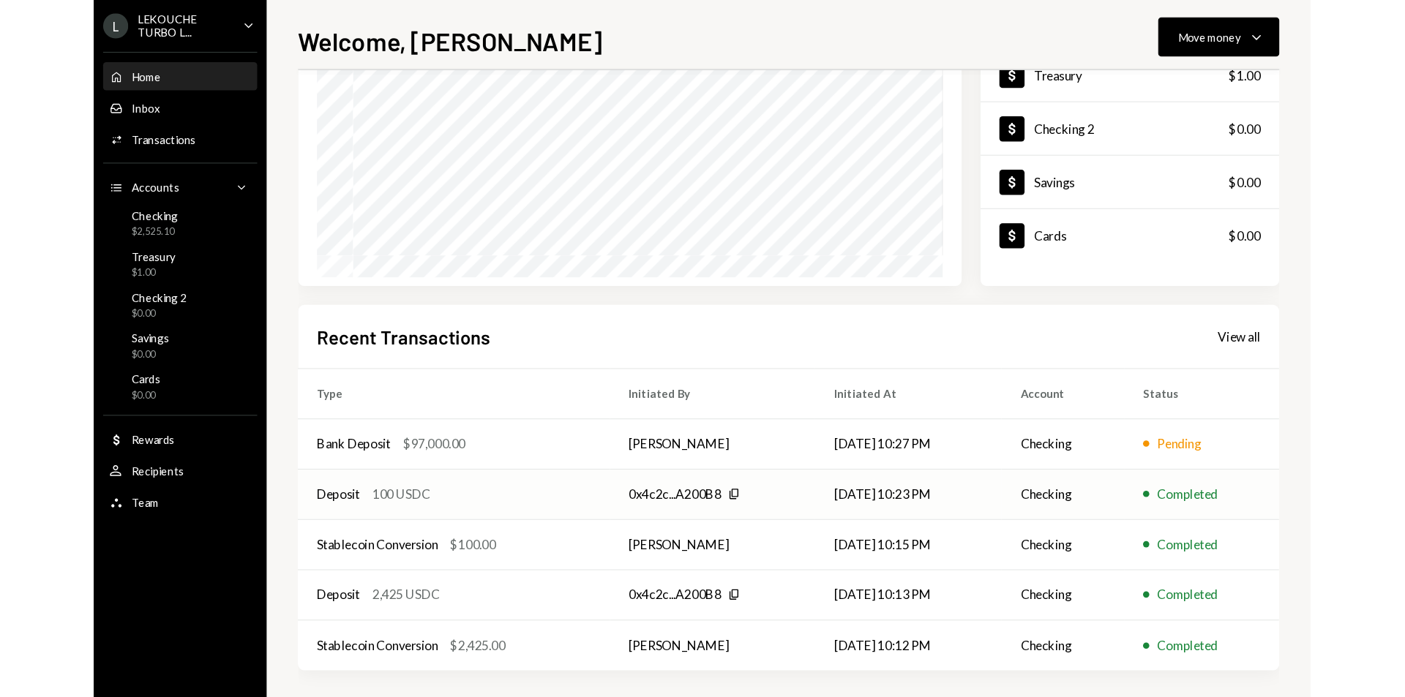
scroll to position [163, 0]
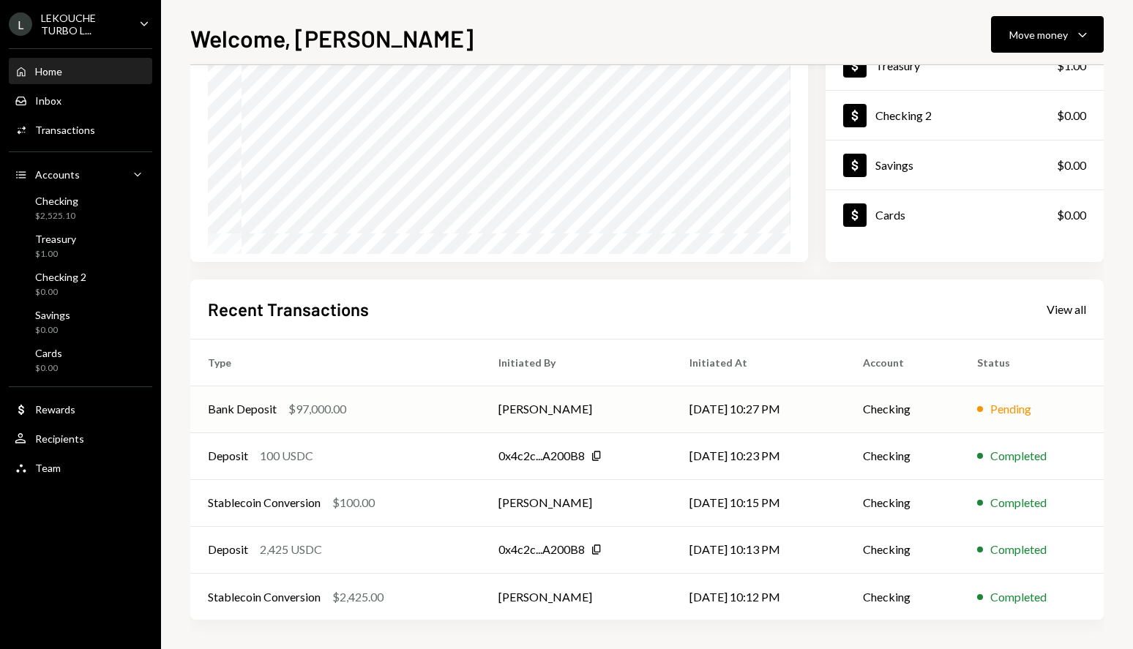
click at [347, 399] on td "Bank Deposit $97,000.00" at bounding box center [335, 409] width 290 height 47
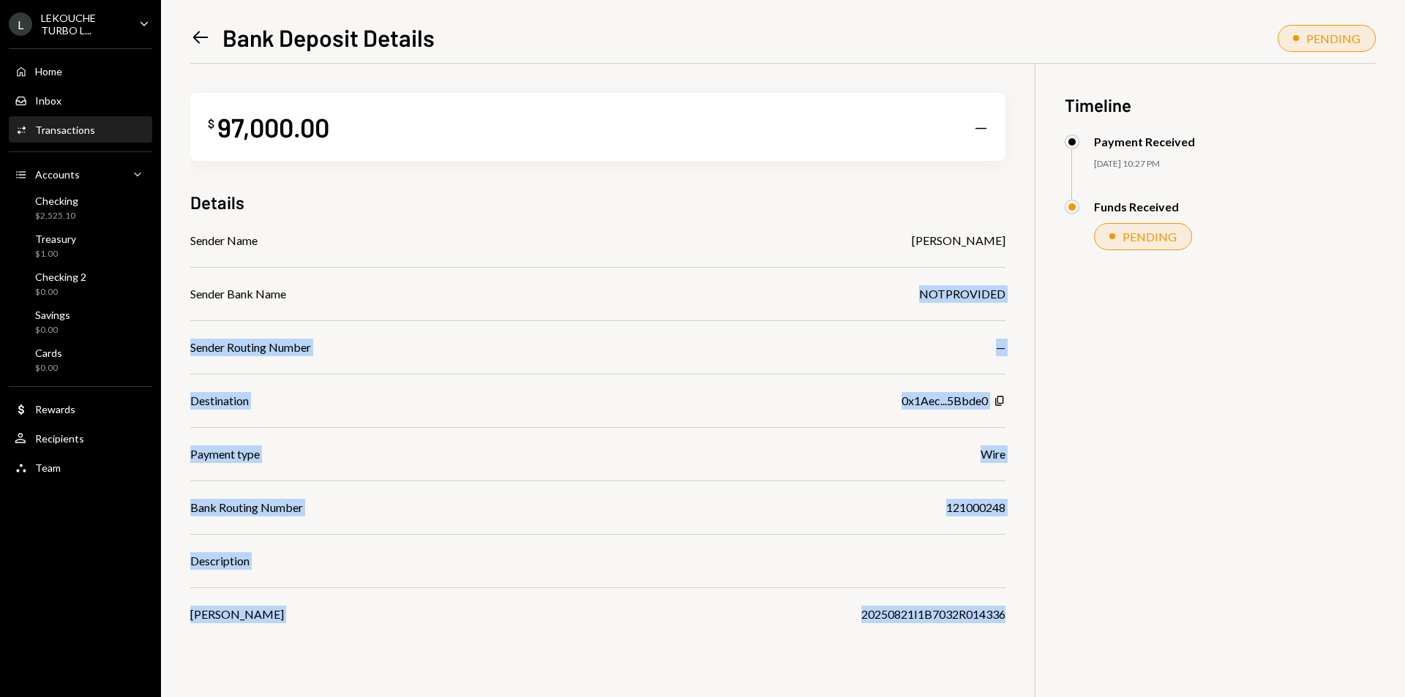
drag, startPoint x: 918, startPoint y: 299, endPoint x: 1023, endPoint y: 631, distance: 348.3
click at [1023, 631] on div "$ 97,000.00 — Details Sender Name [PERSON_NAME] Sender Bank Name NOTPROVIDED Se…" at bounding box center [782, 412] width 1185 height 697
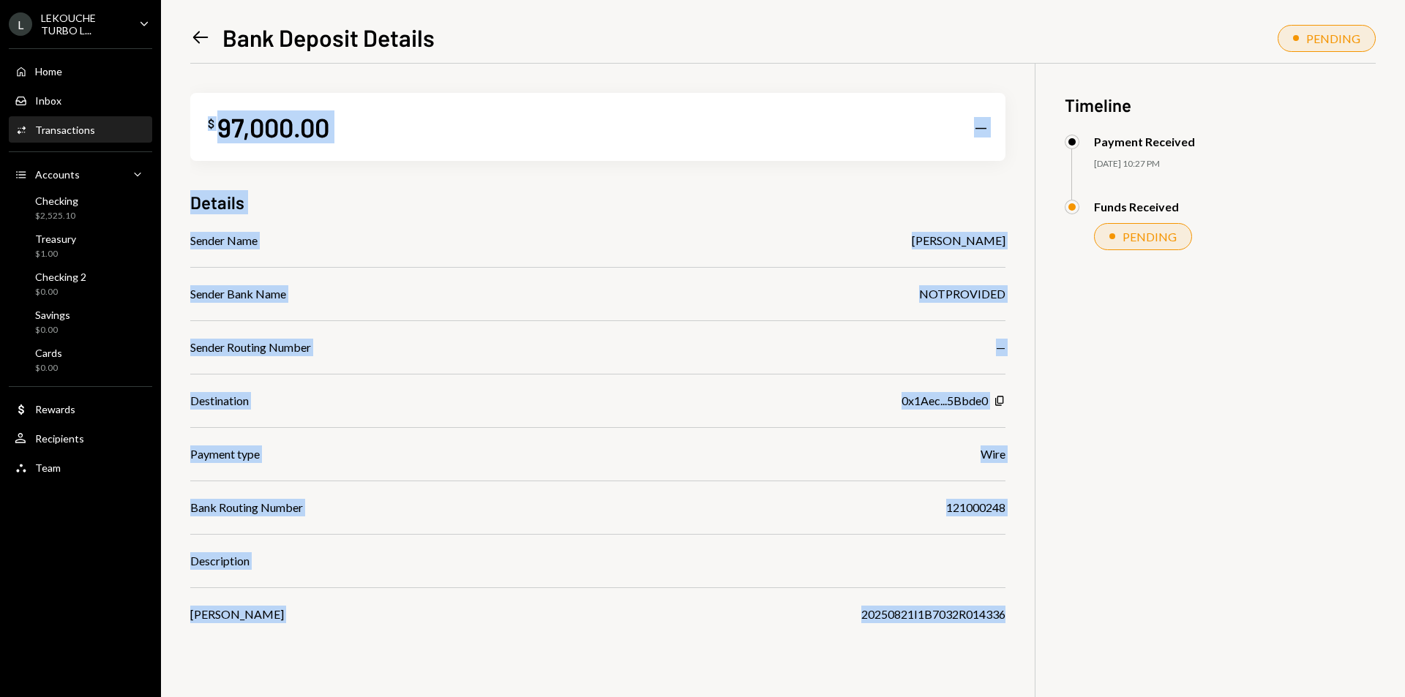
drag, startPoint x: 1011, startPoint y: 623, endPoint x: 190, endPoint y: 130, distance: 957.3
click at [190, 130] on div "$ 97,000.00 — Details Sender Name [PERSON_NAME] Sender Bank Name NOTPROVIDED Se…" at bounding box center [782, 412] width 1185 height 697
click at [190, 130] on div "$ 97,000.00 —" at bounding box center [597, 127] width 815 height 68
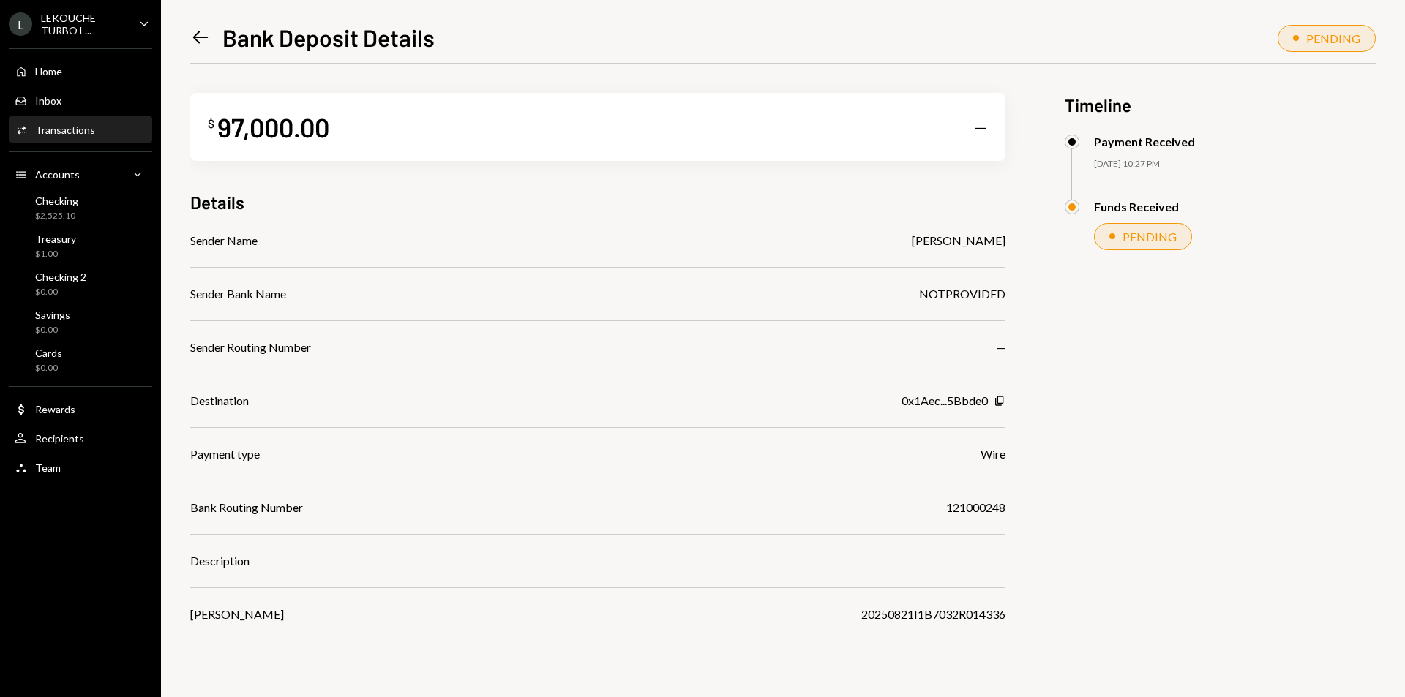
click at [82, 57] on div "Home Home Inbox Inbox Activities Transactions Accounts Accounts Caret Down Chec…" at bounding box center [80, 262] width 161 height 444
click at [82, 66] on div "Home Home" at bounding box center [81, 71] width 132 height 13
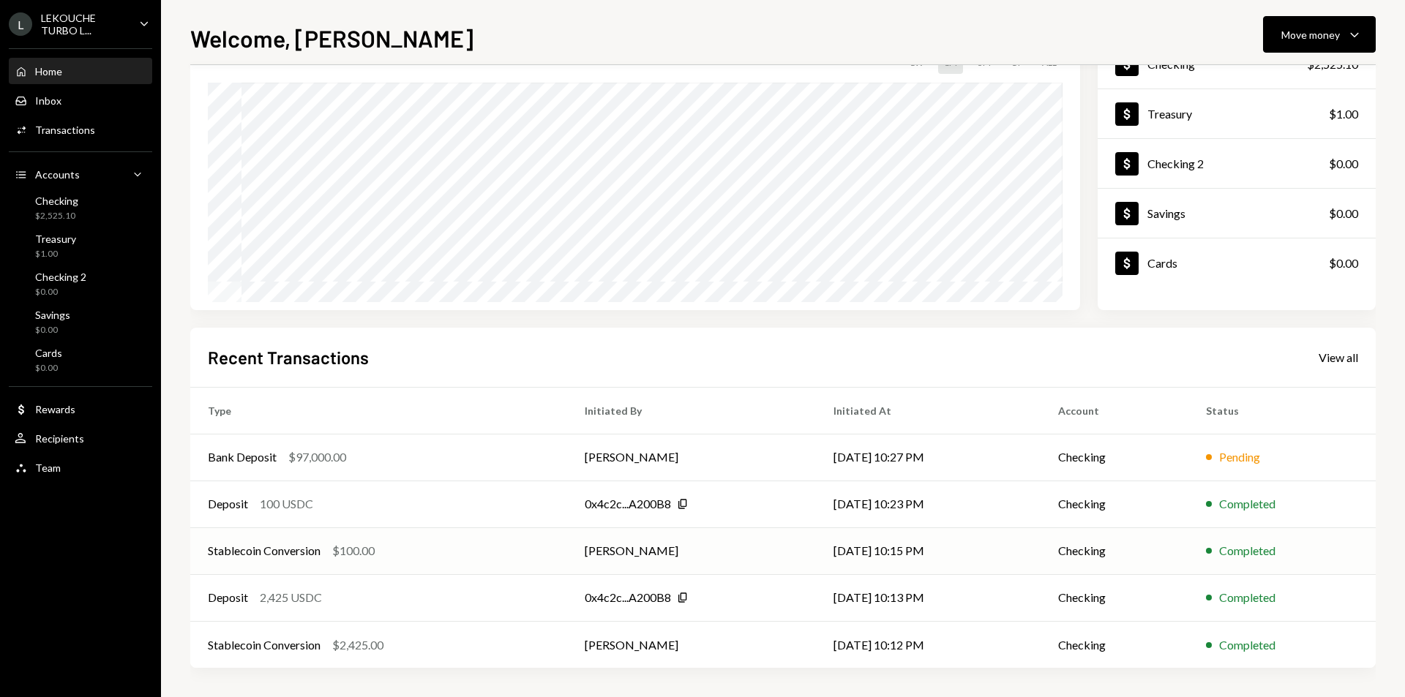
scroll to position [115, 0]
click at [277, 361] on h2 "Recent Transactions" at bounding box center [288, 357] width 161 height 24
click at [331, 348] on h2 "Recent Transactions" at bounding box center [288, 357] width 161 height 24
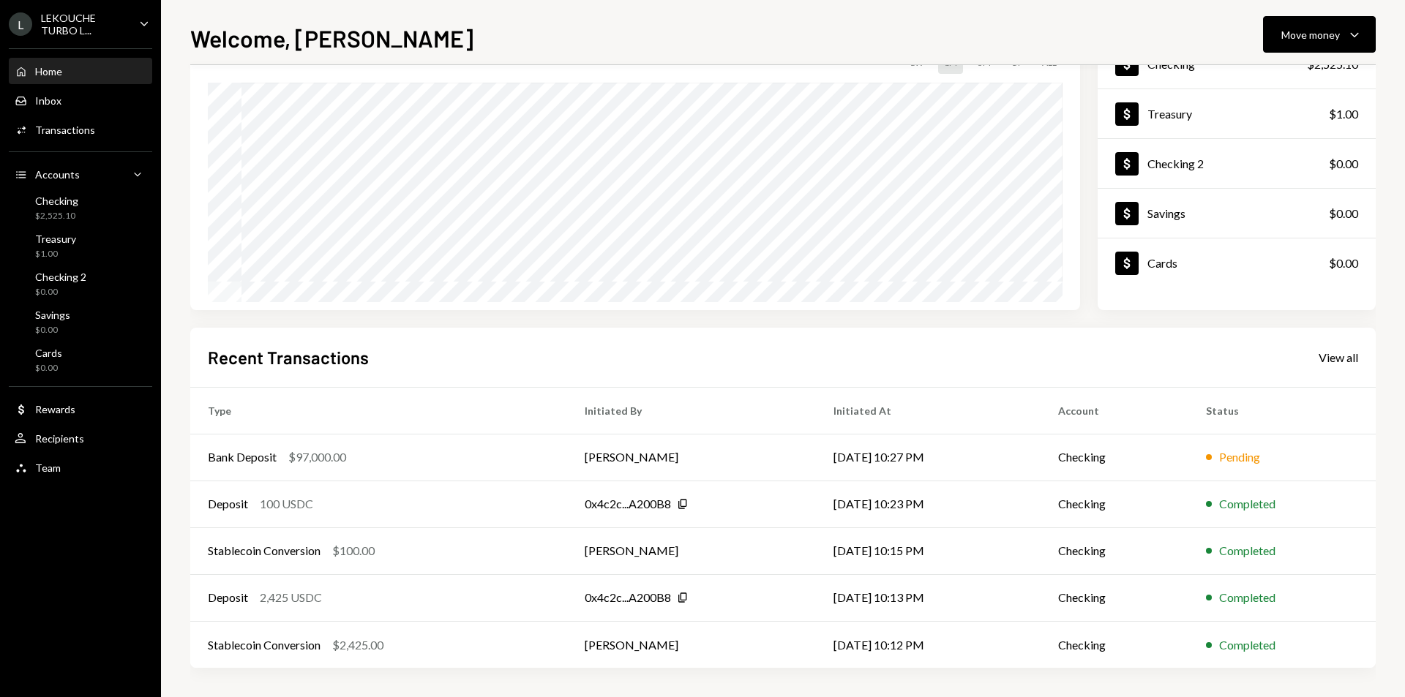
click at [233, 12] on div "Welcome, [PERSON_NAME] Move money Caret Down $ 2,526.10 Total Graph Accounts 1W…" at bounding box center [783, 348] width 1244 height 697
click at [400, 17] on div "Welcome, [PERSON_NAME] Move money Caret Down $ 2,526.10 Total Graph Accounts 1W…" at bounding box center [783, 348] width 1244 height 697
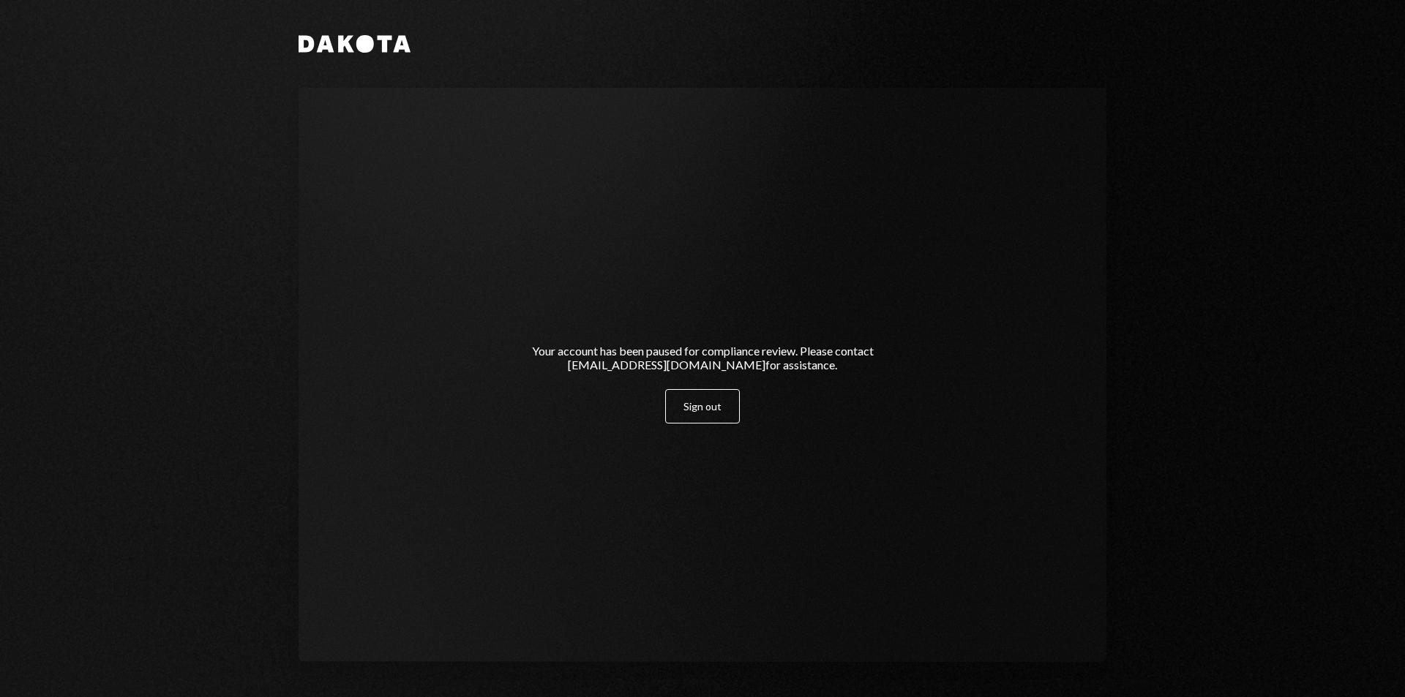
drag, startPoint x: 468, startPoint y: 329, endPoint x: 902, endPoint y: 384, distance: 437.3
click at [902, 384] on div "Your account has been paused for compliance review. Please contact [EMAIL_ADDRE…" at bounding box center [703, 375] width 808 height 574
click at [902, 384] on div "Your account has been paused for compliance review. Please contact [EMAIL_ADDRE…" at bounding box center [702, 374] width 404 height 97
drag, startPoint x: 251, startPoint y: 39, endPoint x: 519, endPoint y: 438, distance: 480.3
click at [519, 438] on div "Dakota Your account has been paused for compliance review. Please contact [EMAI…" at bounding box center [702, 348] width 1405 height 697
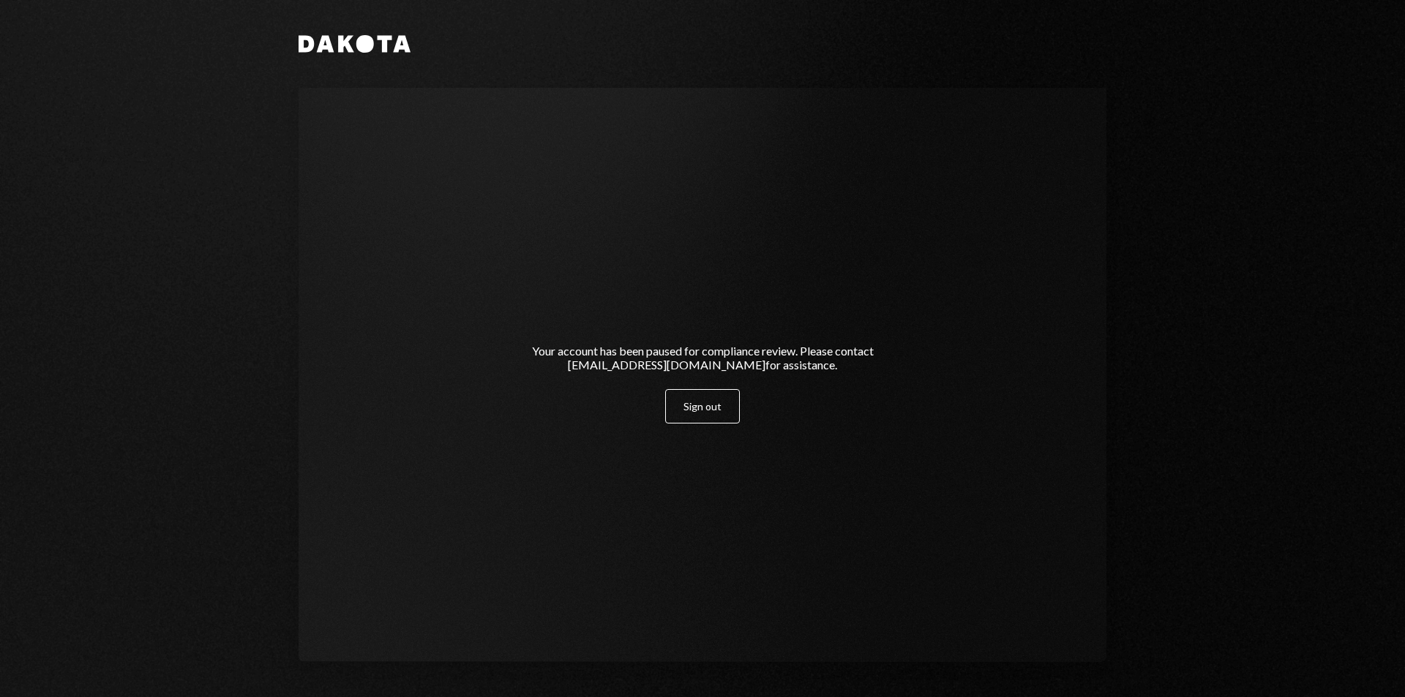
click at [519, 438] on div "Your account has been paused for compliance review. Please contact [EMAIL_ADDRE…" at bounding box center [702, 375] width 439 height 214
drag, startPoint x: 664, startPoint y: 367, endPoint x: 287, endPoint y: 337, distance: 378.1
click at [483, 367] on div "Your account has been paused for compliance review. Please contact [EMAIL_ADDRE…" at bounding box center [702, 375] width 439 height 214
drag, startPoint x: 326, startPoint y: 47, endPoint x: 259, endPoint y: 57, distance: 68.1
click at [259, 57] on div "Dakota Your account has been paused for compliance review. Please contact [EMAI…" at bounding box center [702, 348] width 1405 height 697
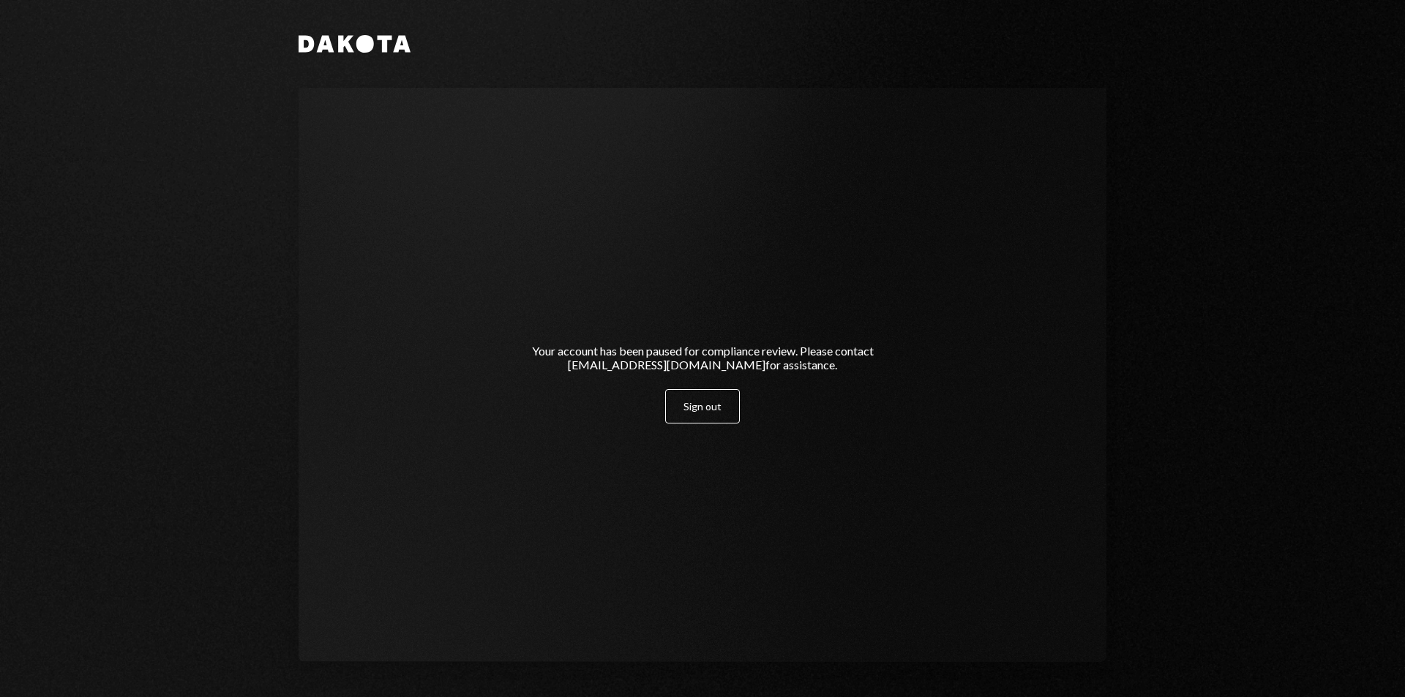
click at [259, 57] on div "Dakota Your account has been paused for compliance review. Please contact [EMAI…" at bounding box center [702, 348] width 1405 height 697
click at [713, 390] on button "Sign out" at bounding box center [702, 406] width 75 height 34
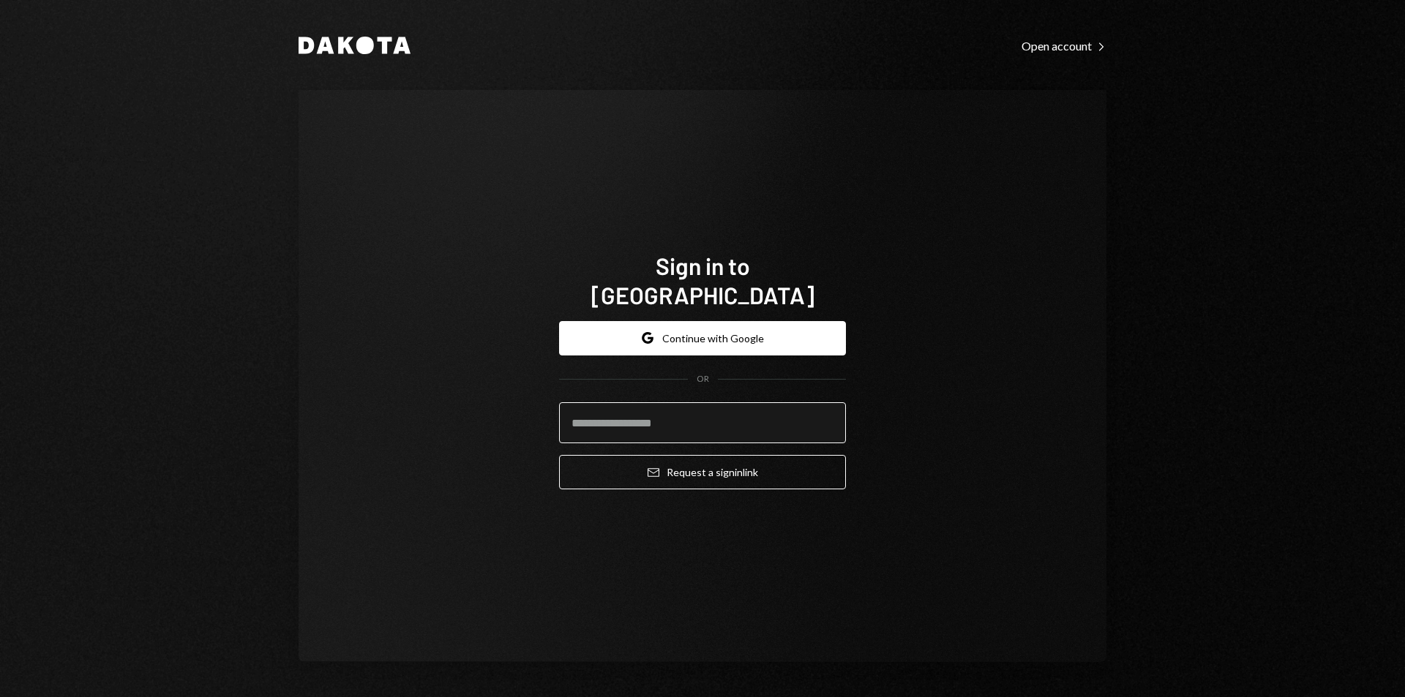
click at [643, 402] on input "email" at bounding box center [702, 422] width 287 height 41
click at [642, 404] on input "email" at bounding box center [702, 422] width 287 height 41
click at [476, 388] on div "Sign in to [GEOGRAPHIC_DATA] Google Continue with Google OR Email Request a sig…" at bounding box center [703, 376] width 808 height 572
click at [694, 406] on input "email" at bounding box center [702, 422] width 287 height 41
click at [0, 697] on com-1password-button at bounding box center [0, 697] width 0 height 0
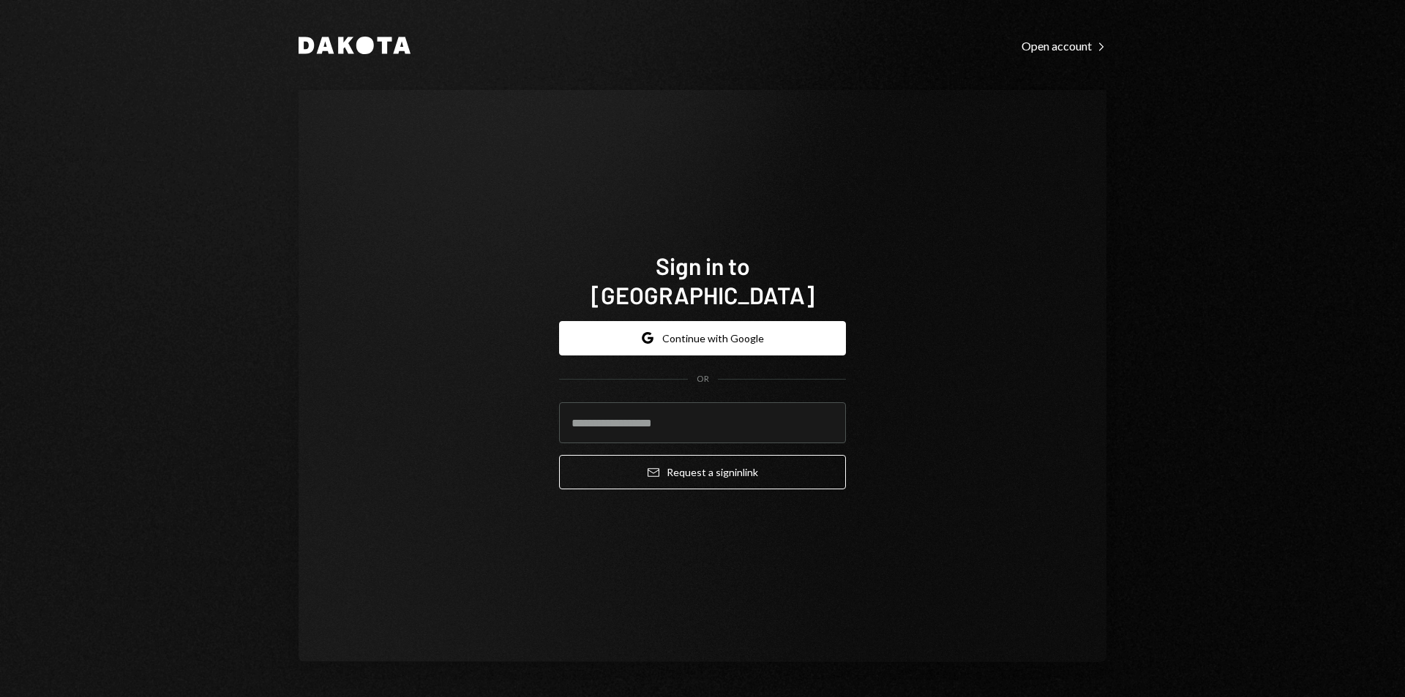
type input "**********"
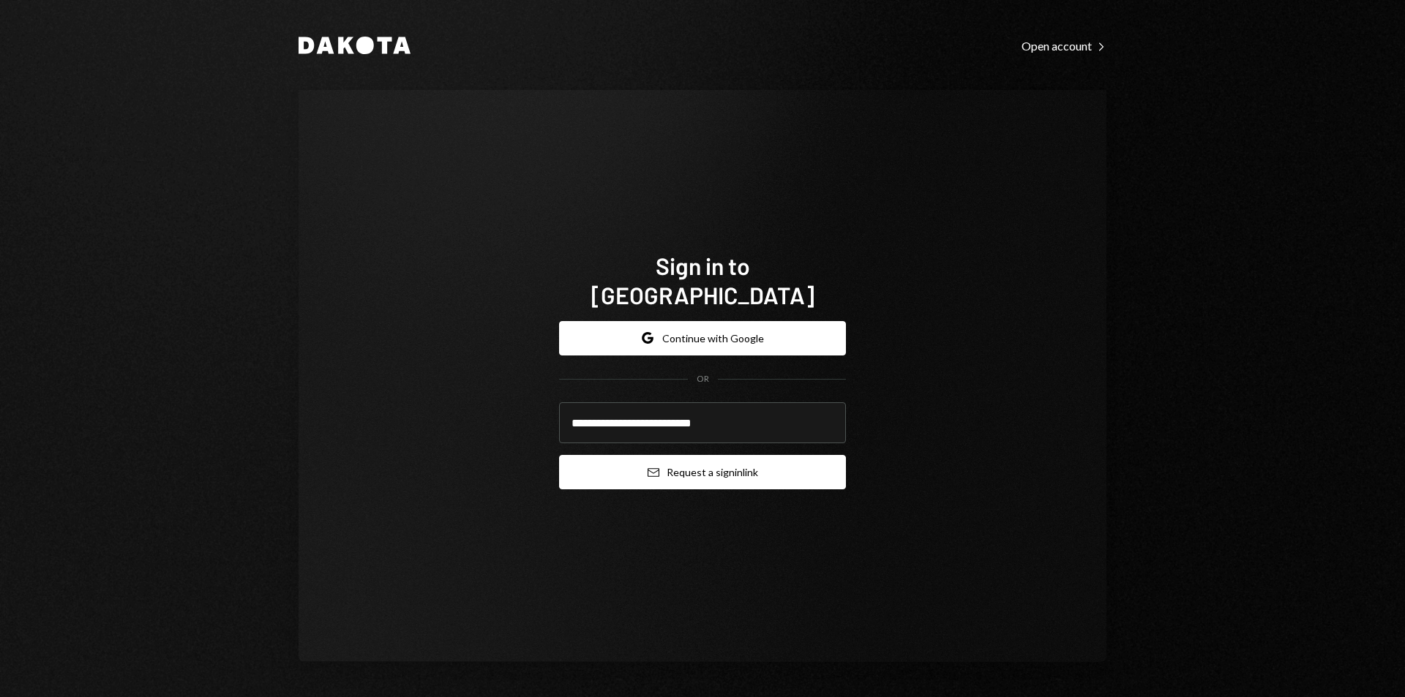
click at [708, 460] on button "Email Request a sign in link" at bounding box center [702, 472] width 287 height 34
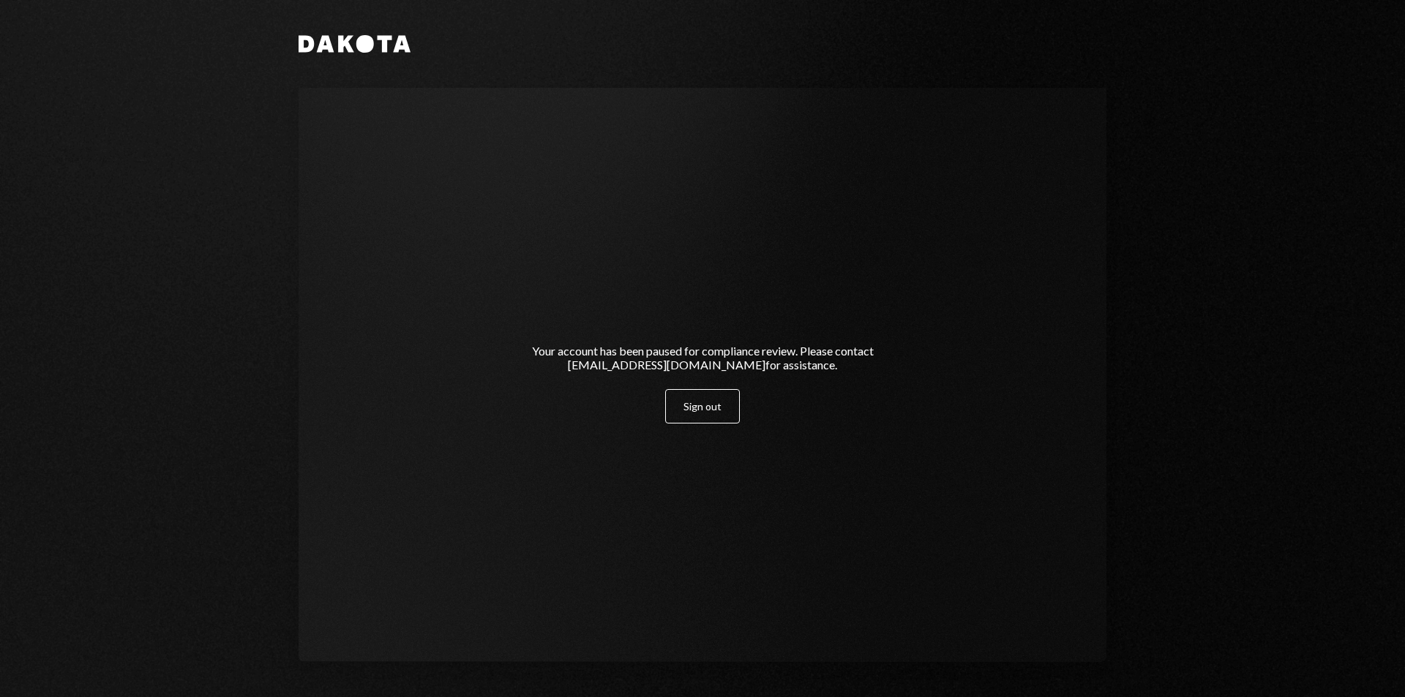
drag, startPoint x: 473, startPoint y: 352, endPoint x: 918, endPoint y: 372, distance: 445.3
click at [918, 372] on div "Your account has been paused for compliance review. Please contact [EMAIL_ADDRE…" at bounding box center [703, 375] width 808 height 574
click at [918, 372] on div "Your account has been paused for compliance review. Please contact [EMAIL_ADDRE…" at bounding box center [702, 375] width 439 height 214
drag, startPoint x: 397, startPoint y: 268, endPoint x: 914, endPoint y: 502, distance: 567.8
click at [914, 502] on div "Your account has been paused for compliance review. Please contact [EMAIL_ADDRE…" at bounding box center [703, 375] width 808 height 574
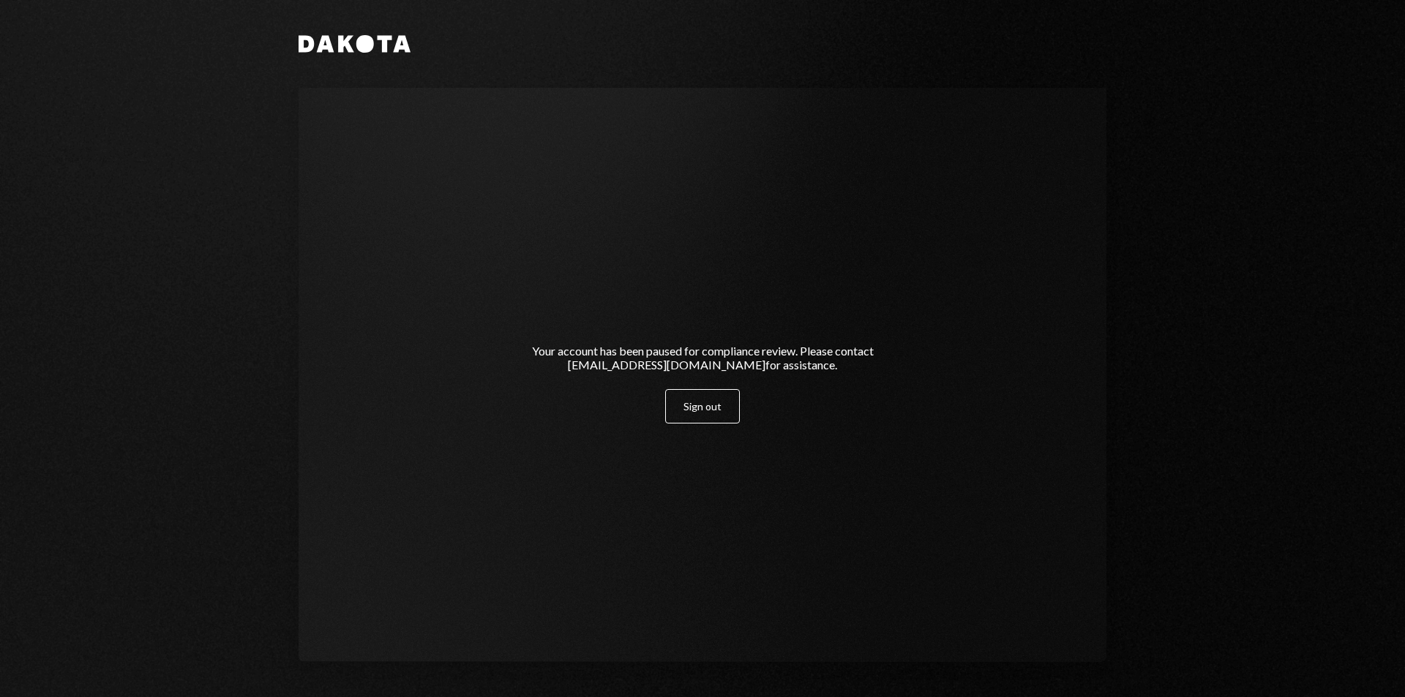
click at [914, 502] on div "Your account has been paused for compliance review. Please contact [EMAIL_ADDRE…" at bounding box center [703, 375] width 808 height 574
drag, startPoint x: 899, startPoint y: 404, endPoint x: 408, endPoint y: 305, distance: 501.5
click at [408, 305] on div "Your account has been paused for compliance review. Please contact [EMAIL_ADDRE…" at bounding box center [703, 375] width 808 height 574
drag, startPoint x: 604, startPoint y: 364, endPoint x: 716, endPoint y: 365, distance: 111.2
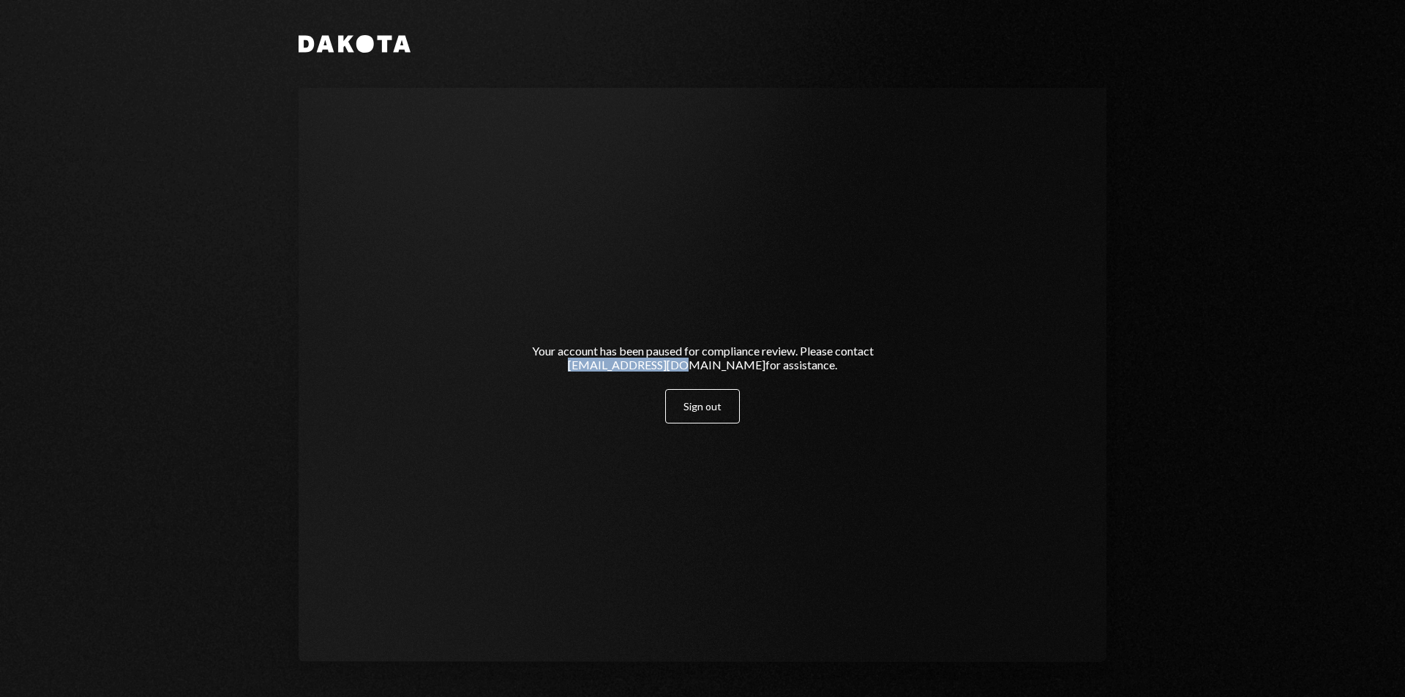
click at [716, 365] on div "Your account has been paused for compliance review. Please contact [EMAIL_ADDRE…" at bounding box center [702, 358] width 369 height 28
copy div "[EMAIL_ADDRESS][DOMAIN_NAME]"
click at [427, 191] on div "Your account has been paused for compliance review. Please contact [EMAIL_ADDRE…" at bounding box center [703, 375] width 808 height 574
drag, startPoint x: 419, startPoint y: 323, endPoint x: 882, endPoint y: 389, distance: 467.8
click at [882, 389] on div "Your account has been paused for compliance review. Please contact [EMAIL_ADDRE…" at bounding box center [703, 375] width 808 height 574
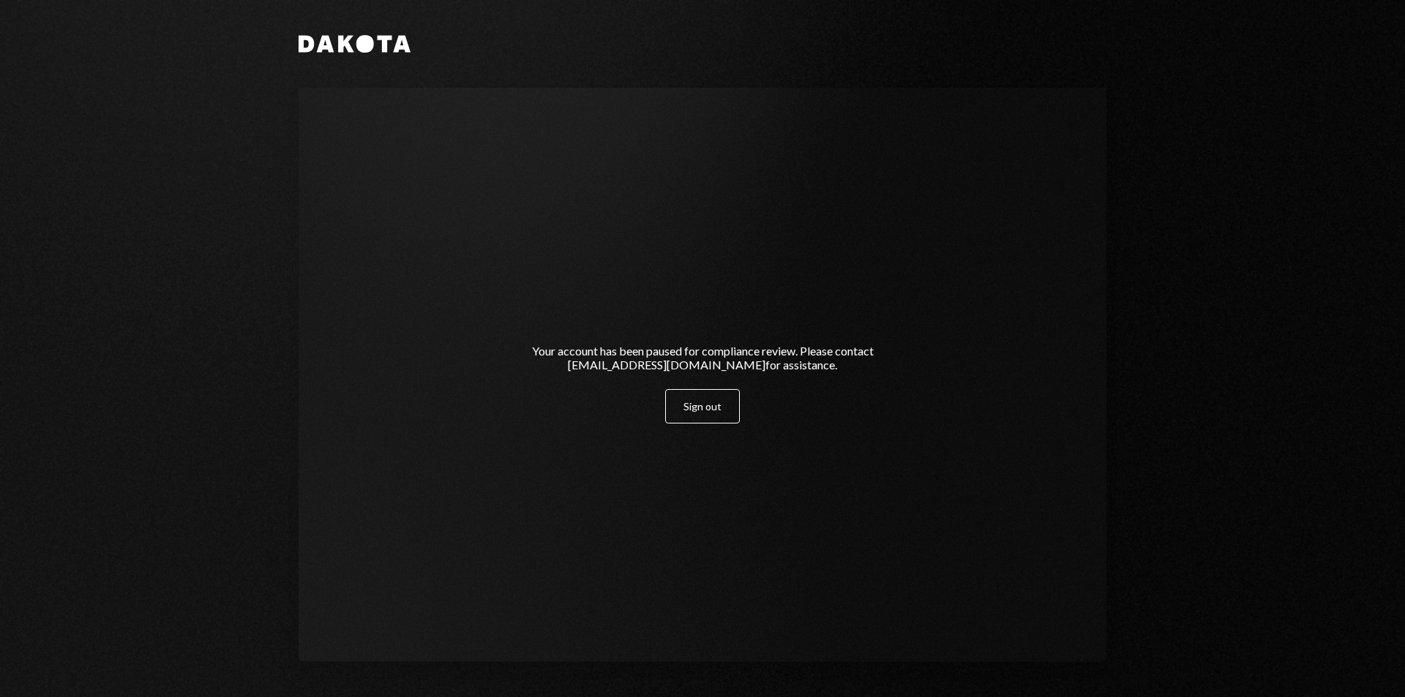
click at [882, 389] on div "Your account has been paused for compliance review. Please contact [EMAIL_ADDRE…" at bounding box center [702, 374] width 404 height 97
drag, startPoint x: 873, startPoint y: 381, endPoint x: 490, endPoint y: 356, distance: 383.5
click at [490, 356] on div "Your account has been paused for compliance review. Please contact [EMAIL_ADDRE…" at bounding box center [702, 375] width 439 height 214
drag, startPoint x: 485, startPoint y: 343, endPoint x: 909, endPoint y: 384, distance: 425.6
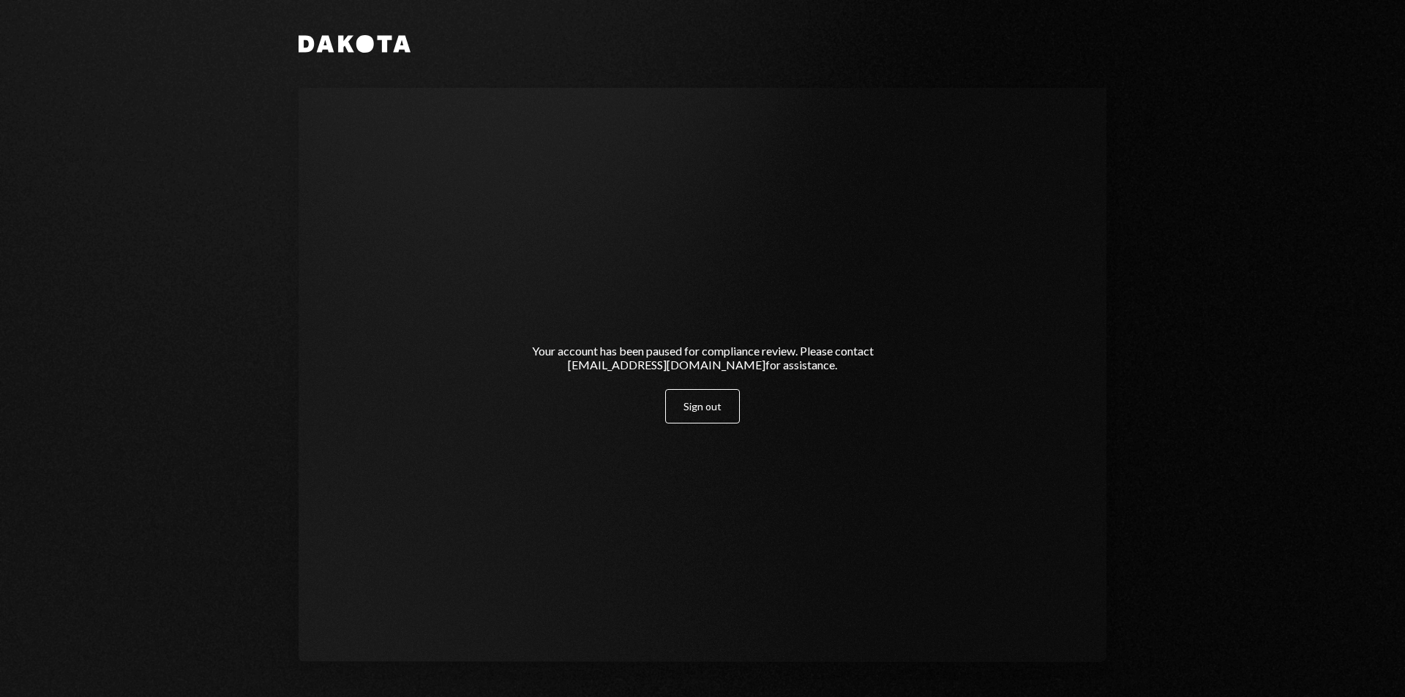
click at [909, 384] on div "Your account has been paused for compliance review. Please contact [EMAIL_ADDRE…" at bounding box center [702, 375] width 439 height 214
drag, startPoint x: 608, startPoint y: 370, endPoint x: 716, endPoint y: 369, distance: 108.3
click at [716, 369] on div "Your account has been paused for compliance review. Please contact [EMAIL_ADDRE…" at bounding box center [702, 358] width 369 height 28
copy div "[EMAIL_ADDRESS][DOMAIN_NAME]"
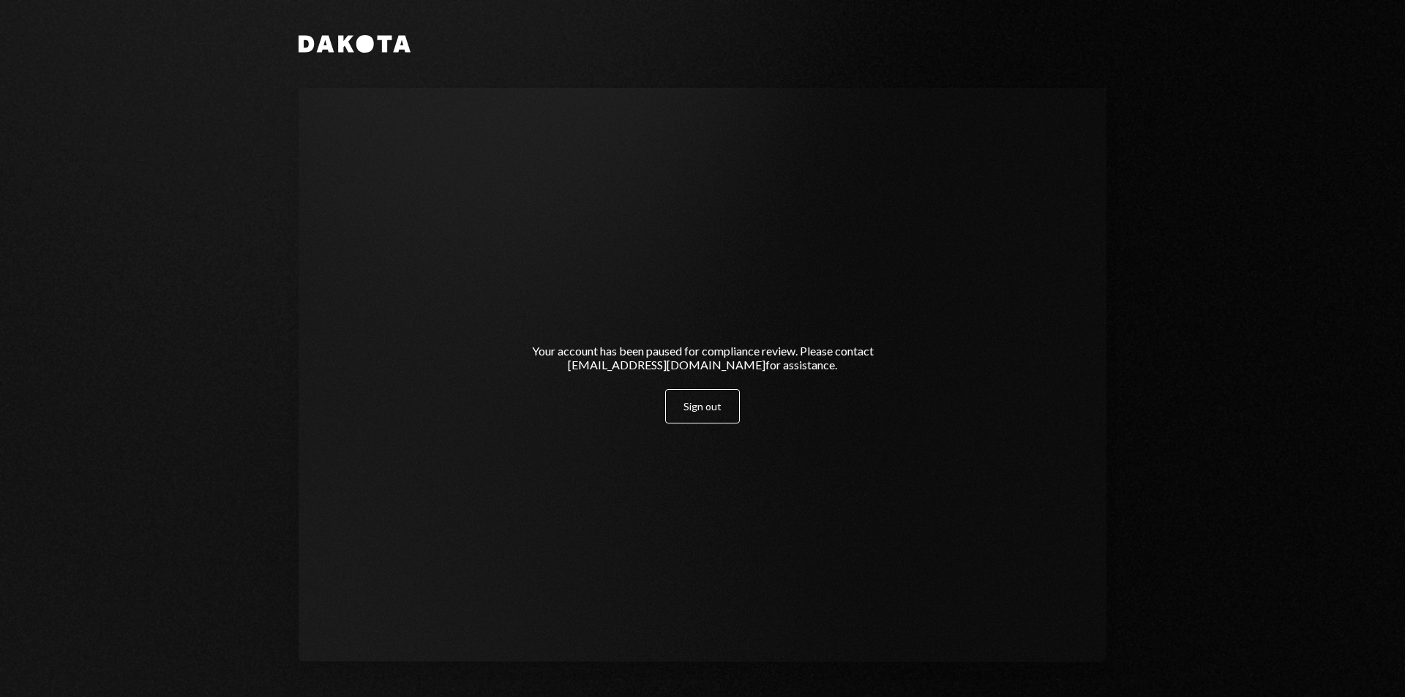
click at [359, 276] on div "Your account has been paused for compliance review. Please contact [EMAIL_ADDRE…" at bounding box center [703, 375] width 808 height 574
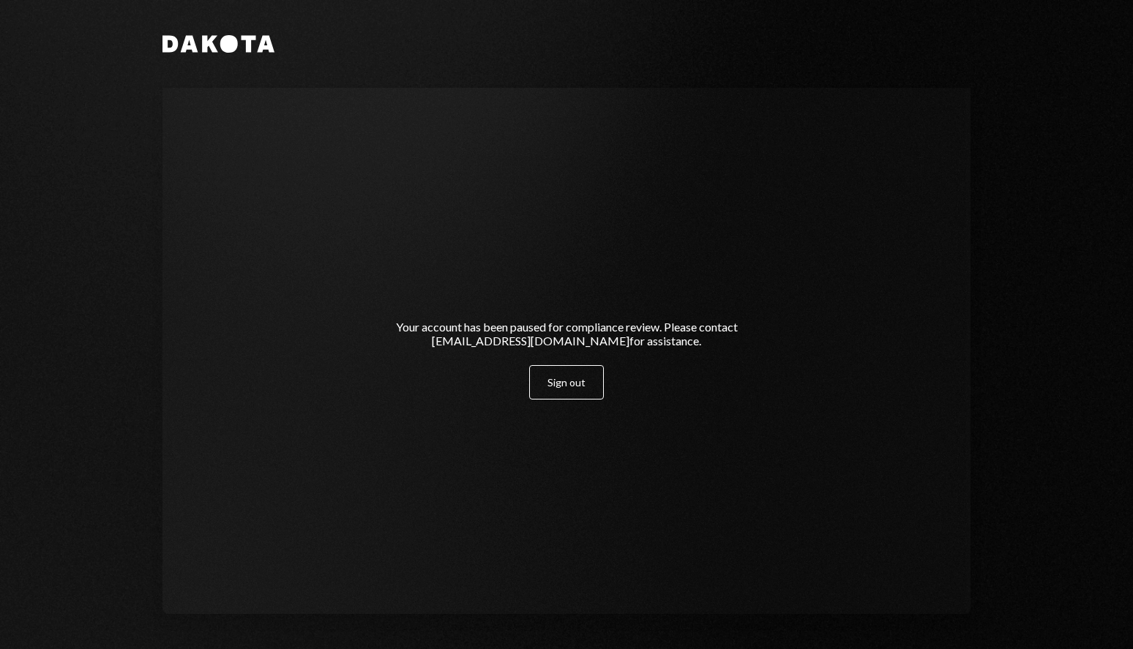
drag, startPoint x: 421, startPoint y: 315, endPoint x: 773, endPoint y: 349, distance: 353.6
click at [773, 349] on div "Your account has been paused for compliance review. Please contact [EMAIL_ADDRE…" at bounding box center [566, 351] width 808 height 526
click at [773, 349] on div "Your account has been paused for compliance review. Please contact [EMAIL_ADDRE…" at bounding box center [566, 351] width 439 height 214
